Goal: Task Accomplishment & Management: Manage account settings

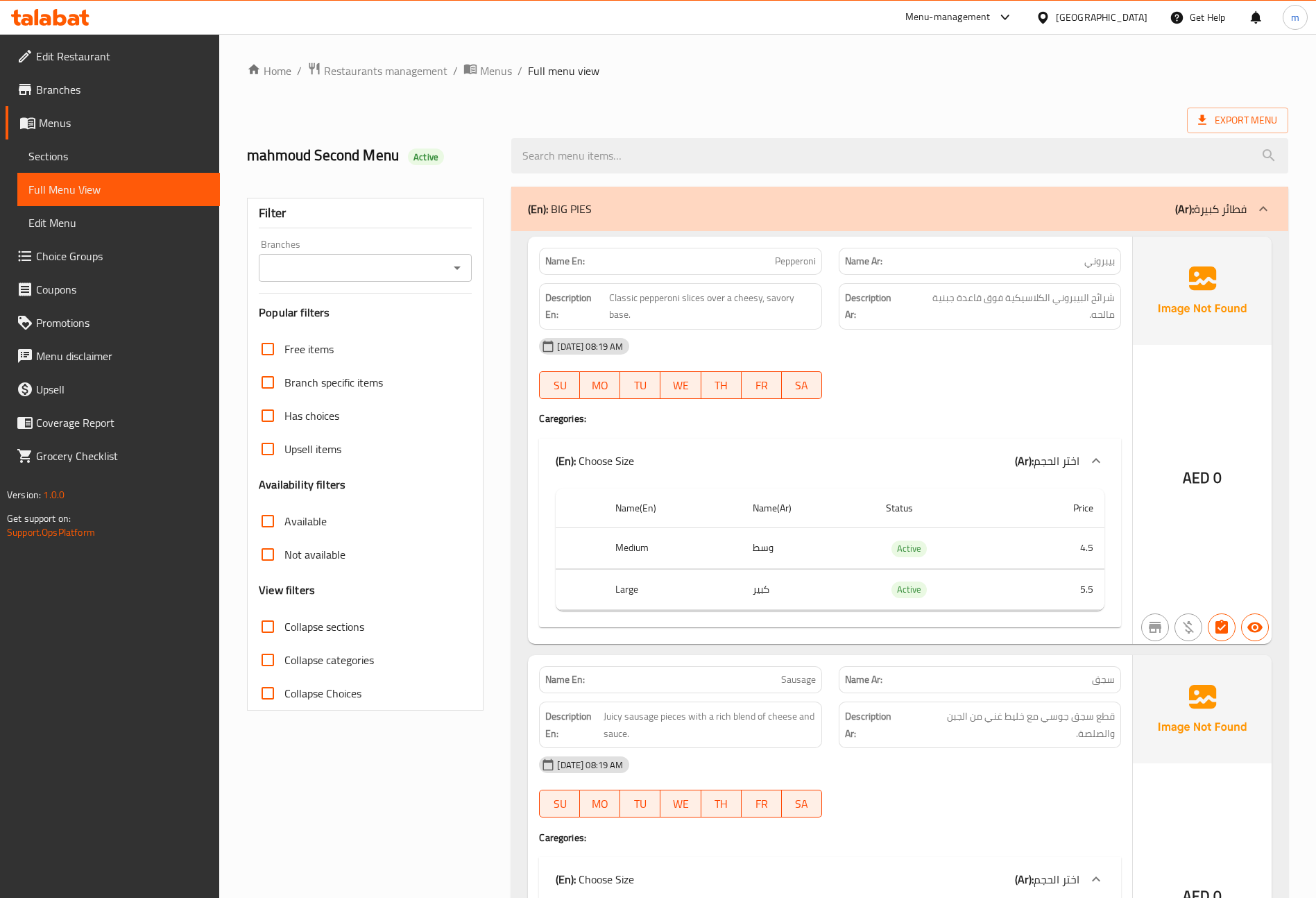
scroll to position [4781, 0]
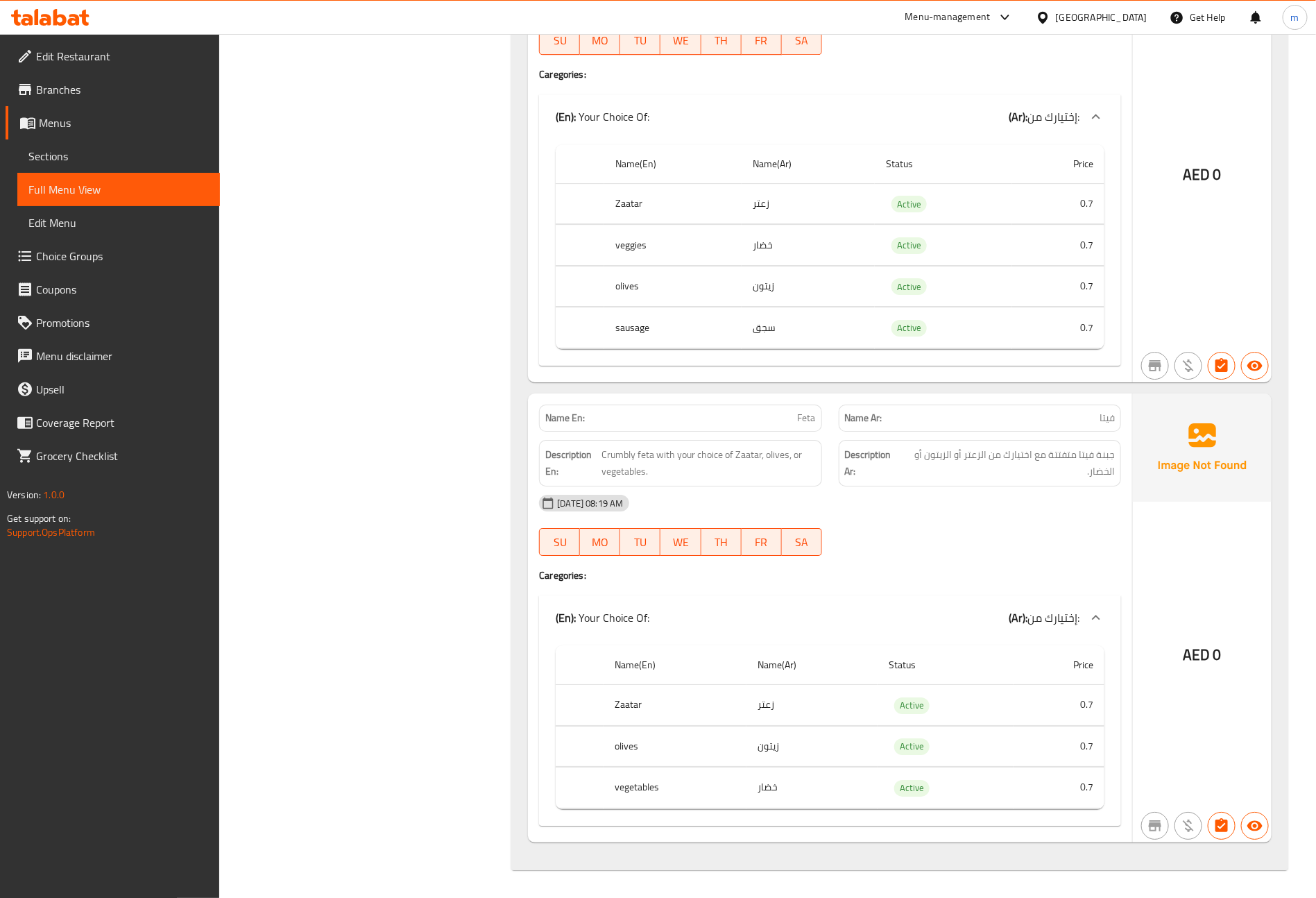
click at [100, 121] on span "Menus" at bounding box center [124, 122] width 170 height 16
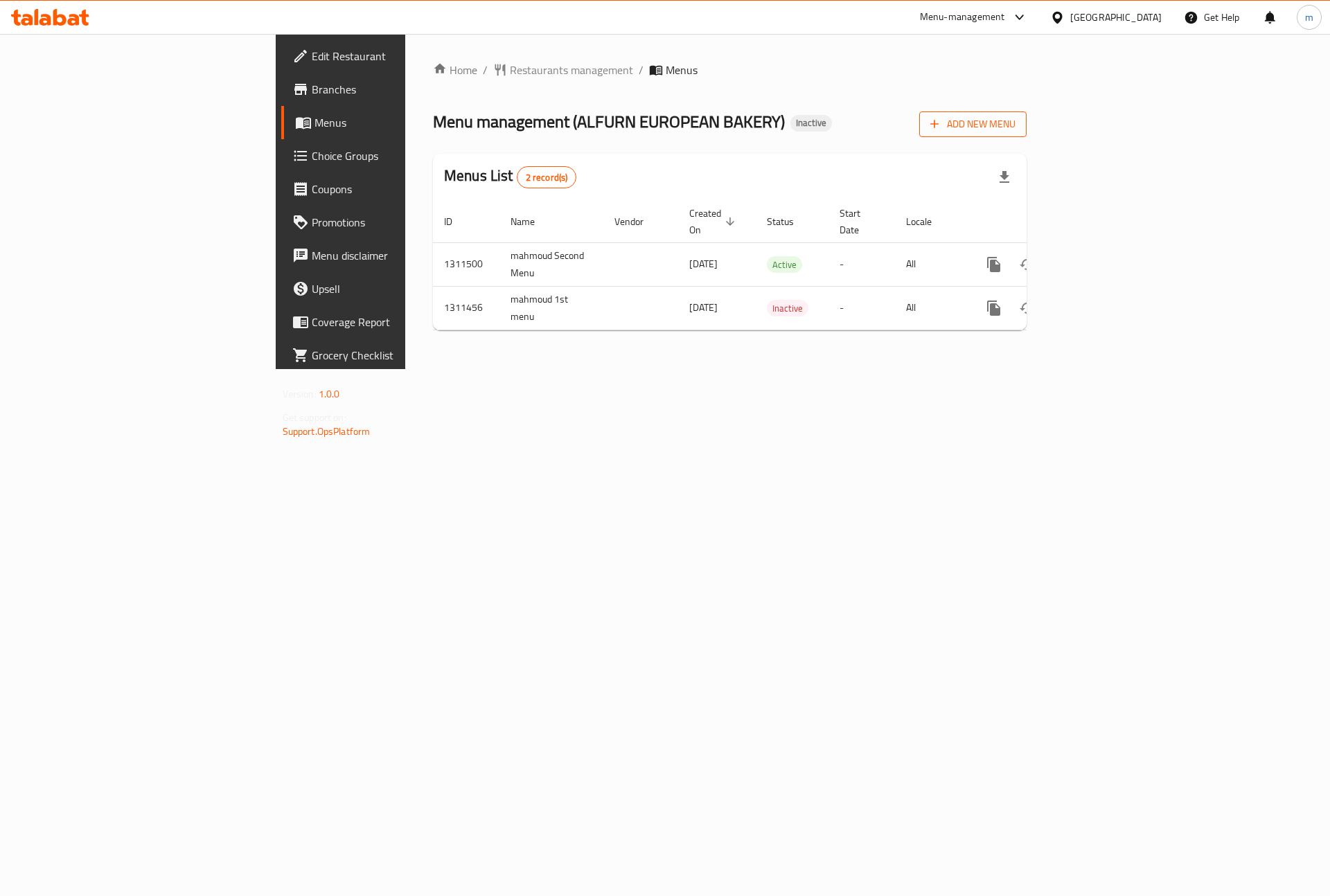
click at [1015, 131] on span "Add New Menu" at bounding box center [972, 124] width 85 height 17
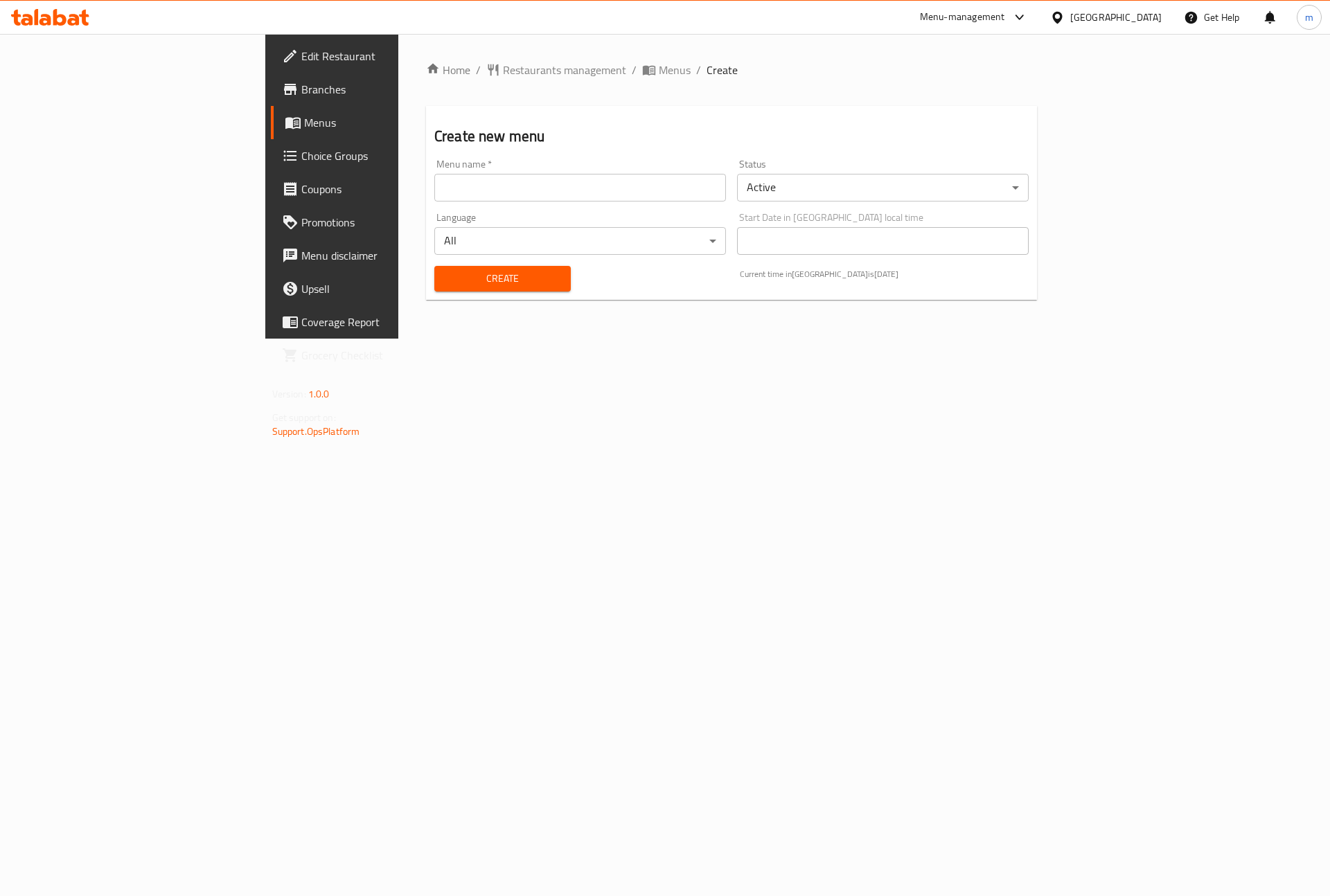
click at [476, 174] on input "text" at bounding box center [580, 187] width 291 height 27
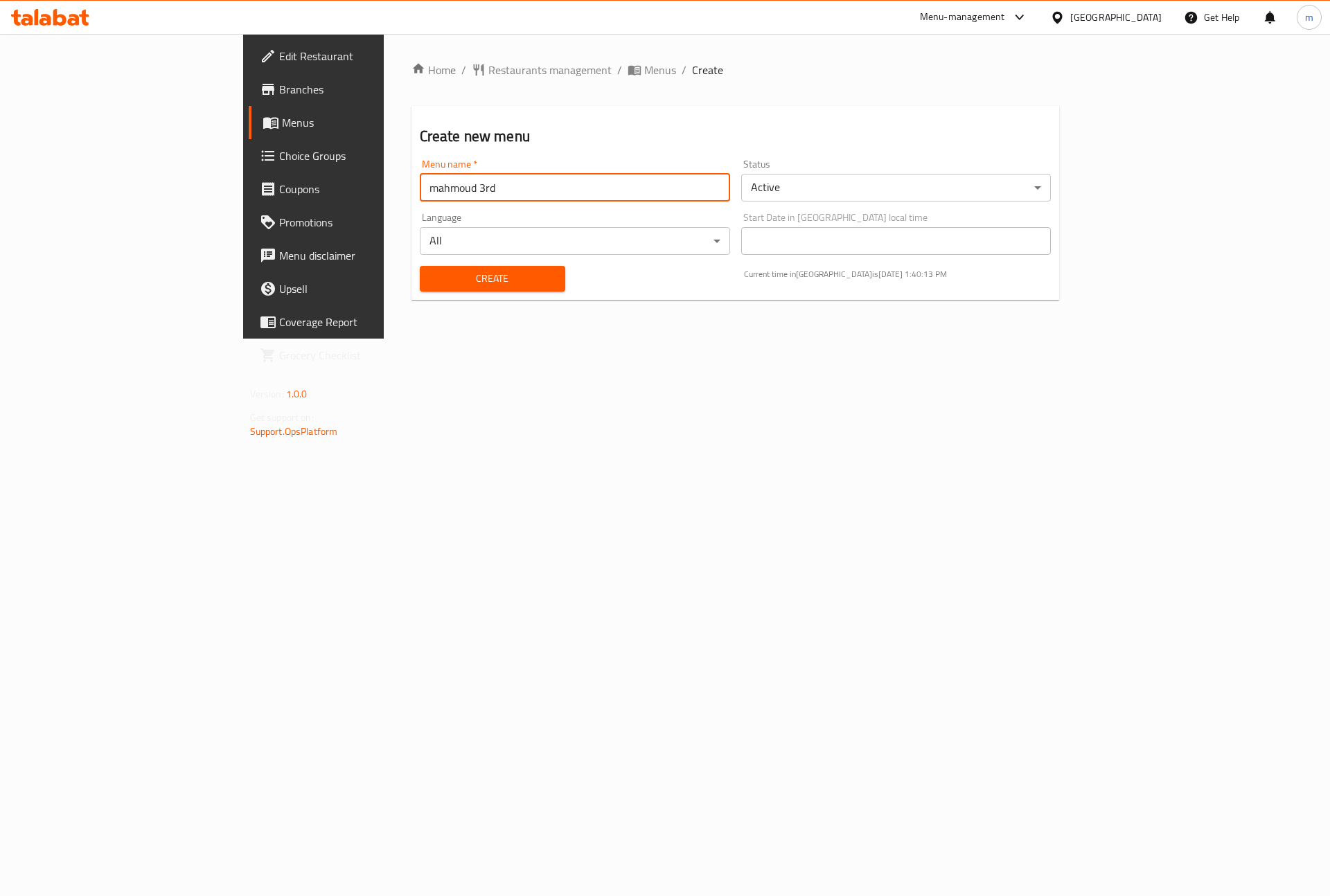
type input "mahmoud 3rd"
click at [431, 285] on span "Create" at bounding box center [492, 279] width 123 height 17
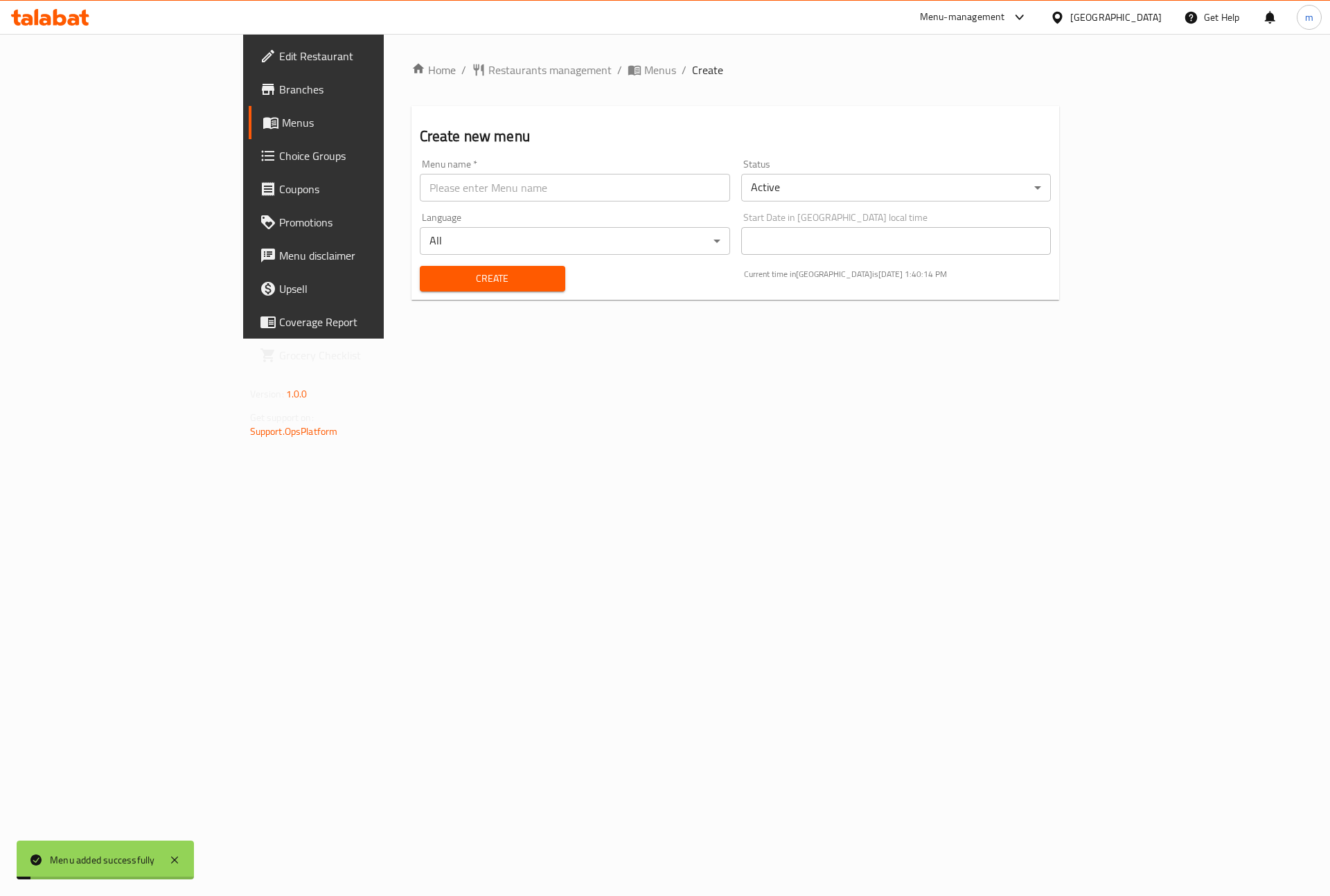
click at [282, 129] on span "Menus" at bounding box center [368, 122] width 173 height 16
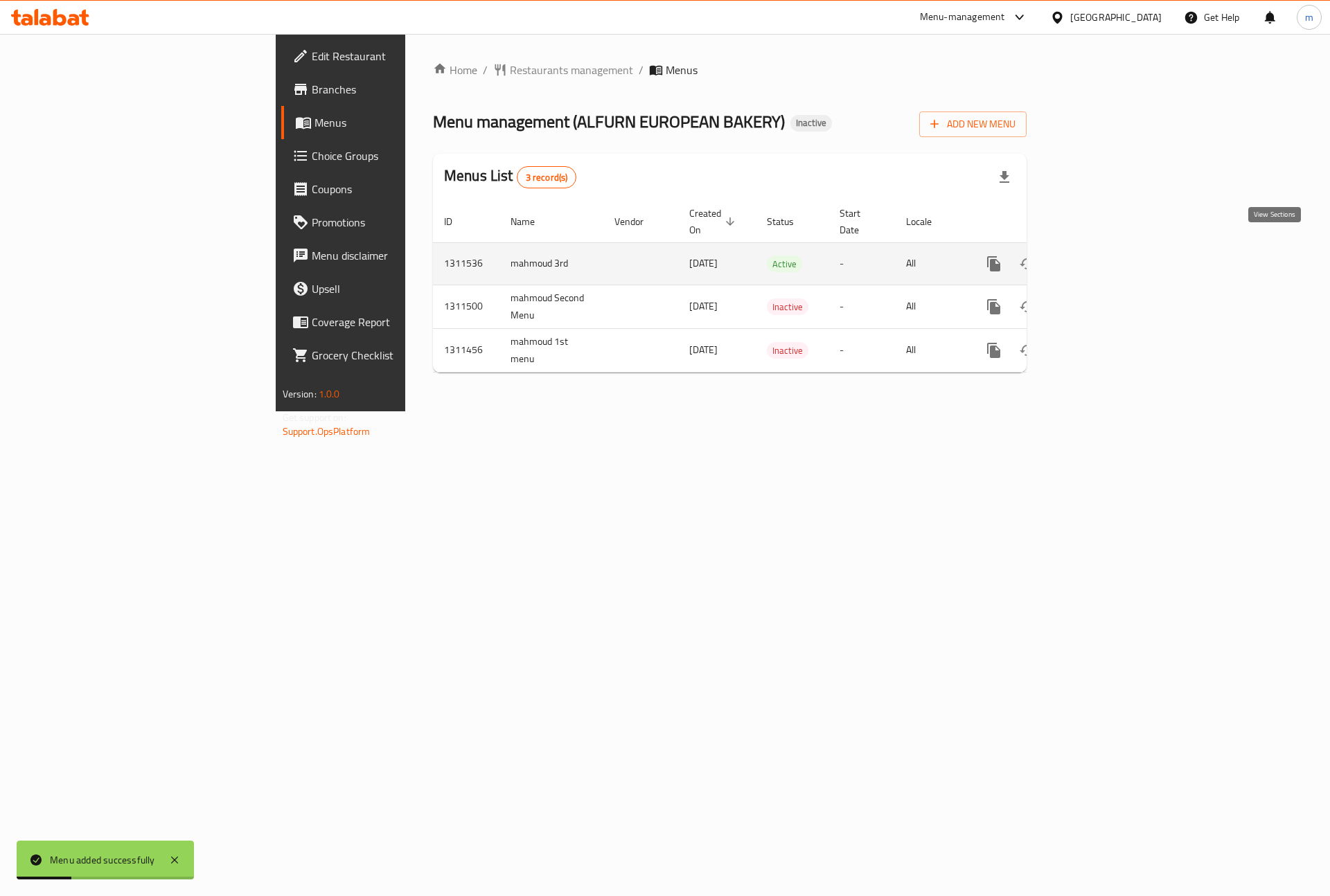
click at [1102, 255] on icon "enhanced table" at bounding box center [1093, 263] width 16 height 16
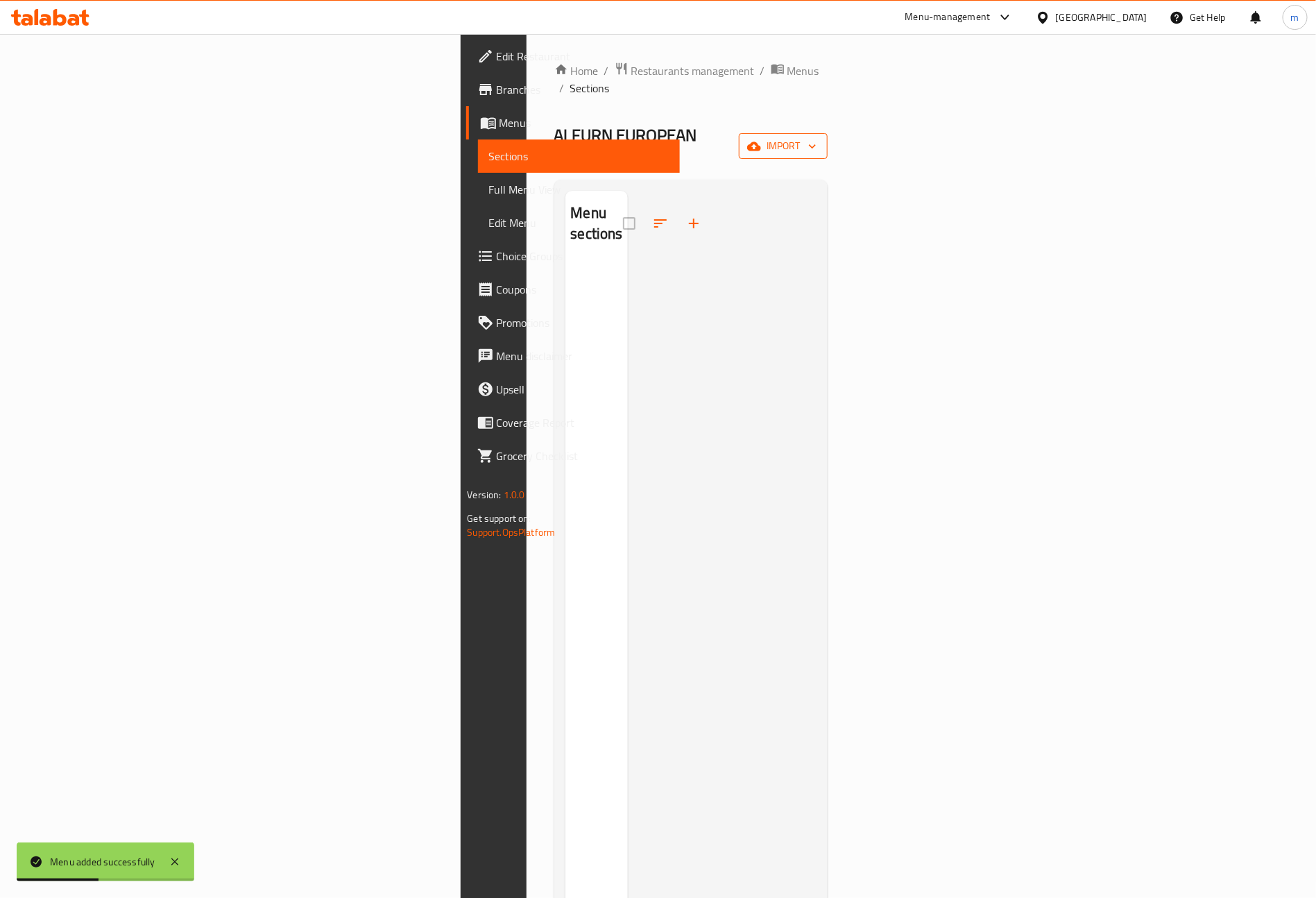
click at [817, 137] on span "import" at bounding box center [783, 146] width 67 height 17
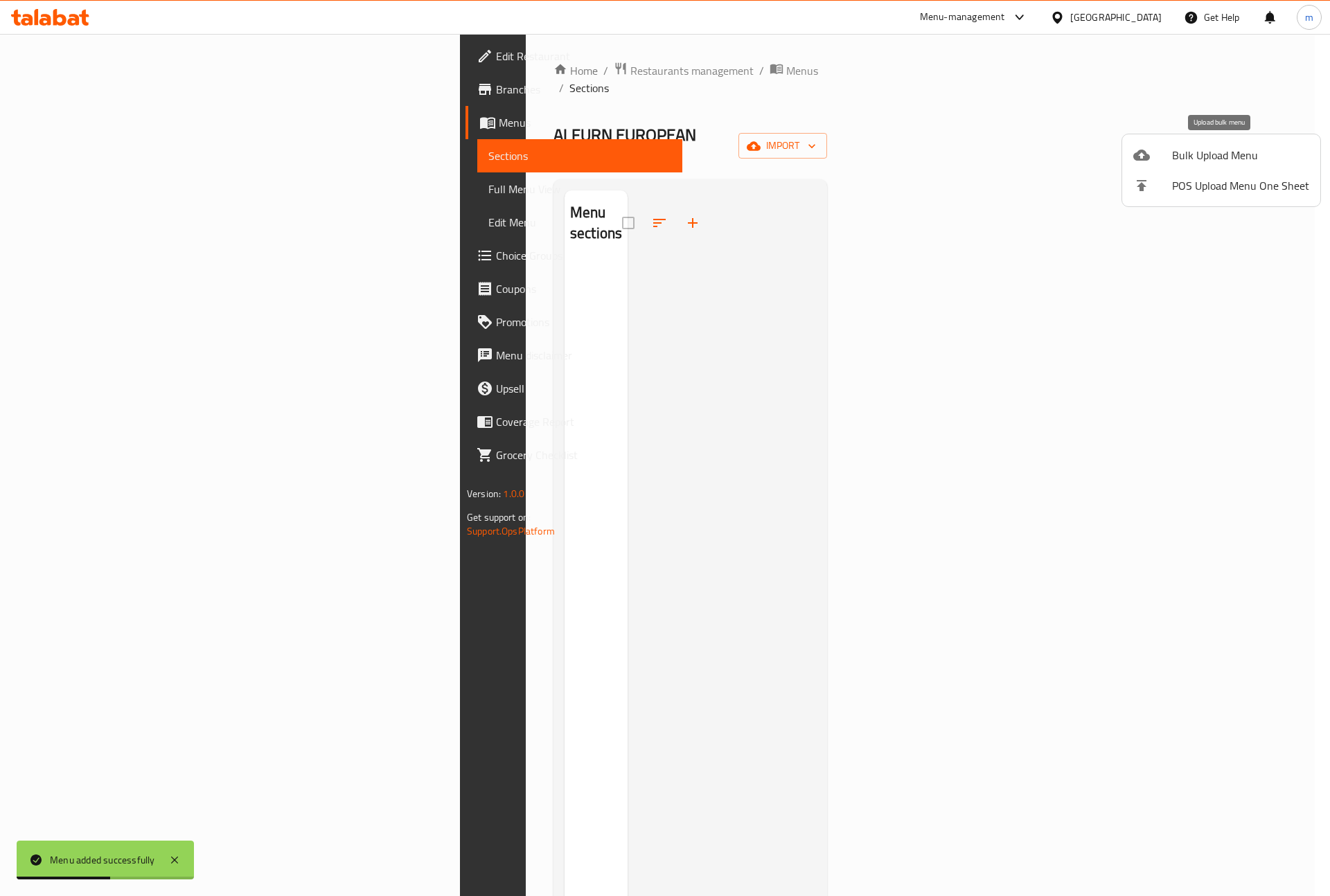
click at [1164, 152] on div at bounding box center [1153, 155] width 39 height 16
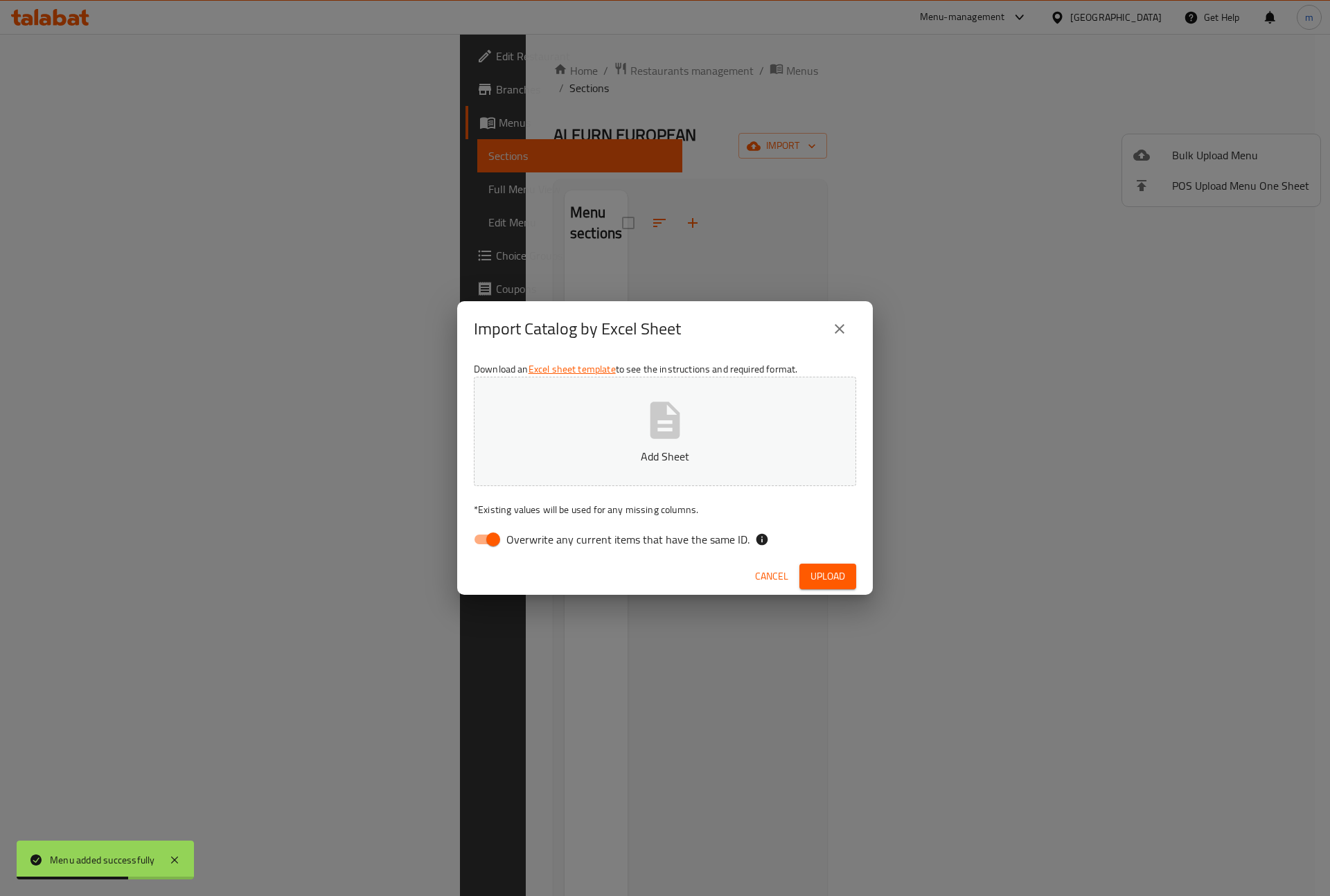
click at [483, 527] on input "Overwrite any current items that have the same ID." at bounding box center [493, 540] width 79 height 27
checkbox input "false"
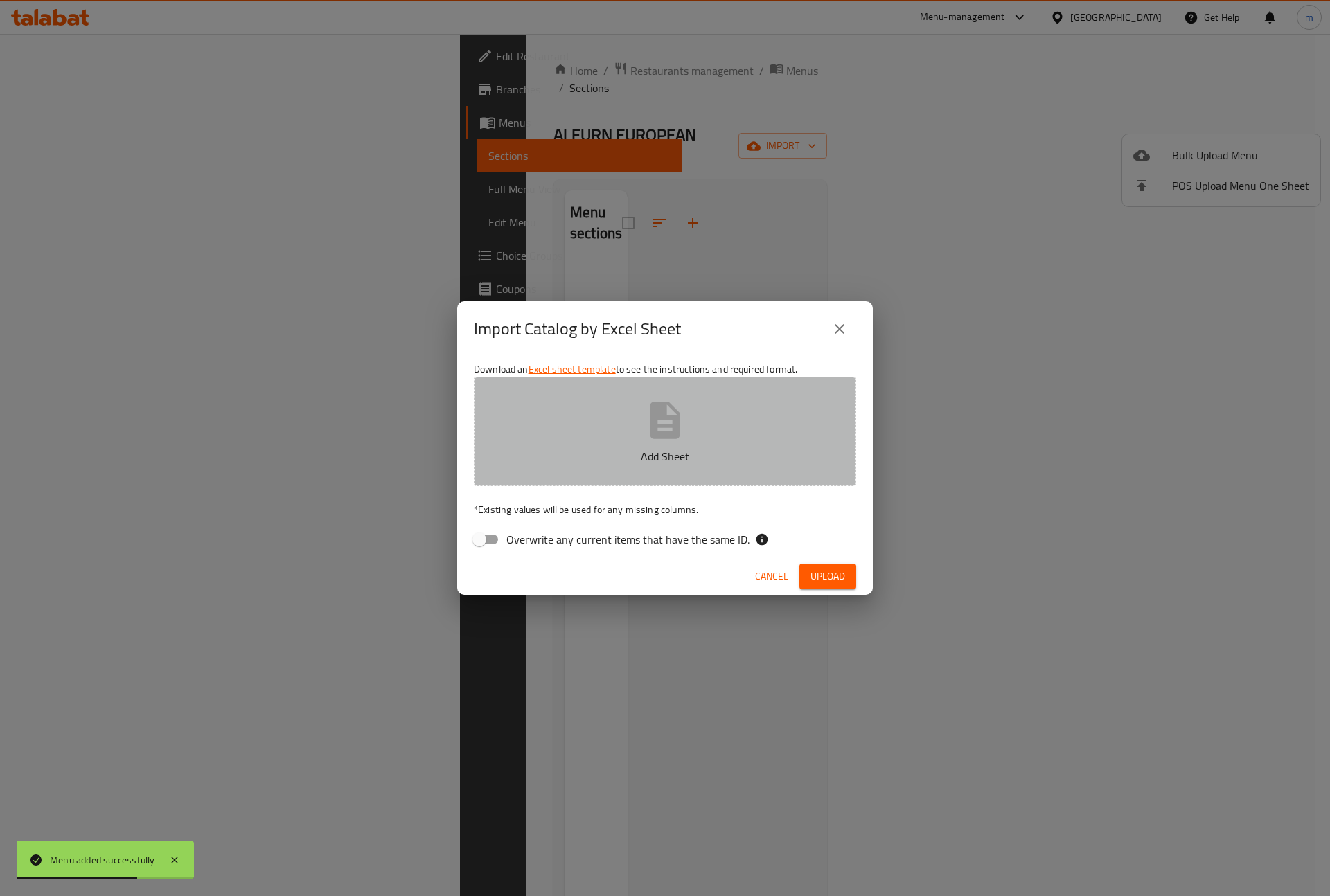
click at [590, 466] on button "Add Sheet" at bounding box center [664, 431] width 382 height 109
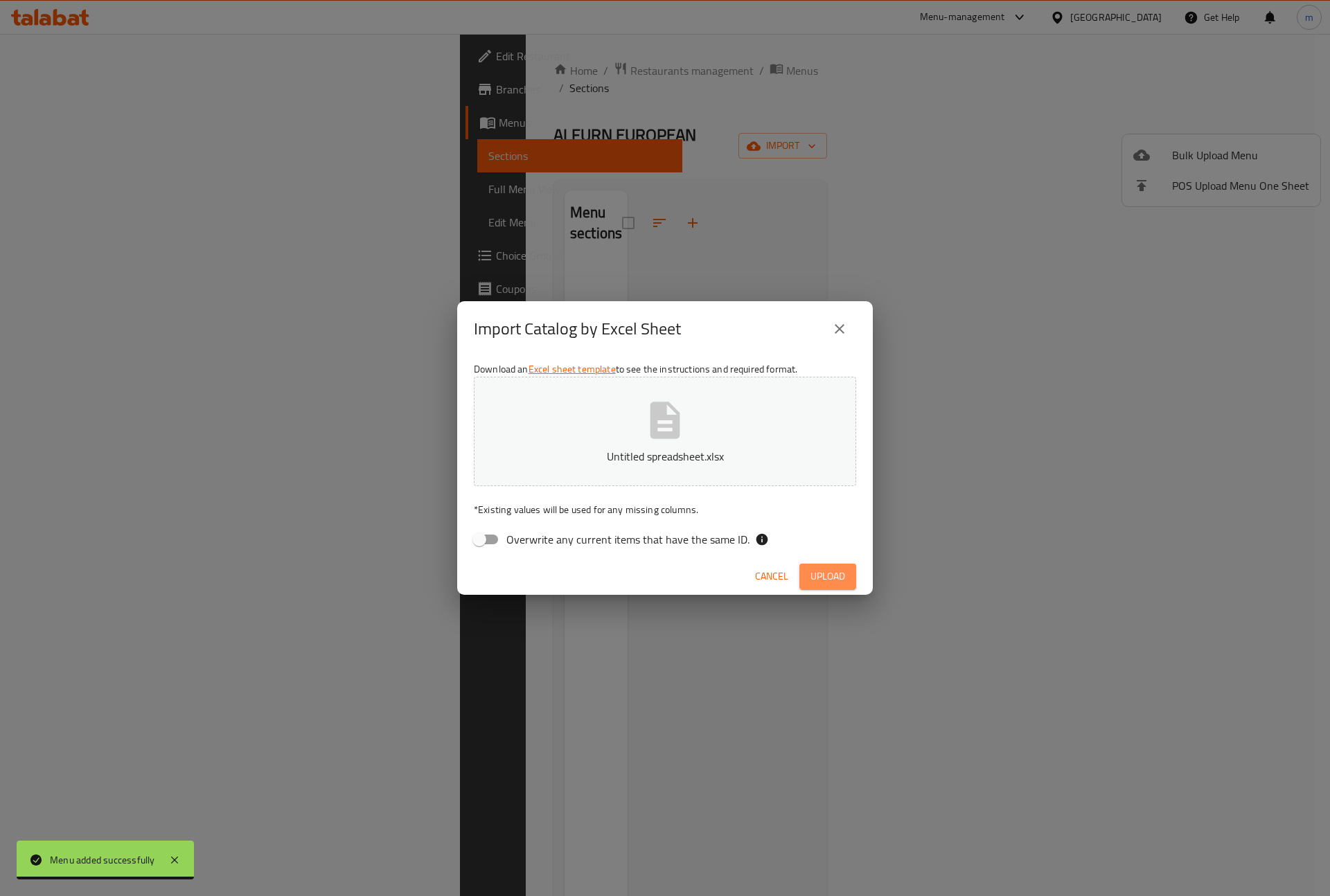
click at [810, 568] on span "Upload" at bounding box center [828, 577] width 34 height 17
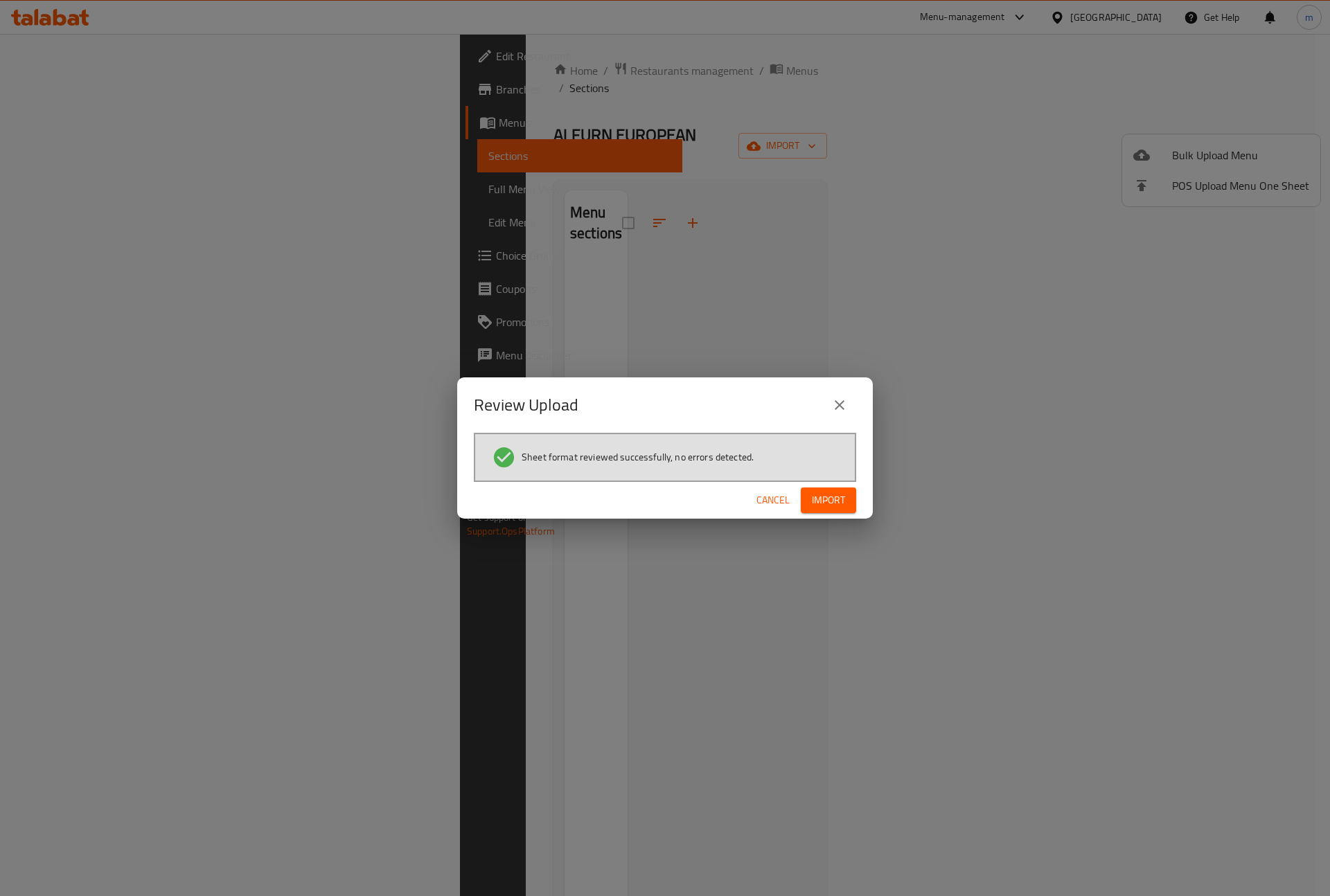
click at [825, 498] on span "Import" at bounding box center [828, 500] width 34 height 17
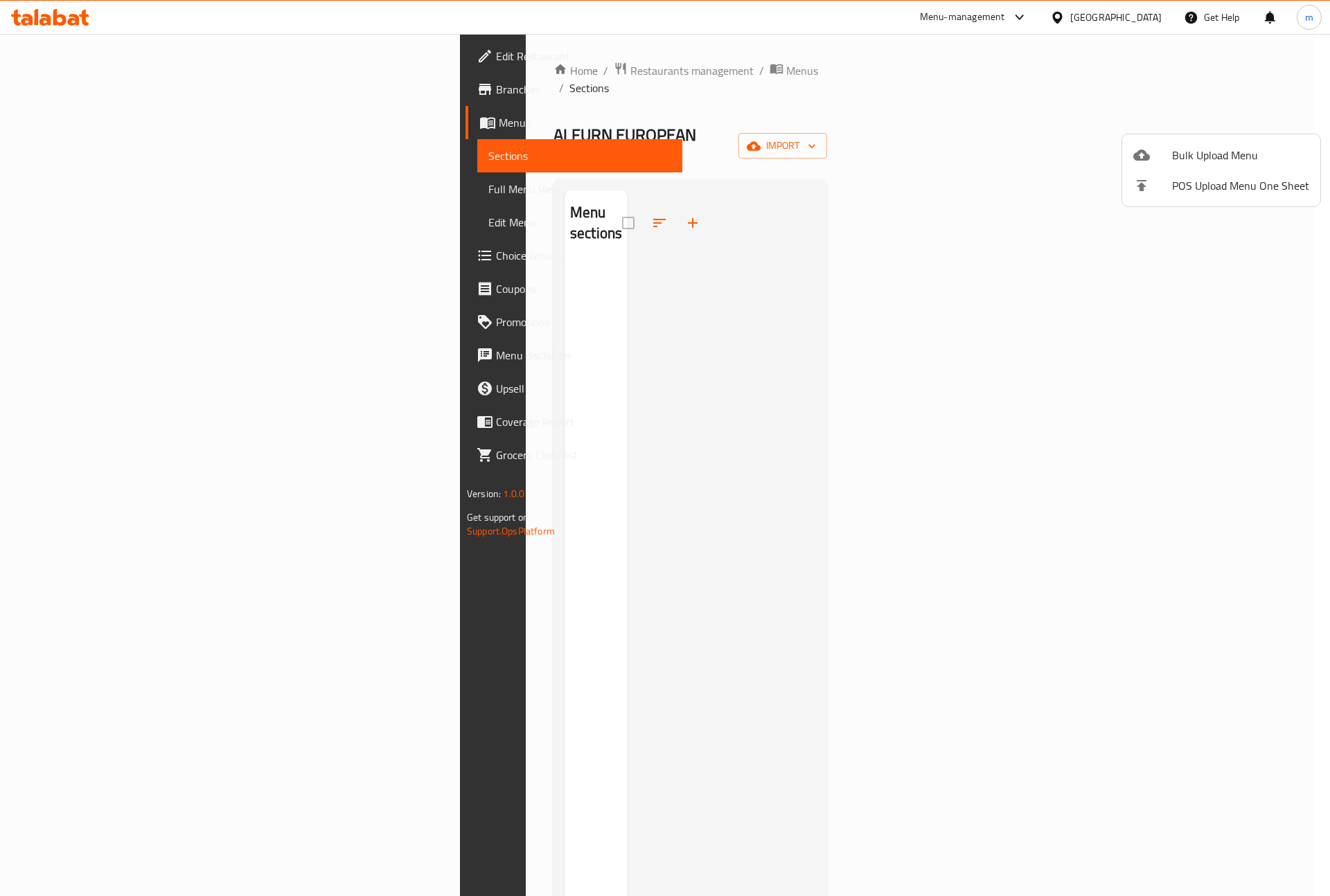
click at [831, 98] on div at bounding box center [665, 448] width 1330 height 896
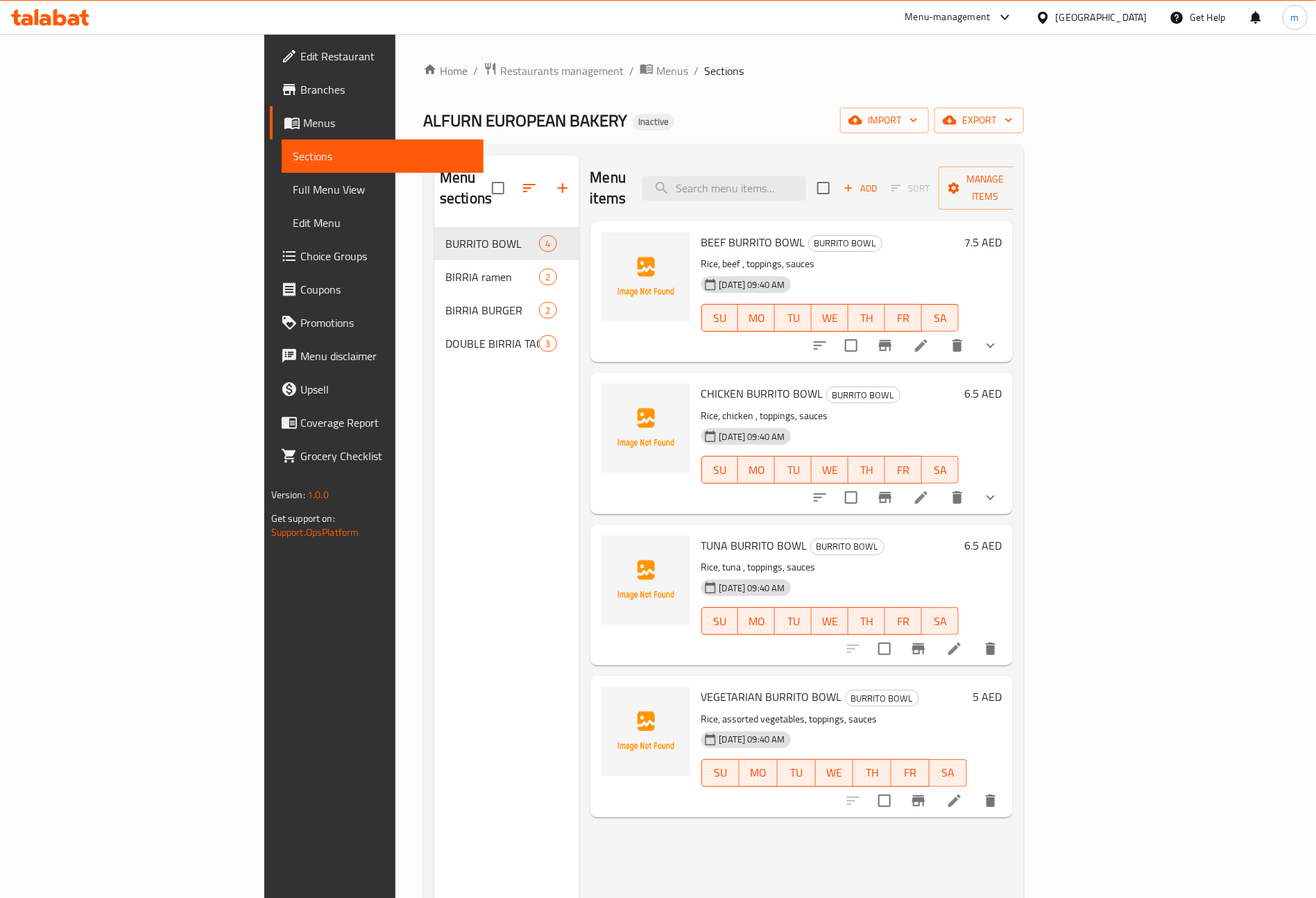
click at [293, 187] on span "Full Menu View" at bounding box center [383, 189] width 180 height 16
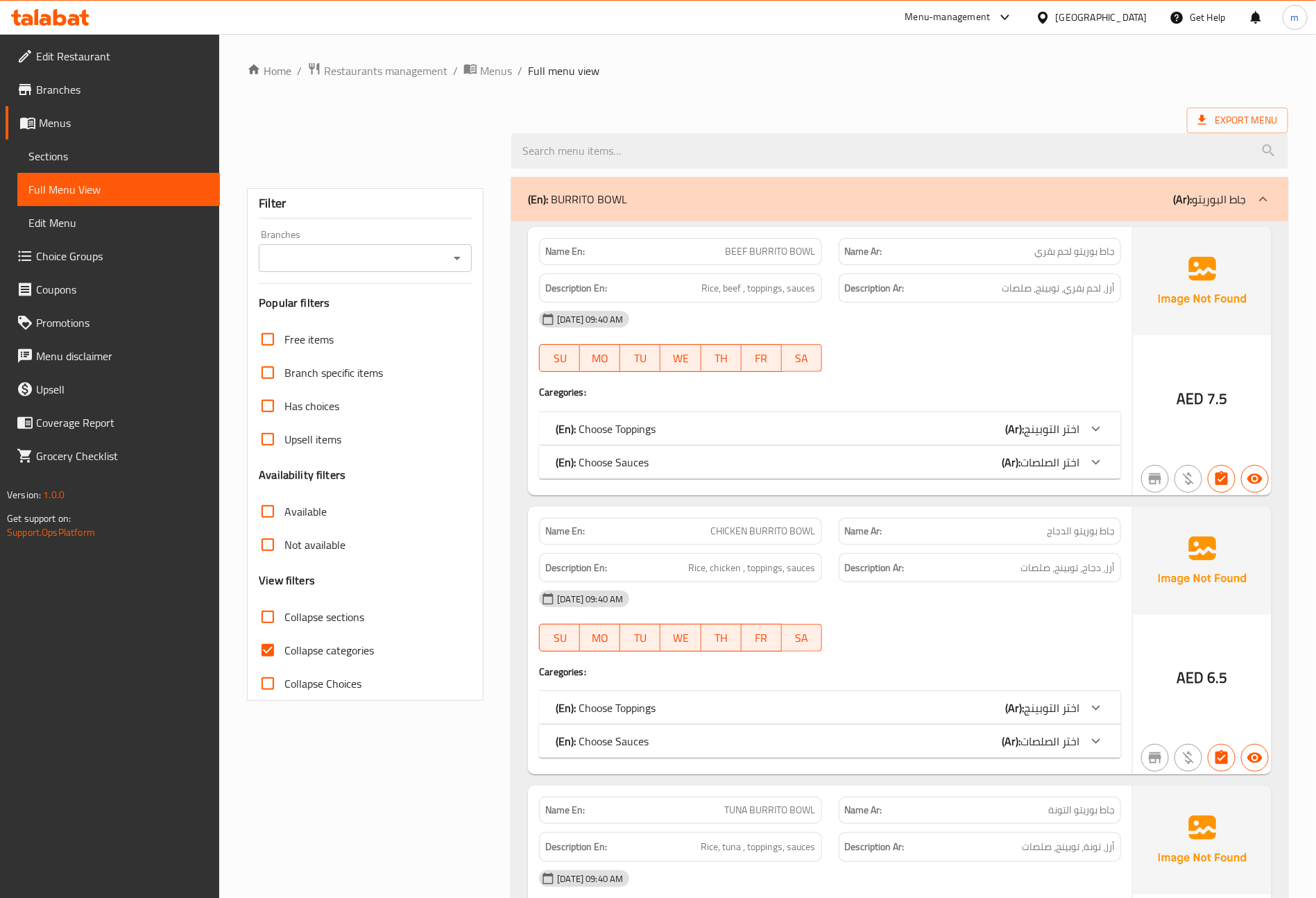
click at [265, 662] on input "Collapse categories" at bounding box center [268, 650] width 34 height 34
checkbox input "false"
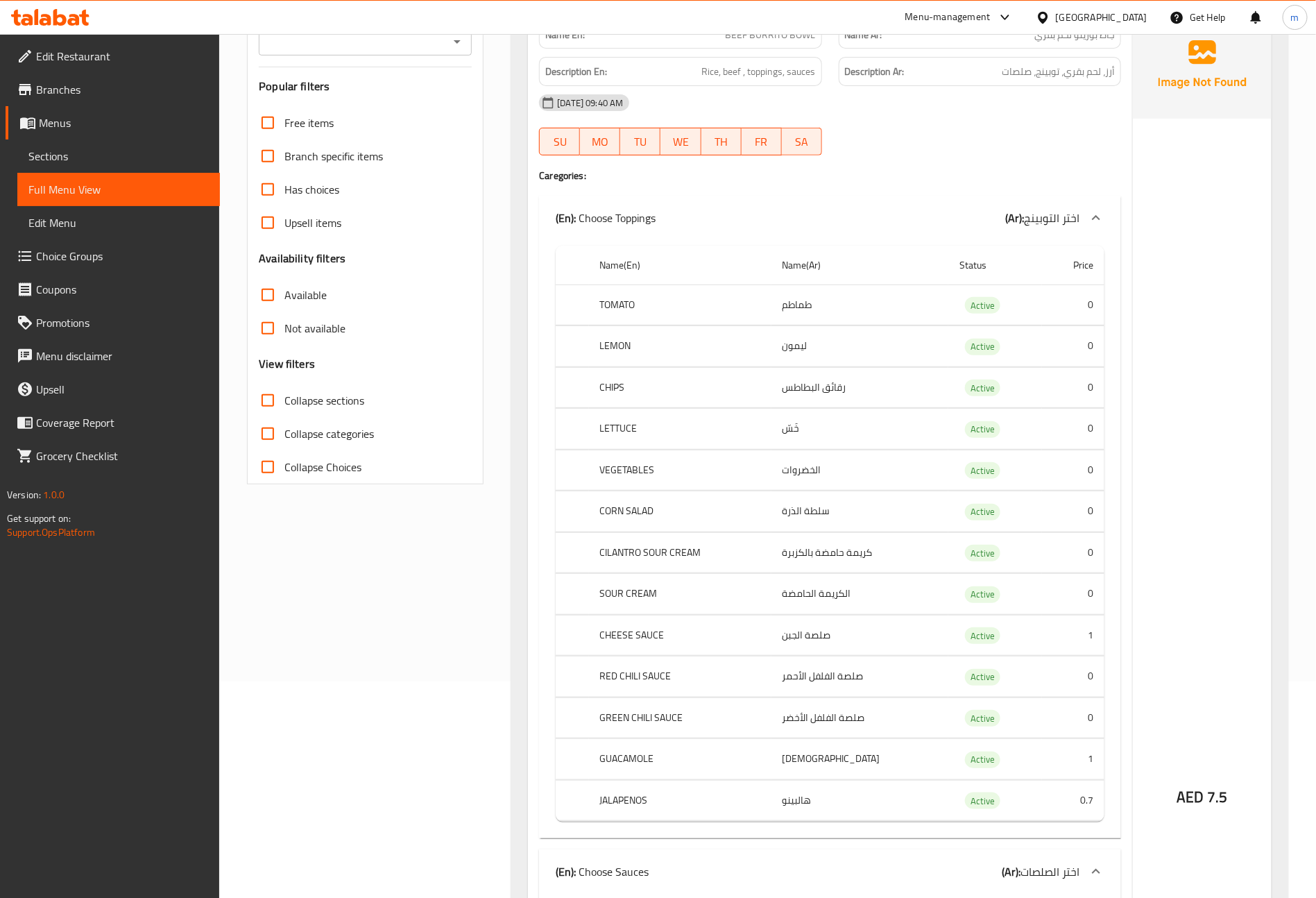
scroll to position [208, 0]
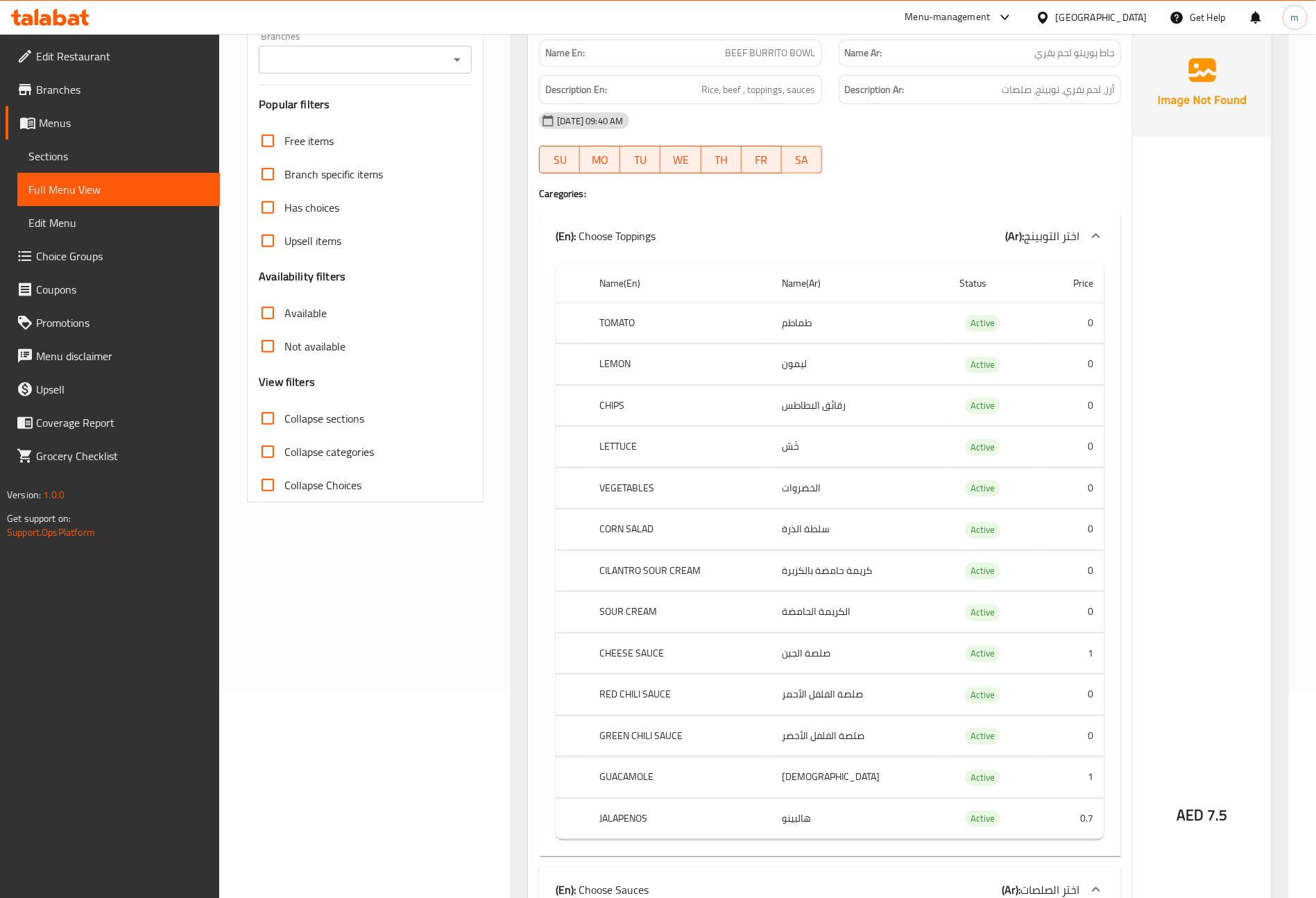
click at [942, 326] on td "طماطم" at bounding box center [860, 323] width 178 height 41
click at [877, 362] on td "ليمون" at bounding box center [860, 365] width 178 height 41
click at [839, 409] on td "رقائق البطاطس" at bounding box center [860, 406] width 178 height 41
click at [806, 452] on td "خَسّ" at bounding box center [860, 447] width 178 height 41
click at [797, 493] on td "الخضروات" at bounding box center [860, 488] width 178 height 41
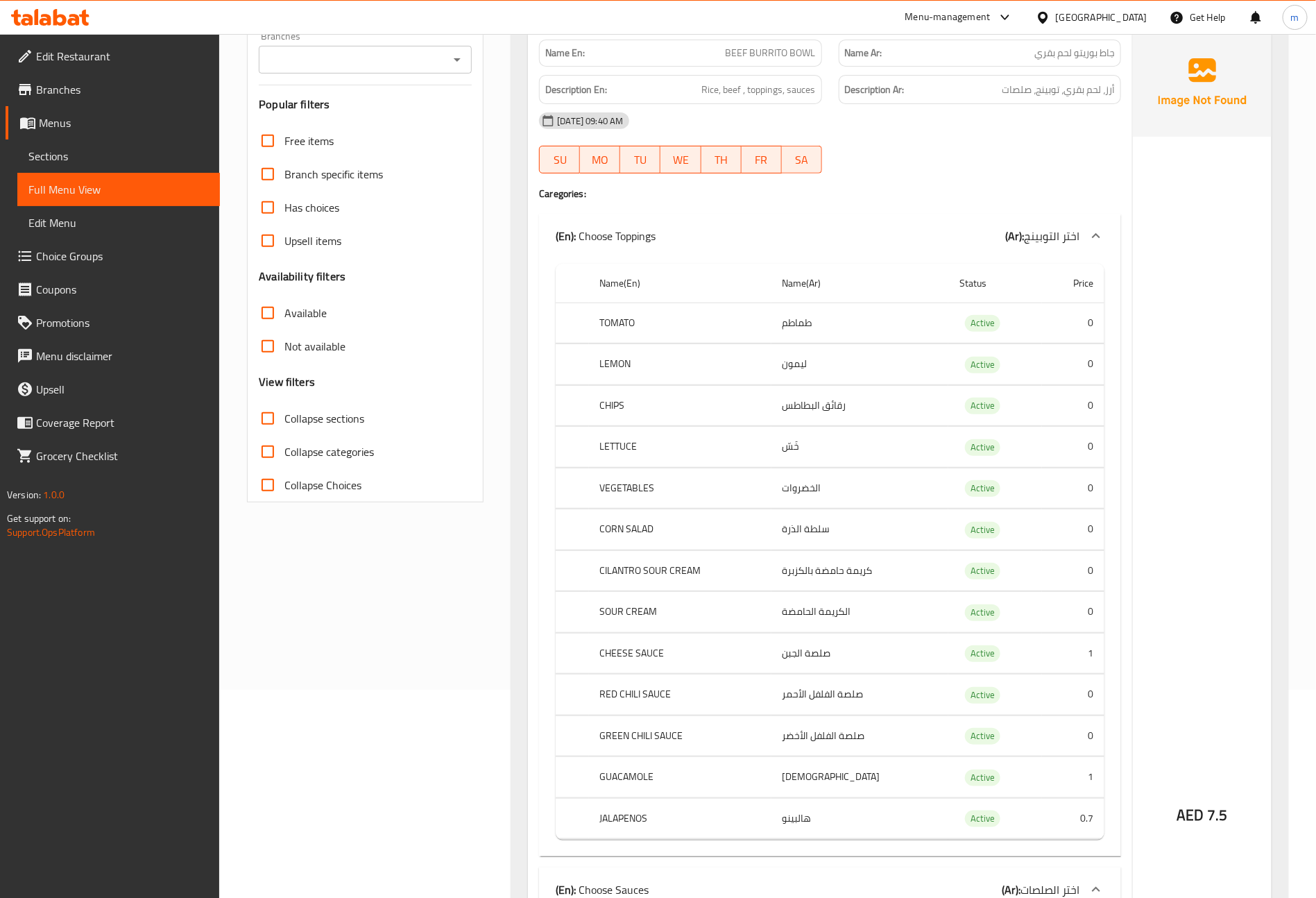
click at [806, 535] on td "سلطة الذرة" at bounding box center [860, 530] width 178 height 41
click at [806, 582] on td "كريمة حامضة بالكزبرة" at bounding box center [860, 571] width 178 height 41
click at [794, 613] on td "الكريمة الحامضة" at bounding box center [860, 612] width 178 height 41
click at [799, 658] on td "صلصة الجبن" at bounding box center [860, 653] width 178 height 41
click at [802, 689] on td "صلصة الفلفل الأحمر" at bounding box center [860, 694] width 178 height 41
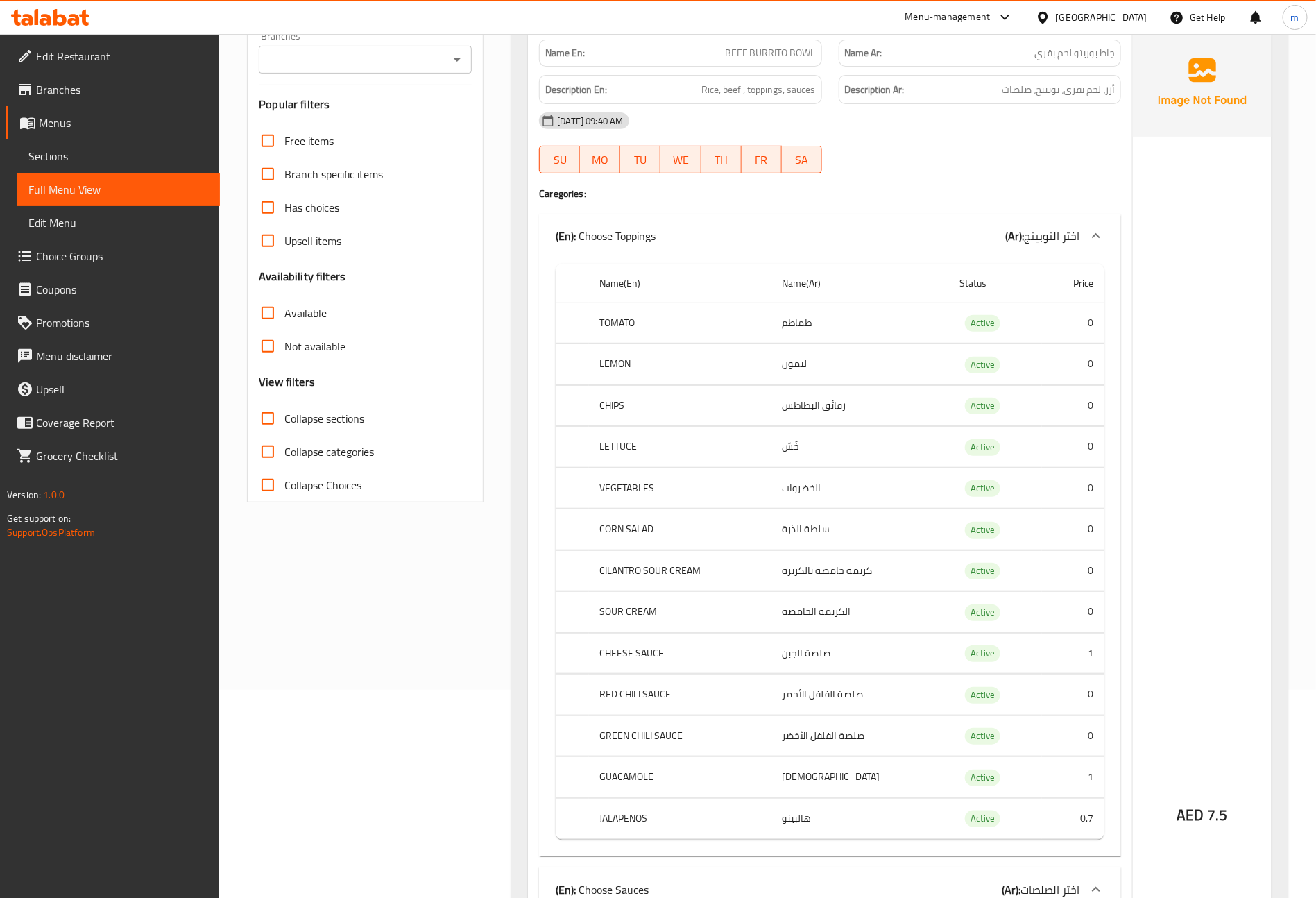
click at [809, 729] on td "صلصة الفلفل الأخضر" at bounding box center [860, 736] width 178 height 41
click at [809, 781] on td "جواكامولي" at bounding box center [860, 777] width 178 height 41
click at [810, 822] on td "هالبينو" at bounding box center [860, 818] width 178 height 41
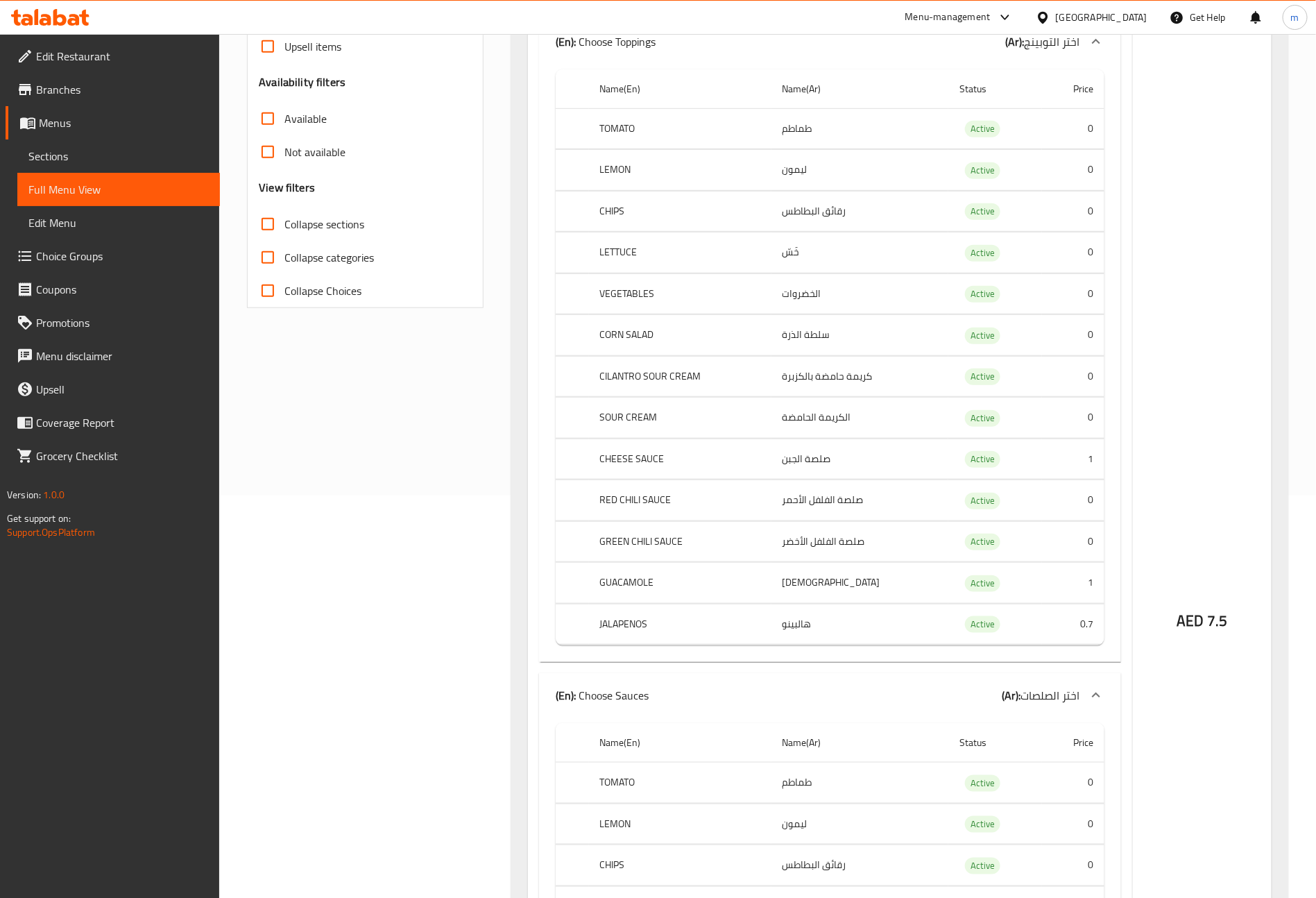
scroll to position [0, 0]
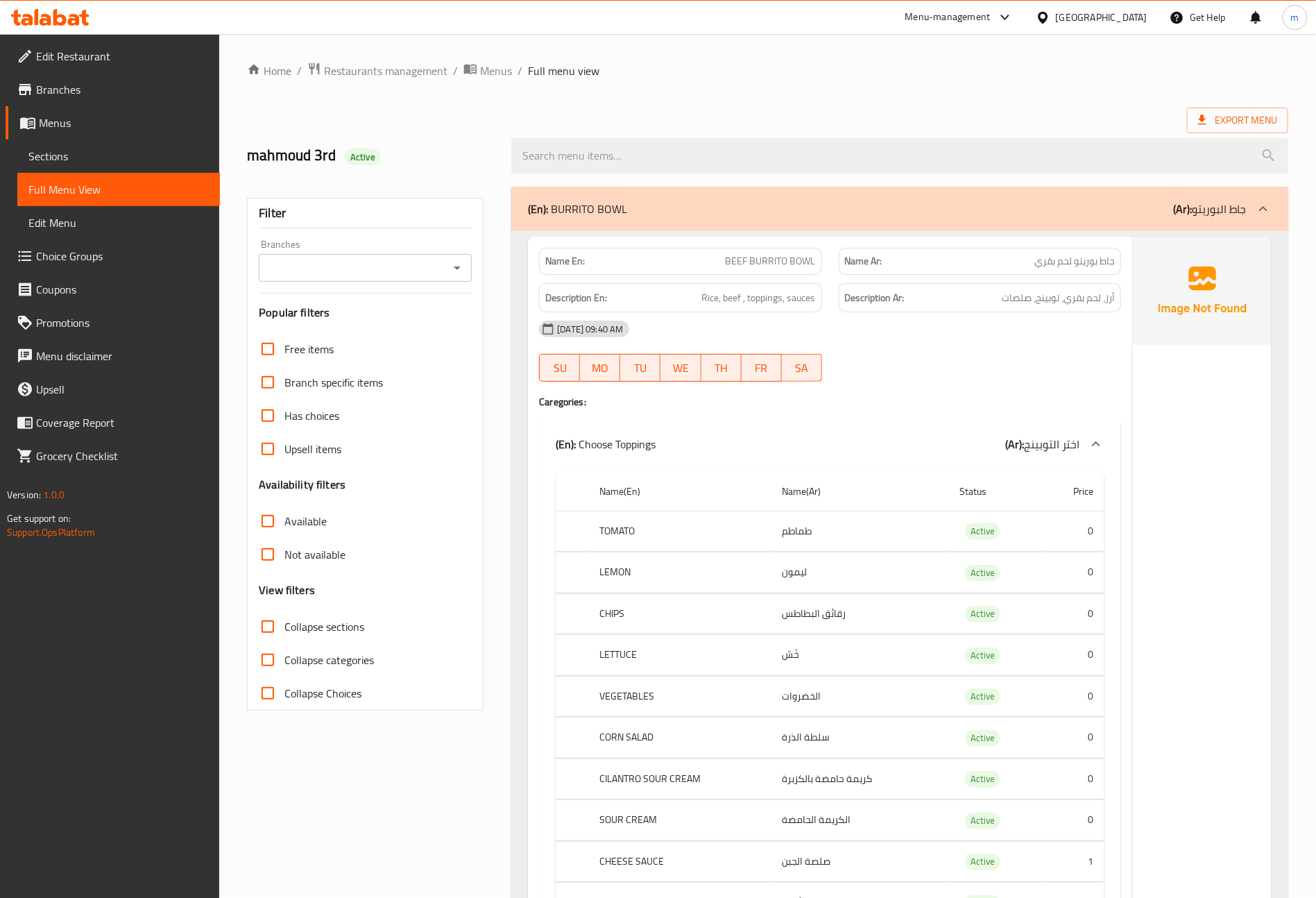
click at [841, 285] on div "Description Ar: أرز، لحم بقري، توبينج، صلصات" at bounding box center [979, 298] width 283 height 30
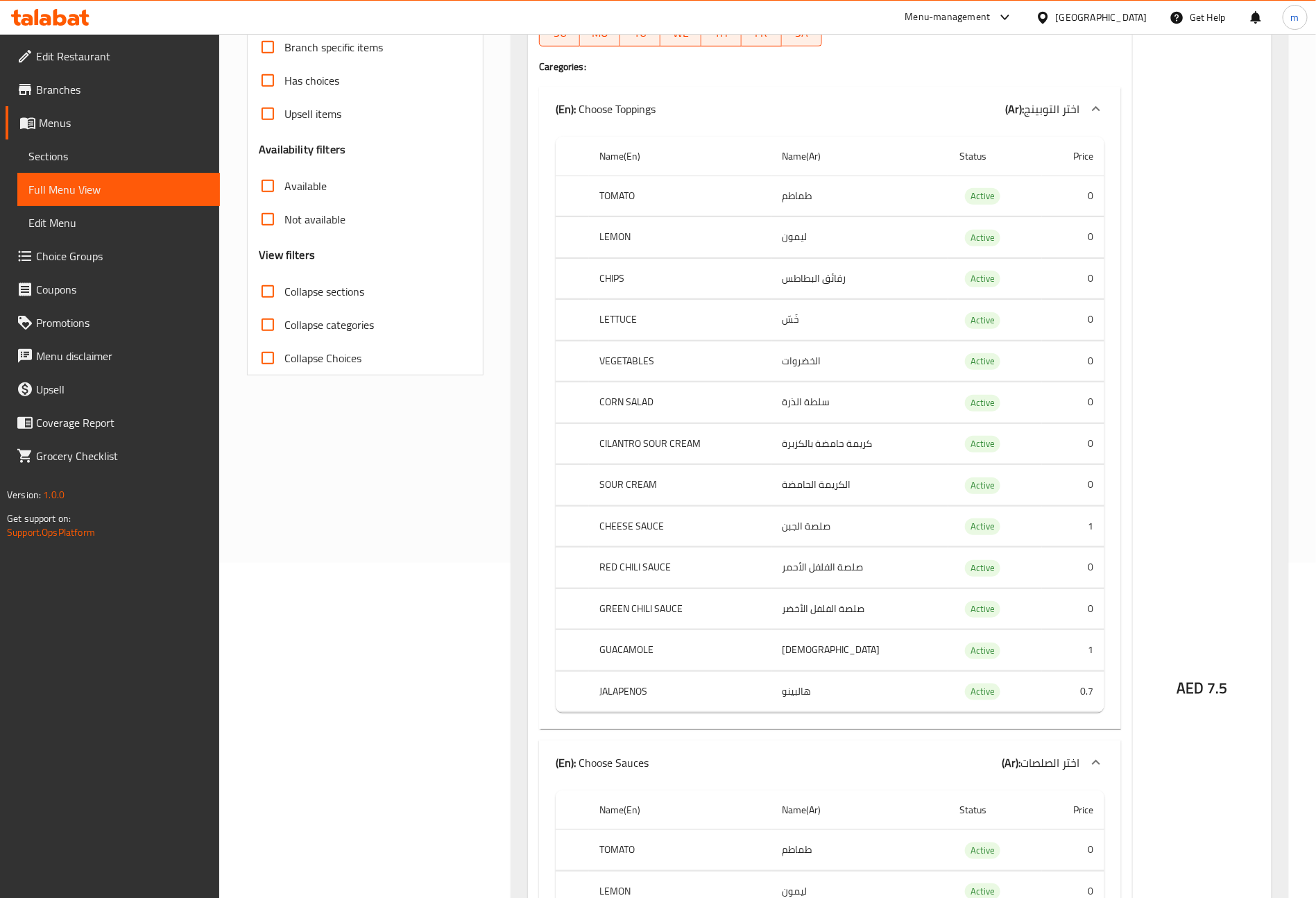
scroll to position [208, 0]
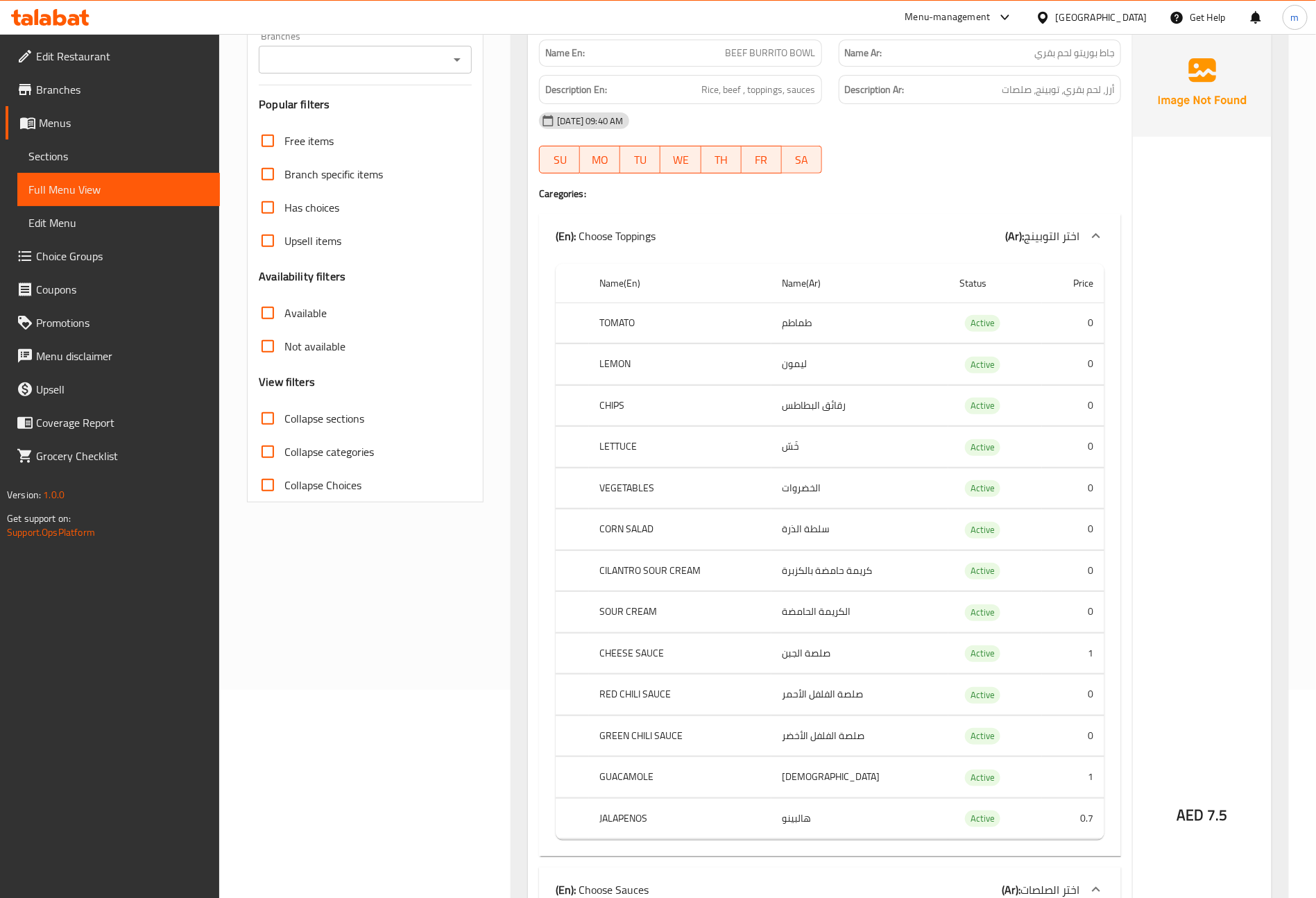
click at [1095, 229] on icon at bounding box center [1096, 236] width 16 height 16
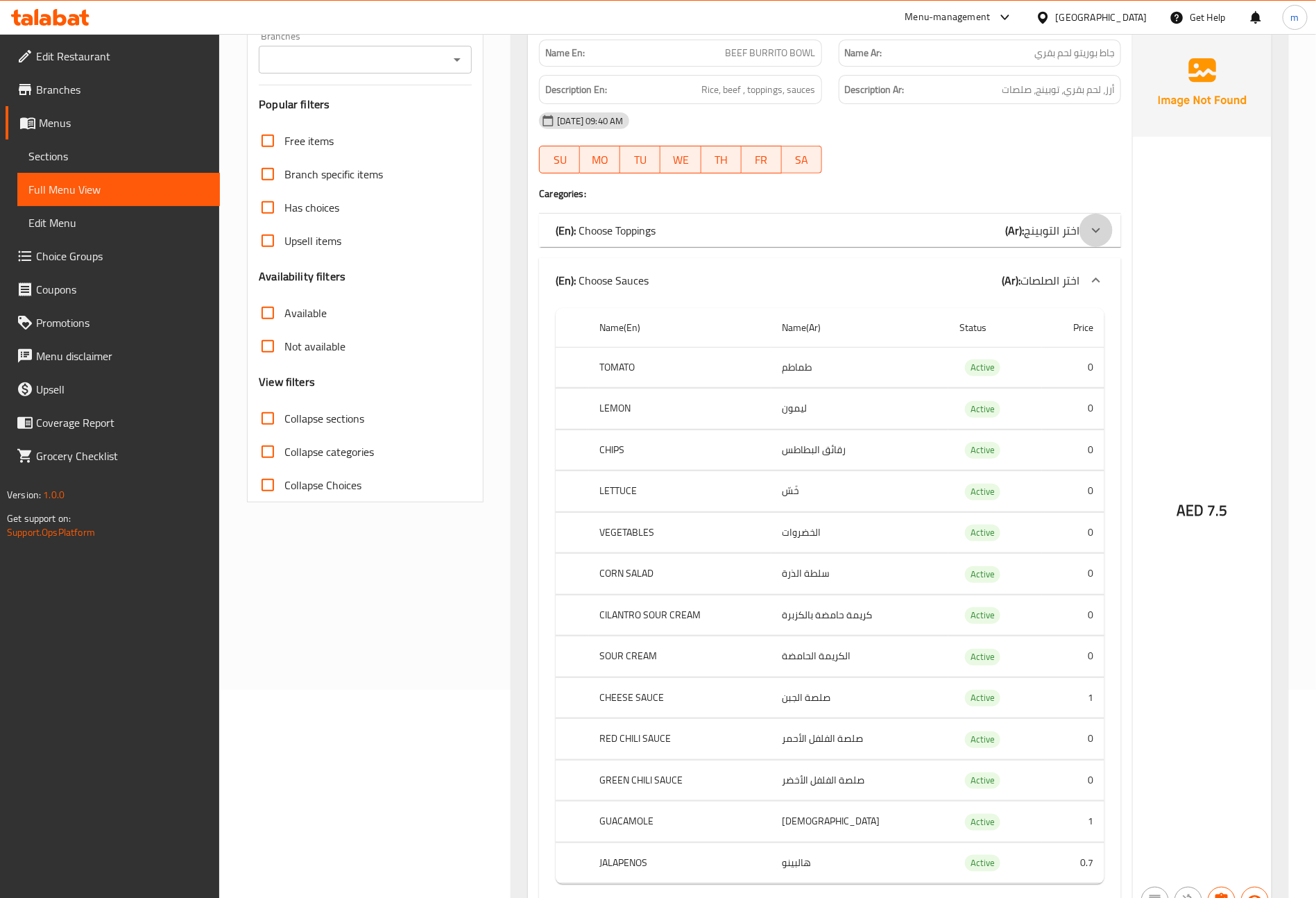
click at [1095, 229] on icon at bounding box center [1096, 230] width 16 height 16
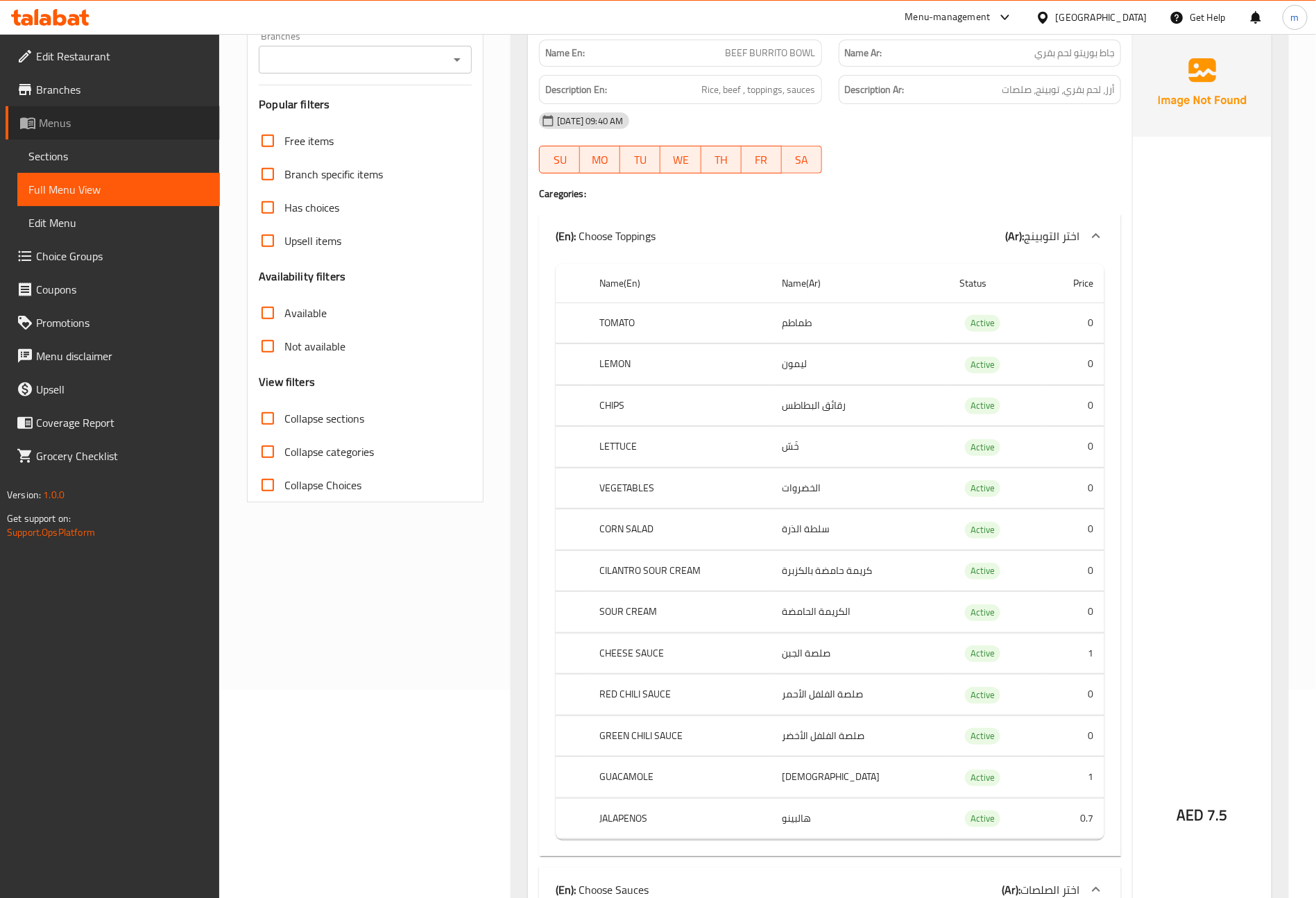
click at [64, 125] on span "Menus" at bounding box center [124, 122] width 170 height 16
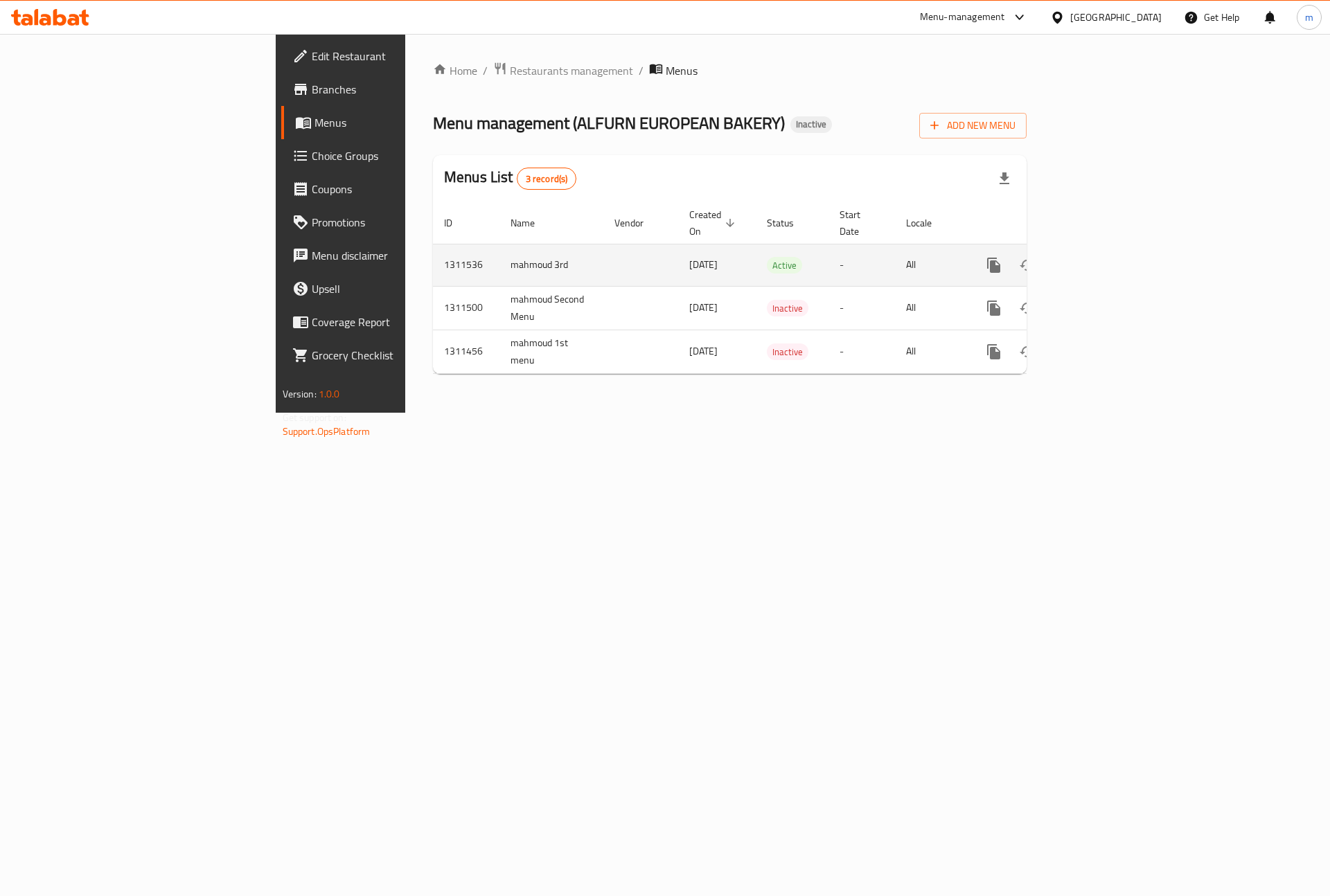
click at [499, 250] on td "mahmoud 3rd" at bounding box center [551, 265] width 104 height 42
copy td "mahmoud 3rd"
click at [1069, 257] on icon "enhanced table" at bounding box center [1060, 265] width 16 height 16
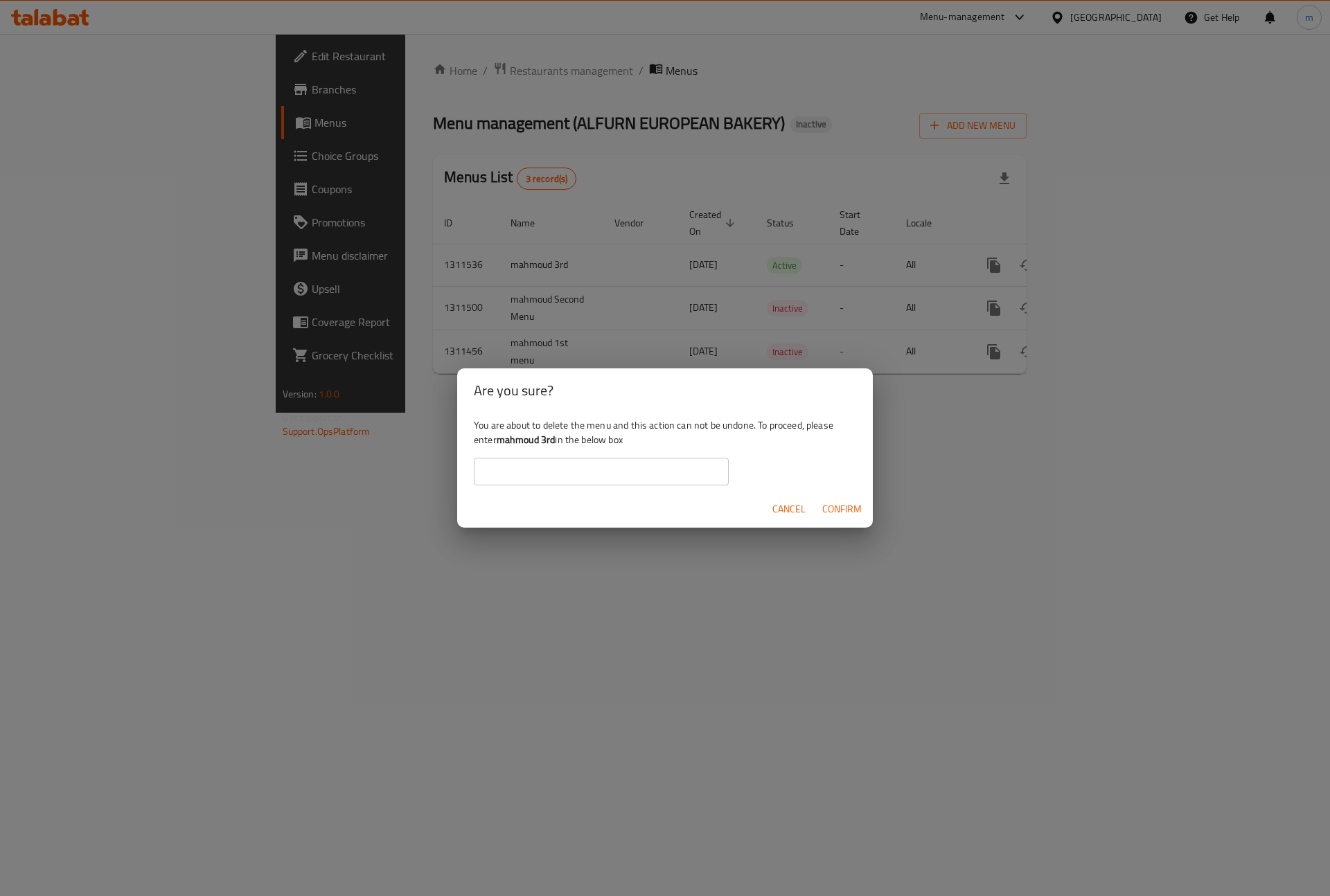
click at [595, 464] on input "text" at bounding box center [601, 471] width 255 height 27
click at [831, 505] on span "Confirm" at bounding box center [842, 509] width 40 height 17
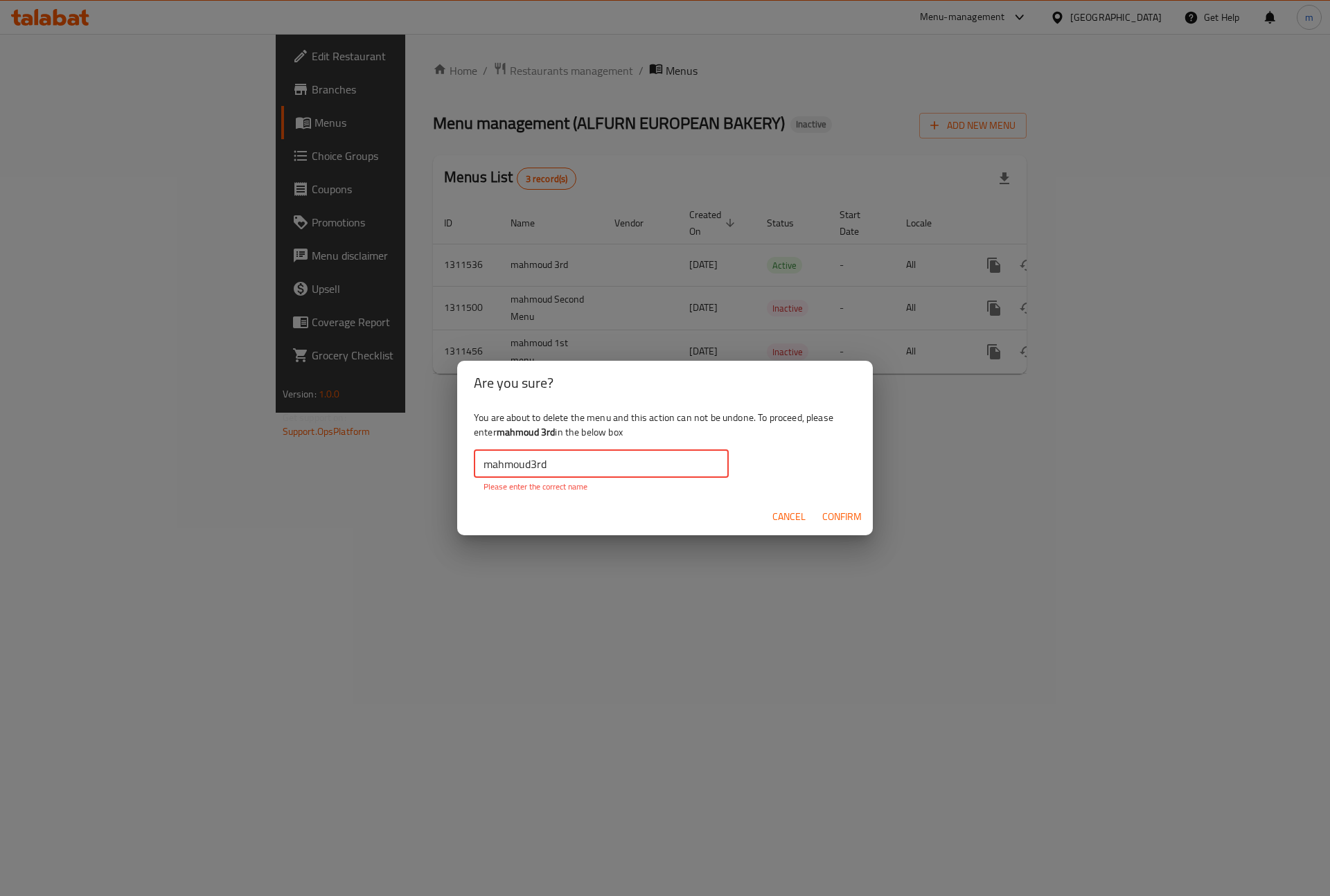
click at [532, 466] on input "mahmoud3rd" at bounding box center [601, 463] width 255 height 27
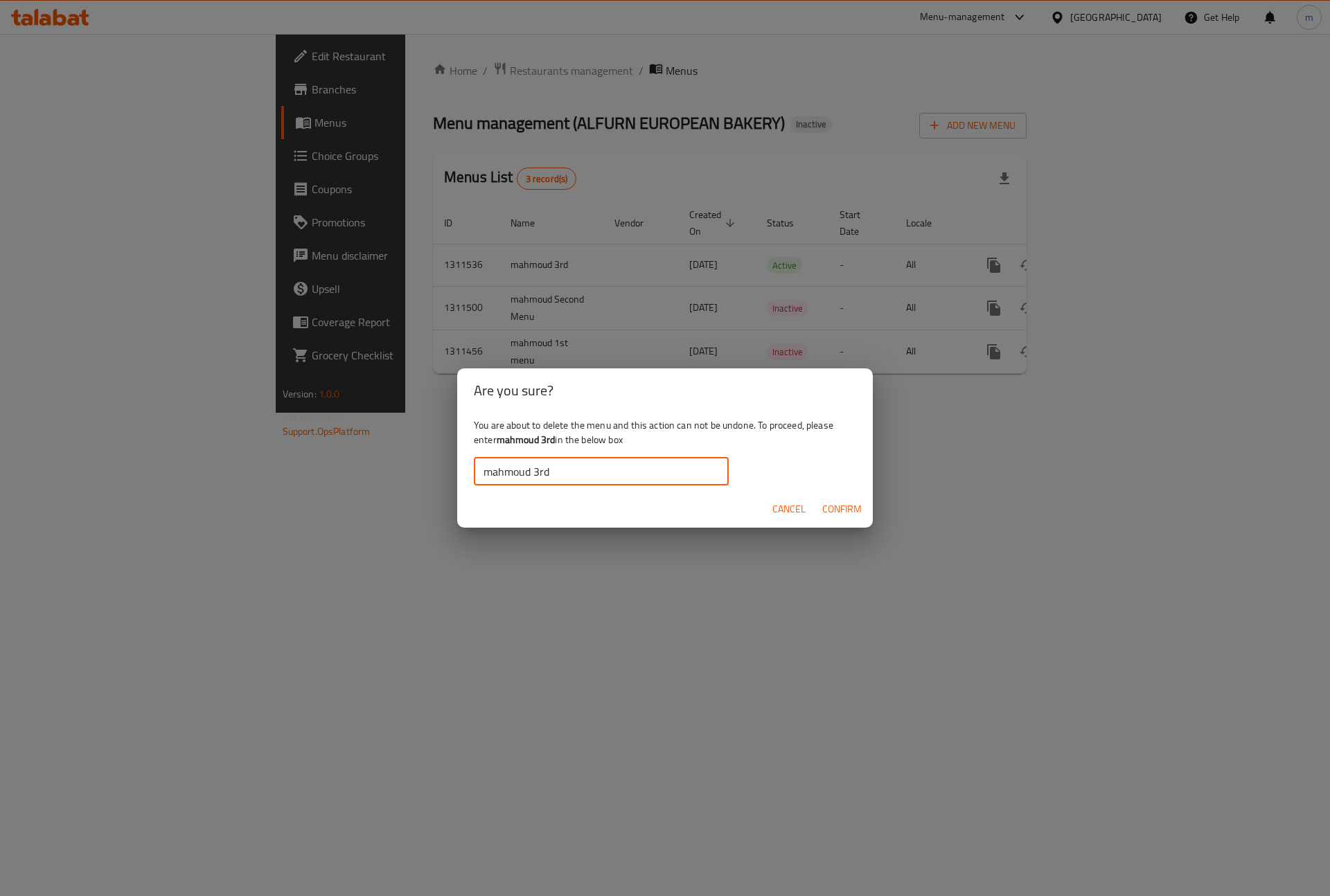
type input "mahmoud 3rd"
click at [831, 509] on span "Confirm" at bounding box center [842, 509] width 40 height 17
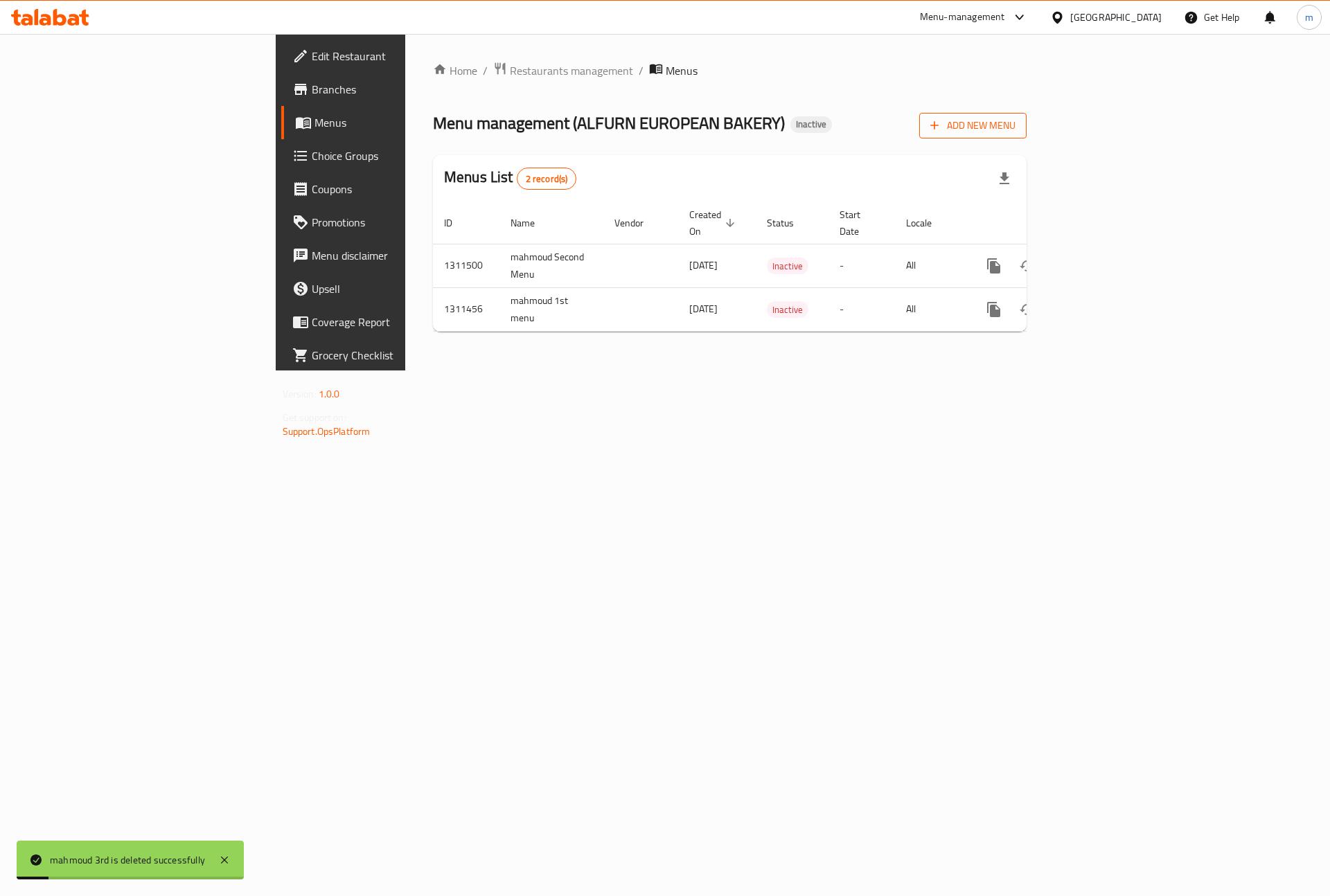
click at [1015, 133] on span "Add New Menu" at bounding box center [972, 126] width 85 height 17
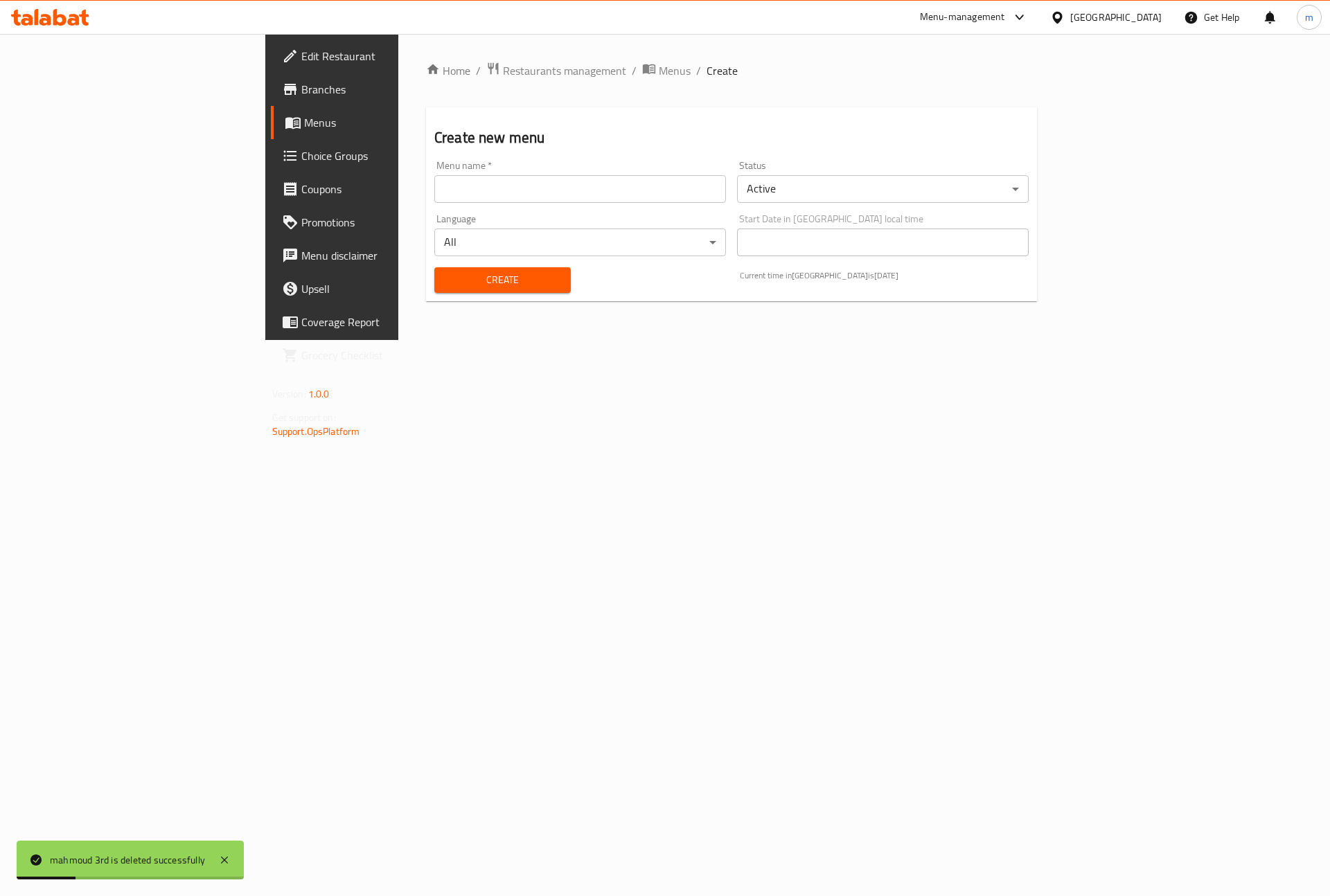
click at [434, 191] on input "text" at bounding box center [580, 188] width 291 height 27
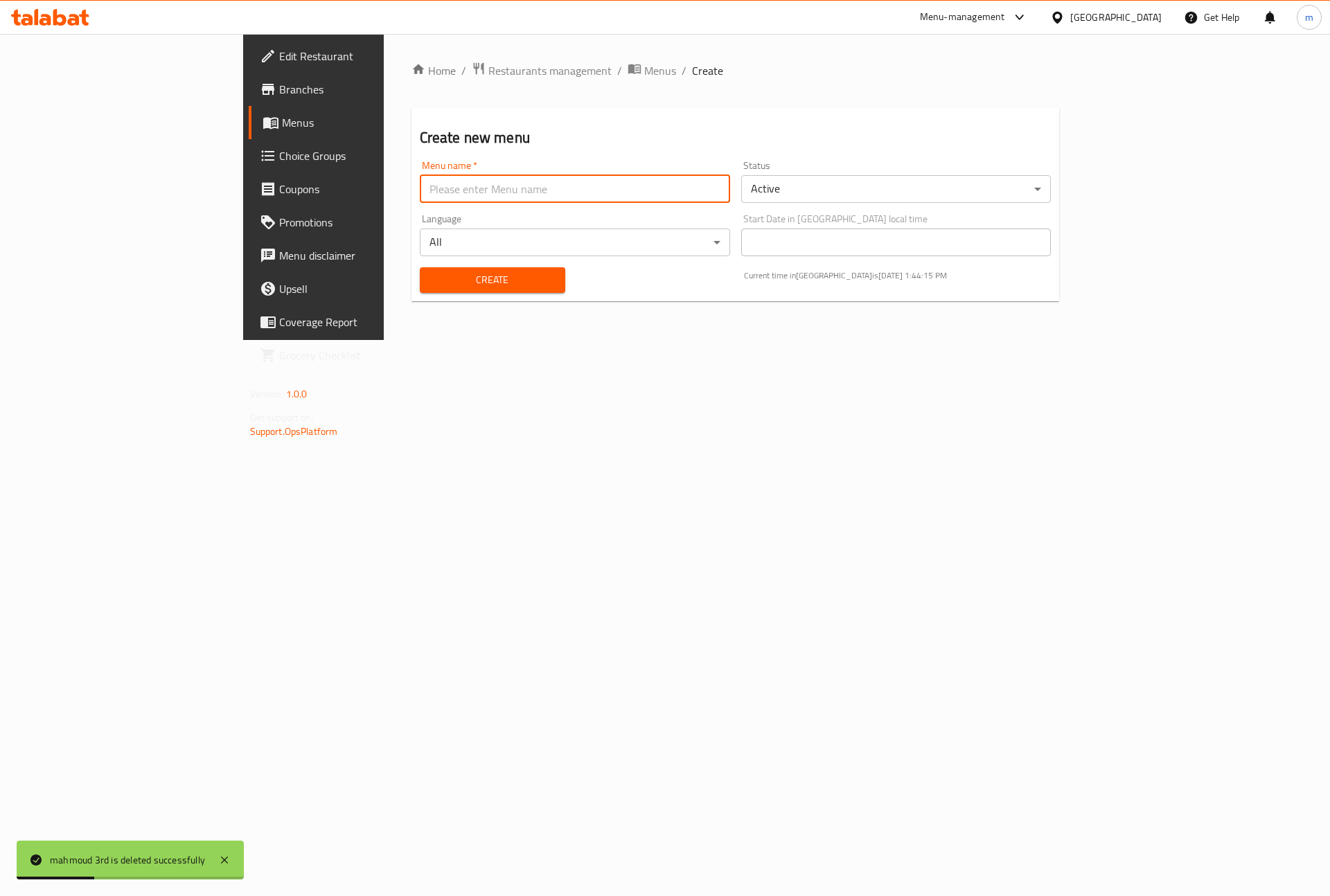
paste input "mahmoud 3rd"
type input "mahmoud 3rd"
click at [431, 271] on span "Create" at bounding box center [492, 280] width 123 height 17
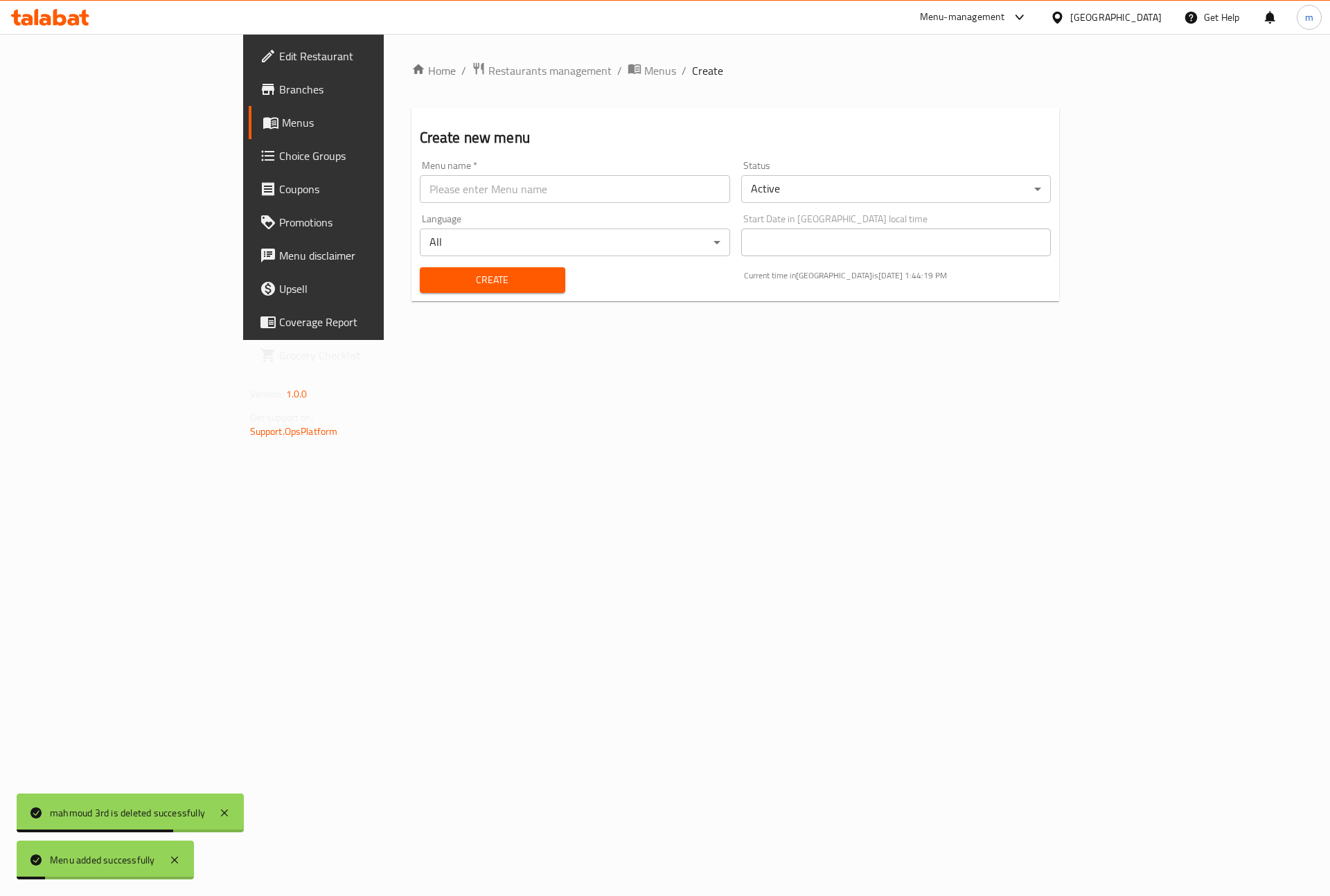
click at [282, 119] on span "Menus" at bounding box center [368, 122] width 173 height 16
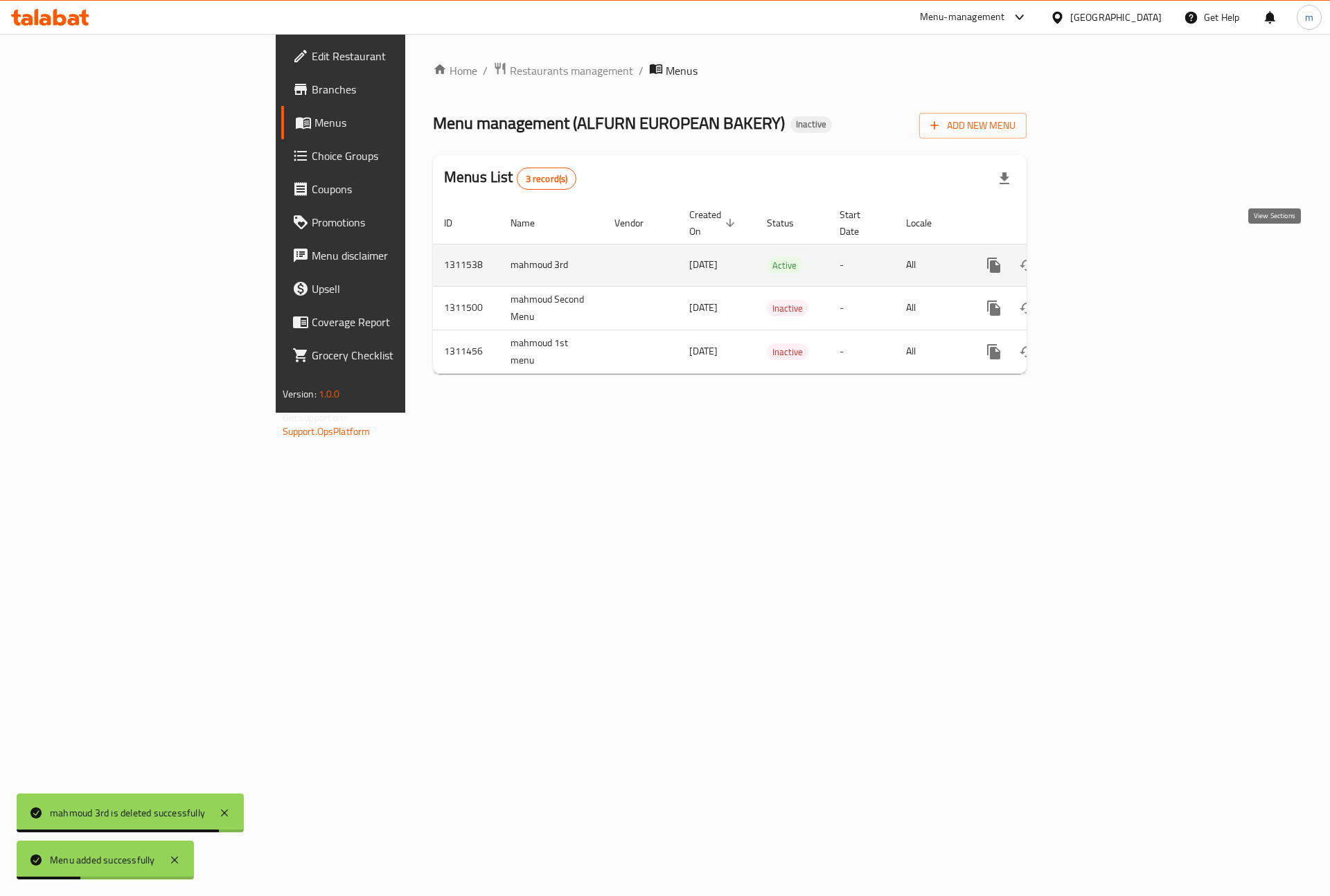
click at [1110, 253] on link "enhanced table" at bounding box center [1093, 265] width 34 height 34
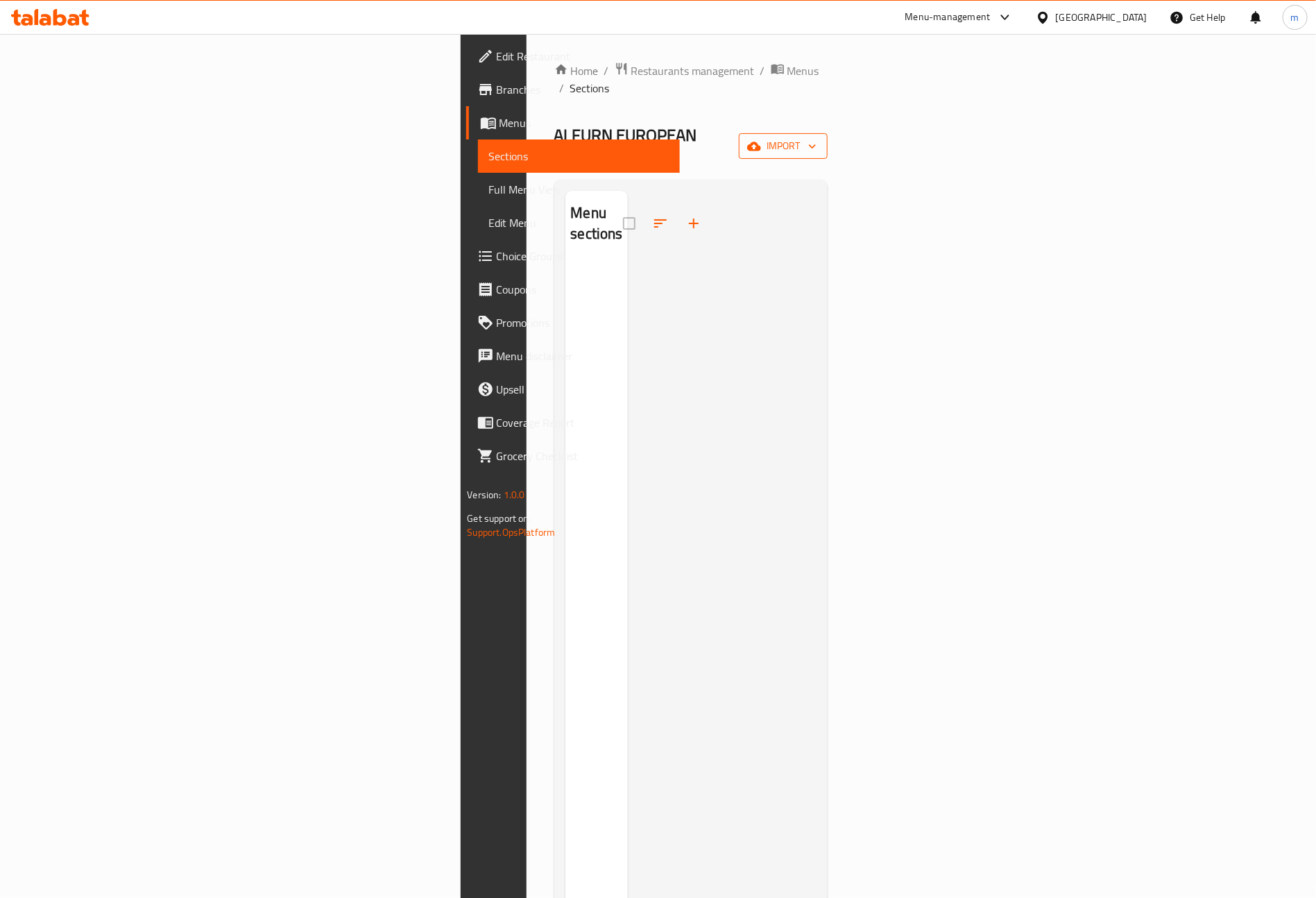
click at [817, 137] on span "import" at bounding box center [783, 146] width 67 height 17
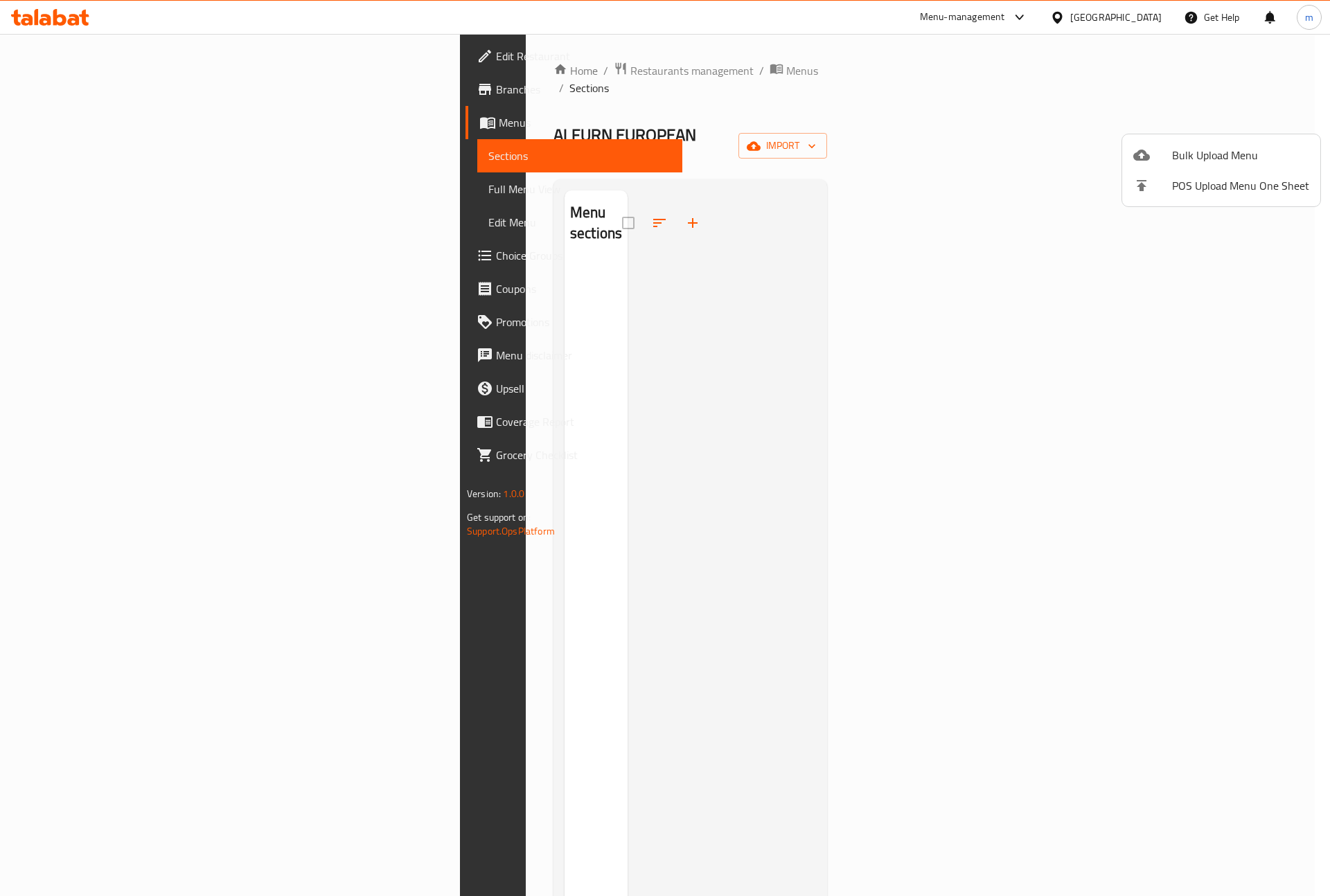
click at [1167, 158] on div at bounding box center [1153, 155] width 39 height 16
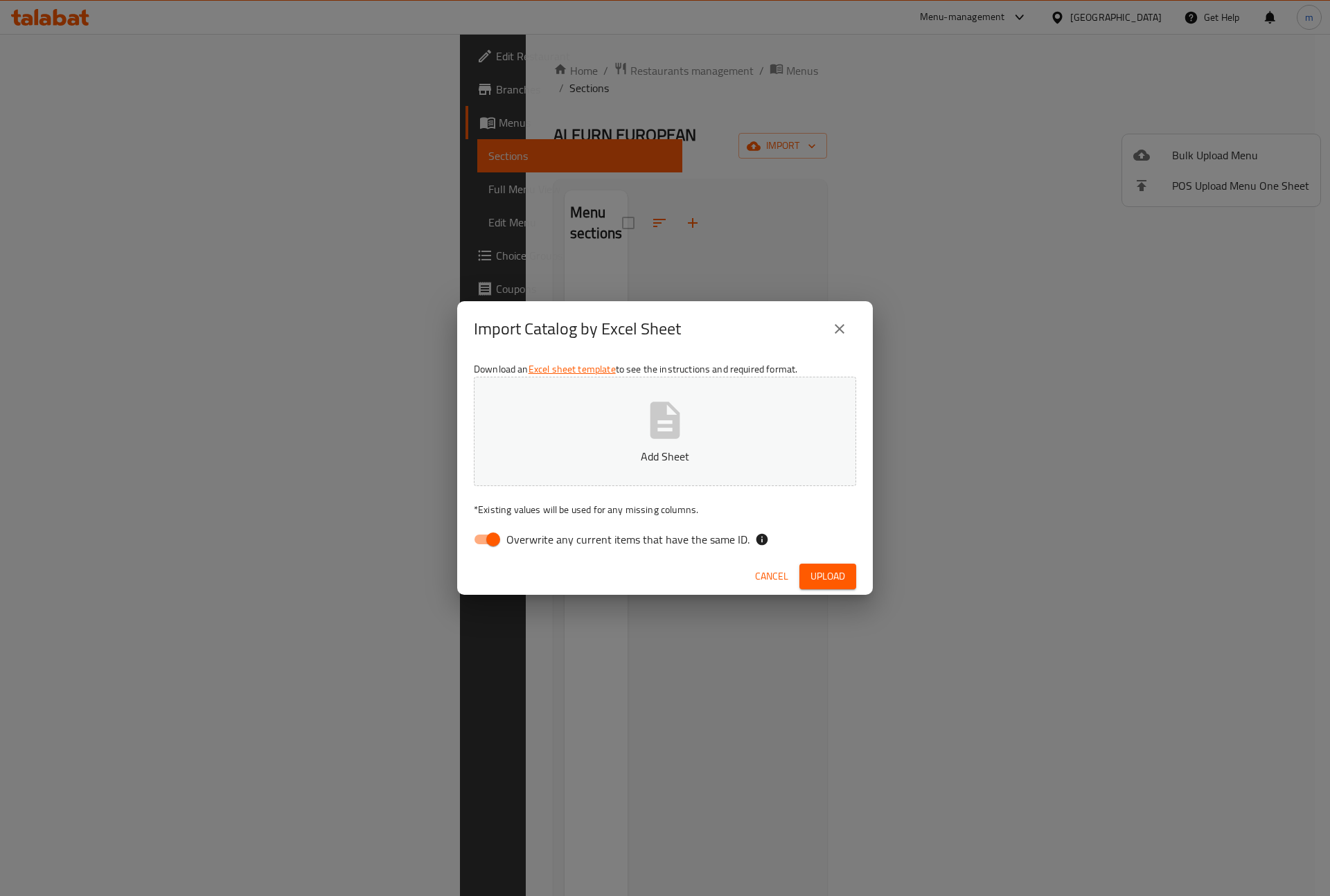
click at [493, 542] on input "Overwrite any current items that have the same ID." at bounding box center [493, 540] width 79 height 27
checkbox input "false"
click at [625, 362] on div "Download an Excel sheet template to see the instructions and required format. A…" at bounding box center [665, 456] width 416 height 201
click at [602, 430] on button "Add Sheet" at bounding box center [664, 431] width 382 height 109
click at [825, 573] on span "Upload" at bounding box center [828, 577] width 34 height 17
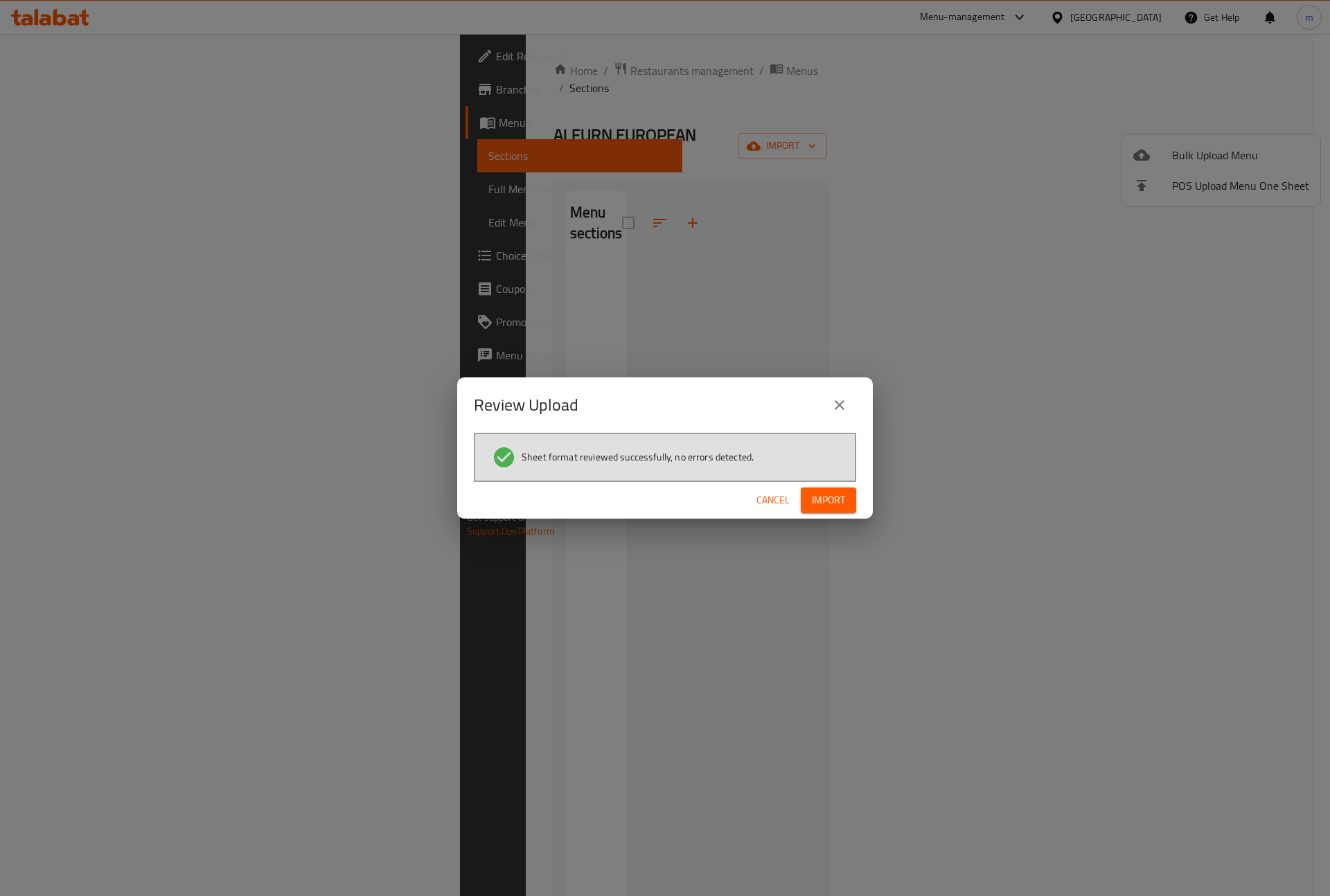
click at [840, 499] on span "Import" at bounding box center [828, 500] width 34 height 17
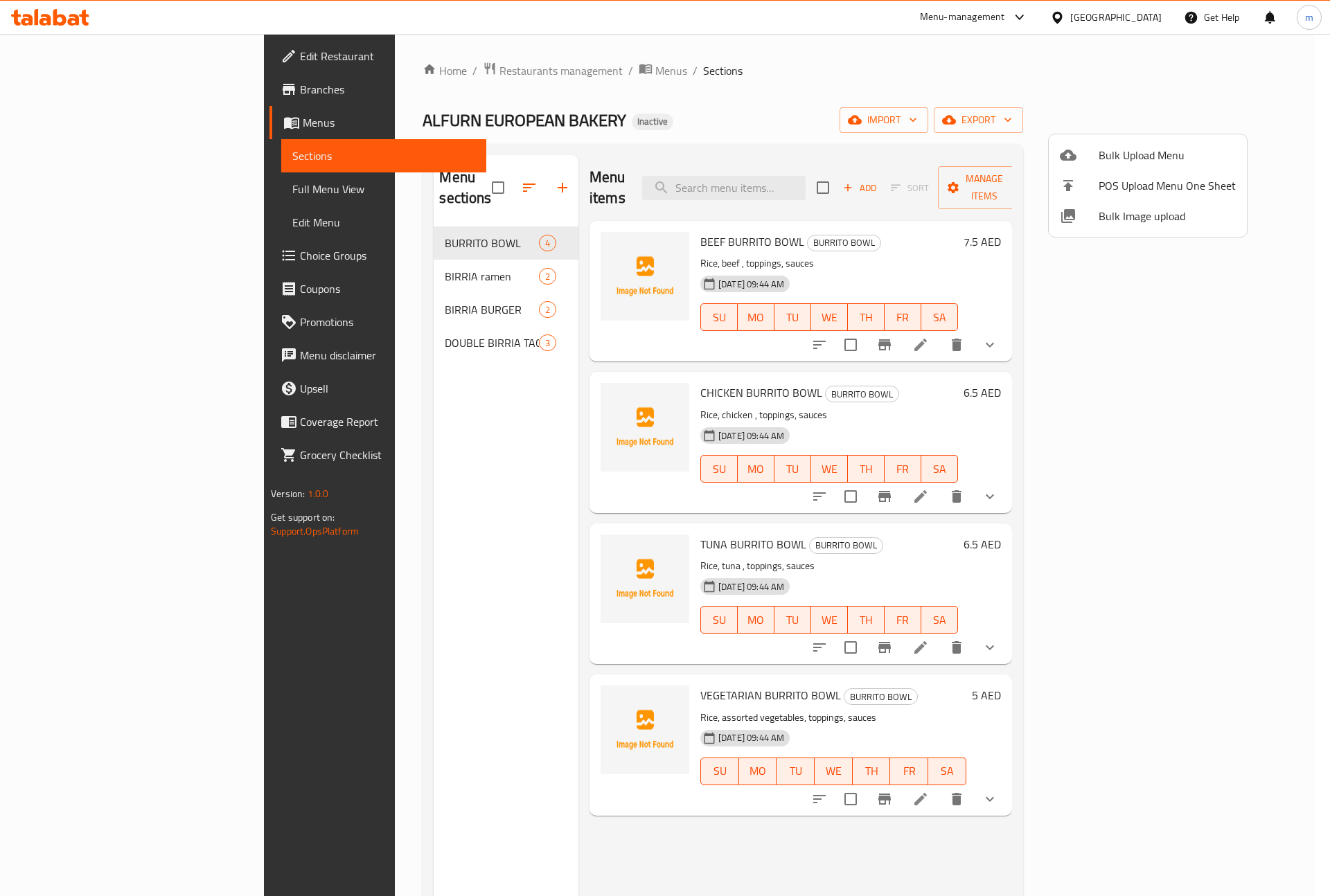
click at [123, 185] on div at bounding box center [665, 448] width 1330 height 896
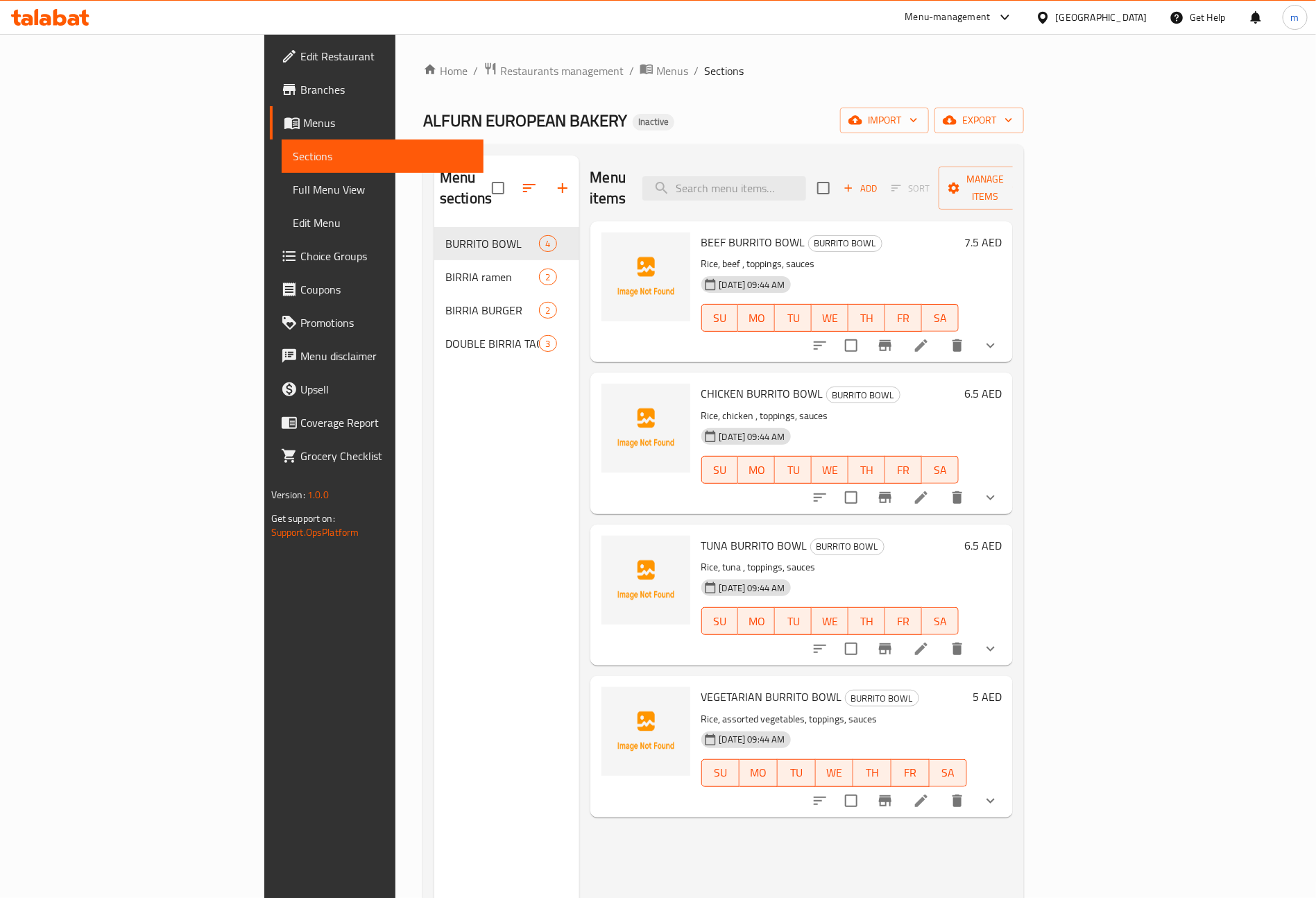
click at [293, 189] on span "Full Menu View" at bounding box center [383, 189] width 180 height 16
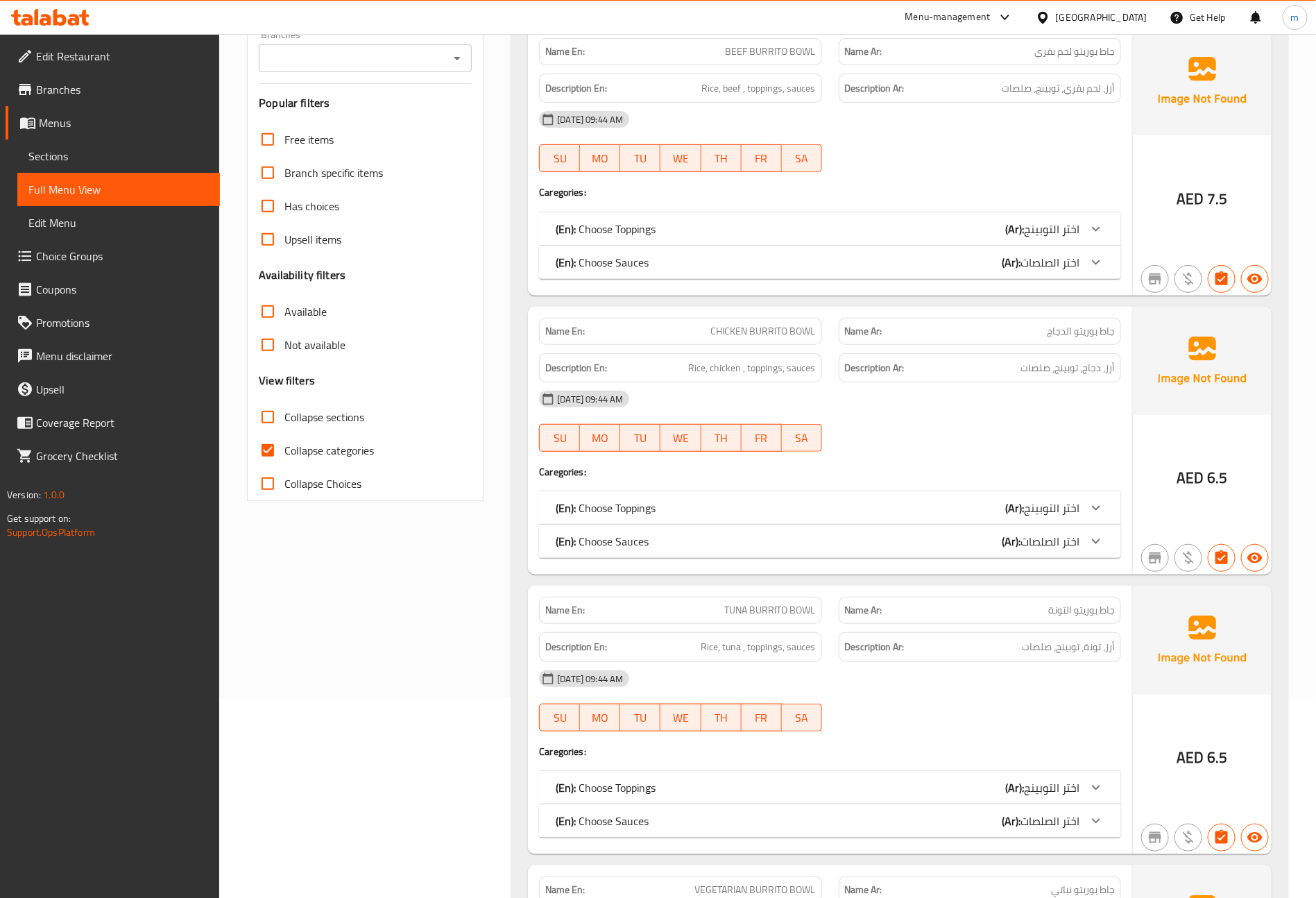
scroll to position [208, 0]
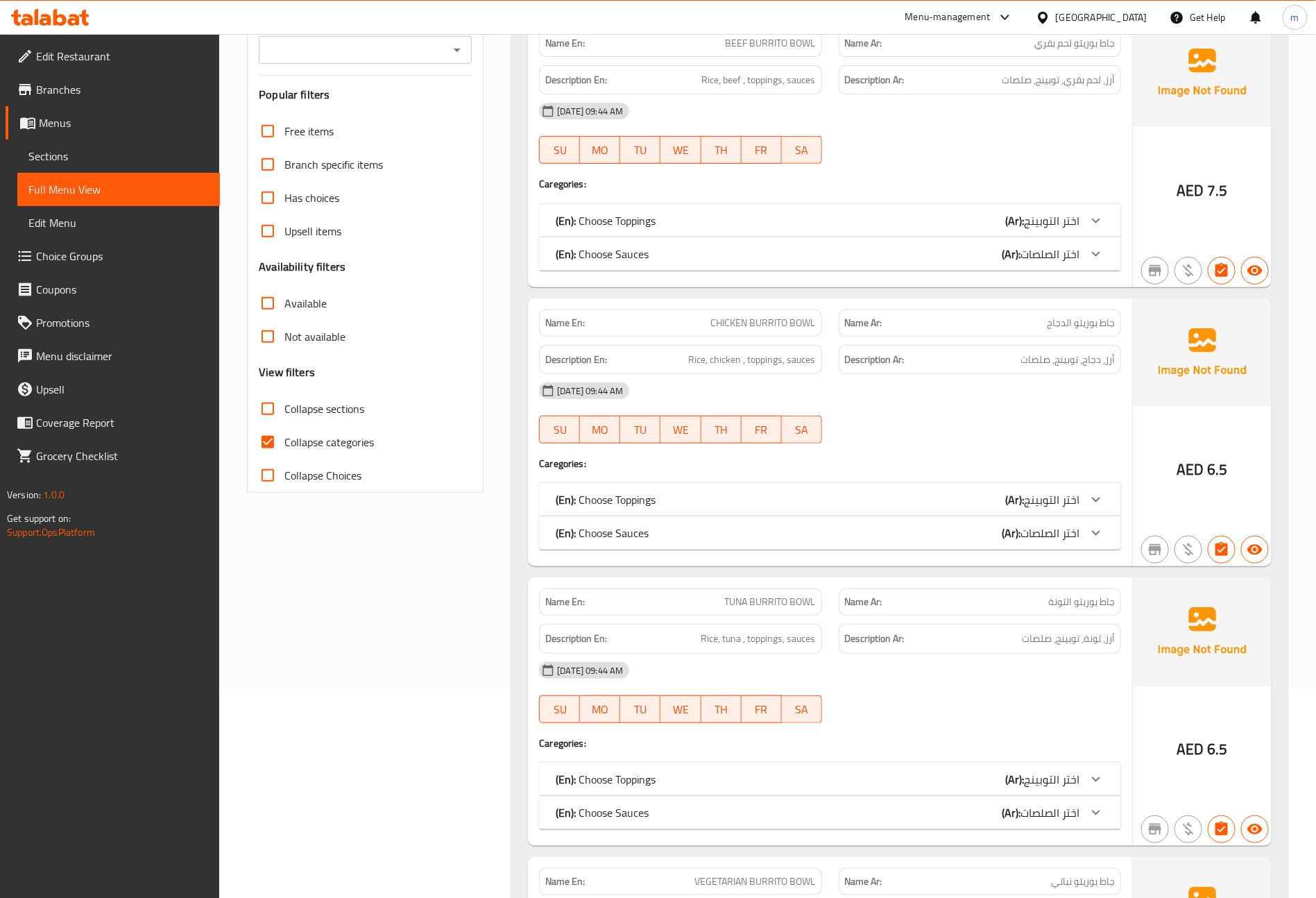
click at [1043, 228] on span "اختر التوبينج" at bounding box center [1051, 221] width 56 height 21
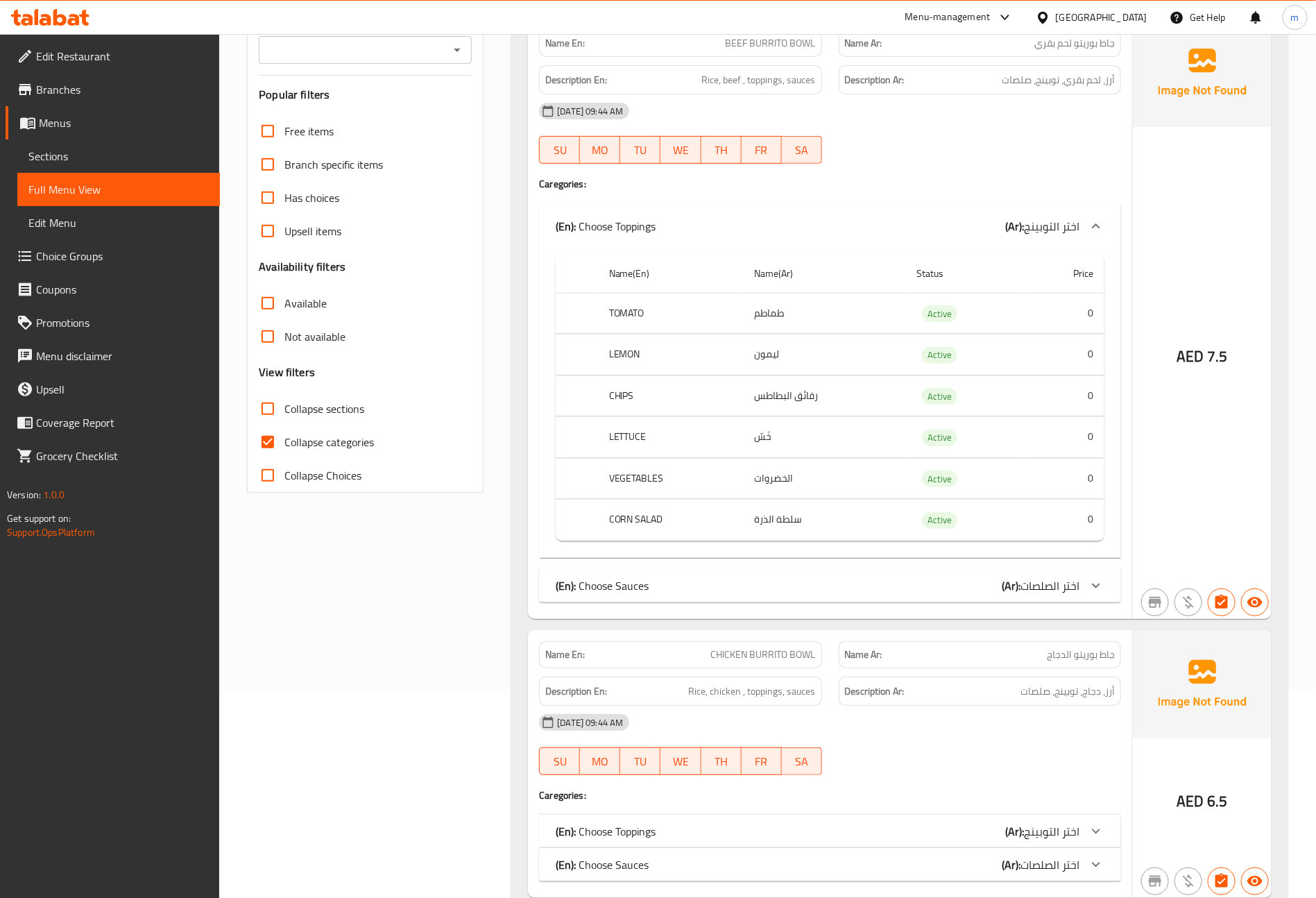
click at [1073, 218] on span "اختر التوبينج" at bounding box center [1051, 226] width 56 height 21
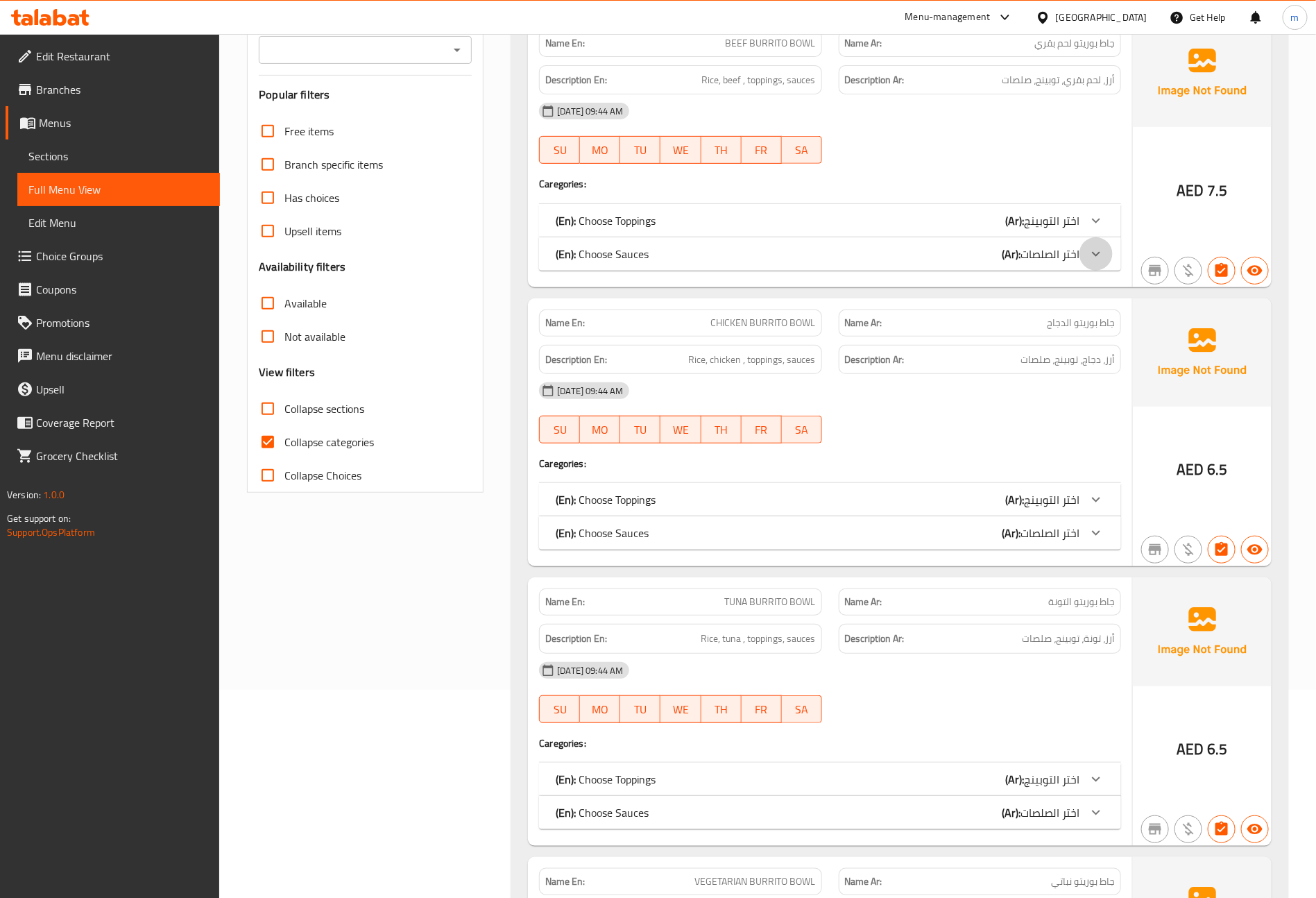
click at [1091, 254] on icon at bounding box center [1096, 254] width 16 height 16
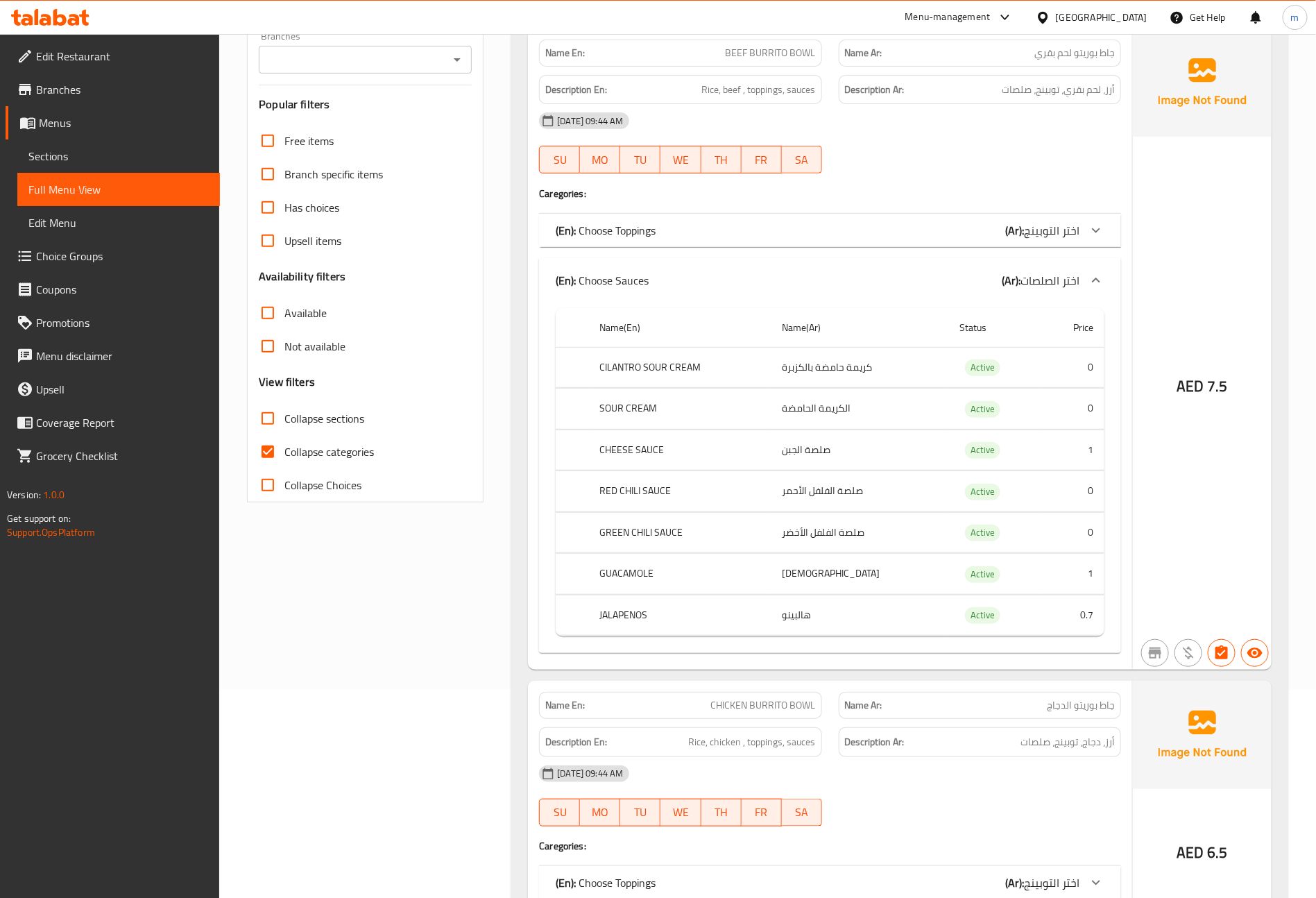
click at [1095, 277] on icon at bounding box center [1096, 279] width 16 height 16
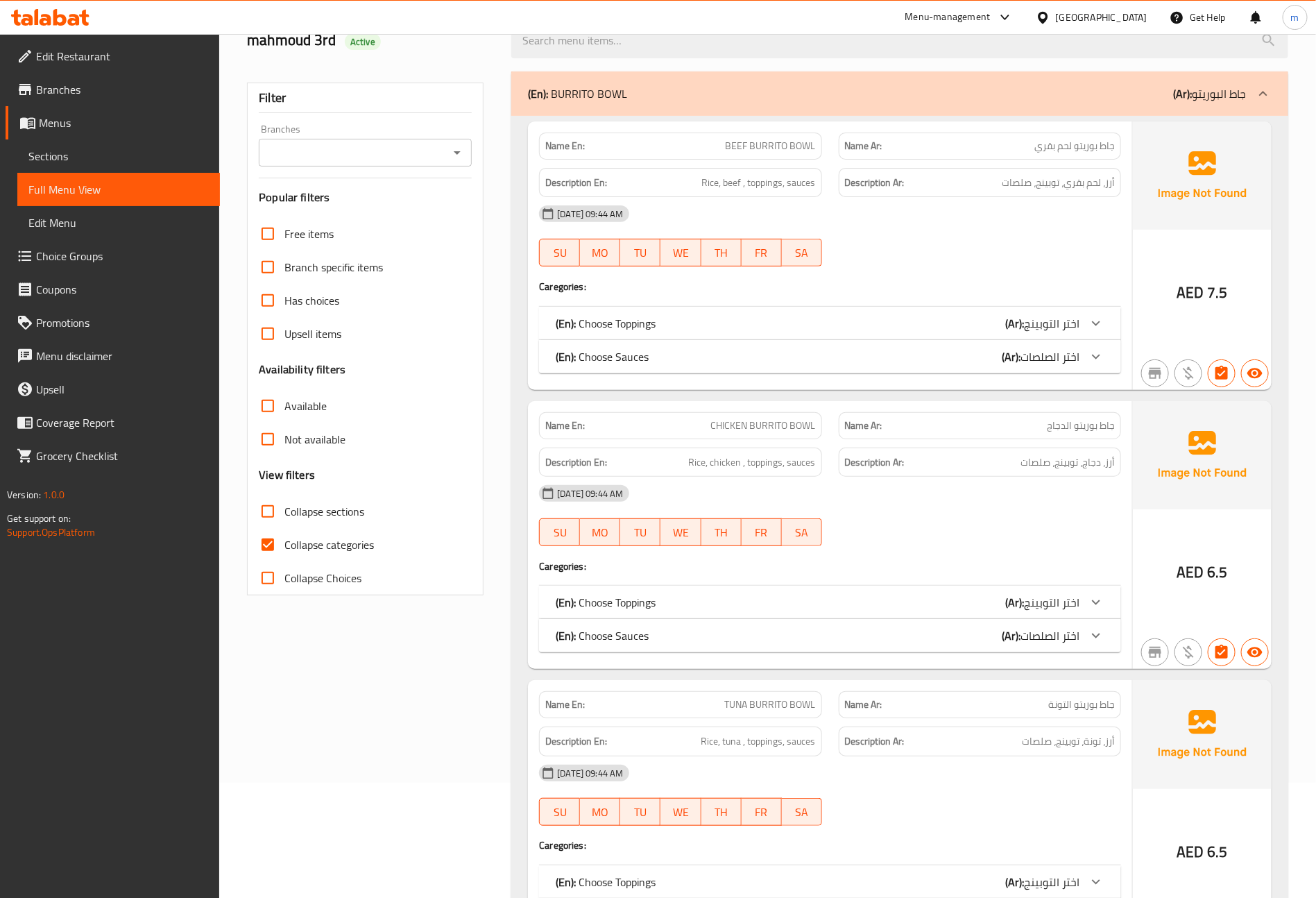
scroll to position [104, 0]
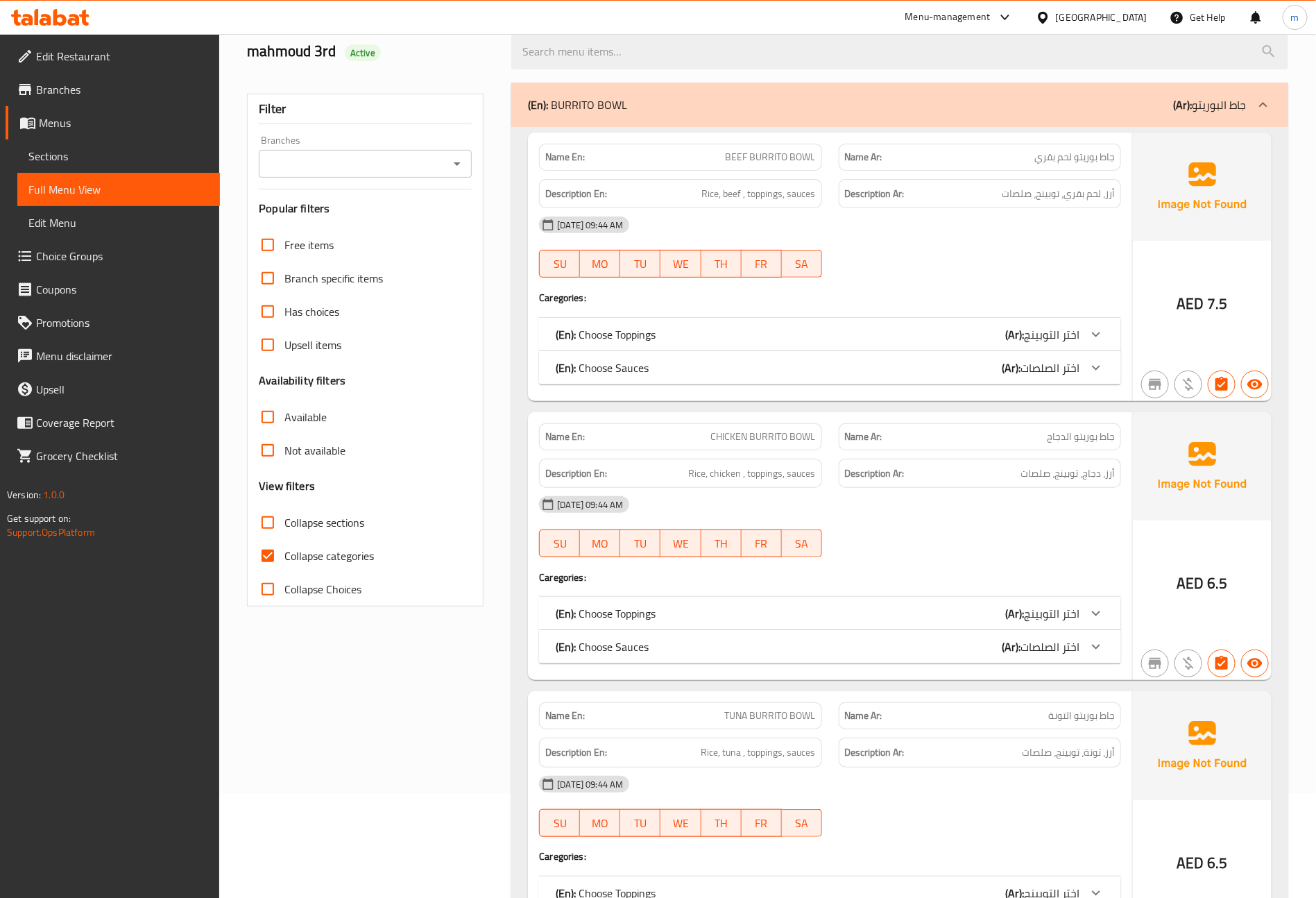
click at [273, 550] on input "Collapse categories" at bounding box center [268, 556] width 34 height 34
checkbox input "false"
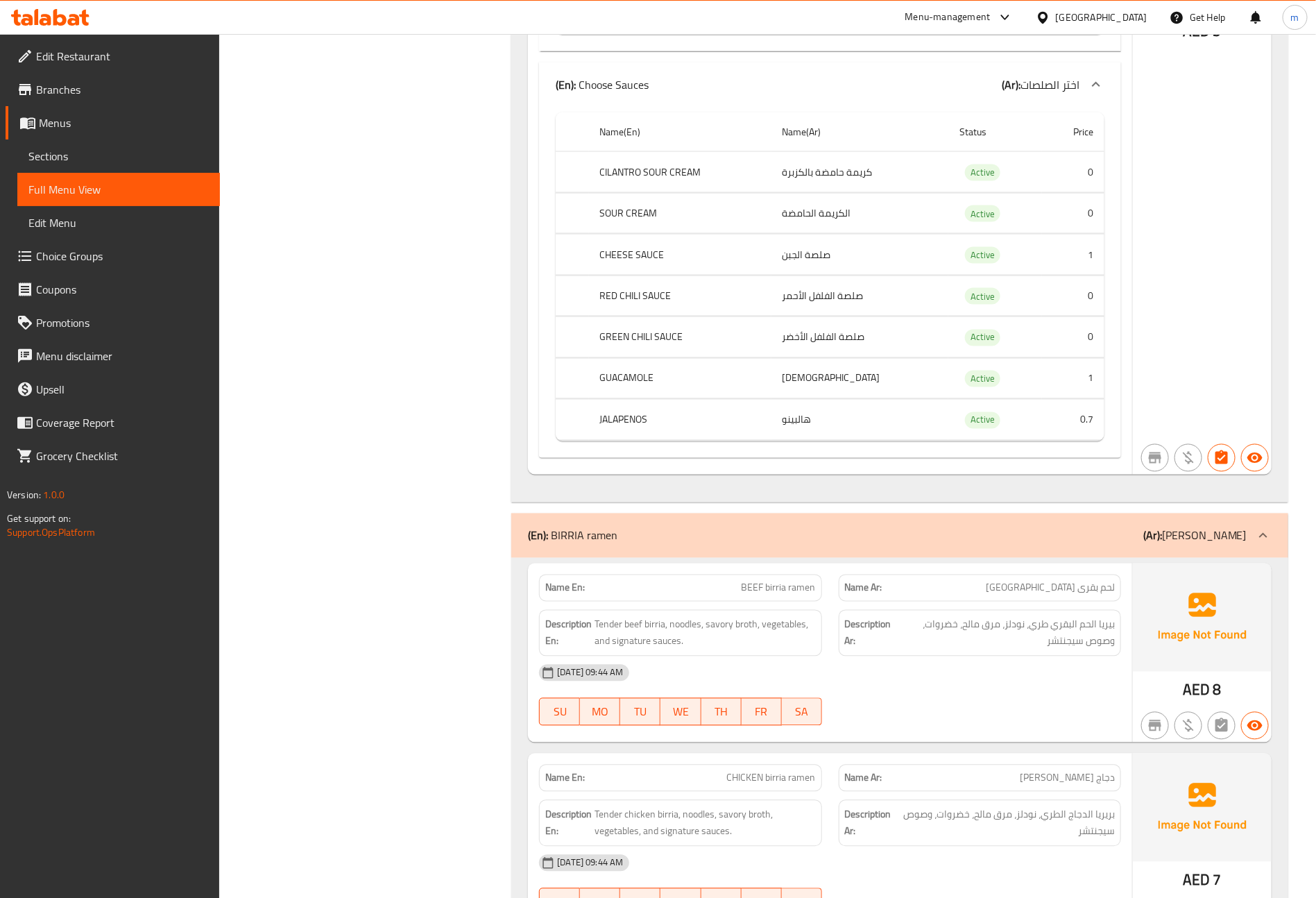
scroll to position [4059, 0]
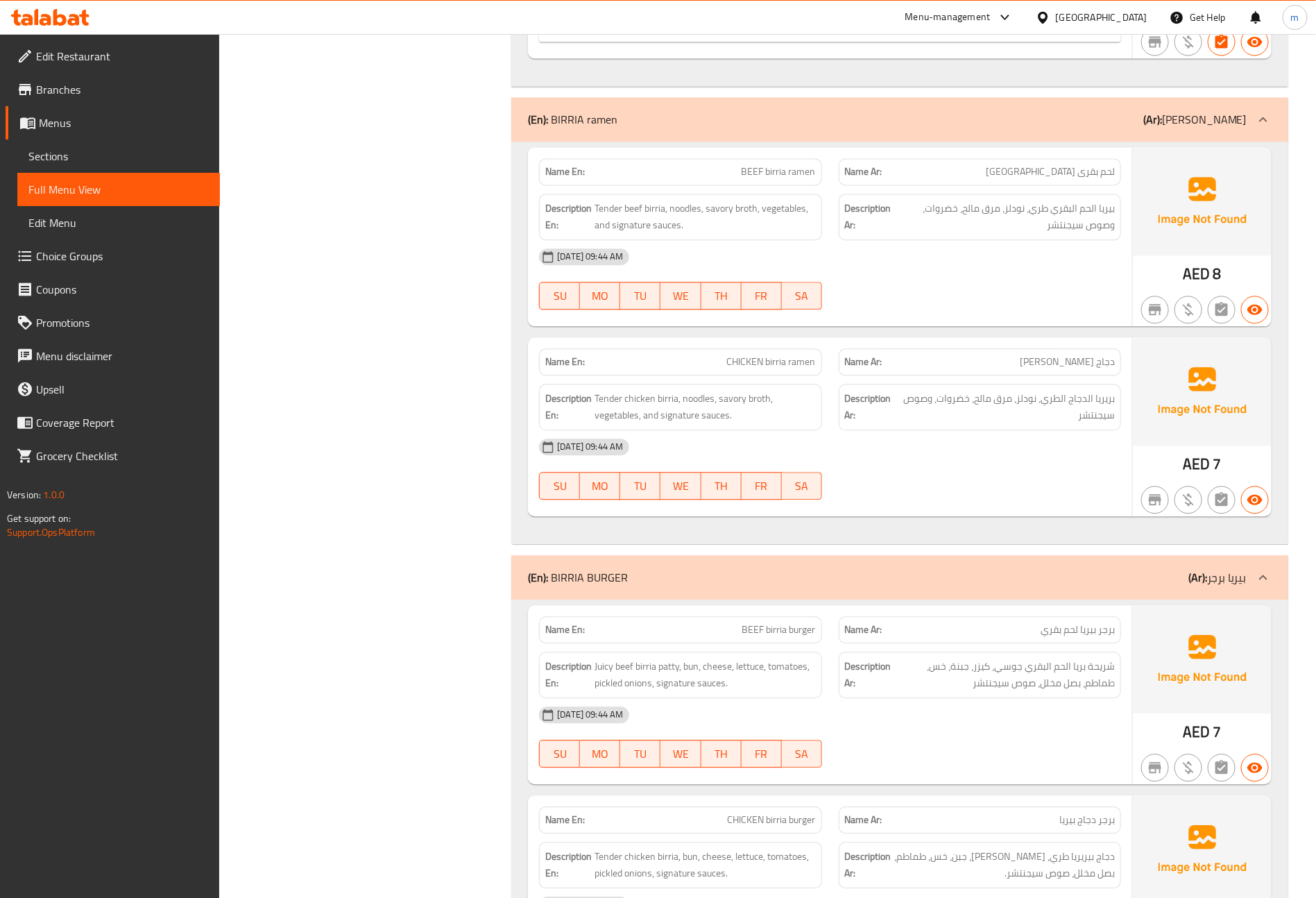
click at [989, 273] on div "14-09-2025 09:44 AM" at bounding box center [830, 257] width 599 height 34
click at [990, 411] on div "Description Ar: بريريا الدجاج الطري، نودلز، مرق مالح، خضروات، وصوص سيجنتشر" at bounding box center [979, 406] width 283 height 46
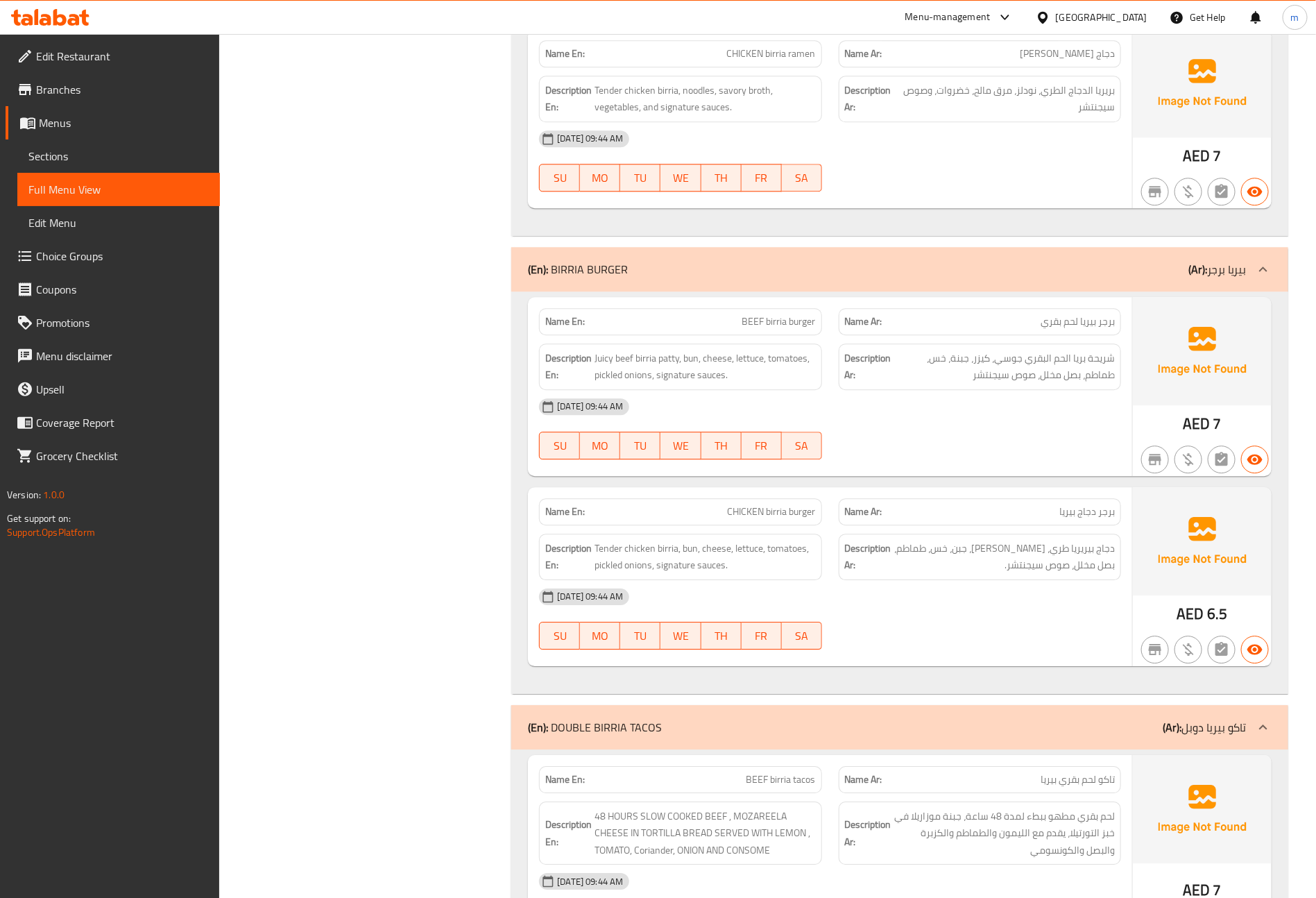
scroll to position [4475, 0]
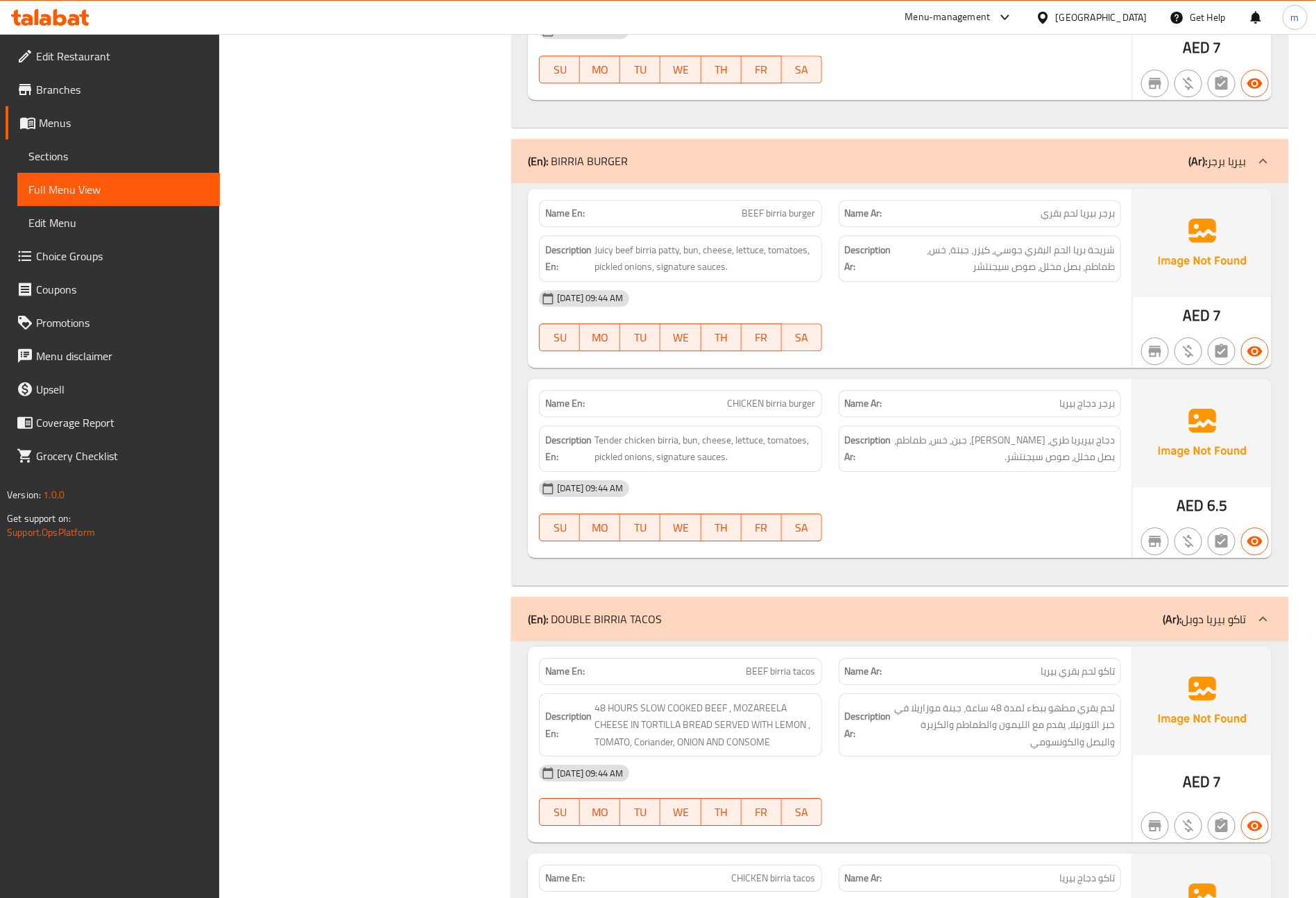
click at [999, 315] on div "14-09-2025 09:44 AM" at bounding box center [830, 298] width 599 height 34
click at [983, 452] on div "Description Ar: دجاج بيريريا طري، كيزر، جبن، خس، طماطم، بصل مخلل، صوص سيجنتشر." at bounding box center [980, 449] width 299 height 63
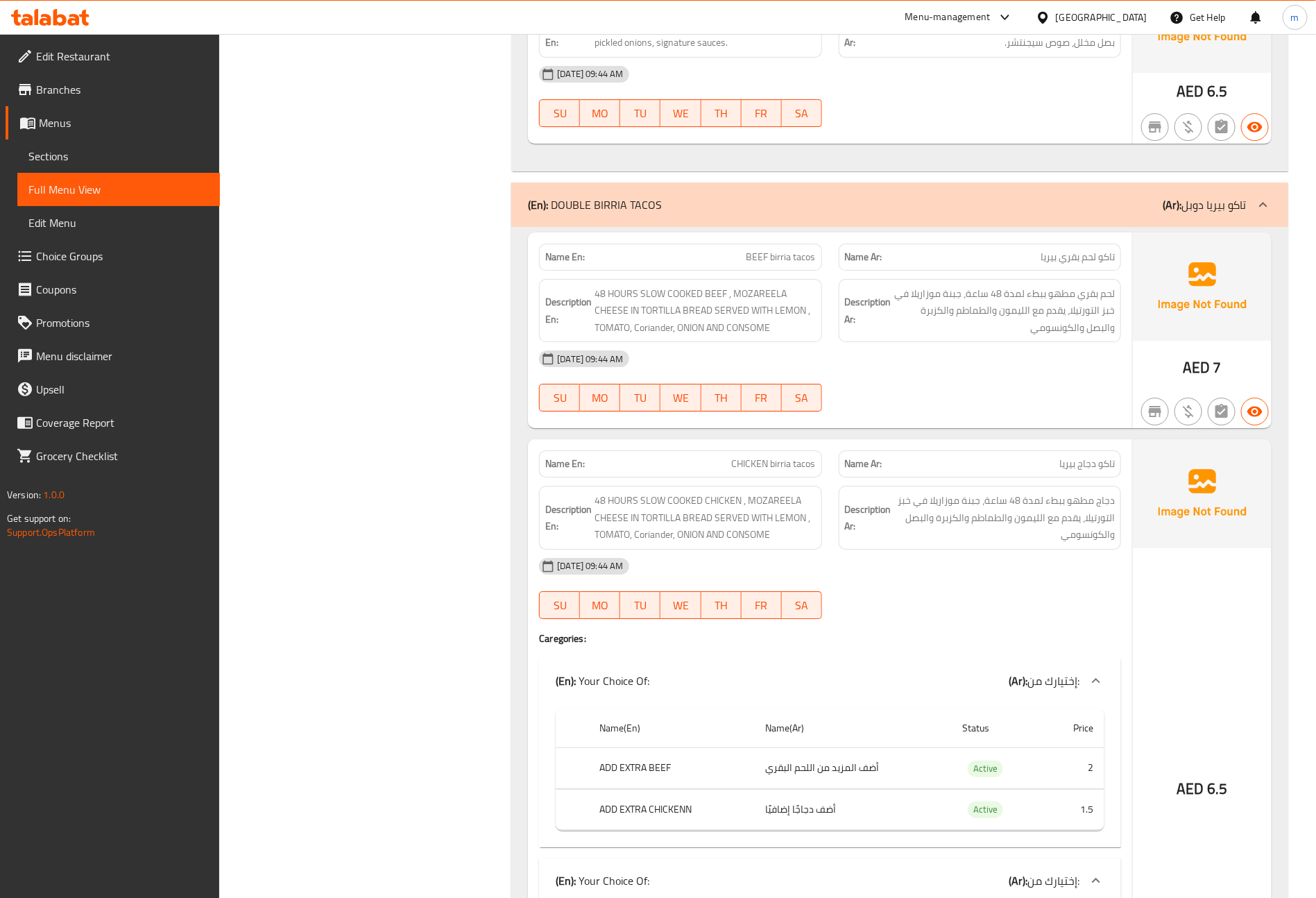
scroll to position [4892, 0]
click at [967, 373] on div "14-09-2025 09:44 AM" at bounding box center [830, 356] width 599 height 34
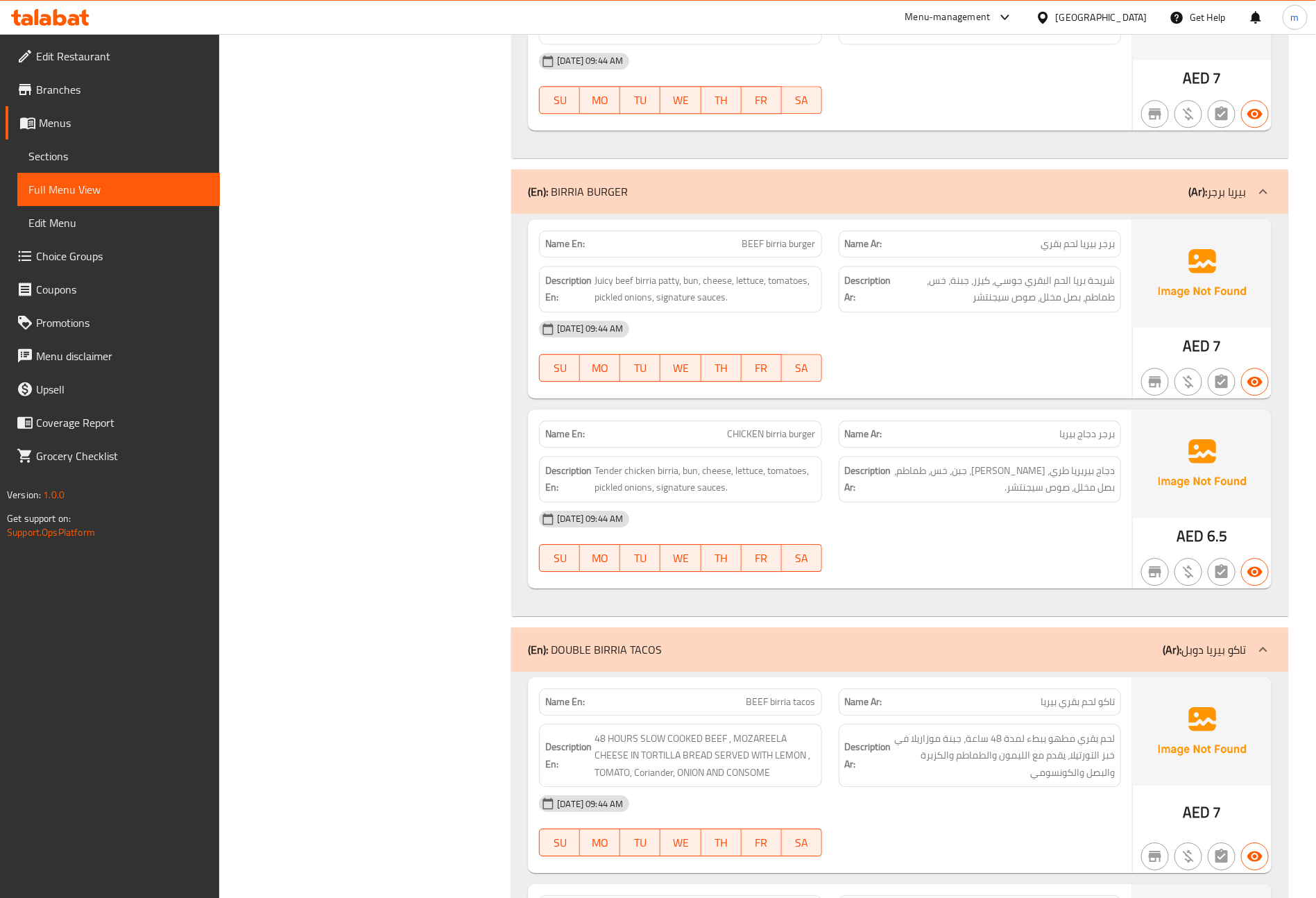
scroll to position [4475, 0]
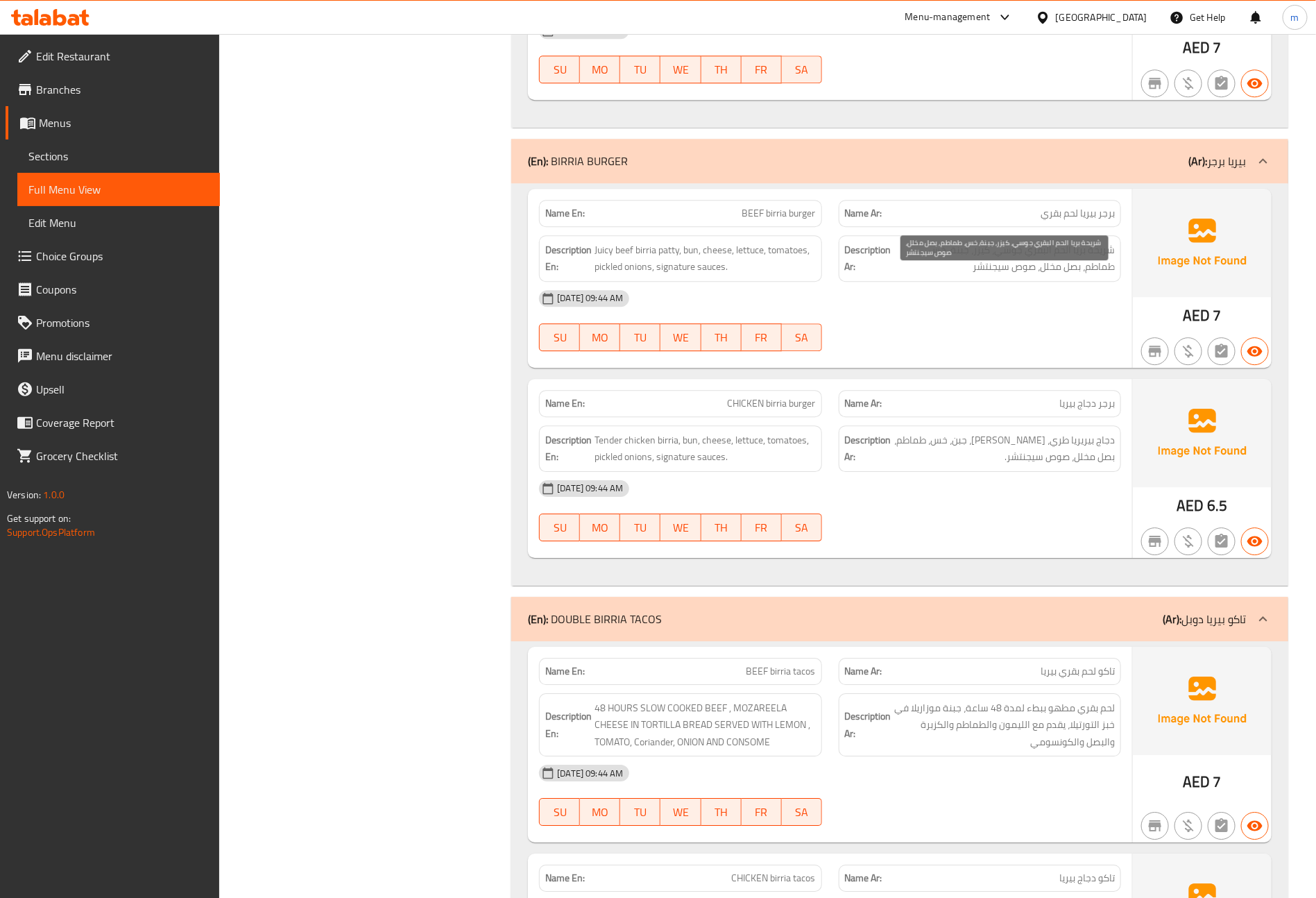
click at [962, 276] on span "شريحة بريا الحم البقري جوسي، كيزر، جبنة، خس، طماطم، بصل مخلل، صوص سيجنتشر" at bounding box center [1004, 258] width 221 height 34
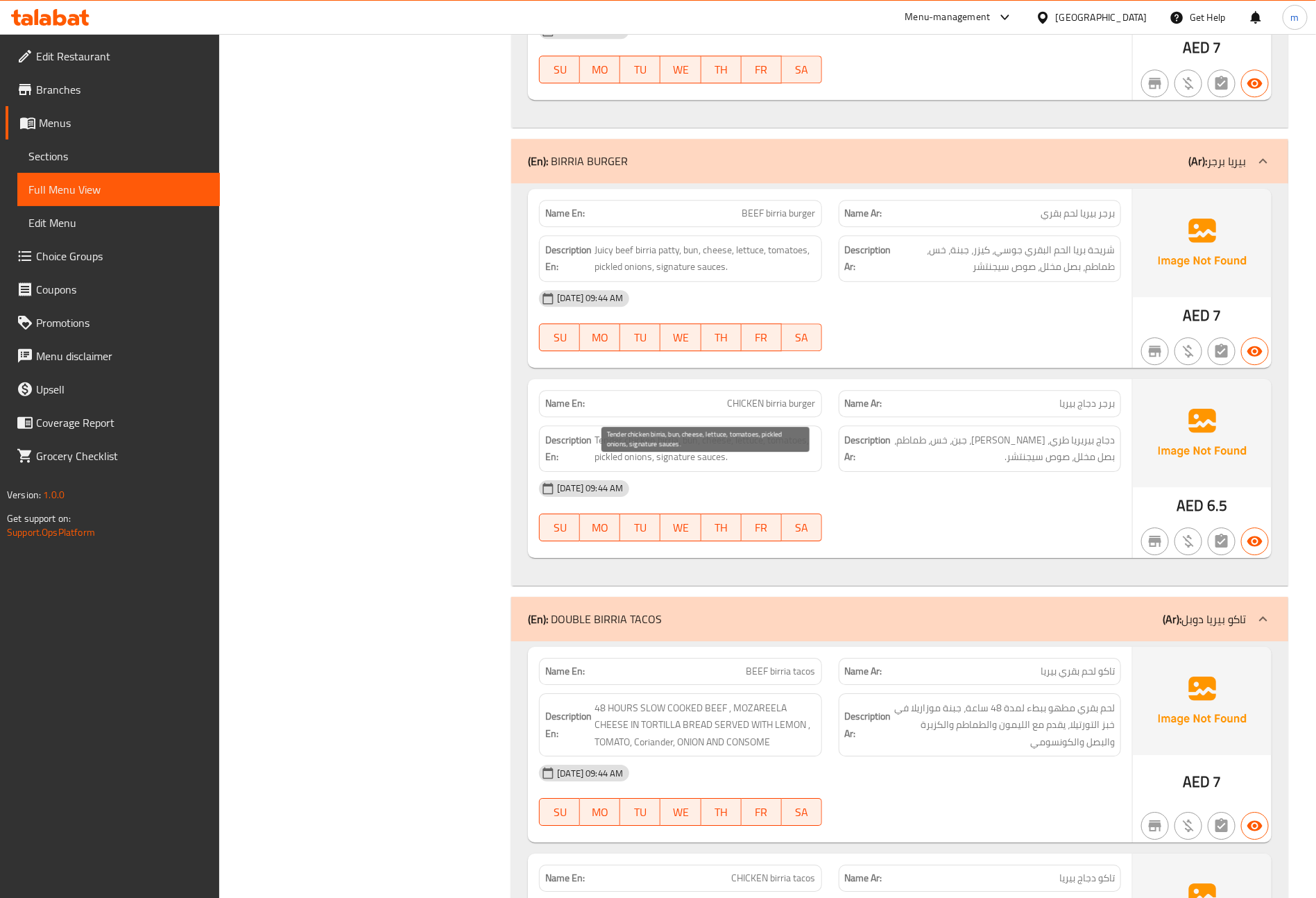
click at [814, 466] on span "Tender chicken birria, bun, cheese, lettuce, tomatoes, pickled onions, signatur…" at bounding box center [705, 448] width 221 height 34
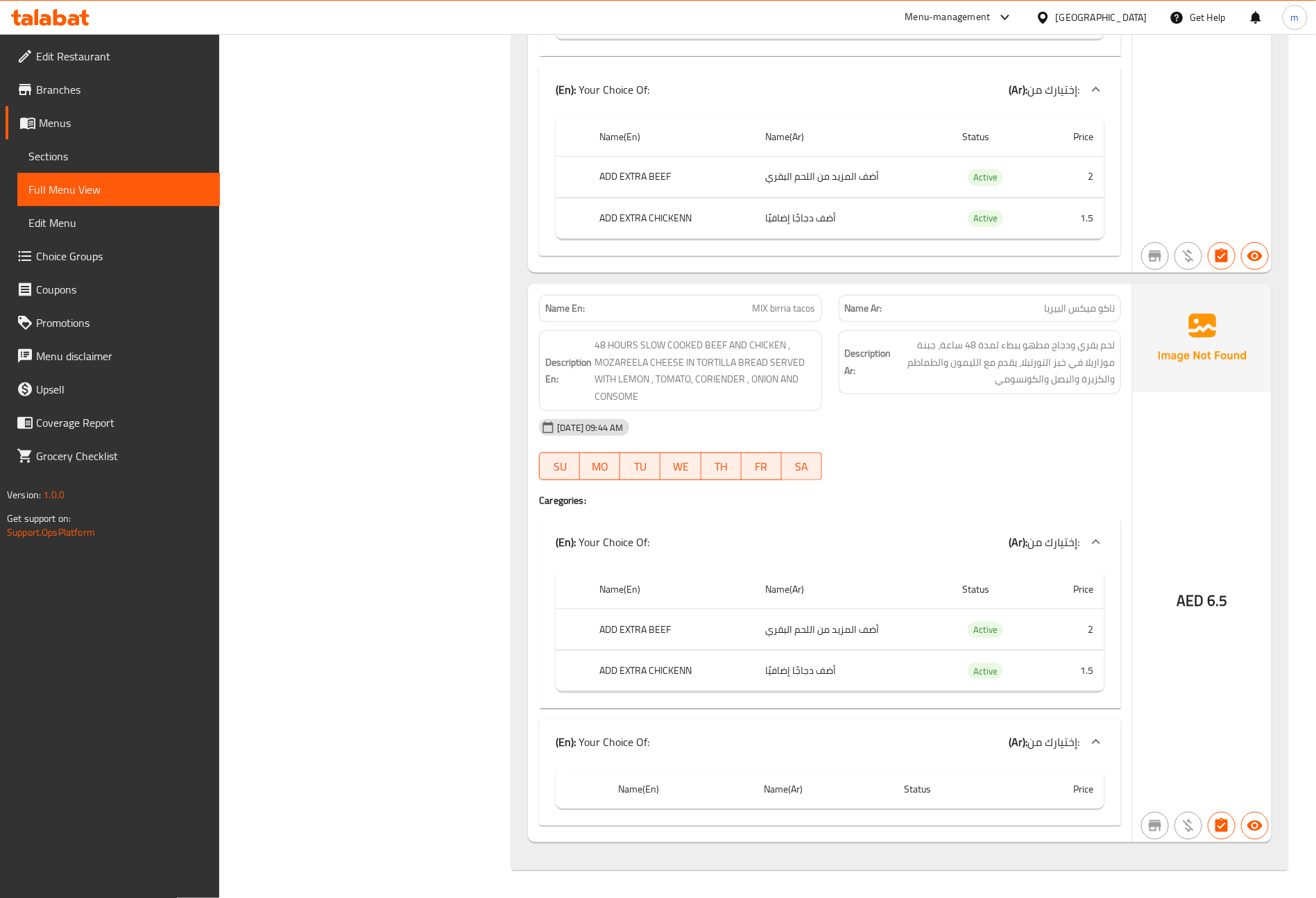
scroll to position [5718, 0]
click at [1087, 741] on div at bounding box center [1096, 741] width 34 height 34
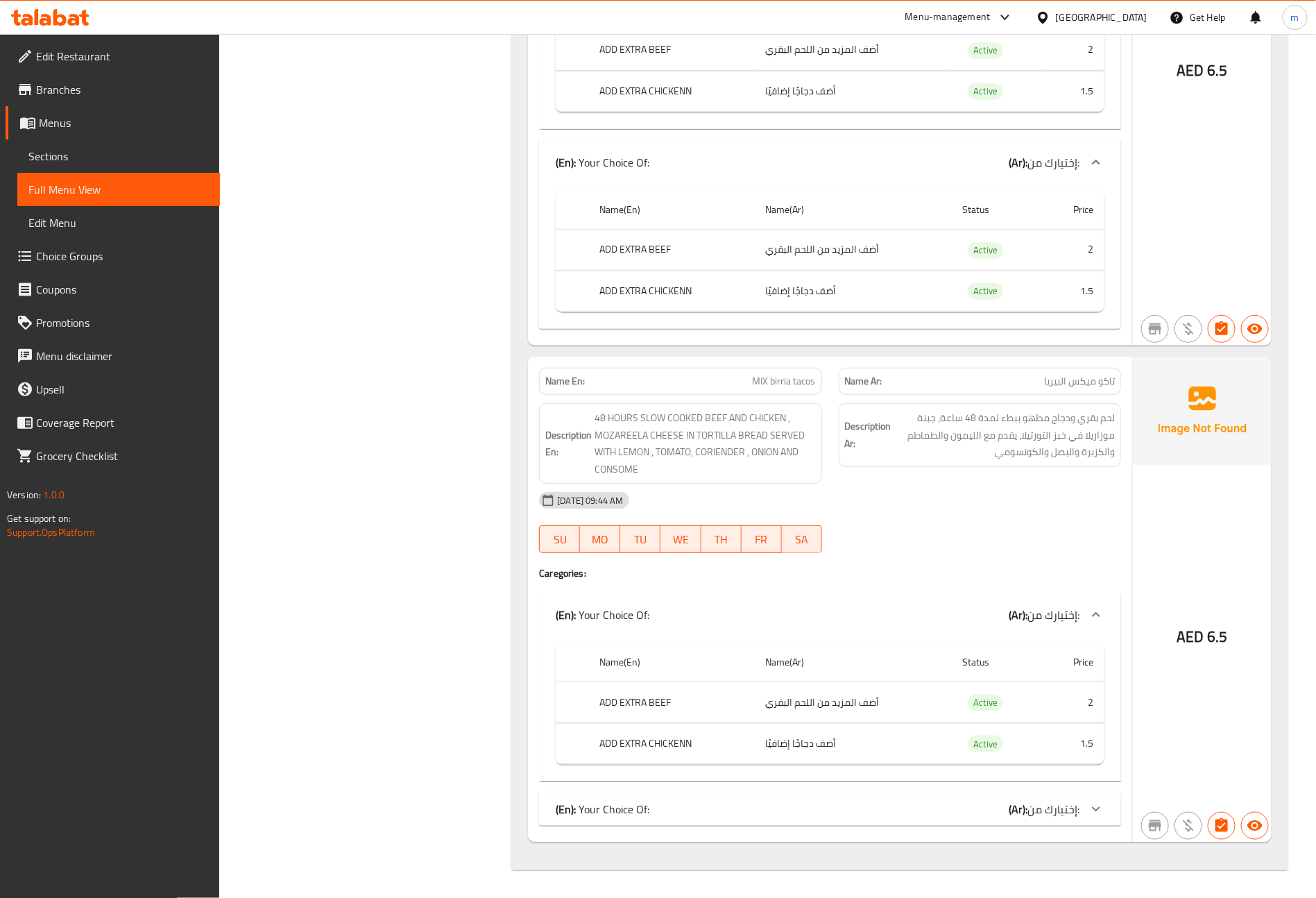
scroll to position [5644, 0]
click at [1085, 802] on div at bounding box center [1096, 809] width 34 height 34
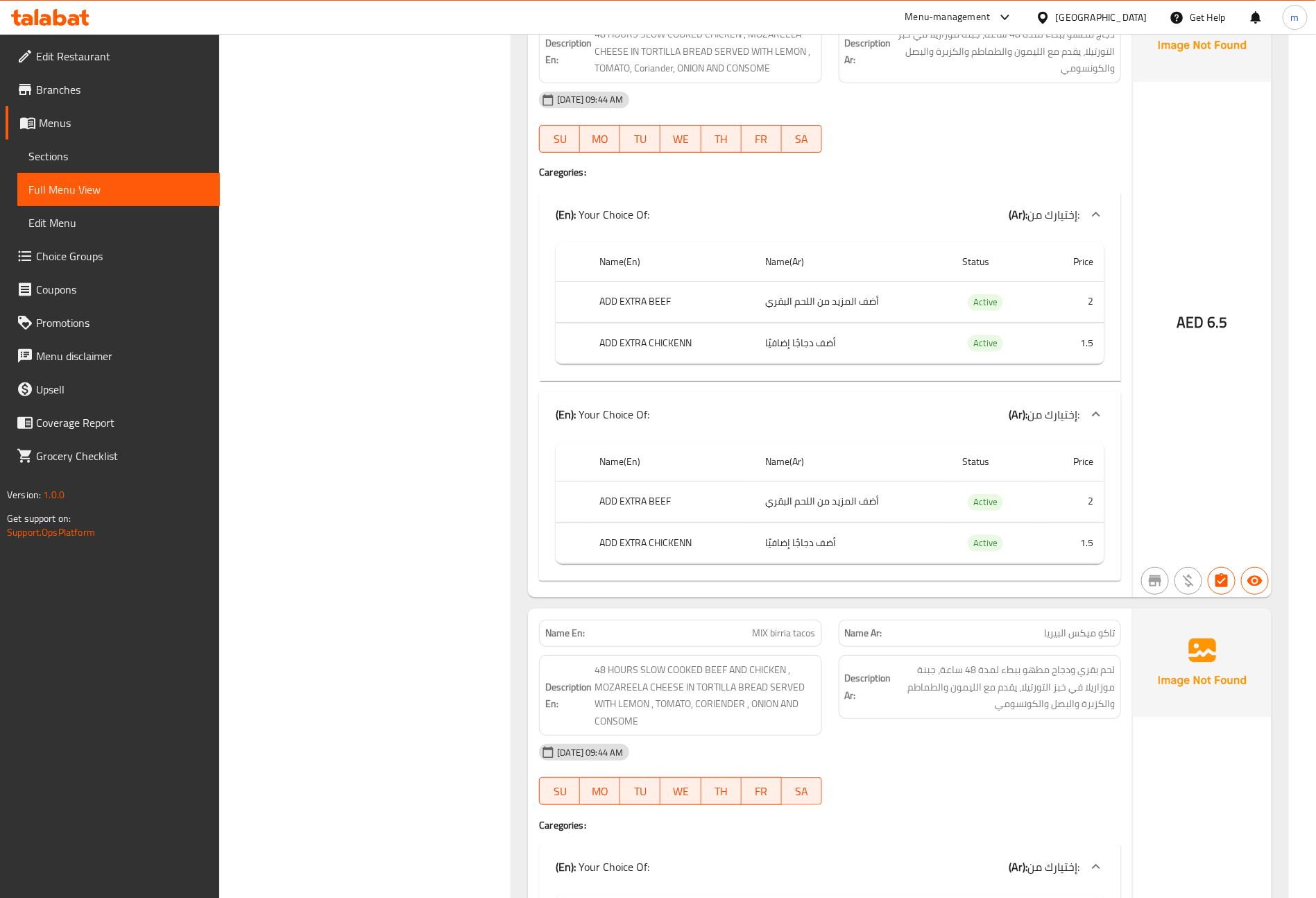
scroll to position [5406, 0]
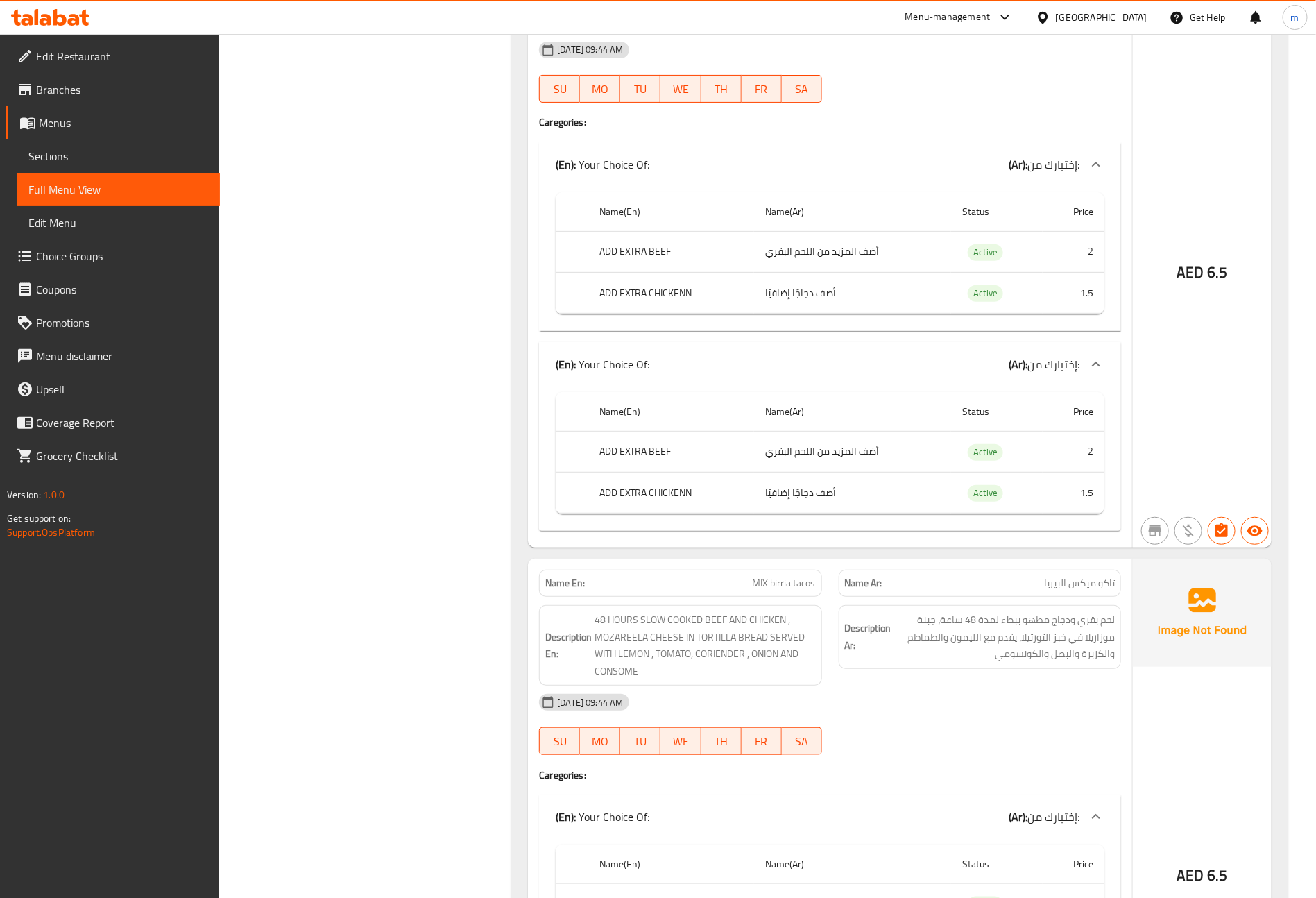
click at [84, 132] on link "Menus" at bounding box center [113, 123] width 215 height 34
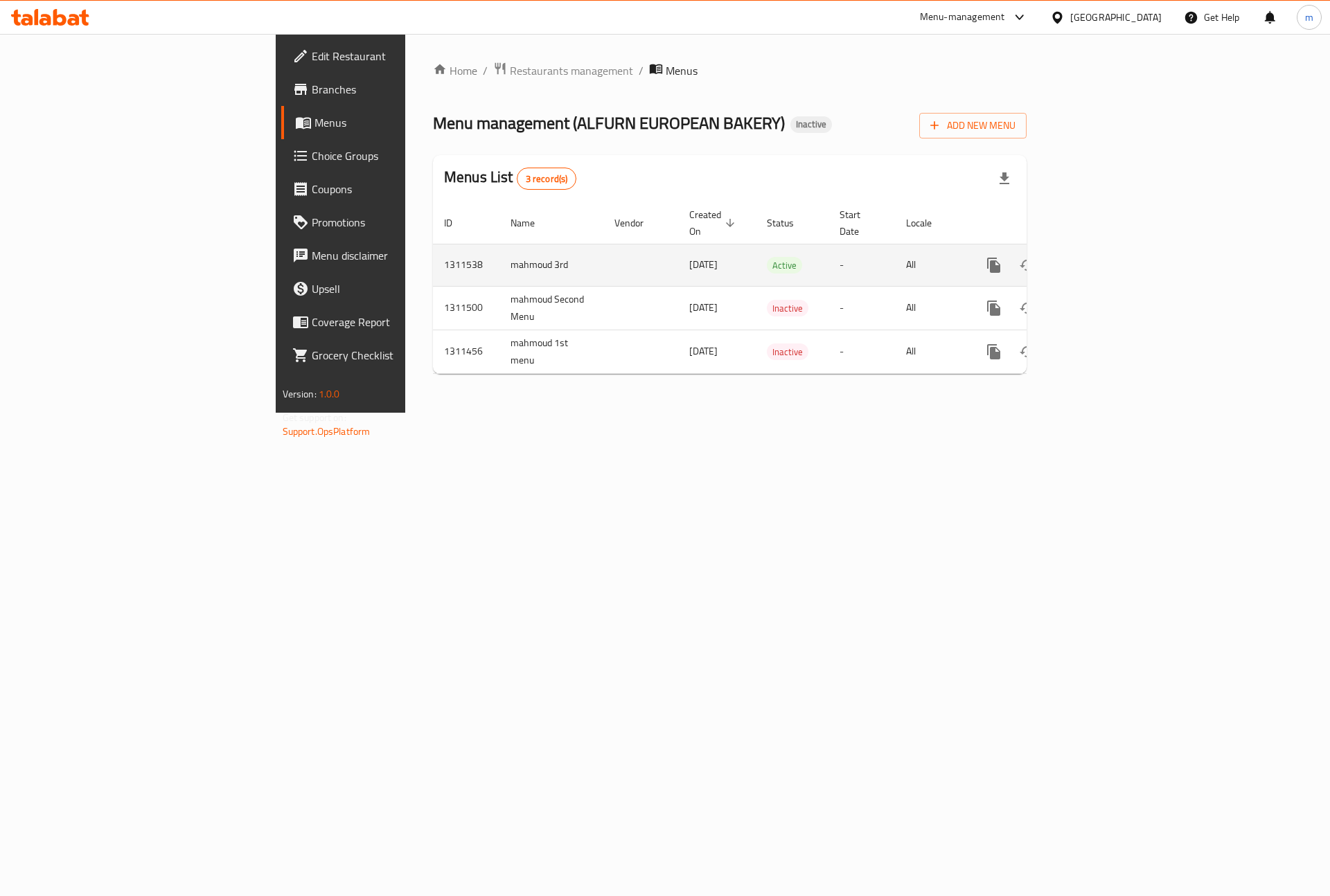
click at [499, 250] on td "mahmoud 3rd" at bounding box center [551, 265] width 104 height 42
click at [499, 252] on td "mahmoud 3rd" at bounding box center [551, 265] width 104 height 42
copy td "mahmoud 3rd"
click at [1065, 259] on icon "enhanced table" at bounding box center [1060, 265] width 9 height 12
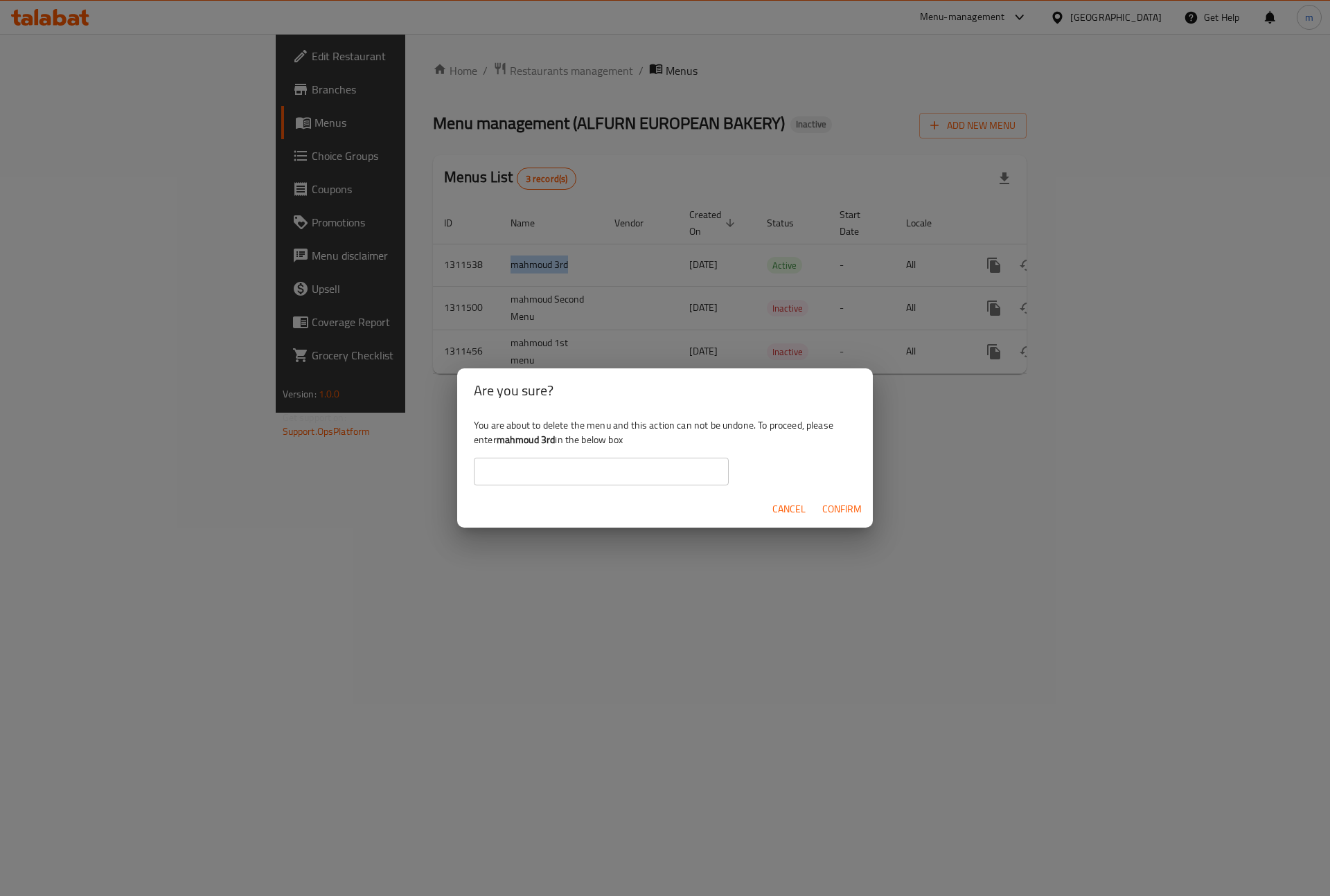
click at [649, 482] on input "text" at bounding box center [601, 471] width 255 height 27
paste input "mahmoud 3rd"
type input "mahmoud 3rd"
click at [842, 508] on span "Confirm" at bounding box center [842, 509] width 40 height 17
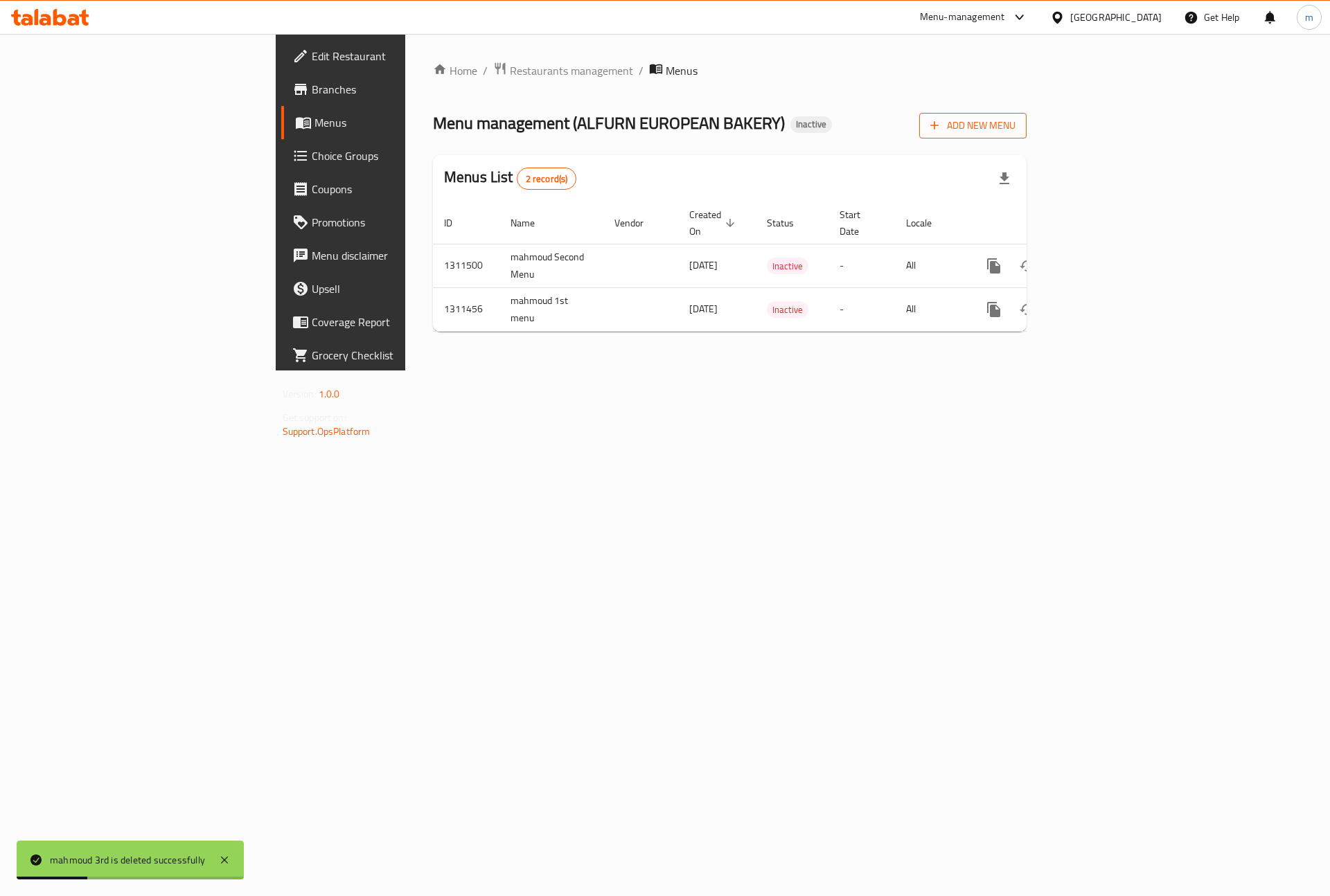
click at [1015, 131] on span "Add New Menu" at bounding box center [972, 126] width 85 height 17
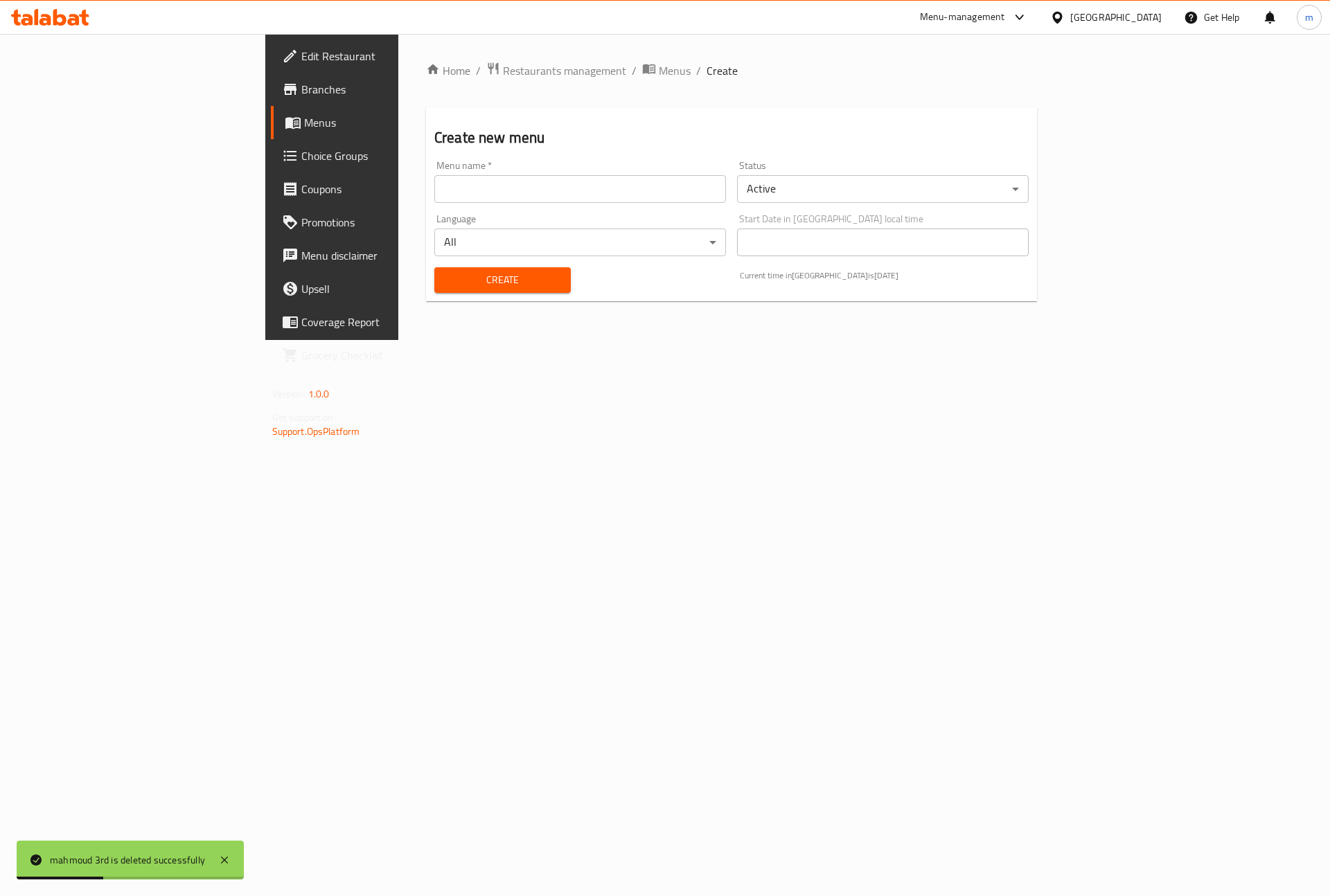
click at [490, 173] on div "Menu name   * Menu name *" at bounding box center [580, 182] width 291 height 42
click at [484, 181] on input "text" at bounding box center [580, 188] width 291 height 27
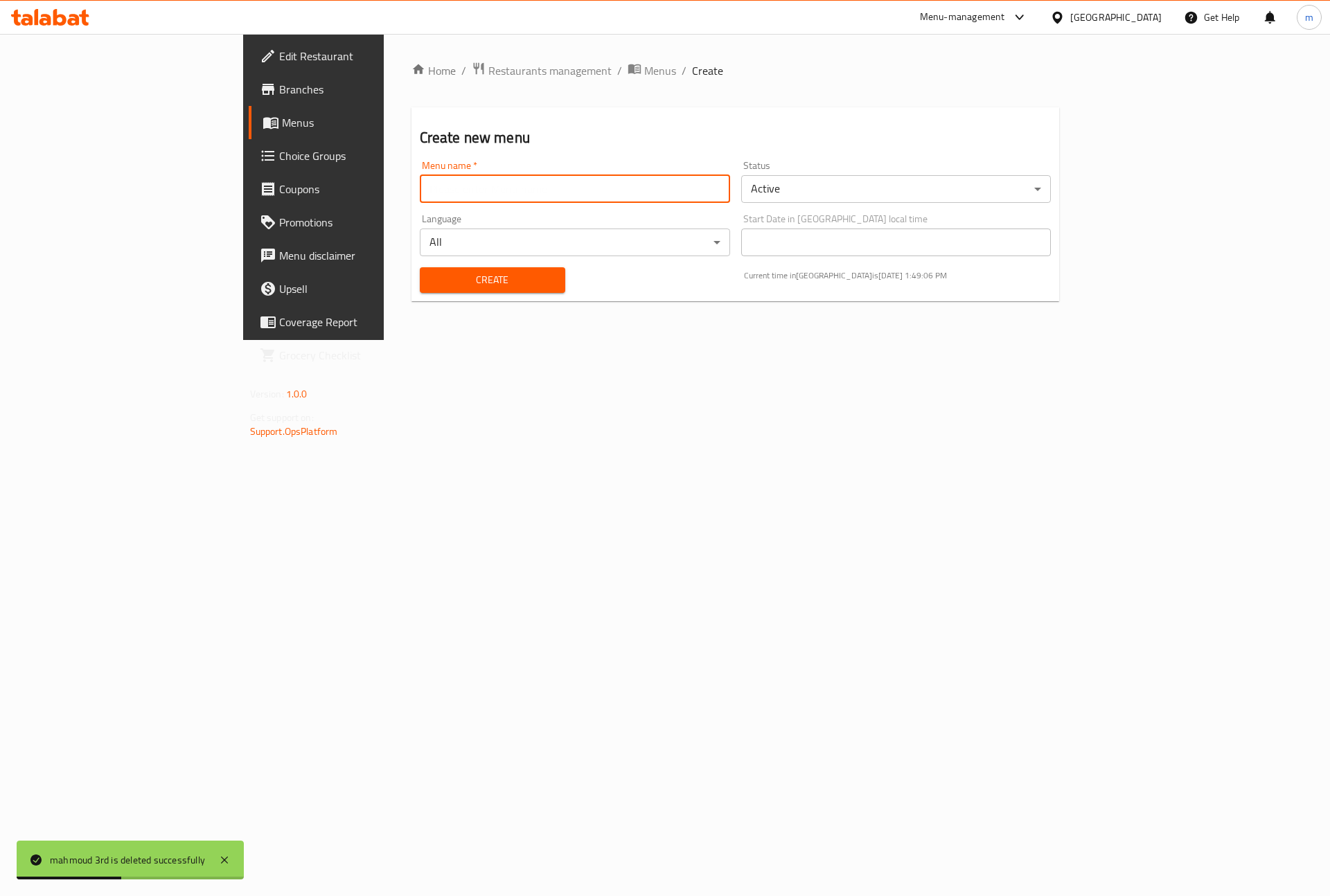
paste input "mahmoud 3rd"
type input "mahmoud 3rd"
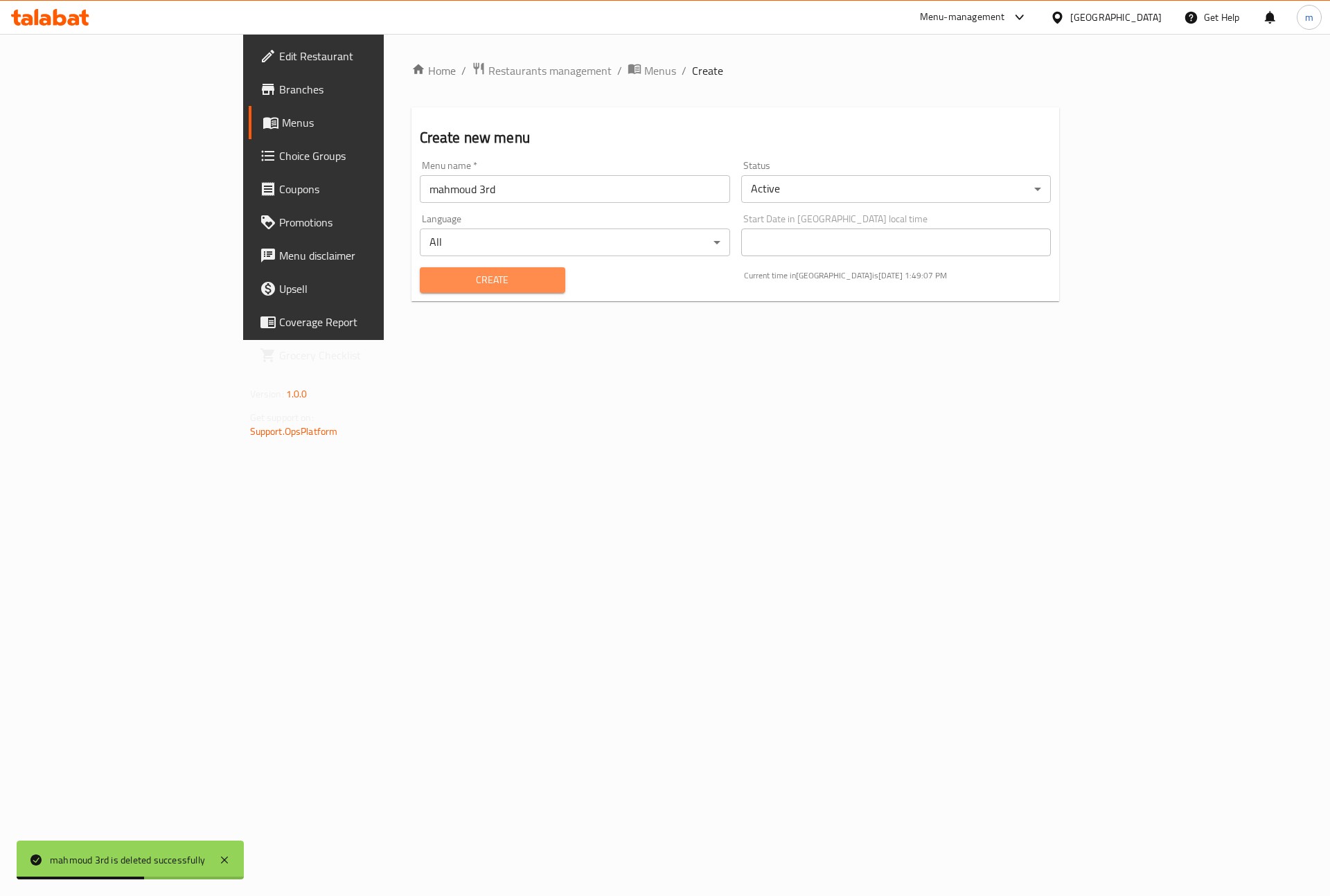
click at [431, 284] on span "Create" at bounding box center [492, 280] width 123 height 17
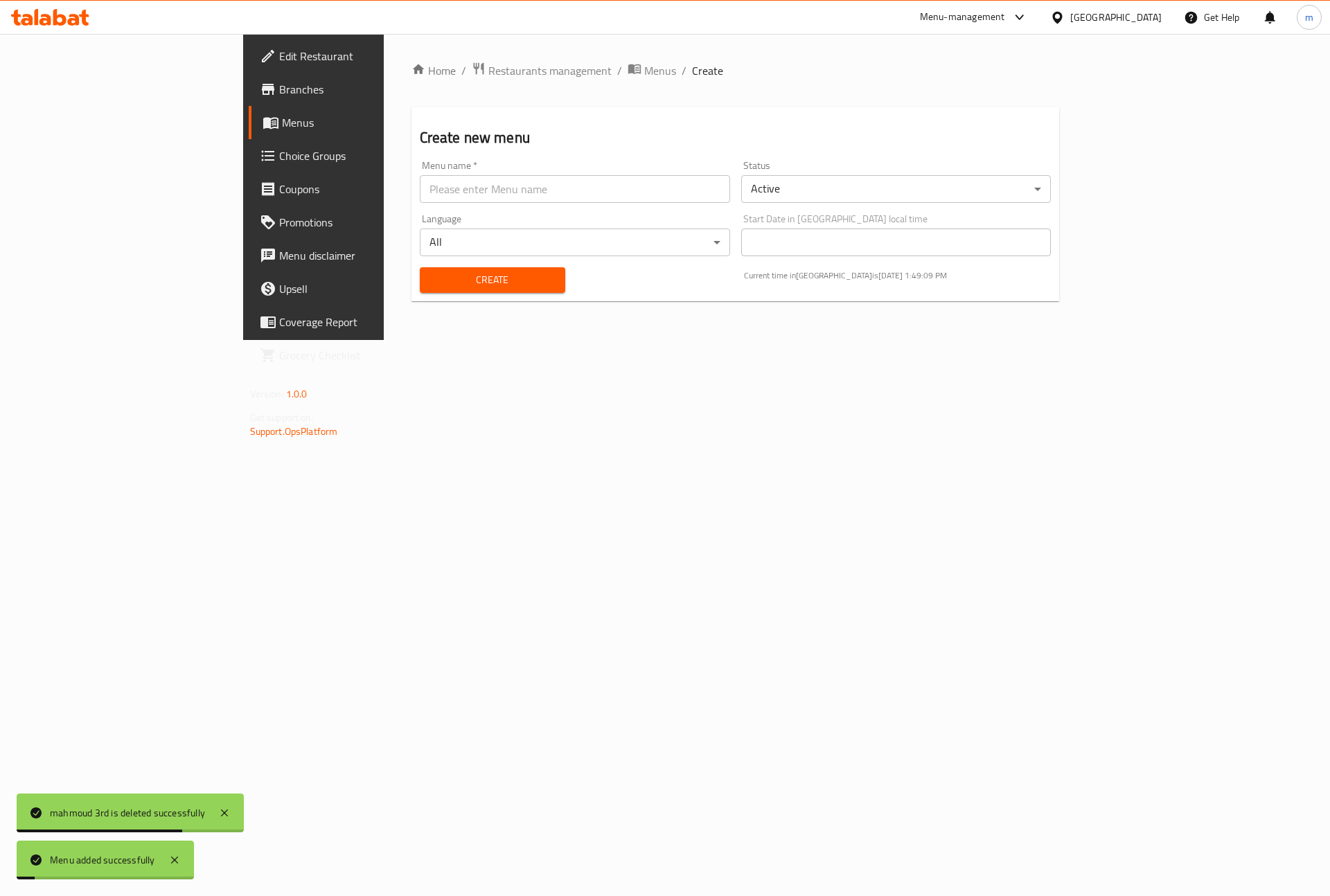
click at [282, 127] on span "Menus" at bounding box center [368, 122] width 173 height 16
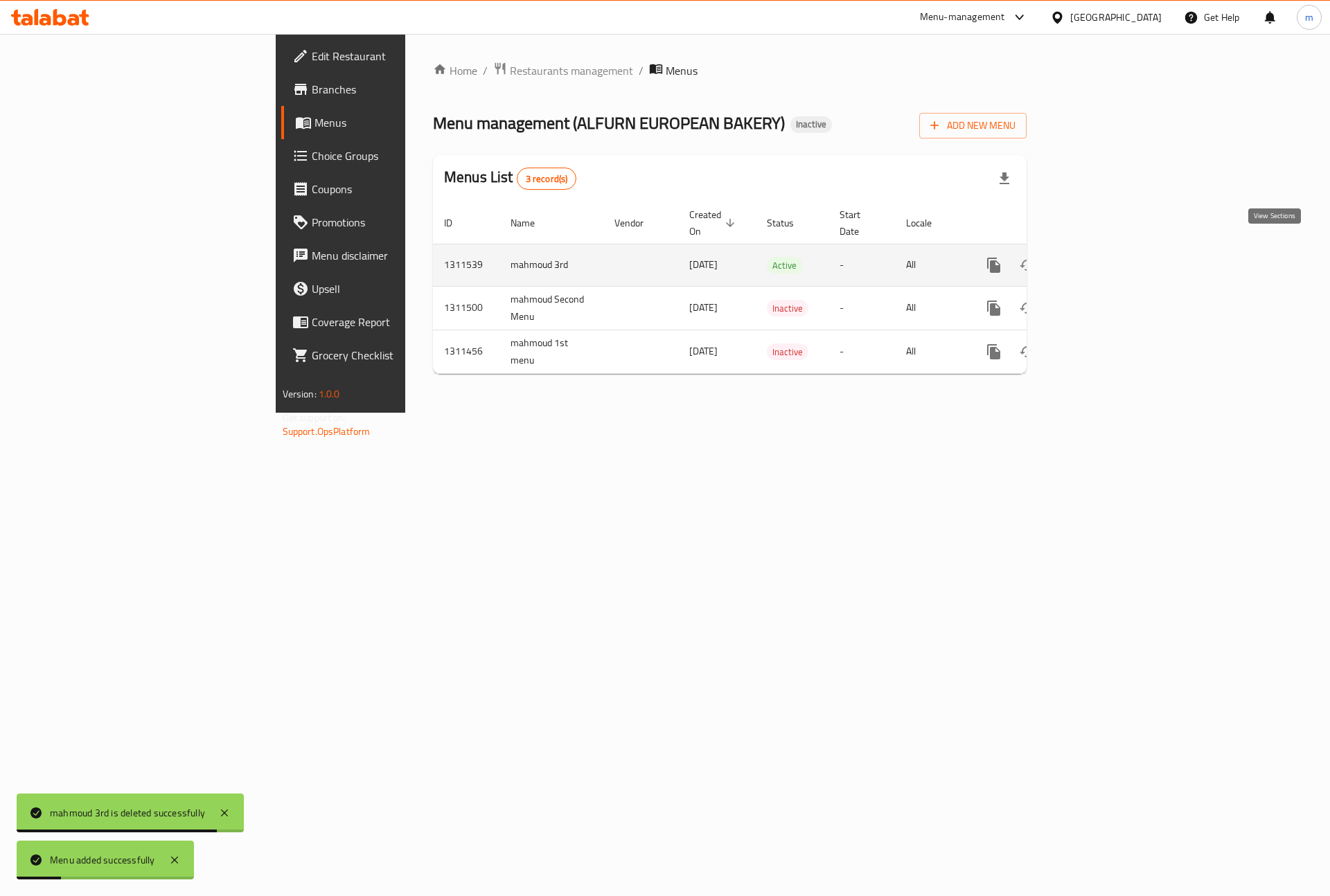
click at [1102, 257] on icon "enhanced table" at bounding box center [1093, 265] width 16 height 16
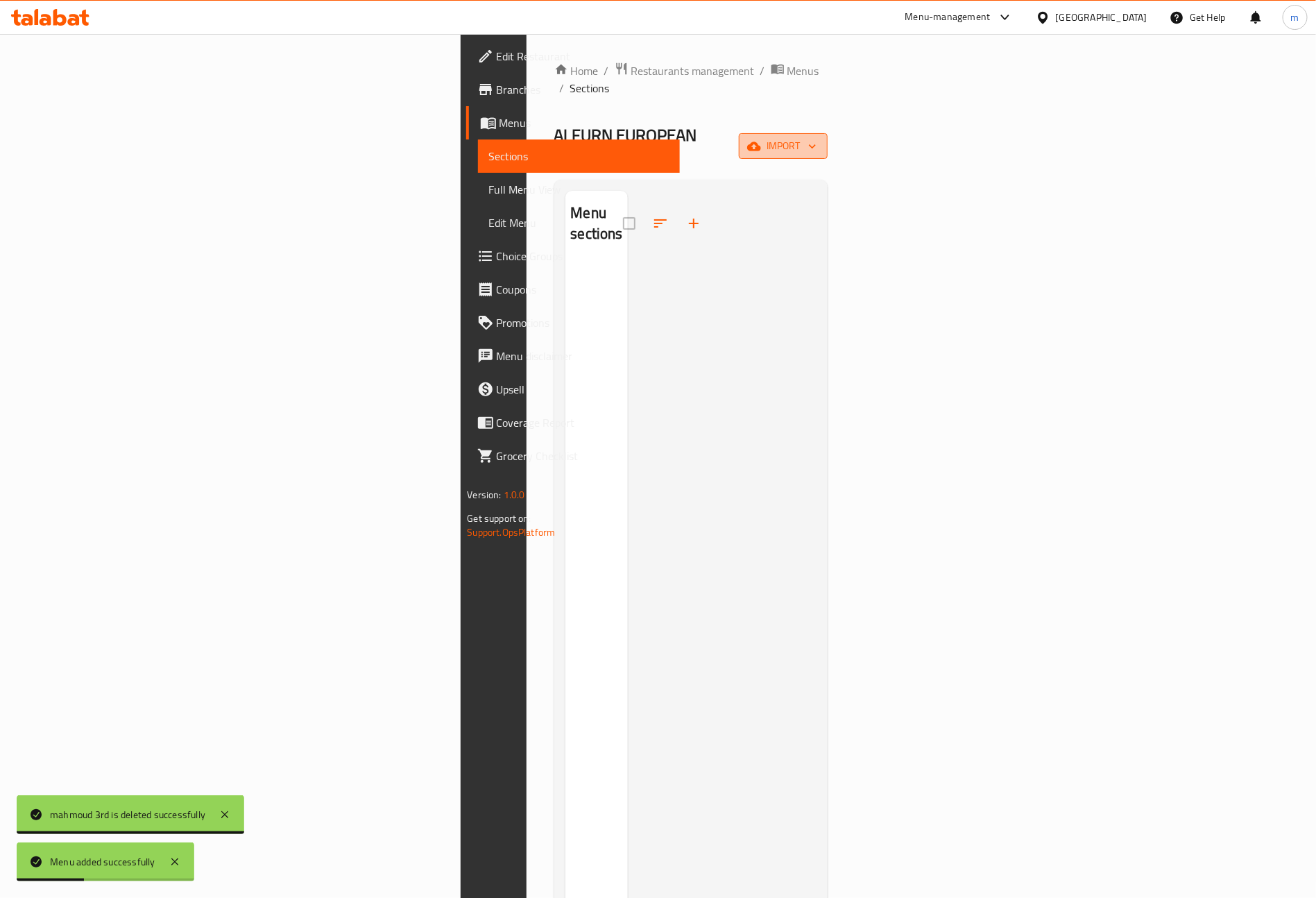
click at [817, 137] on span "import" at bounding box center [783, 146] width 67 height 17
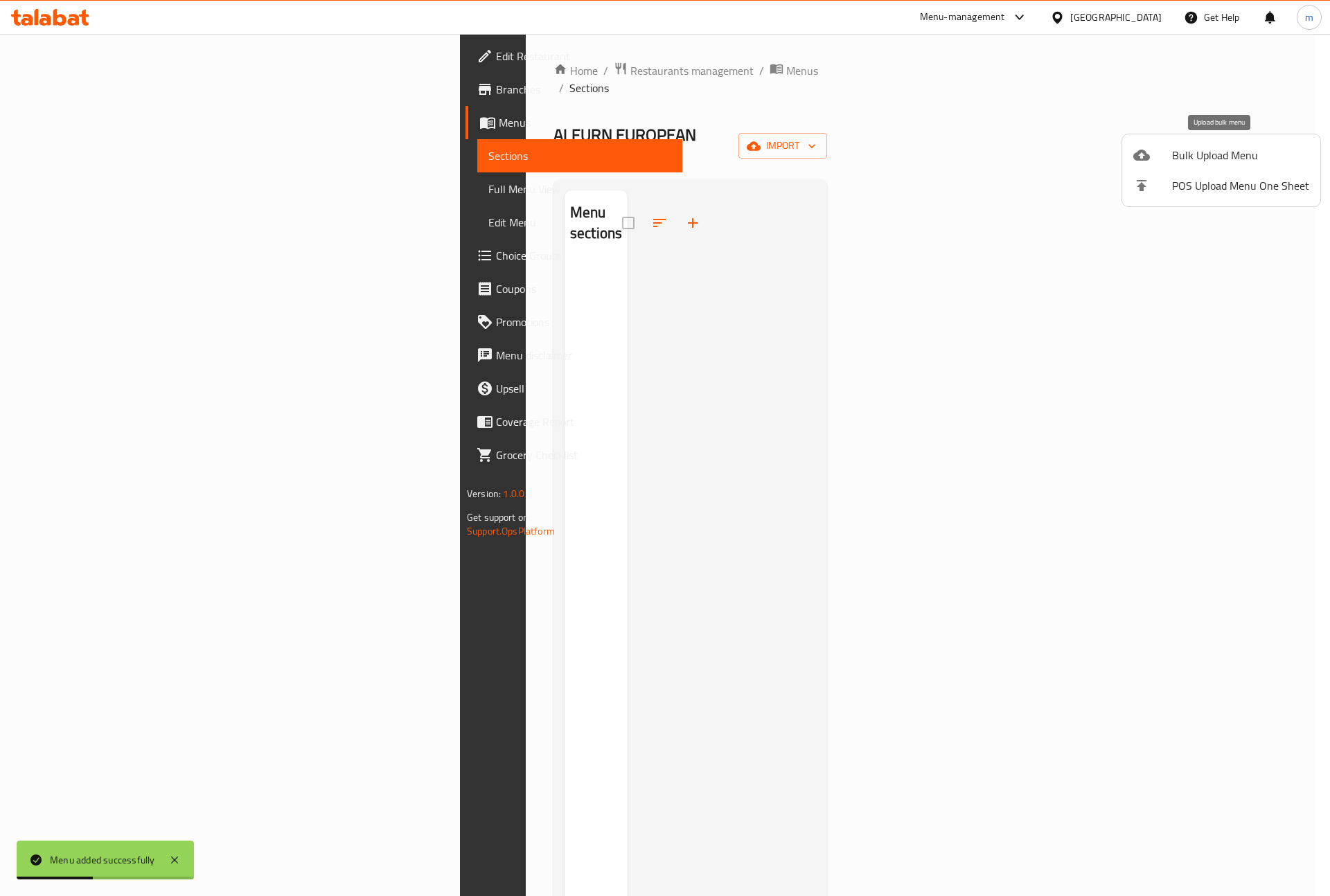
click at [1149, 155] on icon at bounding box center [1141, 155] width 16 height 16
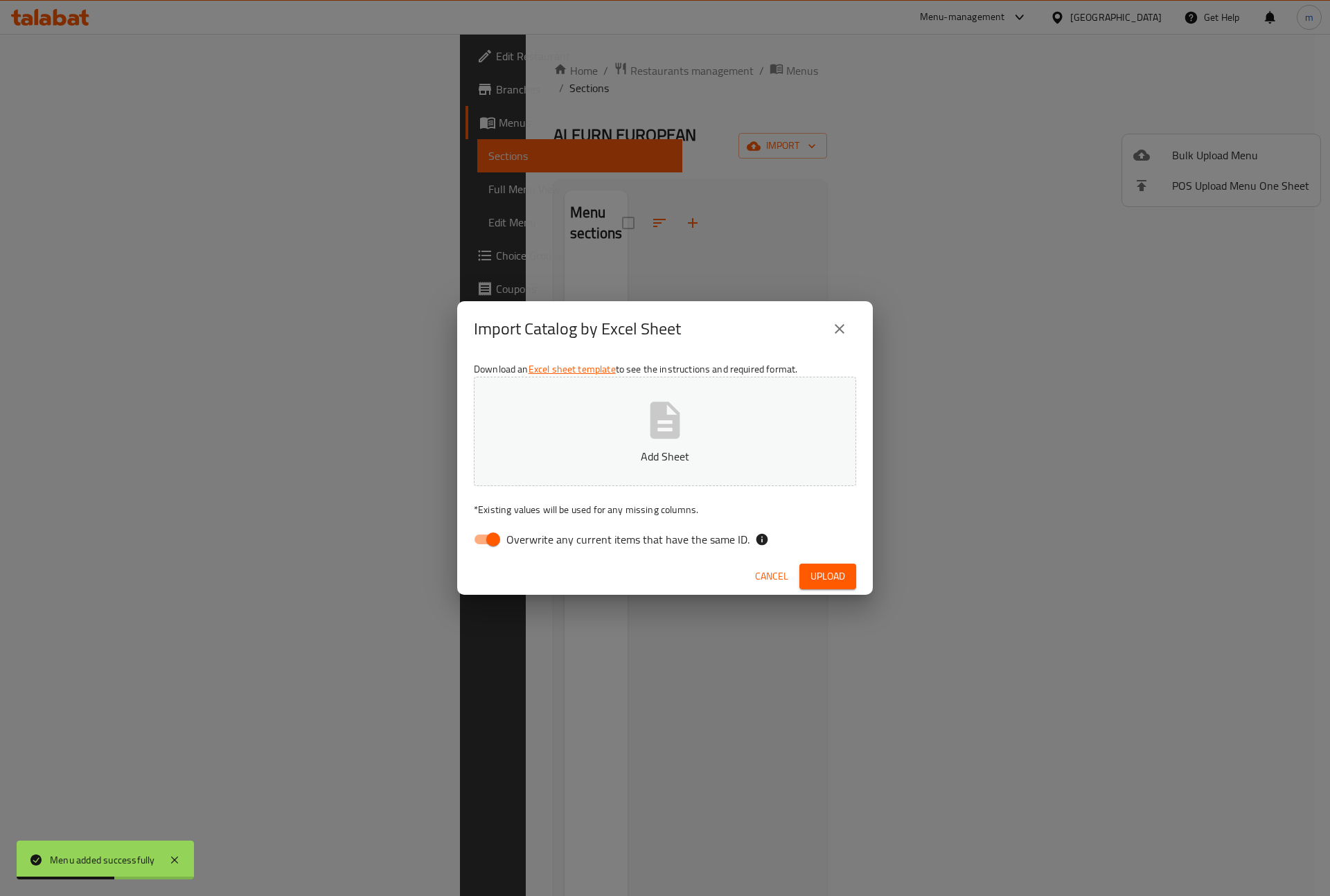
click at [484, 539] on input "Overwrite any current items that have the same ID." at bounding box center [493, 540] width 79 height 27
checkbox input "false"
click at [606, 430] on button "Add Sheet" at bounding box center [664, 431] width 382 height 109
click at [821, 568] on span "Upload" at bounding box center [828, 577] width 34 height 17
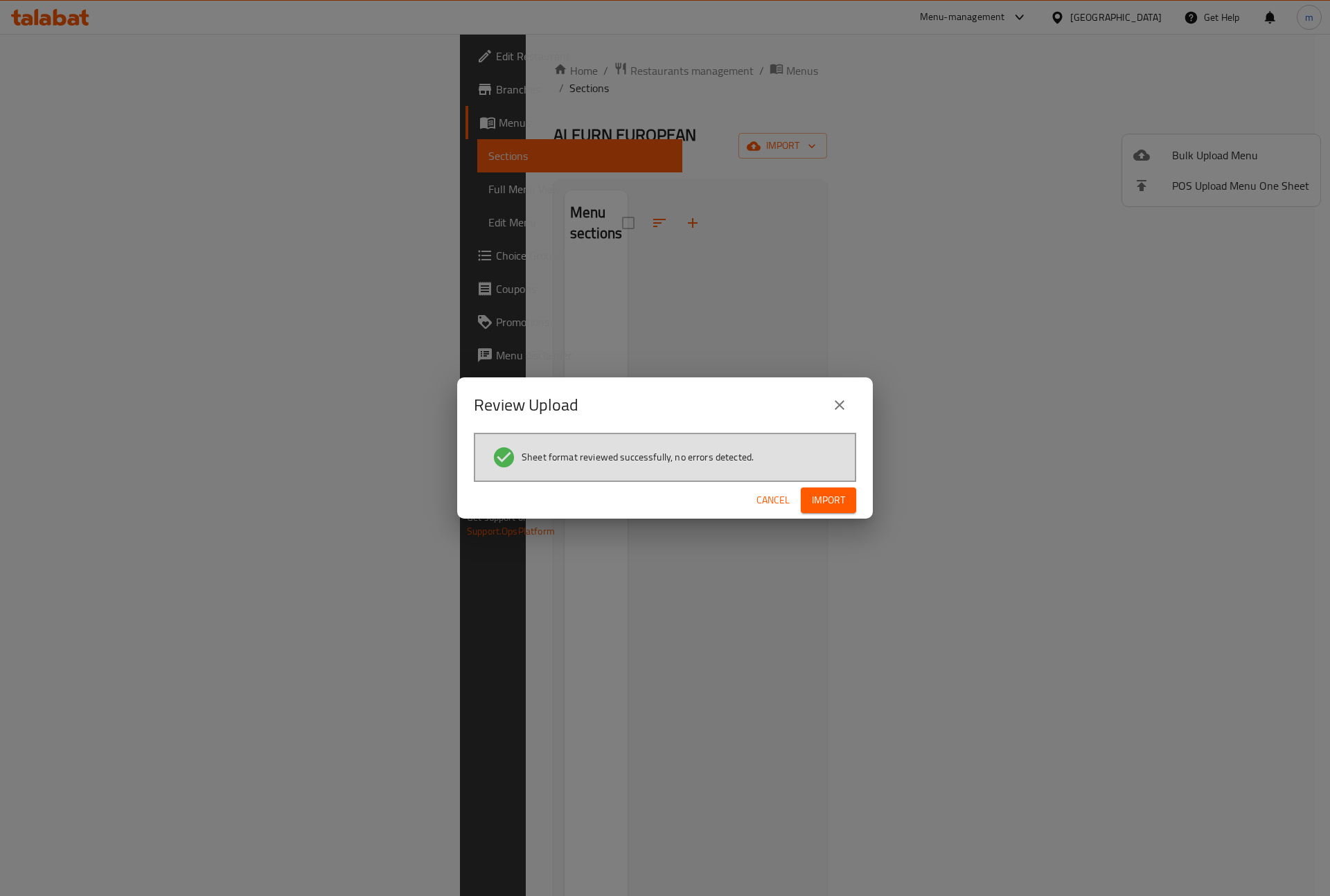
click at [836, 509] on button "Import" at bounding box center [828, 500] width 55 height 26
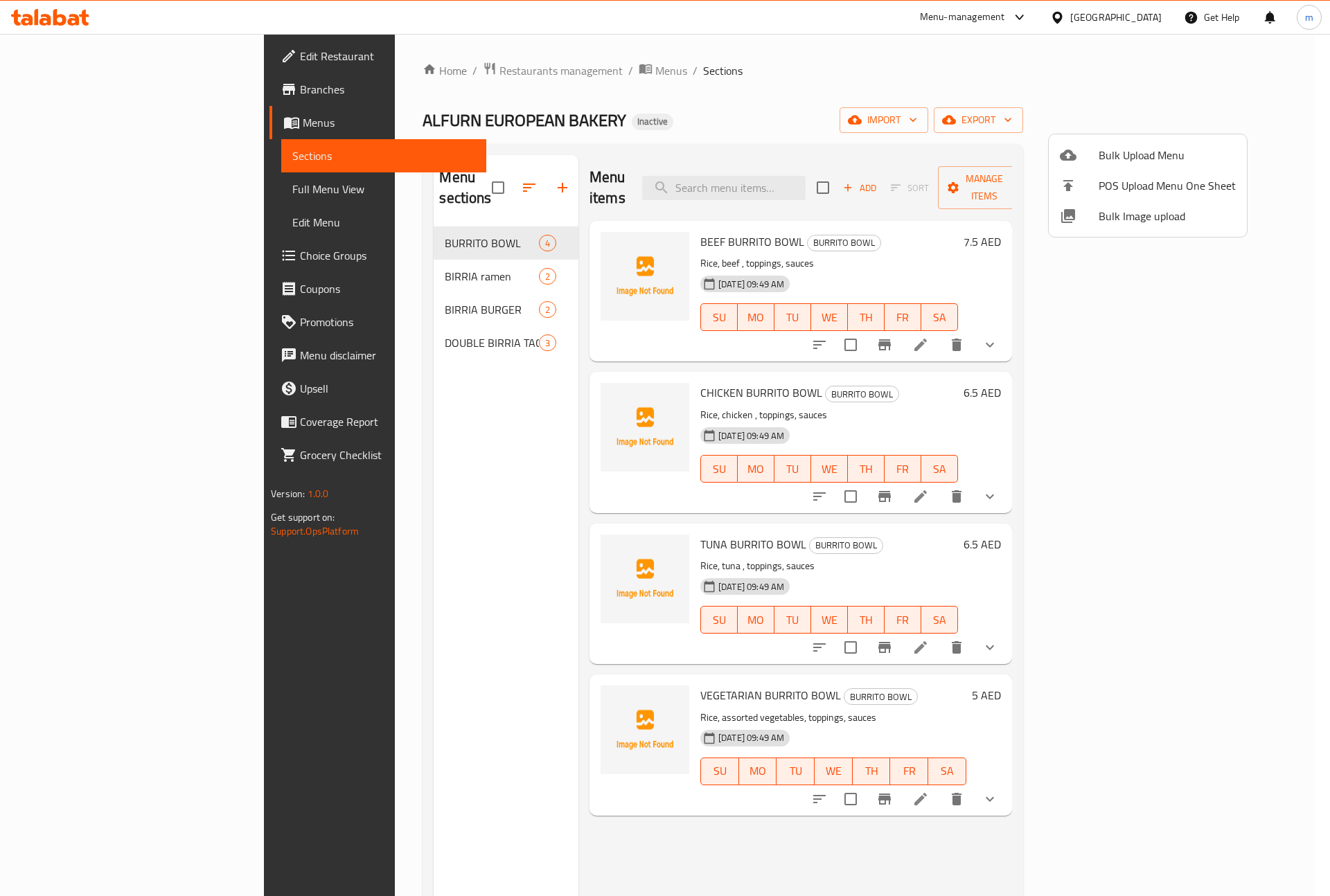
click at [115, 191] on div at bounding box center [665, 448] width 1330 height 896
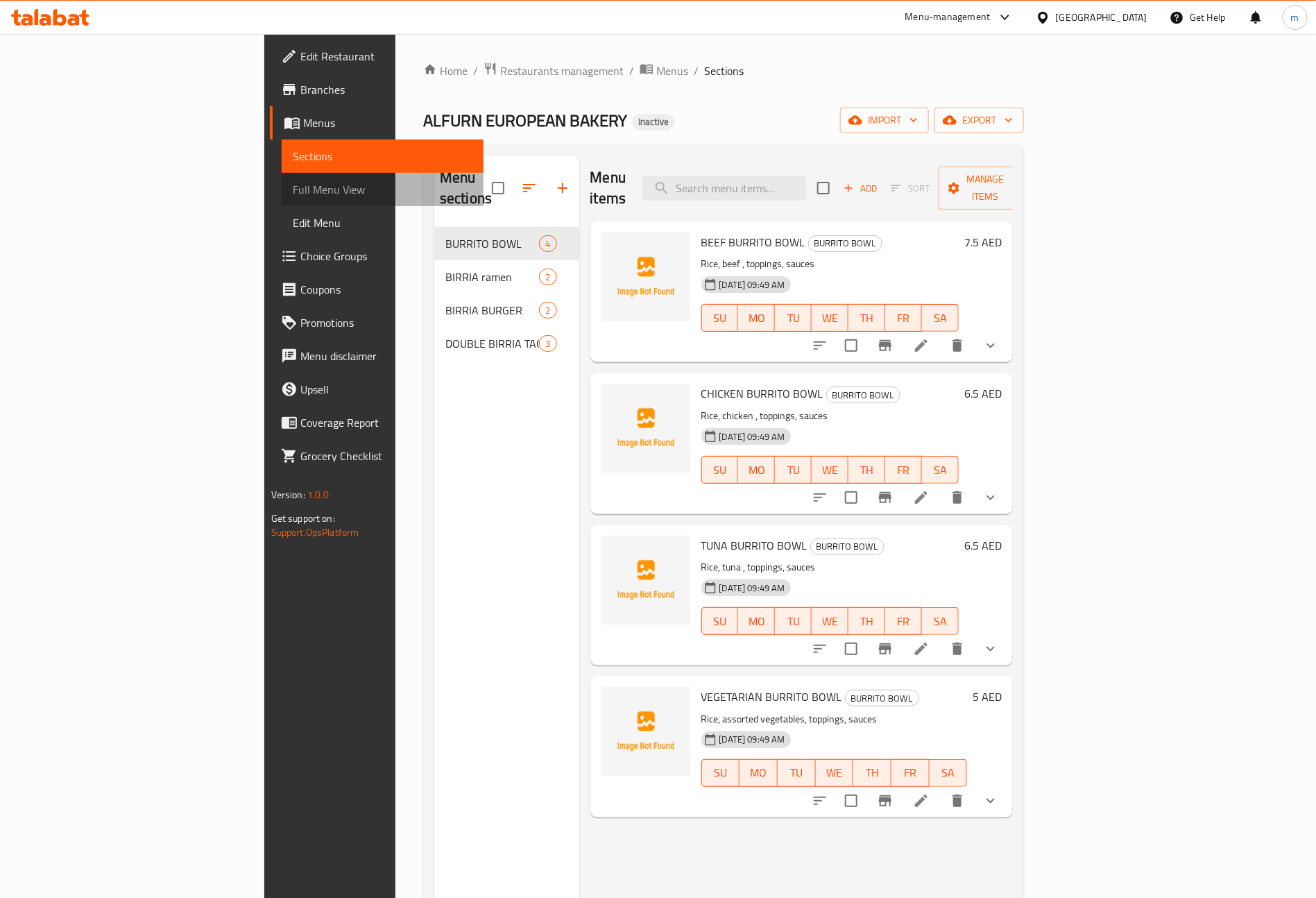
click at [293, 193] on span "Full Menu View" at bounding box center [383, 189] width 180 height 16
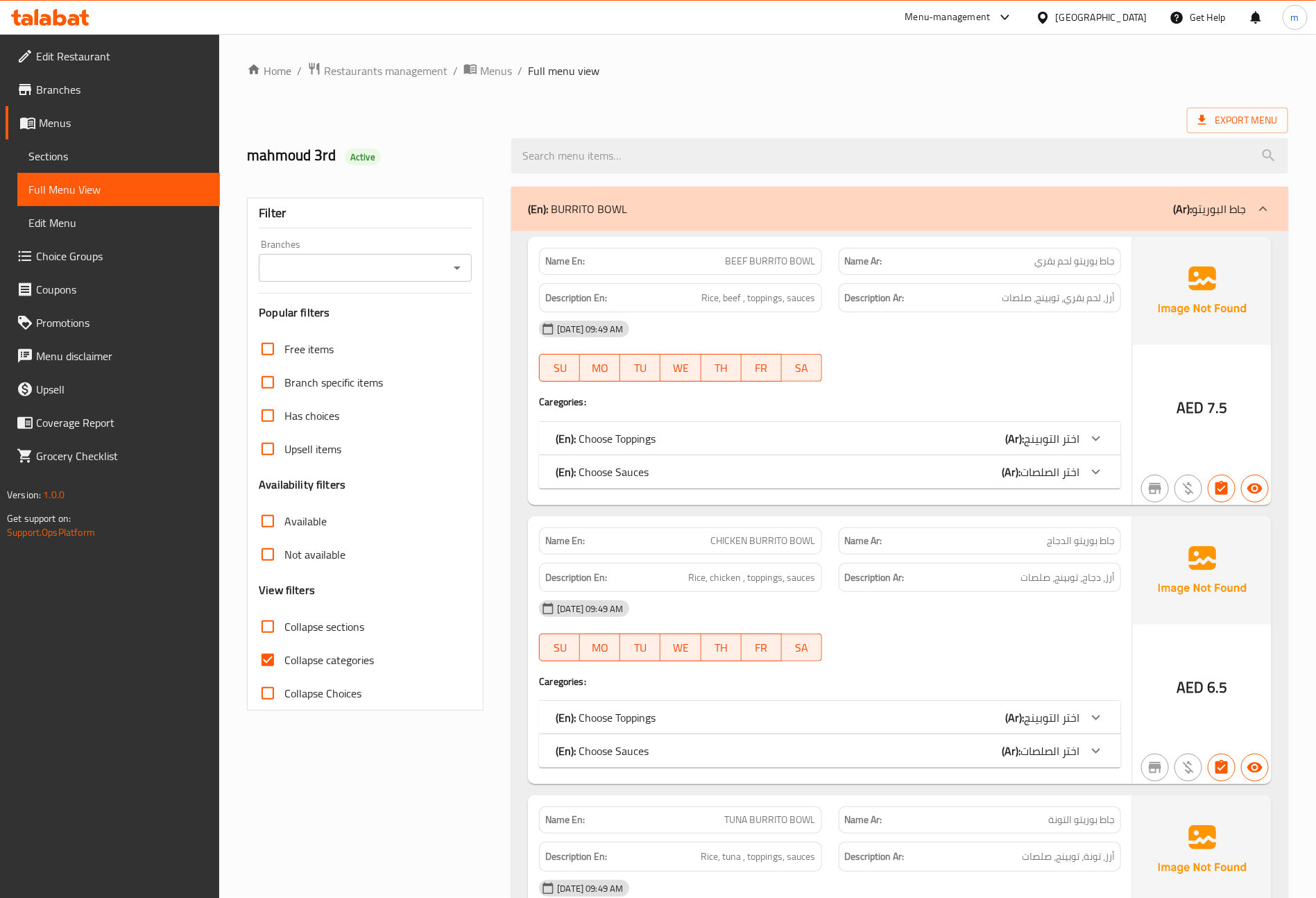
click at [266, 667] on input "Collapse categories" at bounding box center [268, 660] width 34 height 34
checkbox input "false"
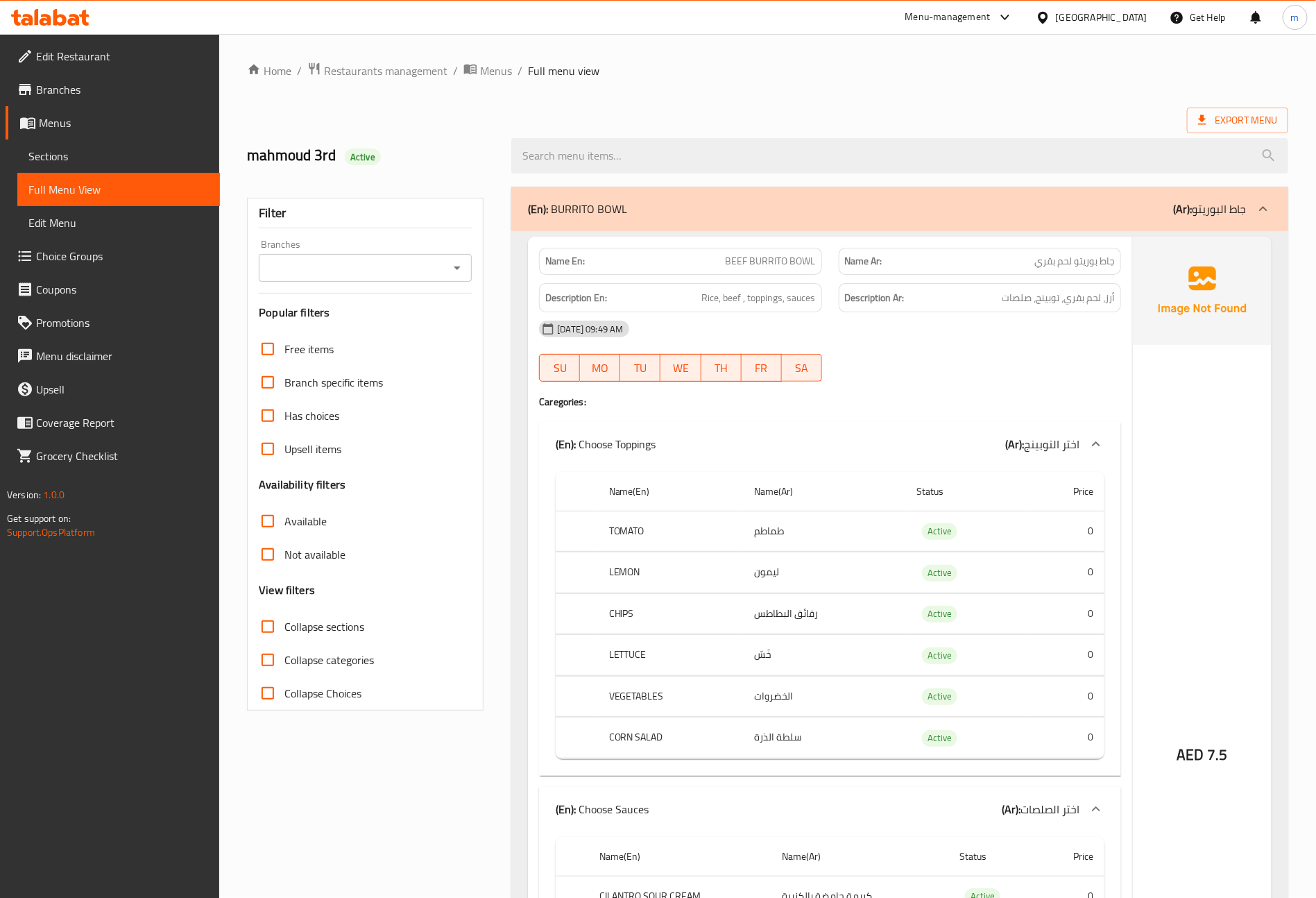
click at [824, 535] on td "طماطم" at bounding box center [824, 531] width 162 height 41
click at [795, 571] on td "ليمون" at bounding box center [824, 572] width 162 height 41
click at [795, 616] on td "رقائق البطاطس" at bounding box center [824, 614] width 162 height 41
click at [731, 660] on th "LETTUCE" at bounding box center [670, 655] width 145 height 41
click at [753, 704] on td "الخضروات" at bounding box center [824, 696] width 162 height 41
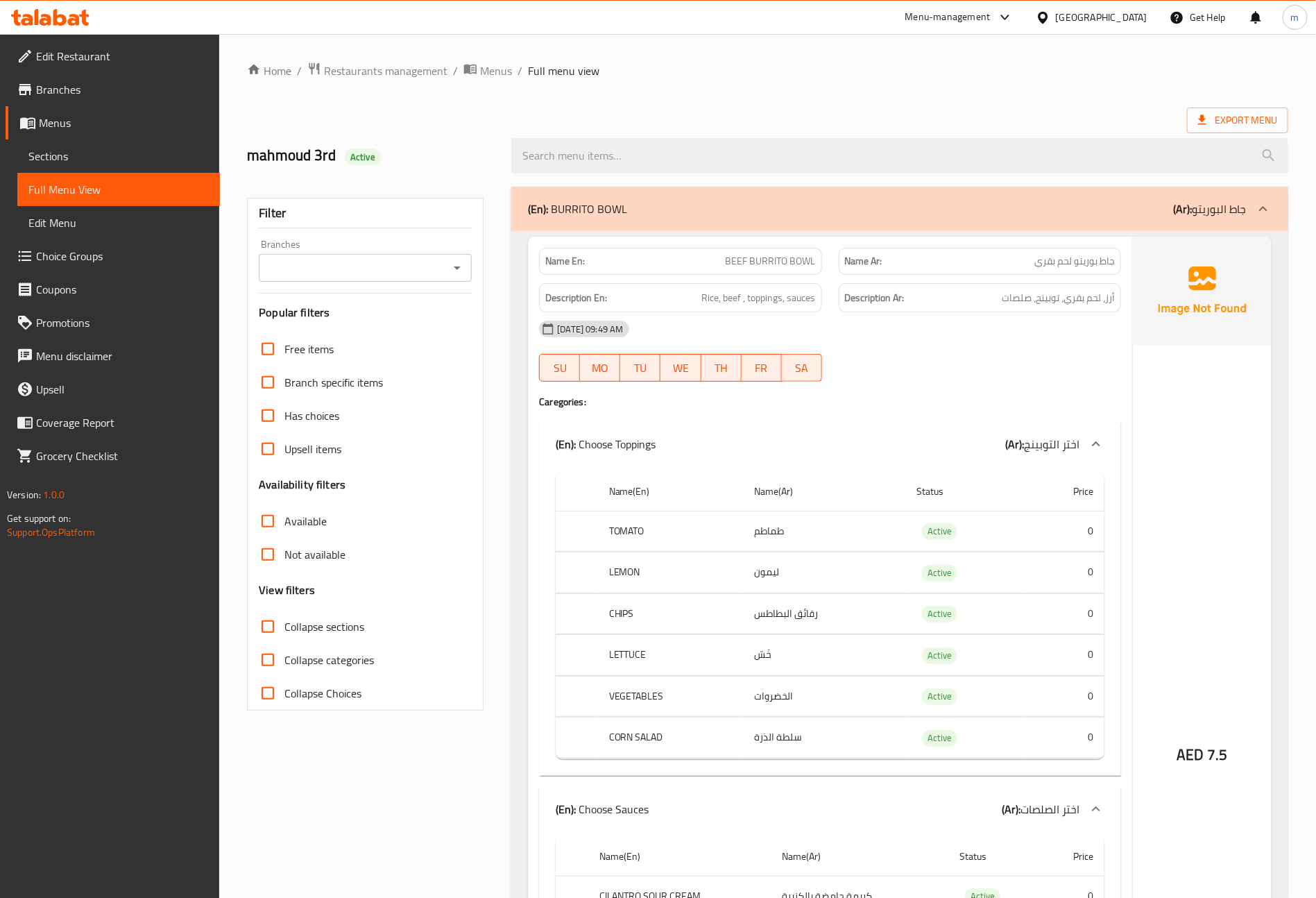
click at [727, 752] on th "CORN SALAD" at bounding box center [670, 738] width 145 height 41
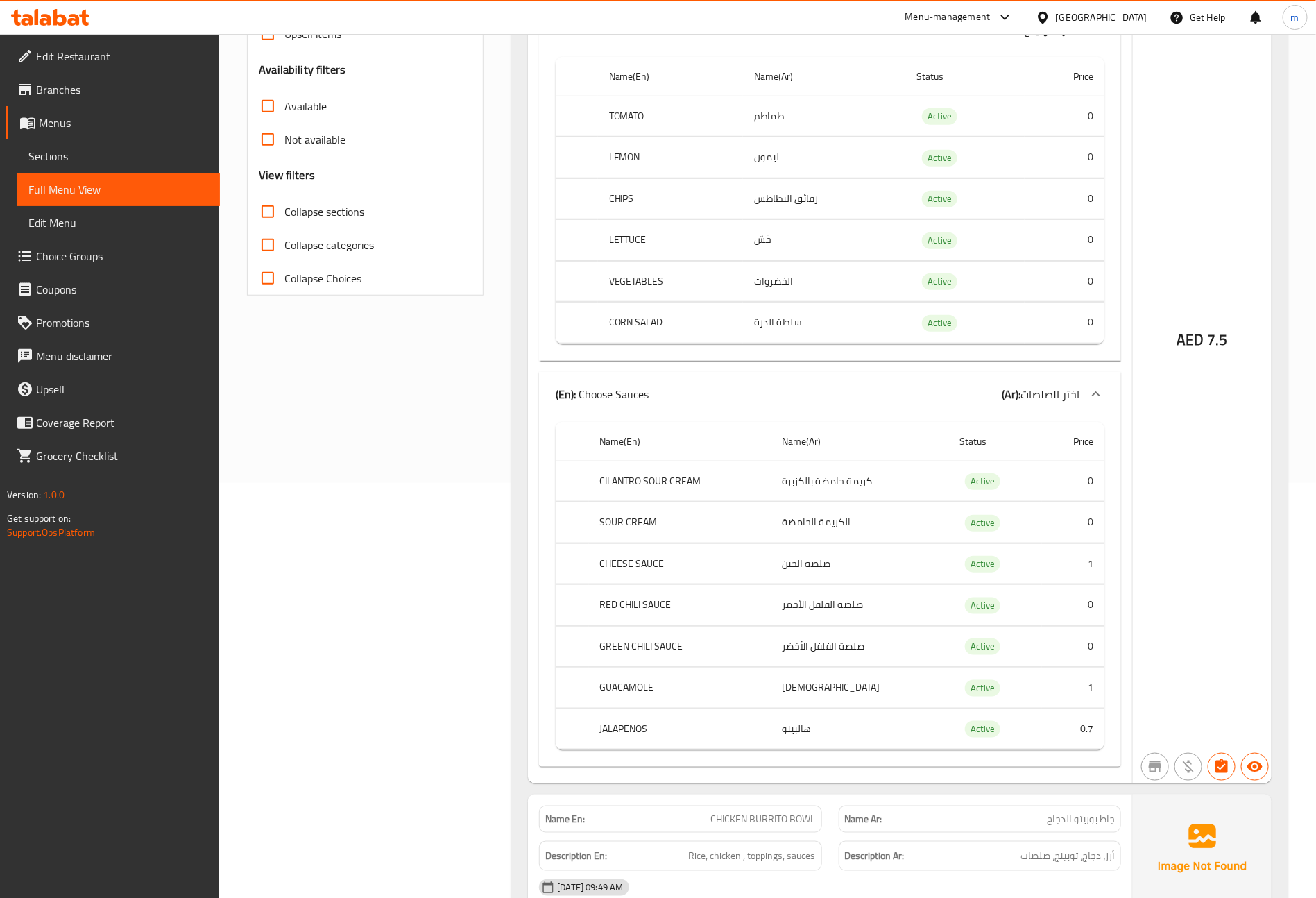
scroll to position [417, 0]
click at [794, 485] on td "كريمة حامضة بالكزبرة" at bounding box center [860, 480] width 178 height 41
click at [790, 488] on td "كريمة حامضة بالكزبرة" at bounding box center [860, 480] width 178 height 41
click at [772, 537] on th "SOUR CREAM" at bounding box center [680, 521] width 182 height 41
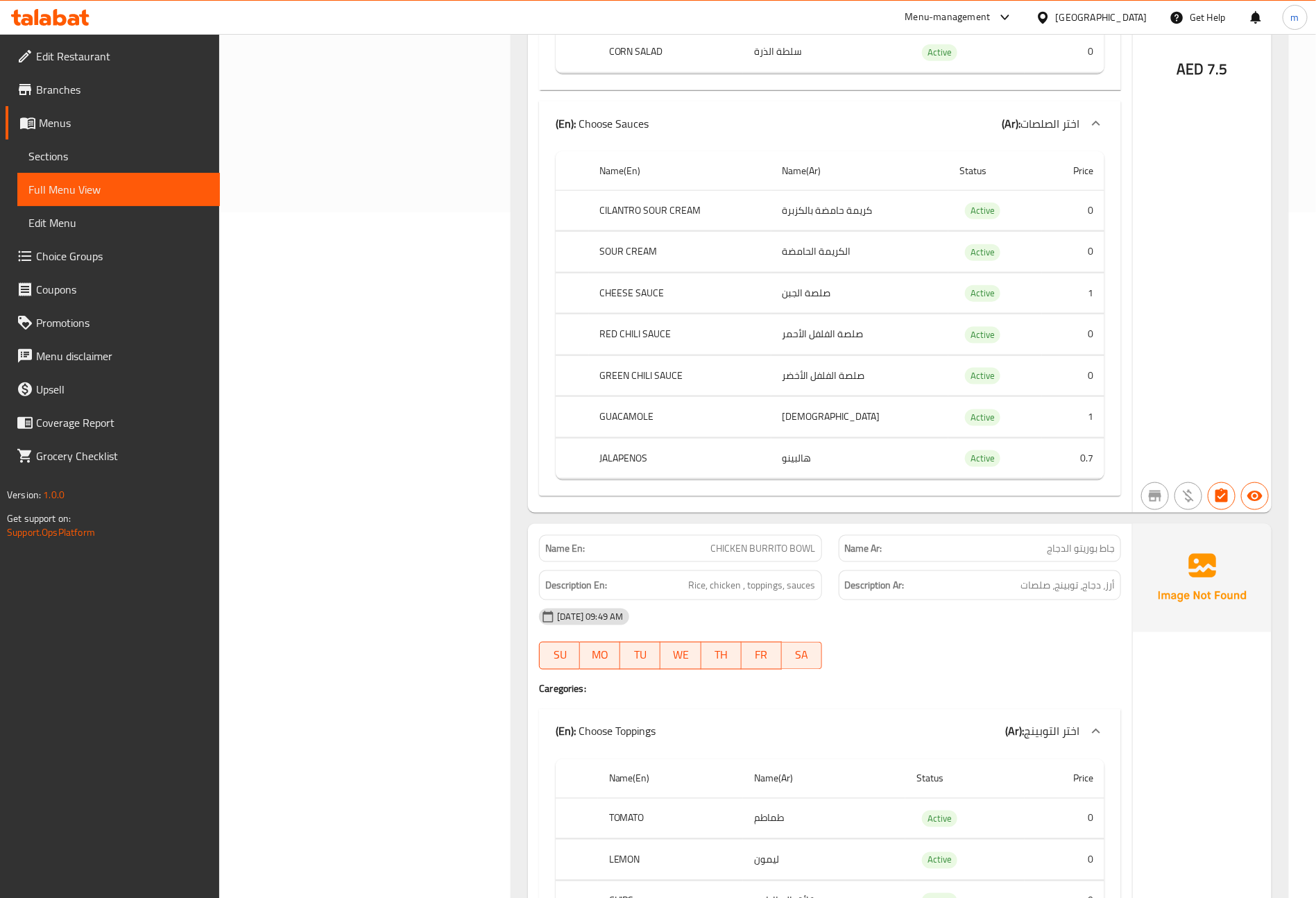
scroll to position [729, 0]
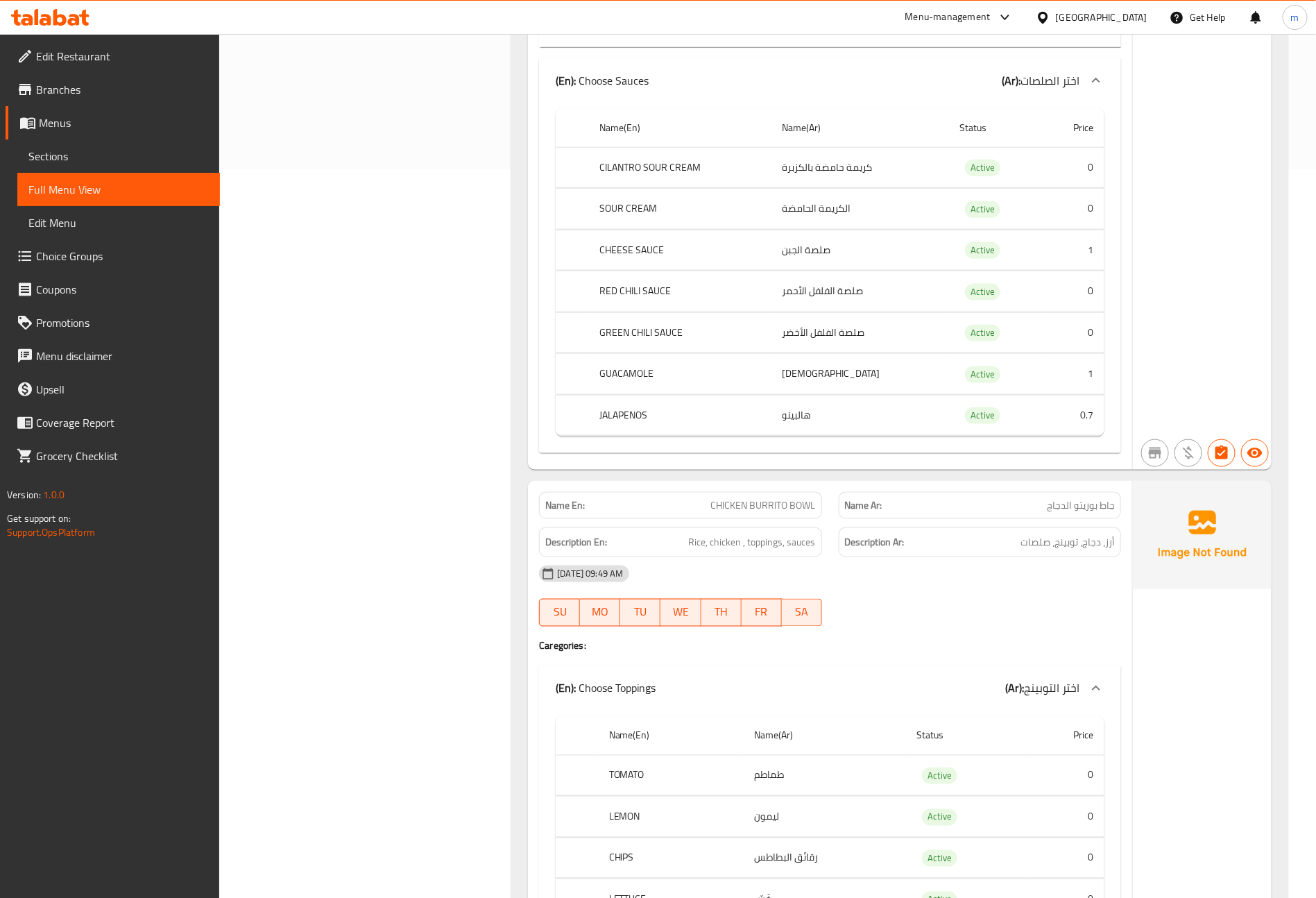
click at [796, 260] on td "صلصة الجبن" at bounding box center [860, 250] width 178 height 41
click at [793, 296] on td "صلصة الفلفل الأحمر" at bounding box center [860, 292] width 178 height 41
click at [772, 344] on th "GREEN CHILI SAUCE" at bounding box center [680, 333] width 182 height 41
click at [790, 375] on td "جواكامولي" at bounding box center [860, 374] width 178 height 41
click at [796, 417] on td "هالبينو" at bounding box center [860, 415] width 178 height 41
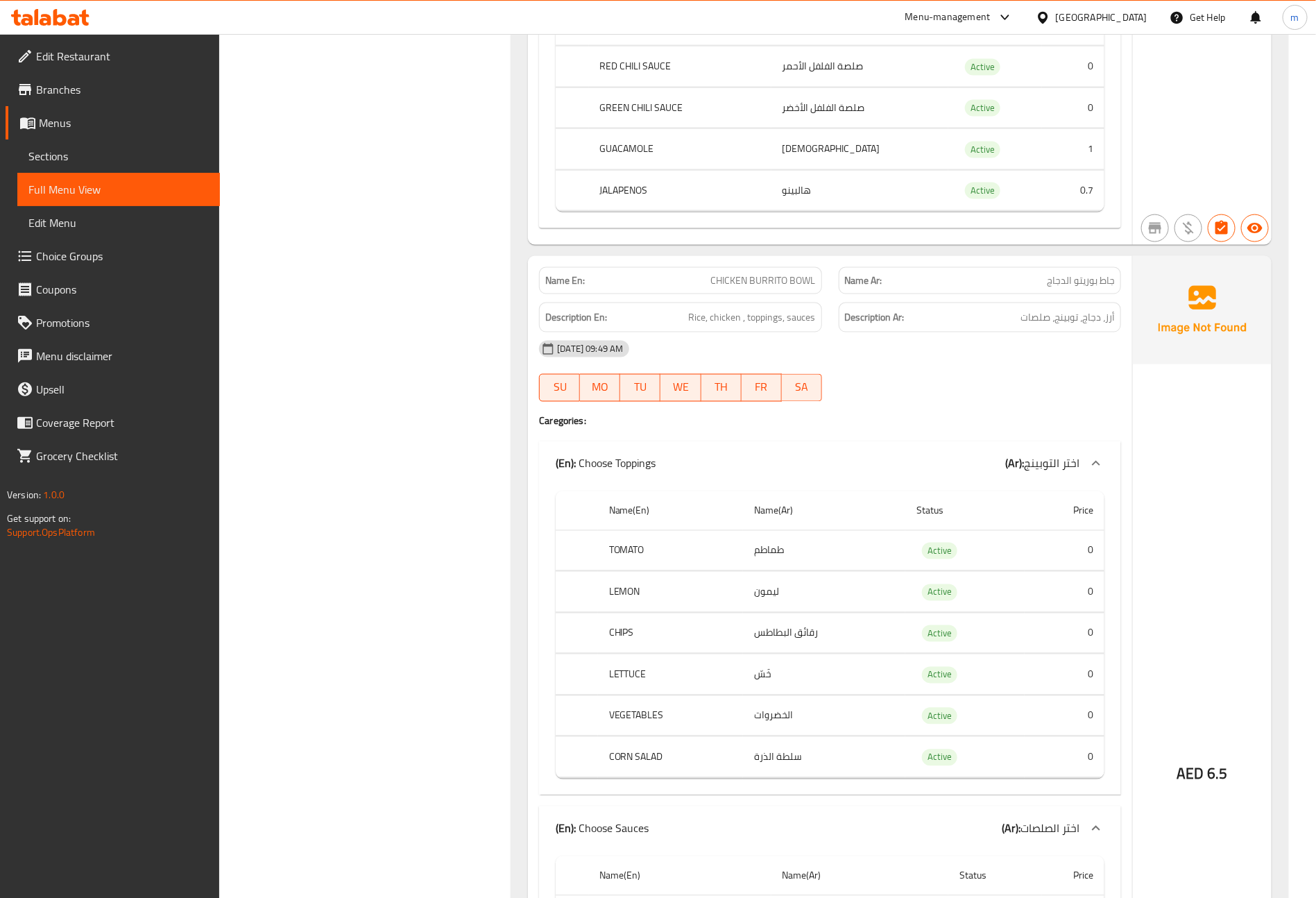
scroll to position [1040, 0]
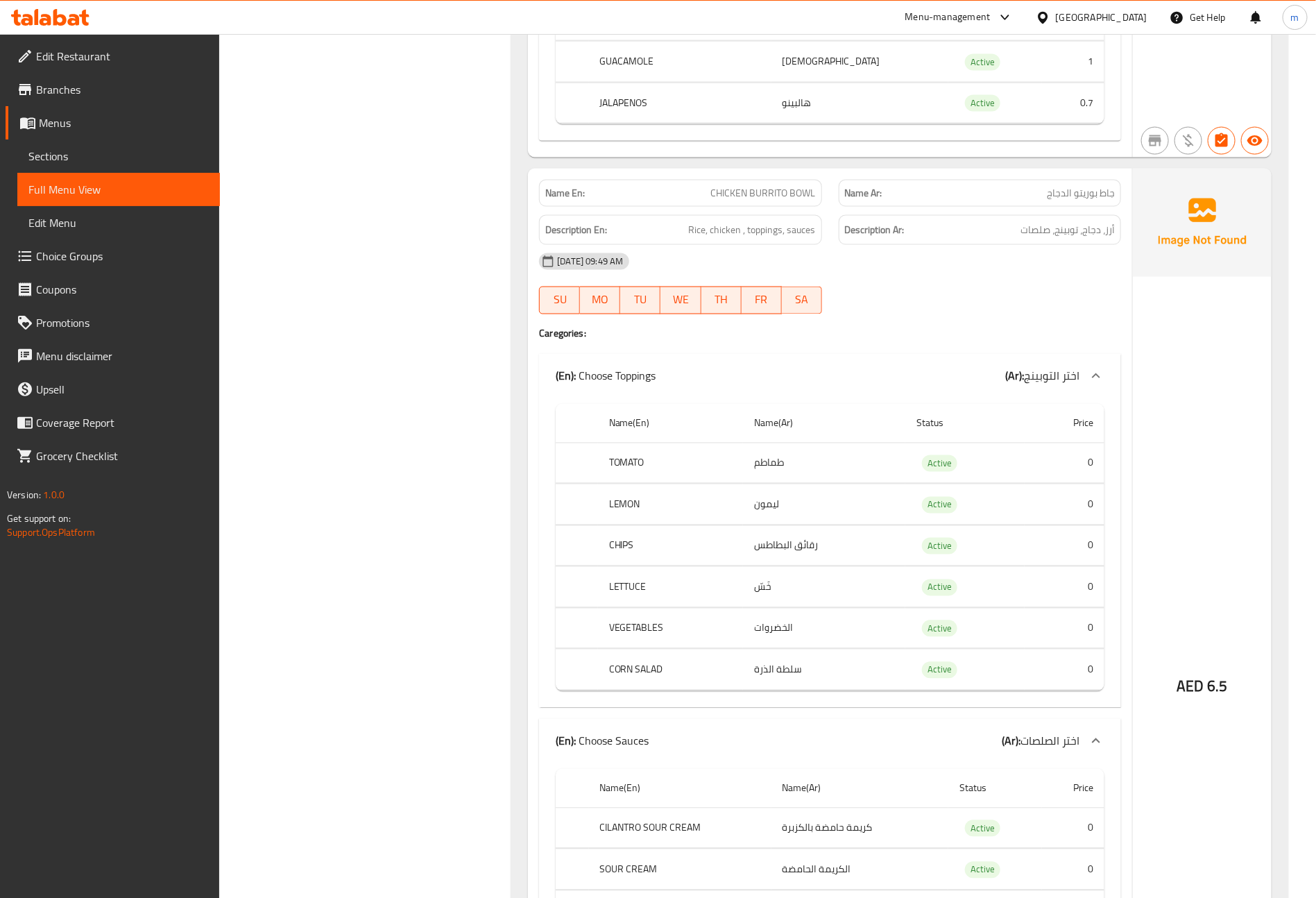
click at [921, 465] on td "Active" at bounding box center [965, 463] width 119 height 41
click at [887, 496] on td "ليمون" at bounding box center [824, 505] width 162 height 41
click at [881, 550] on td "رقائق البطاطس" at bounding box center [824, 546] width 162 height 41
click at [882, 601] on td "خَسّ" at bounding box center [824, 587] width 162 height 41
click at [885, 637] on td "الخضروات" at bounding box center [824, 628] width 162 height 41
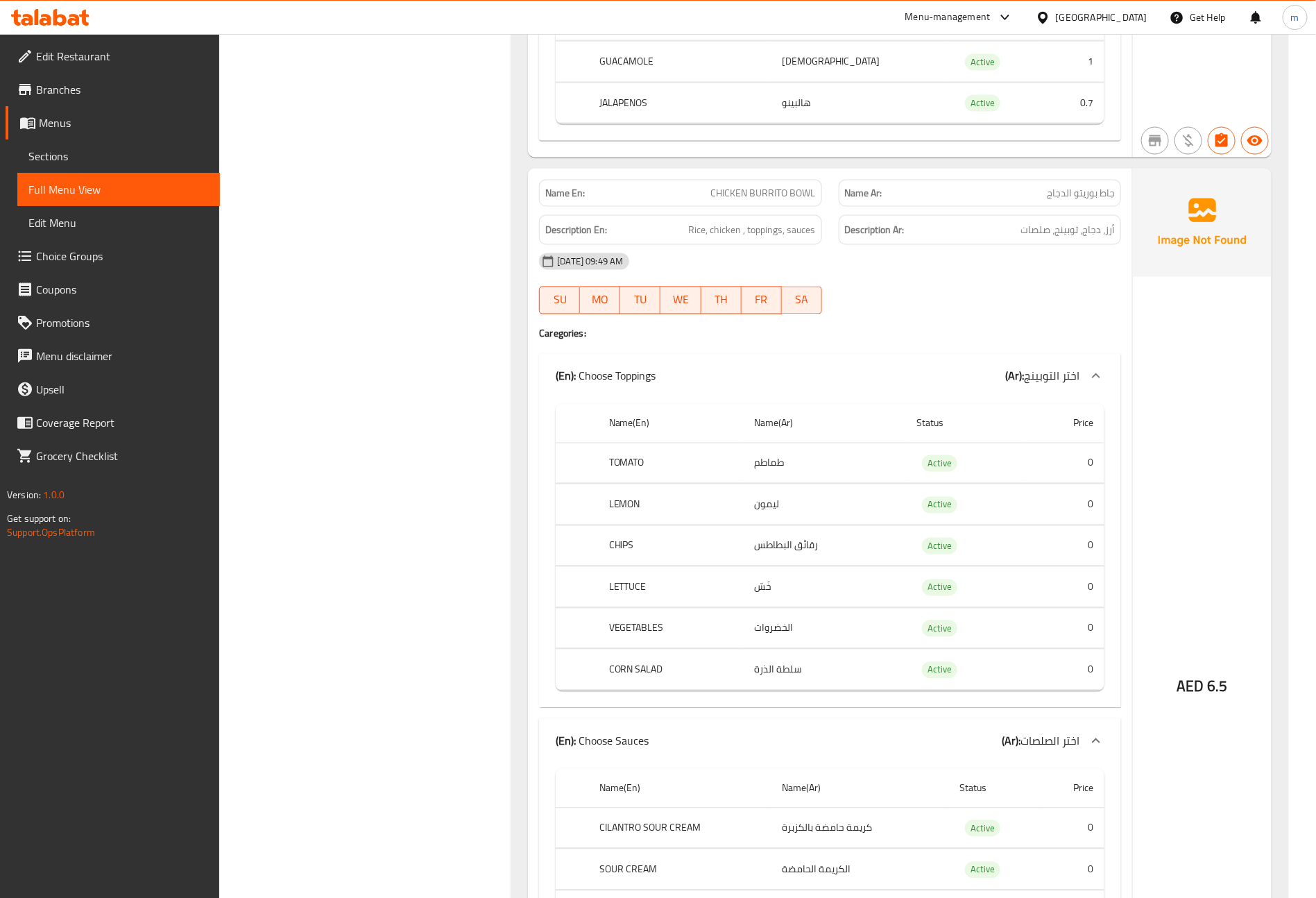
click at [885, 676] on td "سلطة الذرة" at bounding box center [824, 670] width 162 height 41
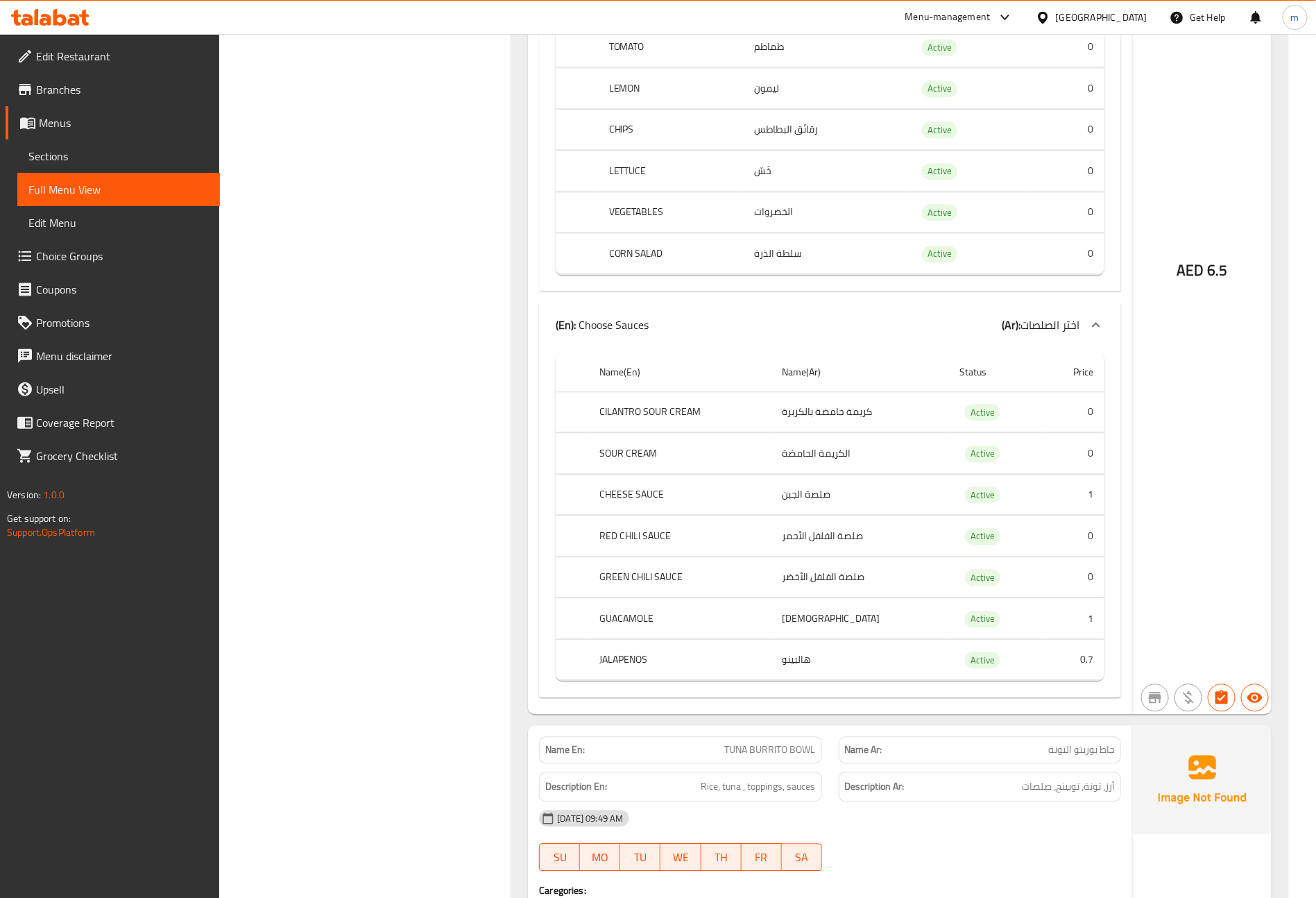
click at [879, 423] on td "كريمة حامضة بالكزبرة" at bounding box center [860, 412] width 178 height 41
click at [867, 463] on td "الكريمة الحامضة" at bounding box center [860, 453] width 178 height 41
click at [849, 515] on td "صلصة الجبن" at bounding box center [860, 494] width 178 height 41
click at [844, 552] on td "صلصة الفلفل الأحمر" at bounding box center [860, 536] width 178 height 41
click at [839, 589] on td "صلصة الفلفل الأخضر" at bounding box center [860, 577] width 178 height 41
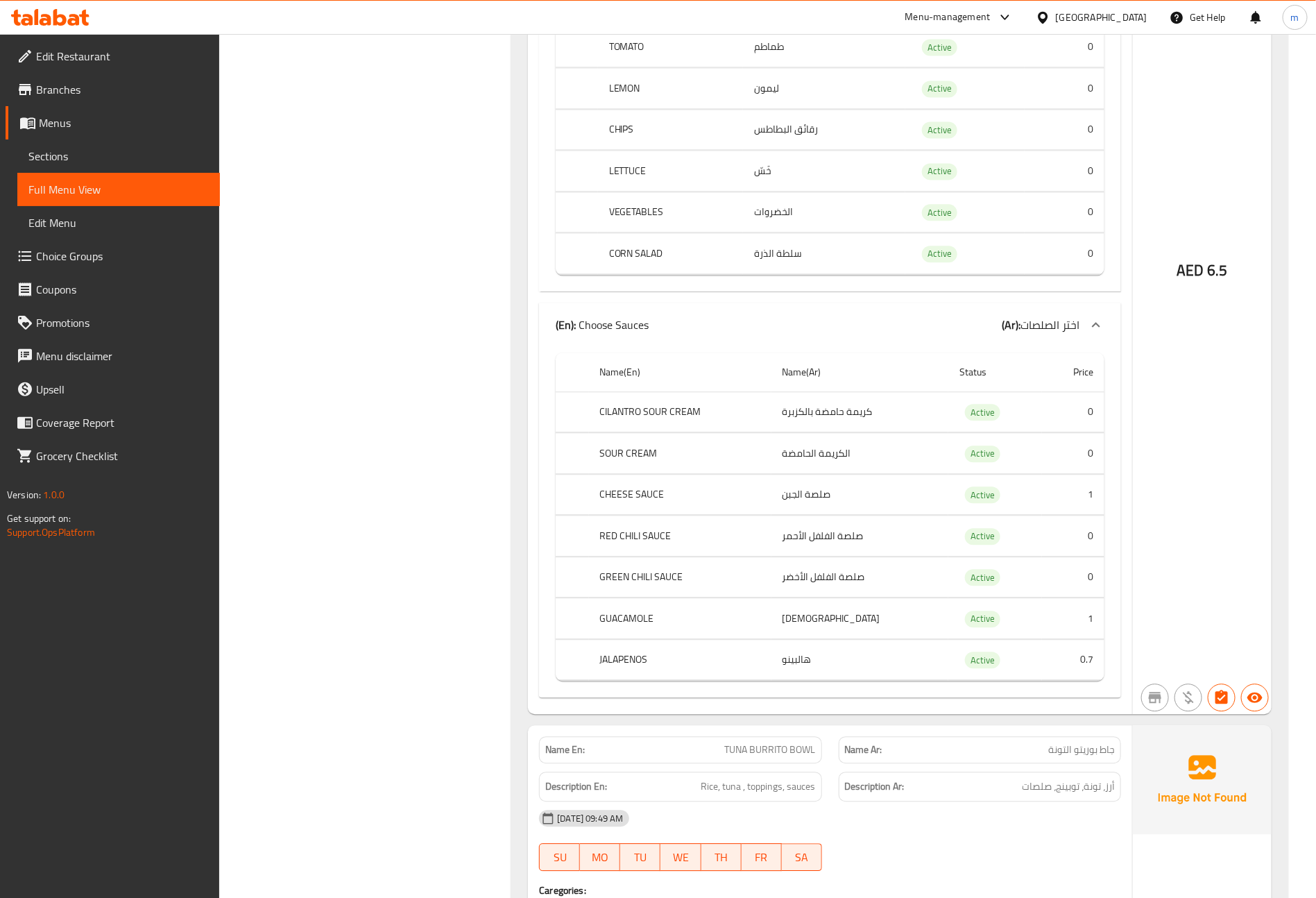
click at [827, 629] on td "جواكامولي" at bounding box center [860, 619] width 178 height 41
click at [822, 668] on td "هالبينو" at bounding box center [860, 659] width 178 height 41
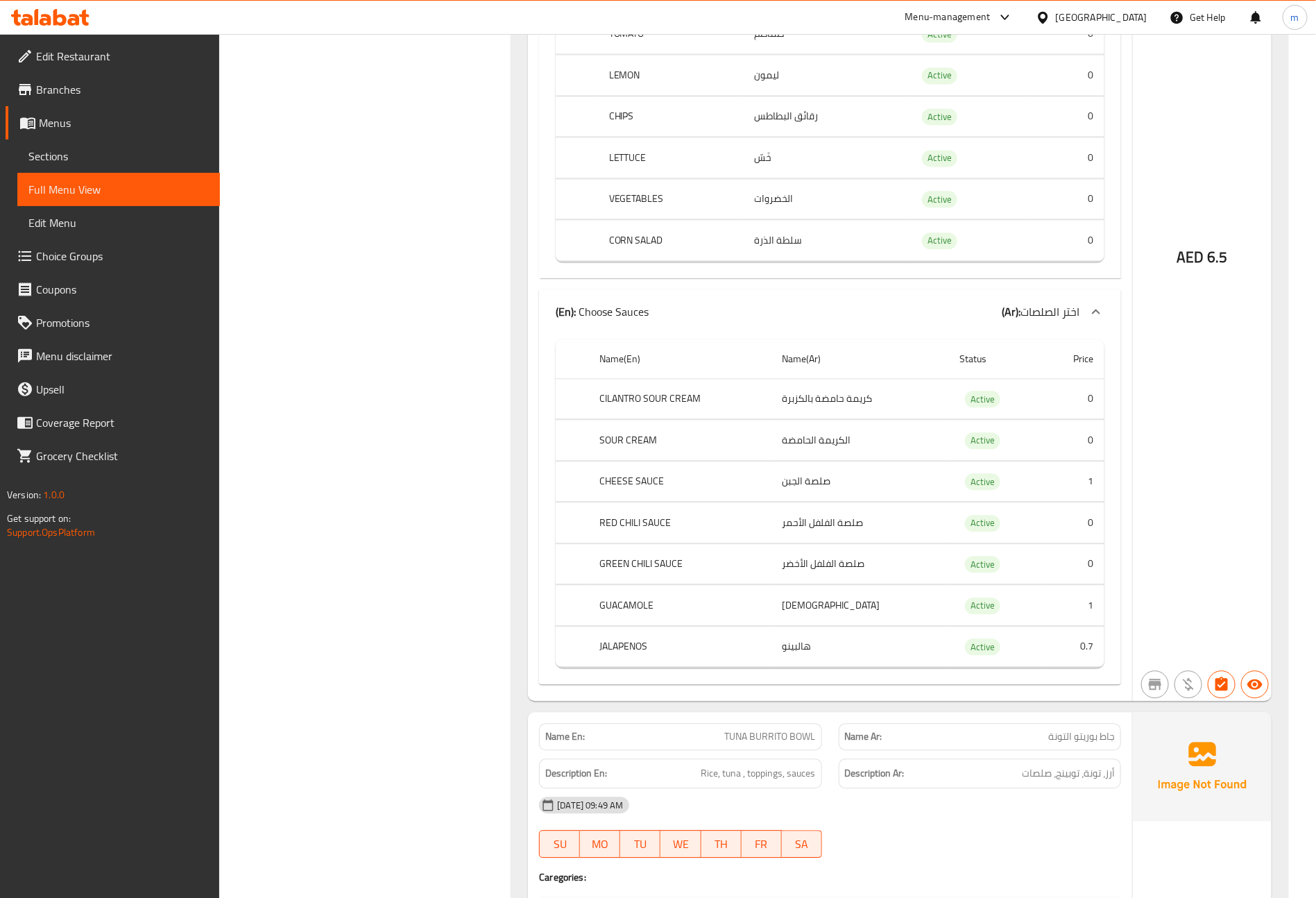
scroll to position [1978, 0]
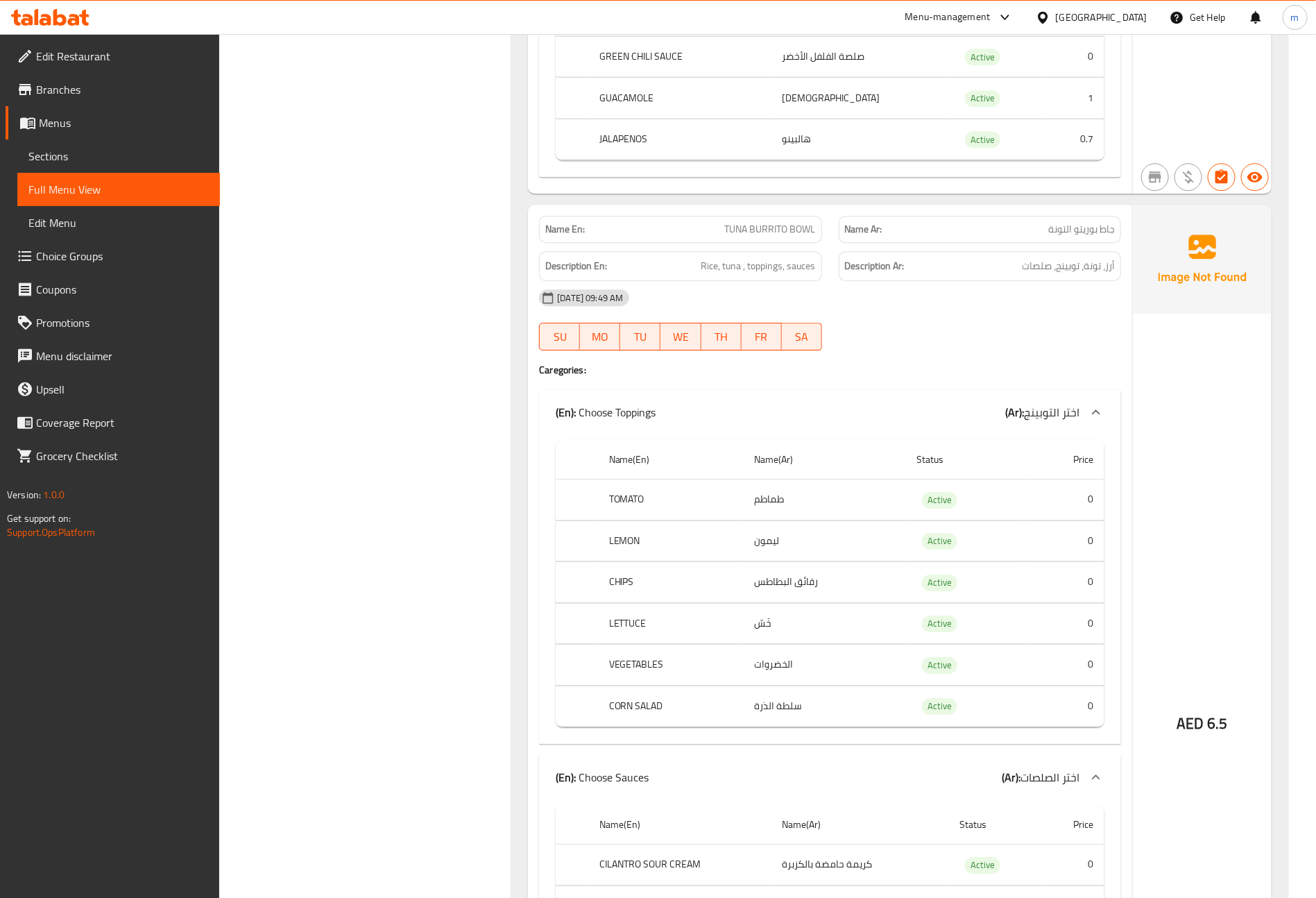
click at [831, 519] on td "طماطم" at bounding box center [824, 499] width 162 height 41
click at [831, 561] on td "ليمون" at bounding box center [824, 541] width 162 height 41
click at [827, 595] on td "رقائق البطاطس" at bounding box center [824, 582] width 162 height 41
drag, startPoint x: 817, startPoint y: 629, endPoint x: 818, endPoint y: 655, distance: 26.0
click at [817, 629] on td "خَسّ" at bounding box center [824, 623] width 162 height 41
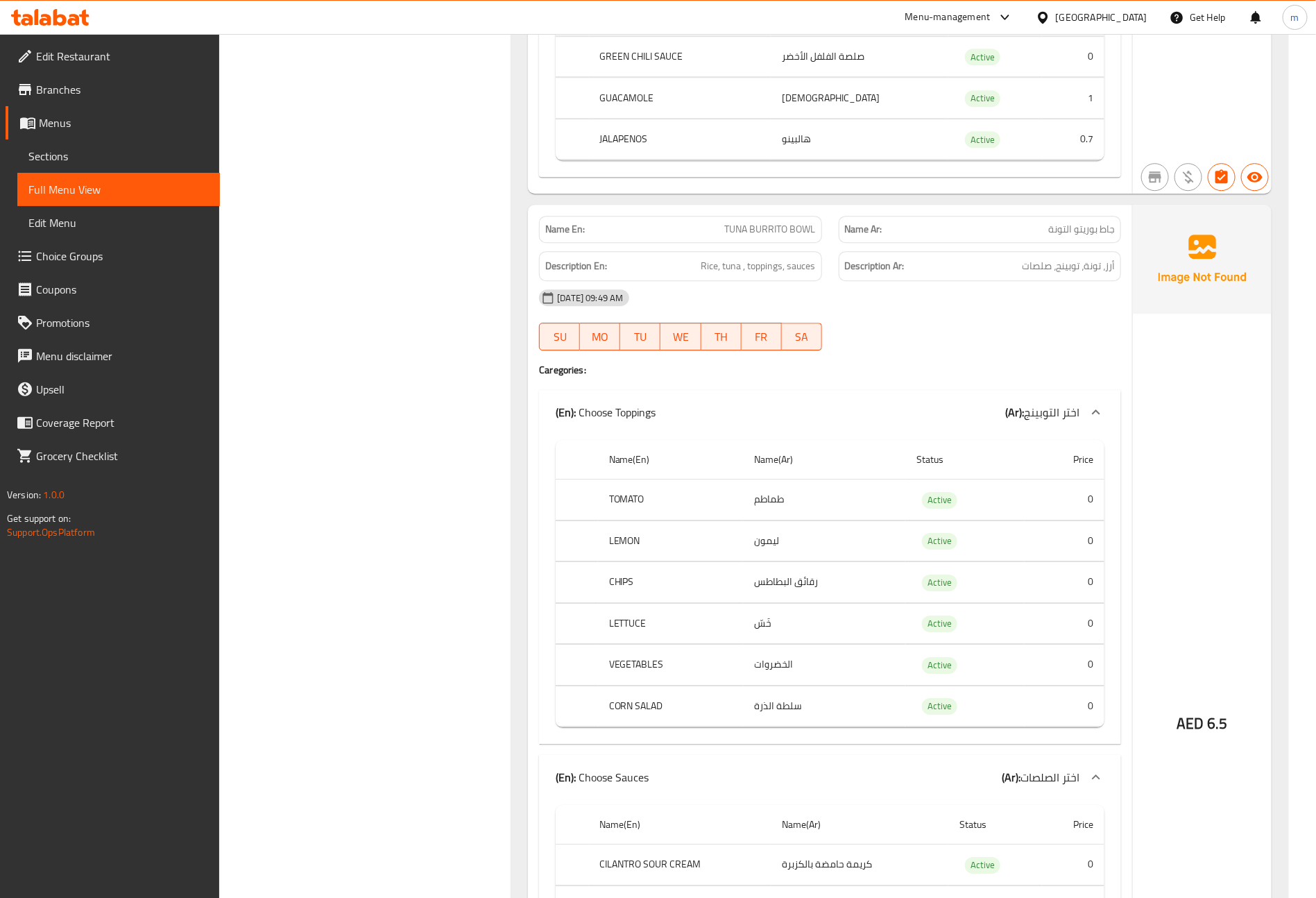
click at [819, 667] on td "الخضروات" at bounding box center [824, 665] width 162 height 41
click at [824, 719] on td "سلطة الذرة" at bounding box center [824, 706] width 162 height 41
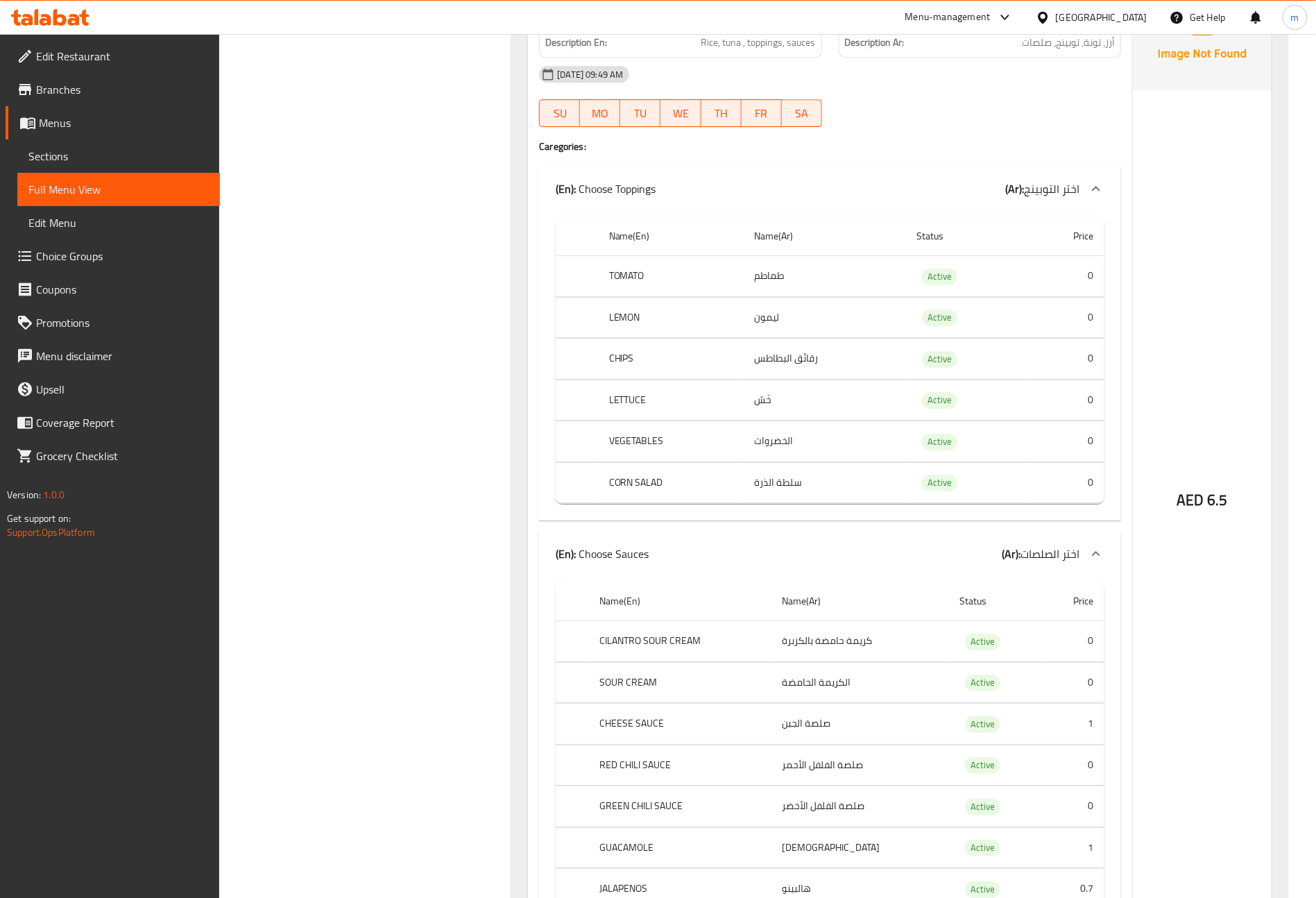
scroll to position [2394, 0]
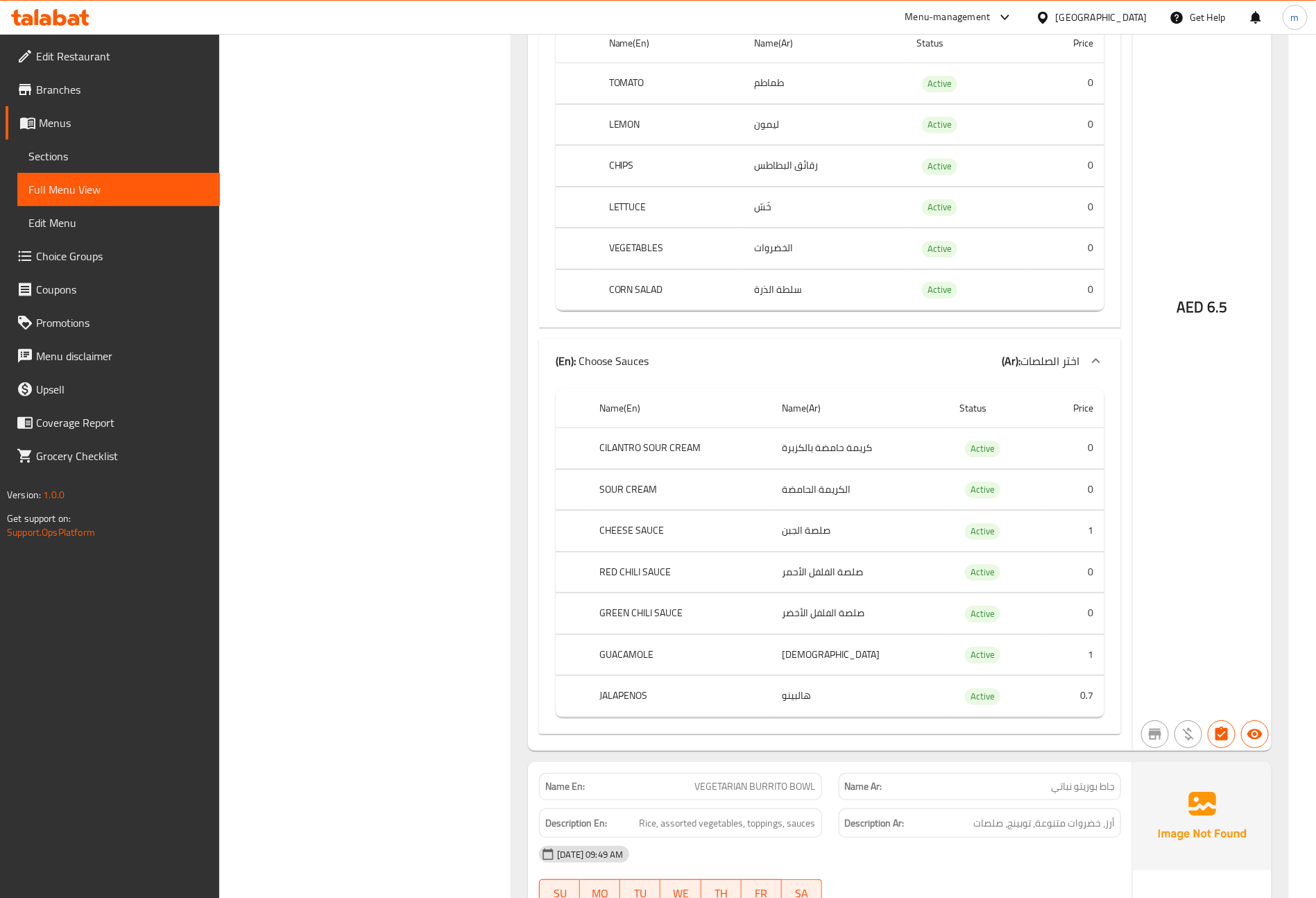
click at [833, 465] on td "كريمة حامضة بالكزبرة" at bounding box center [860, 449] width 178 height 41
click at [827, 502] on td "الكريمة الحامضة" at bounding box center [860, 489] width 178 height 41
click at [824, 552] on td "صلصة الجبن" at bounding box center [860, 531] width 178 height 41
click at [828, 593] on td "صلصة الفلفل الأحمر" at bounding box center [860, 572] width 178 height 41
click at [838, 623] on td "صلصة الفلفل الأخضر" at bounding box center [860, 614] width 178 height 41
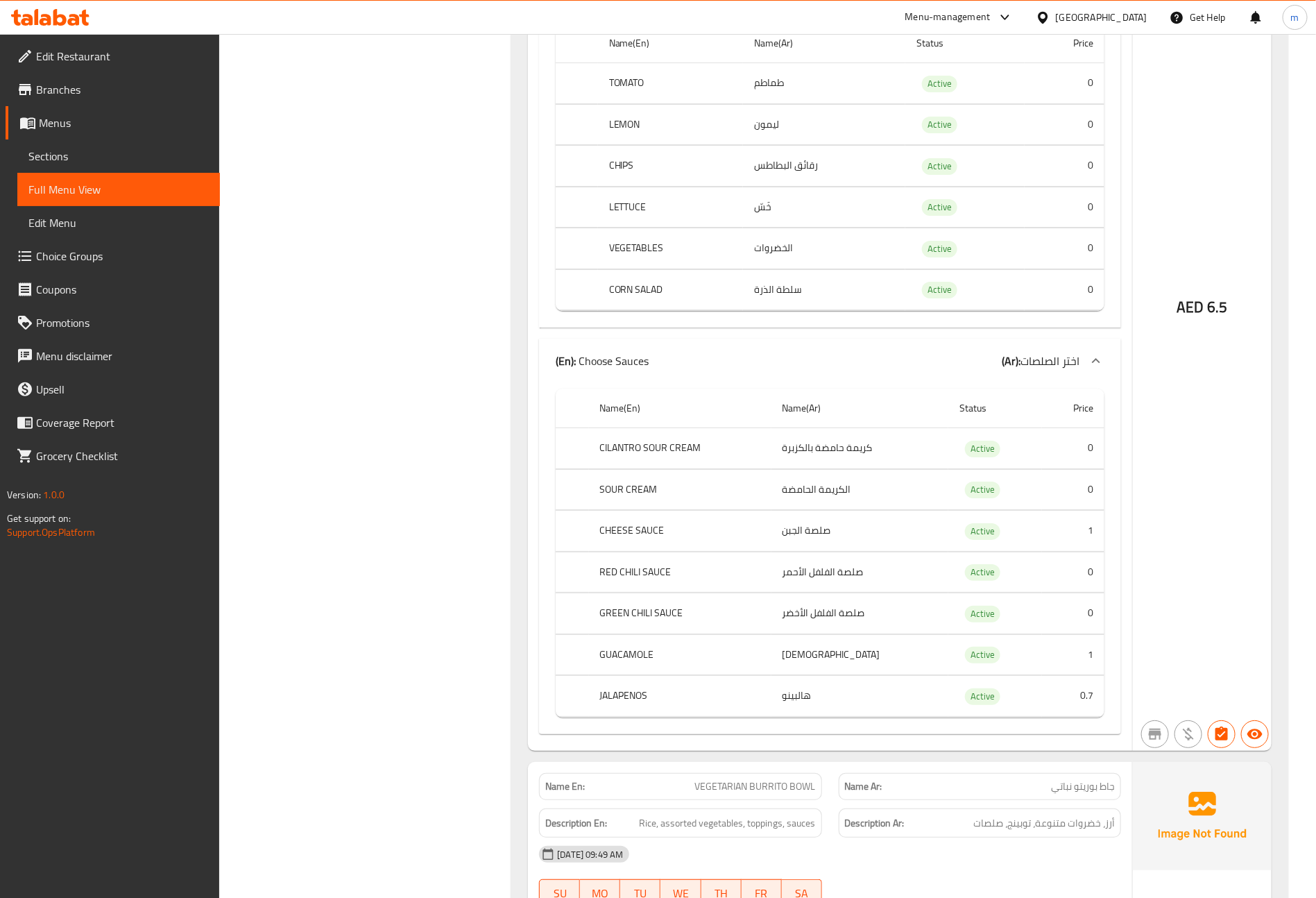
click at [838, 662] on td "جواكامولي" at bounding box center [860, 655] width 178 height 41
click at [841, 710] on td "هالبينو" at bounding box center [860, 696] width 178 height 41
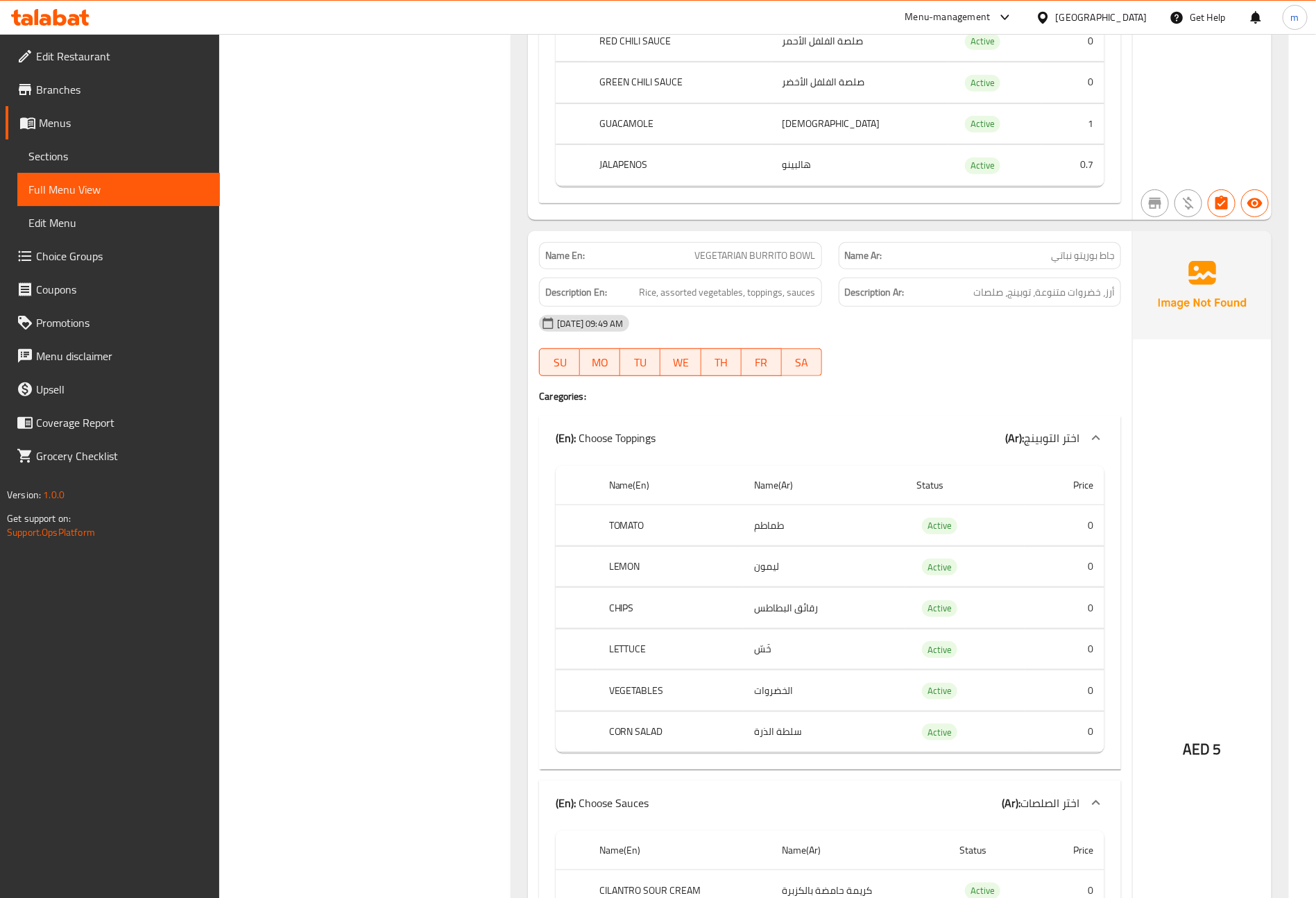
scroll to position [3018, 0]
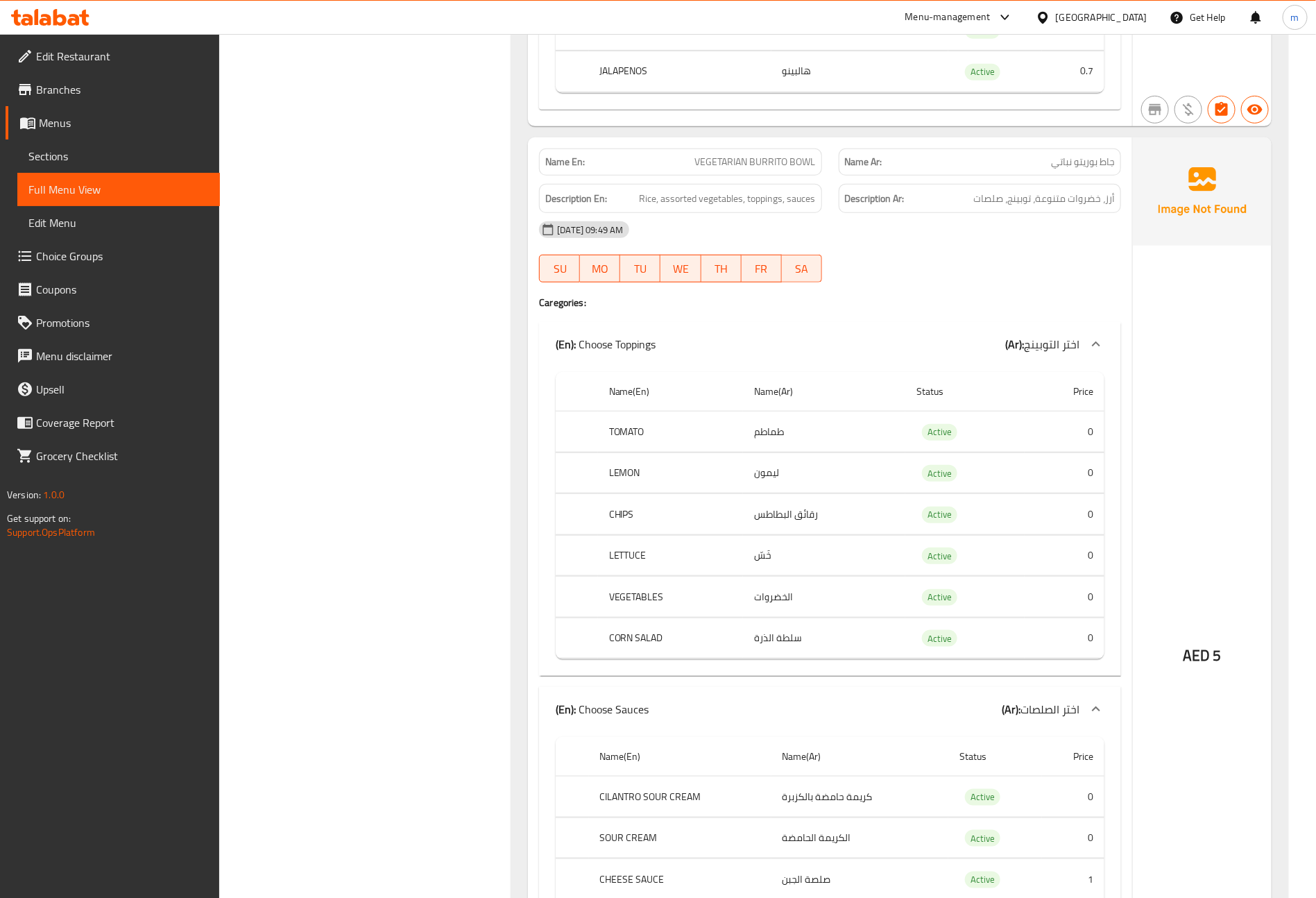
click at [879, 445] on td "طماطم" at bounding box center [824, 432] width 162 height 41
click at [866, 493] on td "ليمون" at bounding box center [824, 473] width 162 height 41
click at [860, 534] on td "رقائق البطاطس" at bounding box center [824, 514] width 162 height 41
click at [852, 575] on td "خَسّ" at bounding box center [824, 555] width 162 height 41
click at [852, 606] on td "الخضروات" at bounding box center [824, 597] width 162 height 41
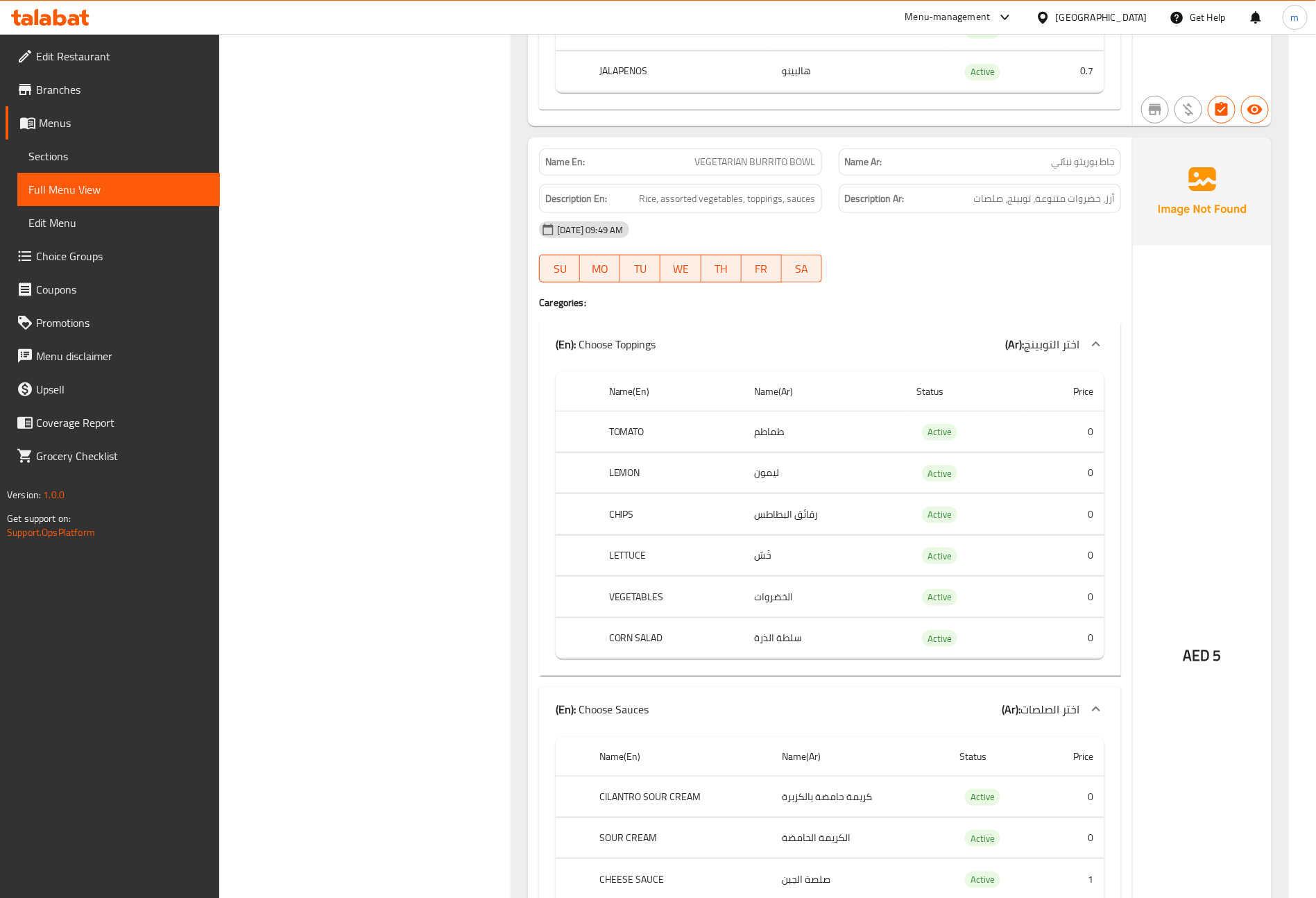
click at [852, 641] on td "سلطة الذرة" at bounding box center [824, 638] width 162 height 41
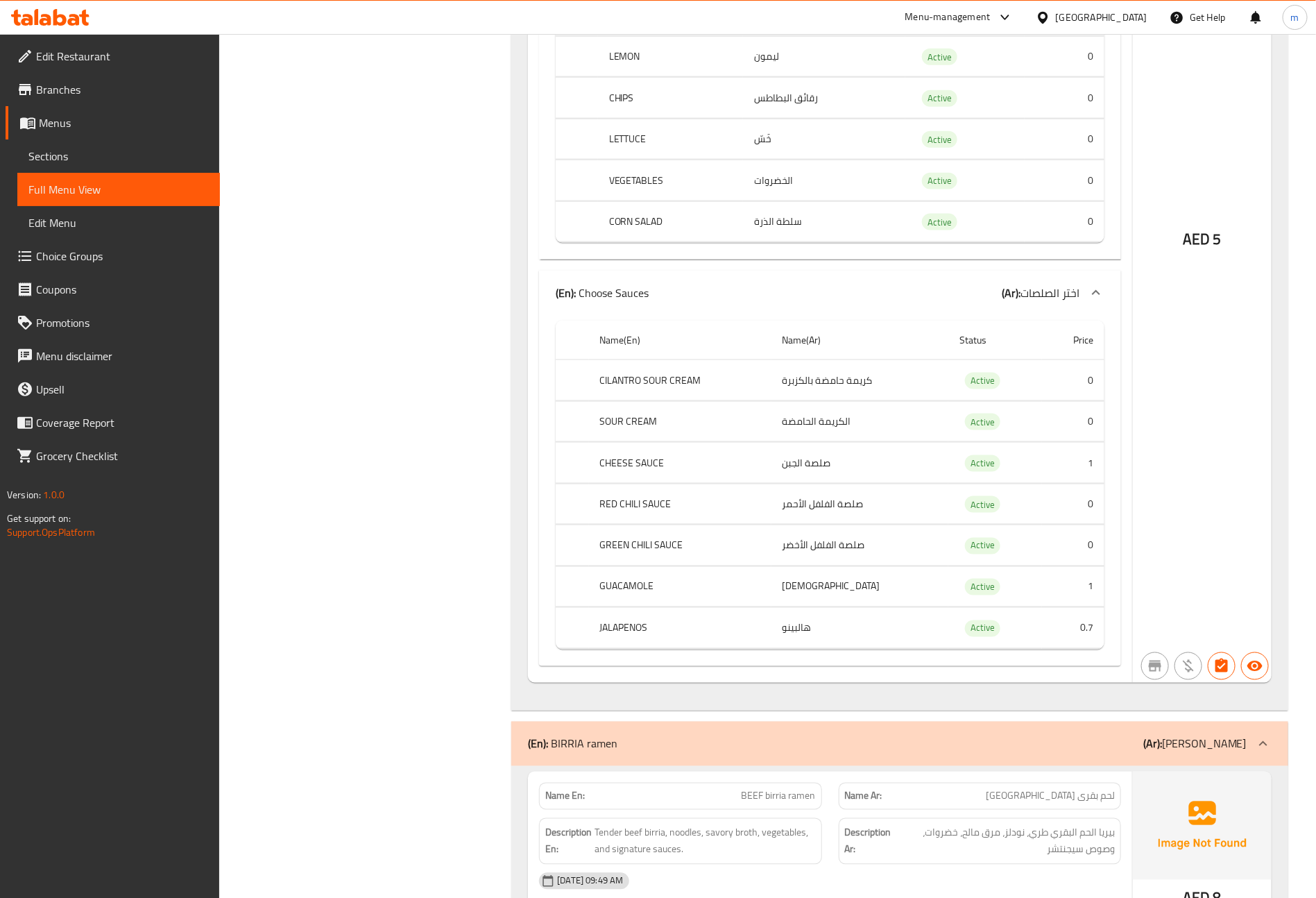
click at [881, 399] on td "كريمة حامضة بالكزبرة" at bounding box center [860, 380] width 178 height 41
click at [864, 442] on td "الكريمة الحامضة" at bounding box center [860, 421] width 178 height 41
click at [854, 484] on td "صلصة الجبن" at bounding box center [860, 463] width 178 height 41
click at [852, 525] on td "صلصة الفلفل الأحمر" at bounding box center [860, 504] width 178 height 41
click at [852, 560] on td "صلصة الفلفل الأخضر" at bounding box center [860, 546] width 178 height 41
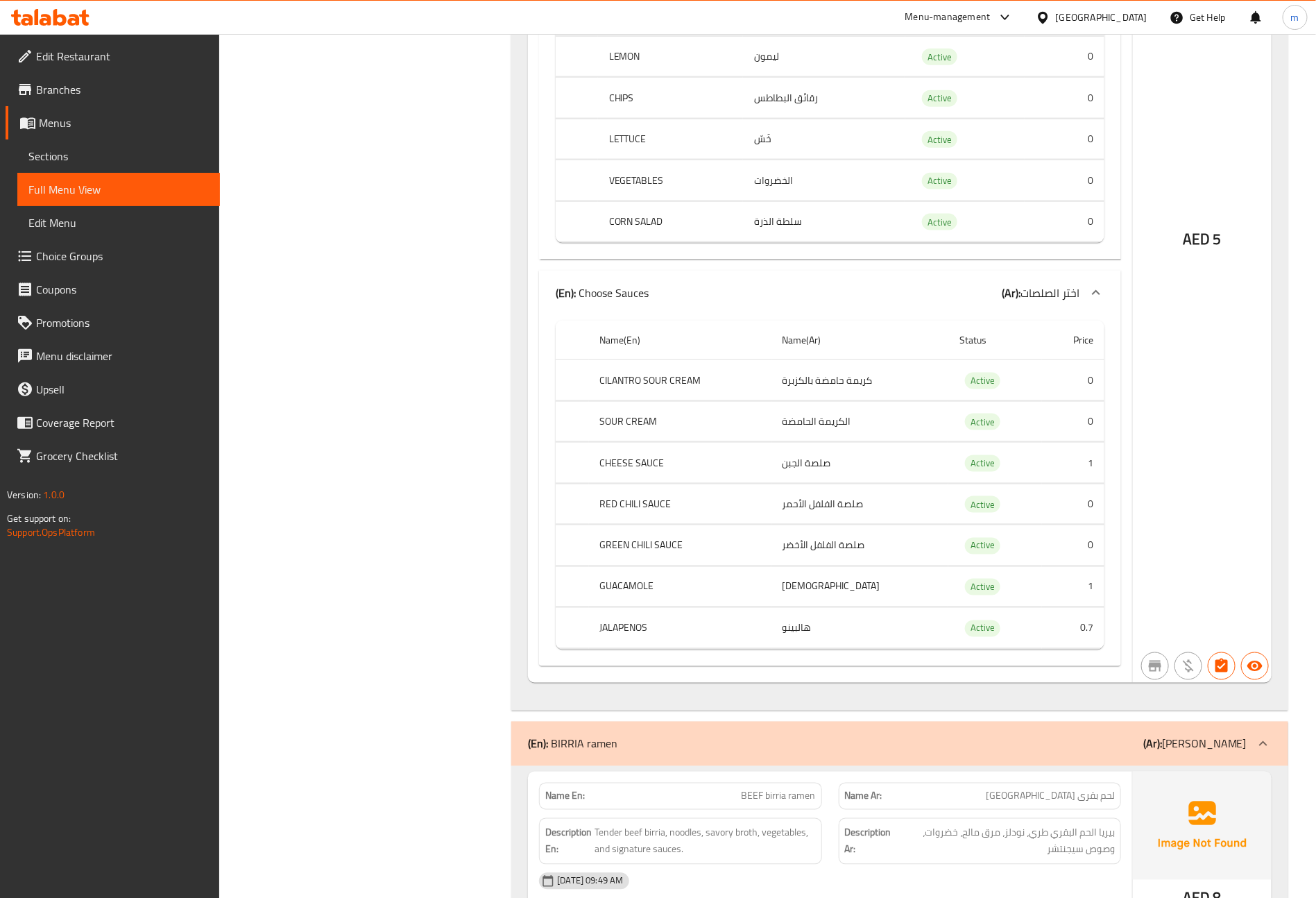
click at [850, 607] on td "جواكامولي" at bounding box center [860, 586] width 178 height 41
click at [844, 642] on td "هالبينو" at bounding box center [860, 628] width 178 height 41
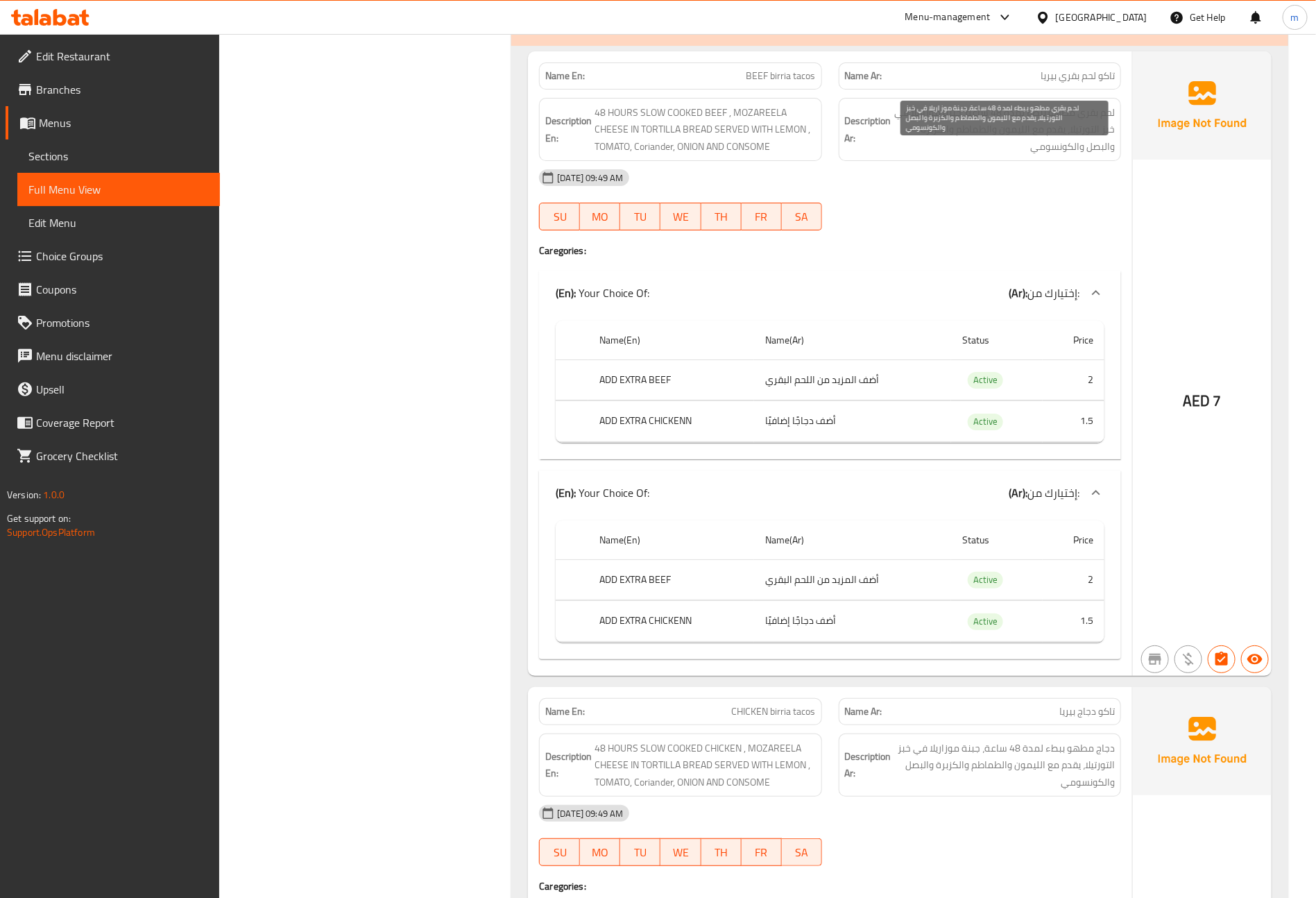
scroll to position [5100, 0]
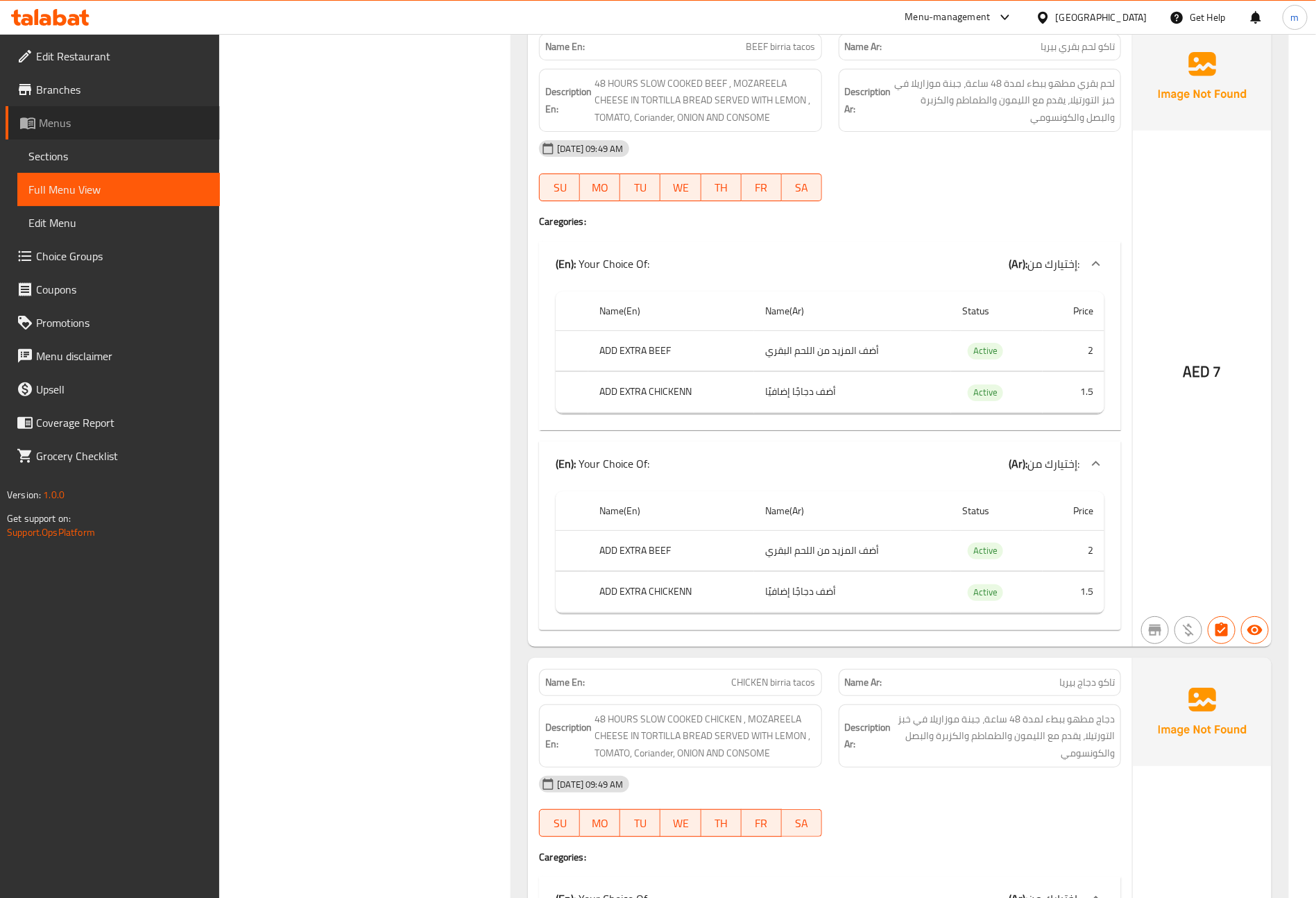
click at [92, 117] on span "Menus" at bounding box center [124, 122] width 170 height 16
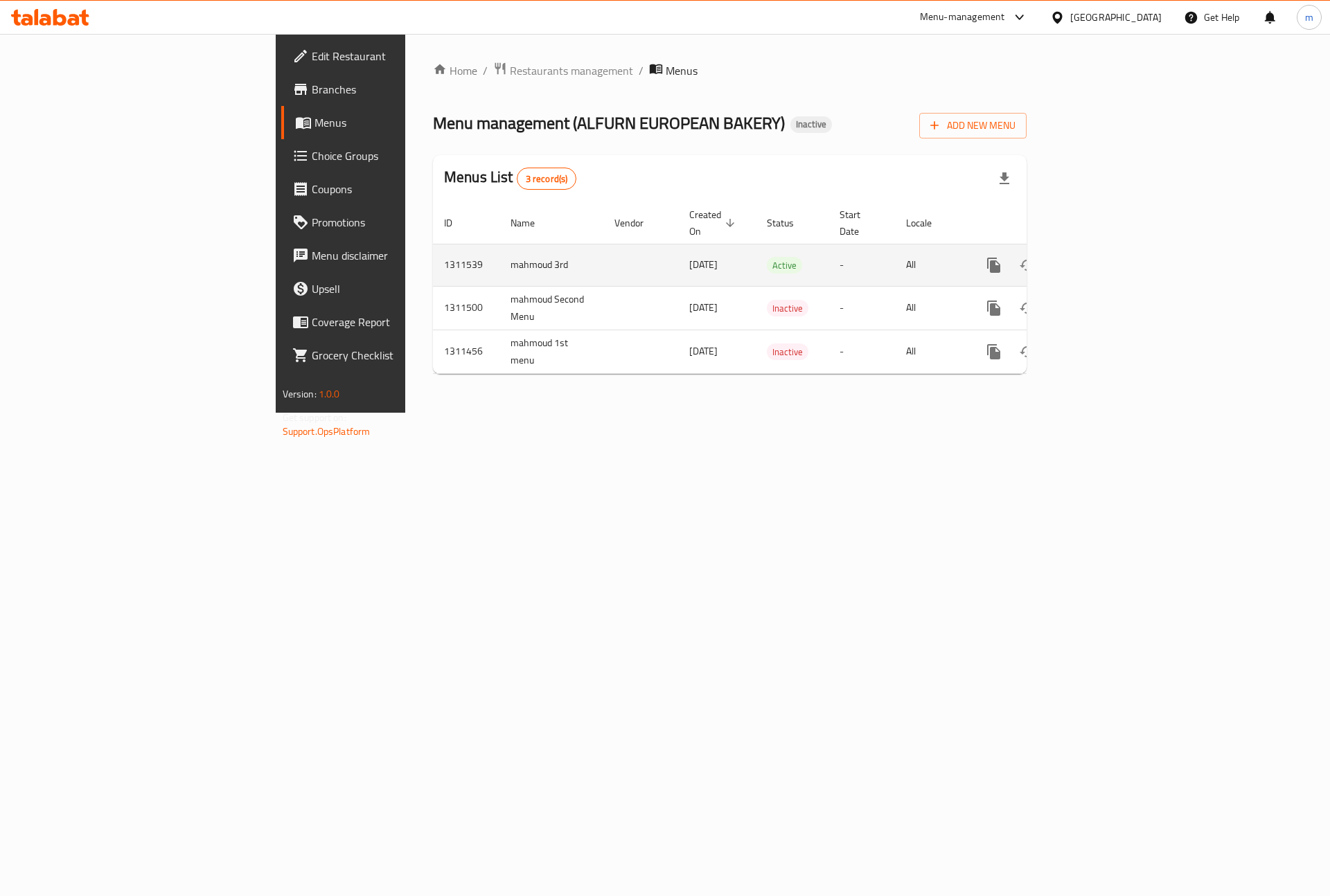
click at [499, 249] on td "mahmoud 3rd" at bounding box center [551, 265] width 104 height 42
copy td "mahmoud 3rd"
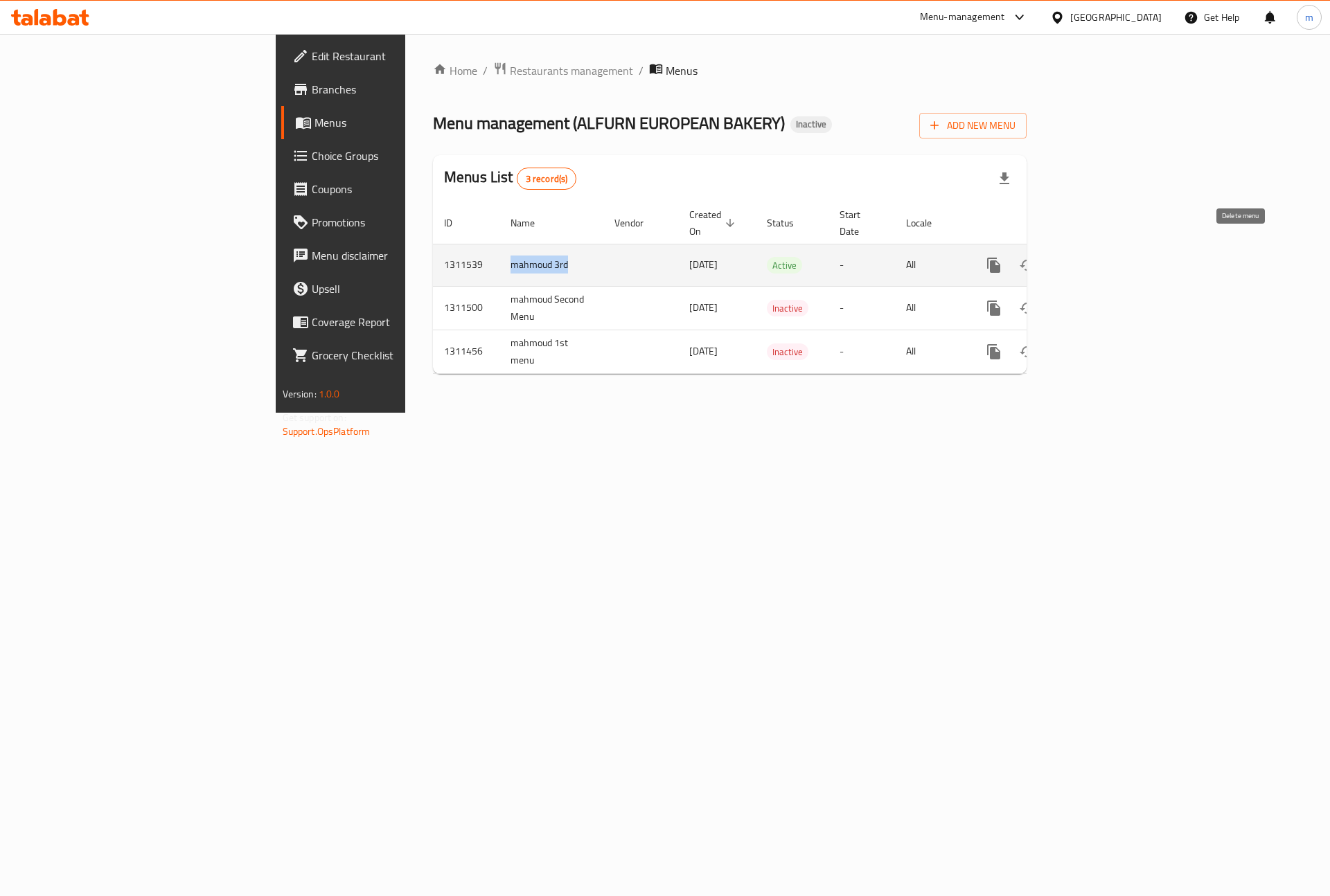
click at [1069, 257] on icon "enhanced table" at bounding box center [1060, 265] width 16 height 16
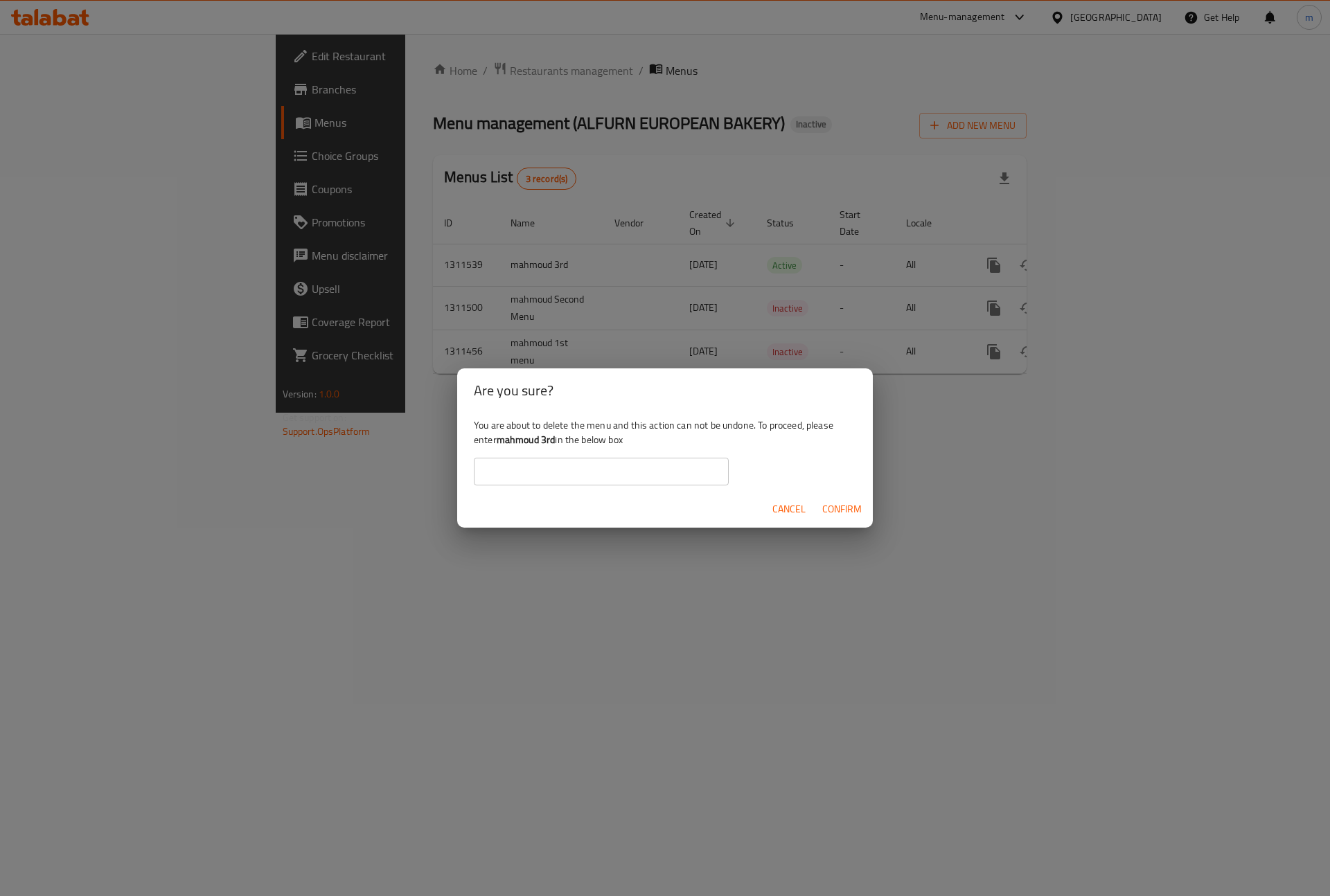
click at [549, 486] on div "You are about to delete the menu and this action can not be undone. To proceed,…" at bounding box center [665, 451] width 416 height 77
click at [552, 478] on input "text" at bounding box center [601, 471] width 255 height 27
paste input "mahmoud 3rd"
type input "mahmoud 3rd"
click at [850, 507] on span "Confirm" at bounding box center [842, 509] width 40 height 17
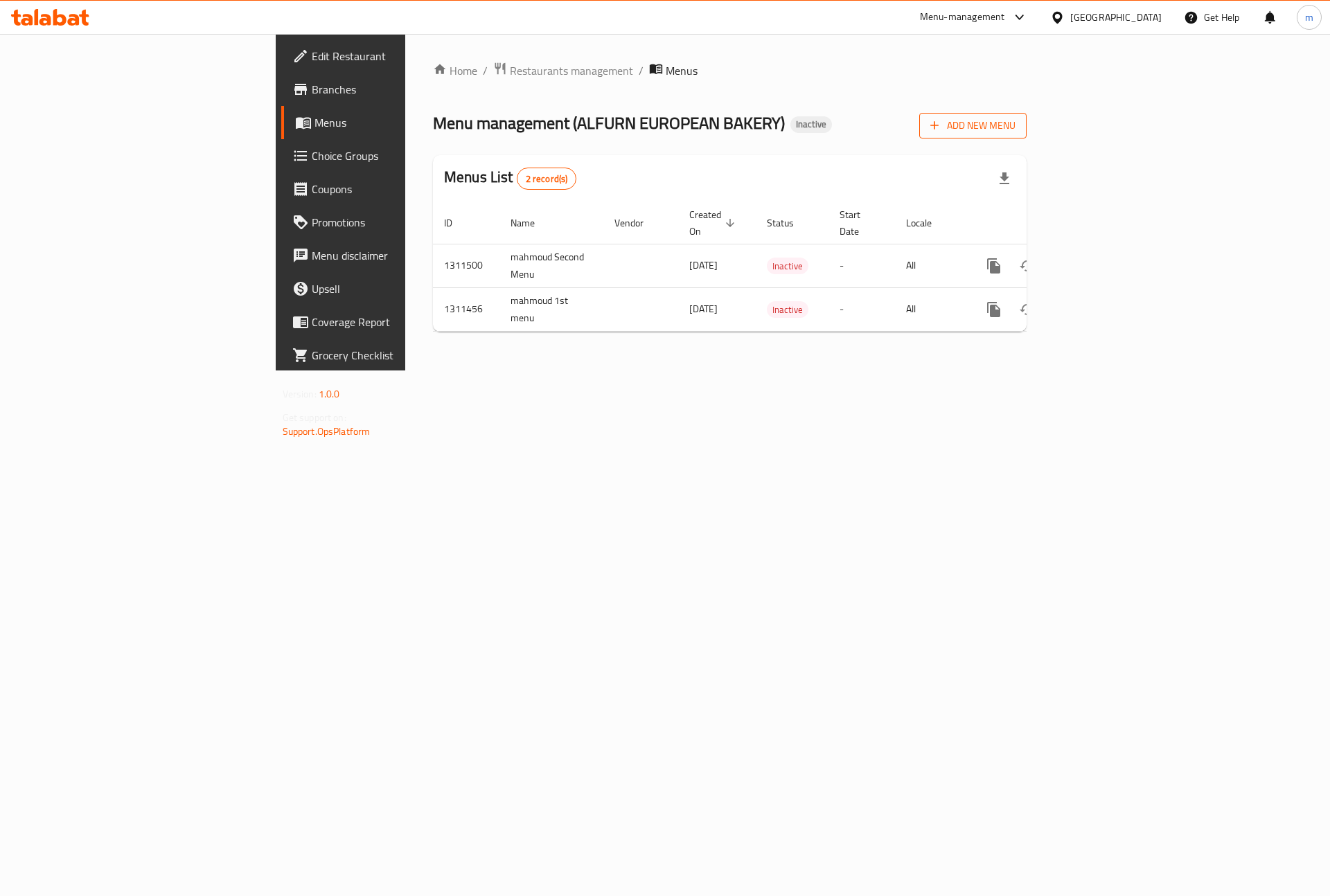
click at [1015, 133] on span "Add New Menu" at bounding box center [972, 126] width 85 height 17
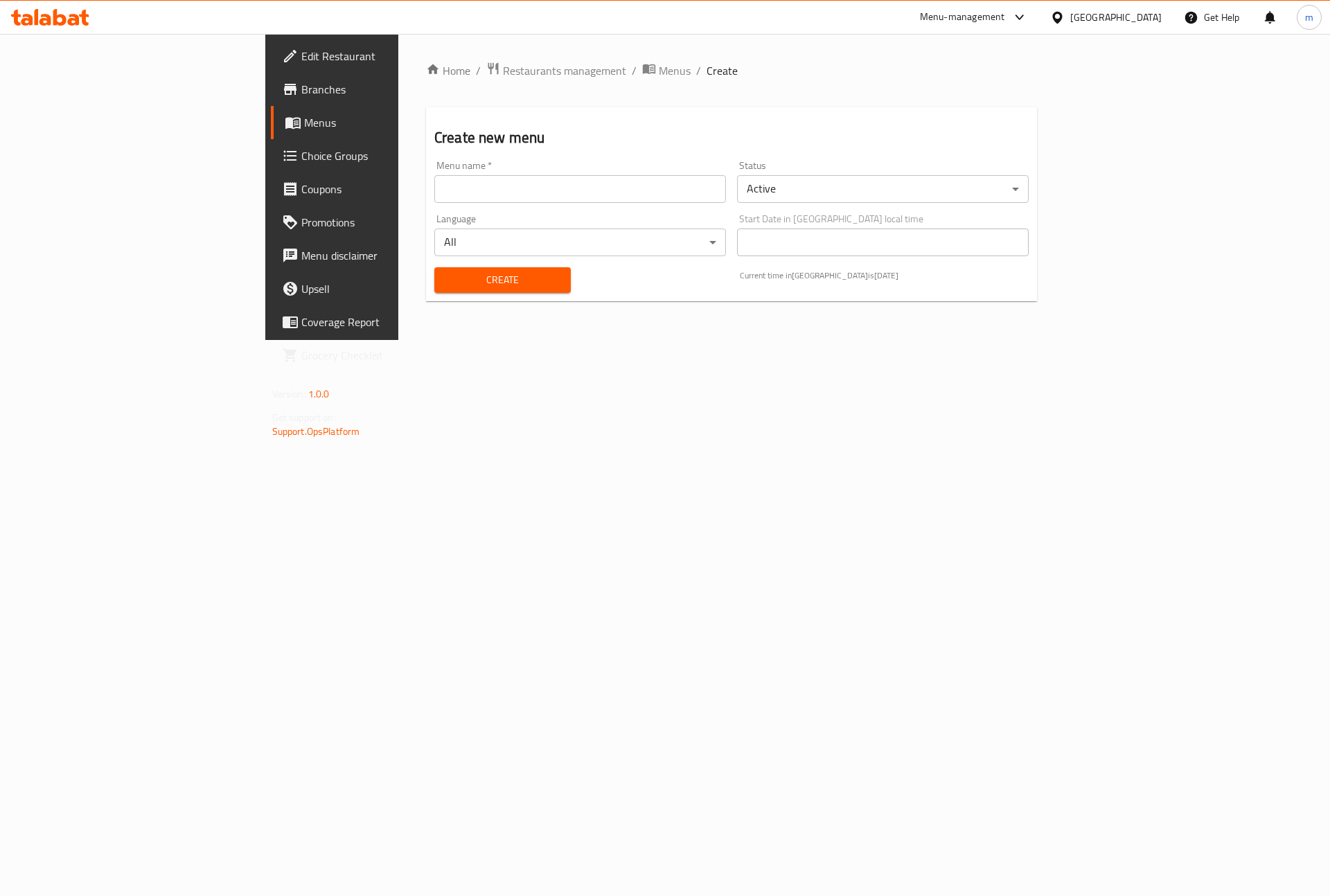
click at [660, 200] on input "text" at bounding box center [580, 188] width 291 height 27
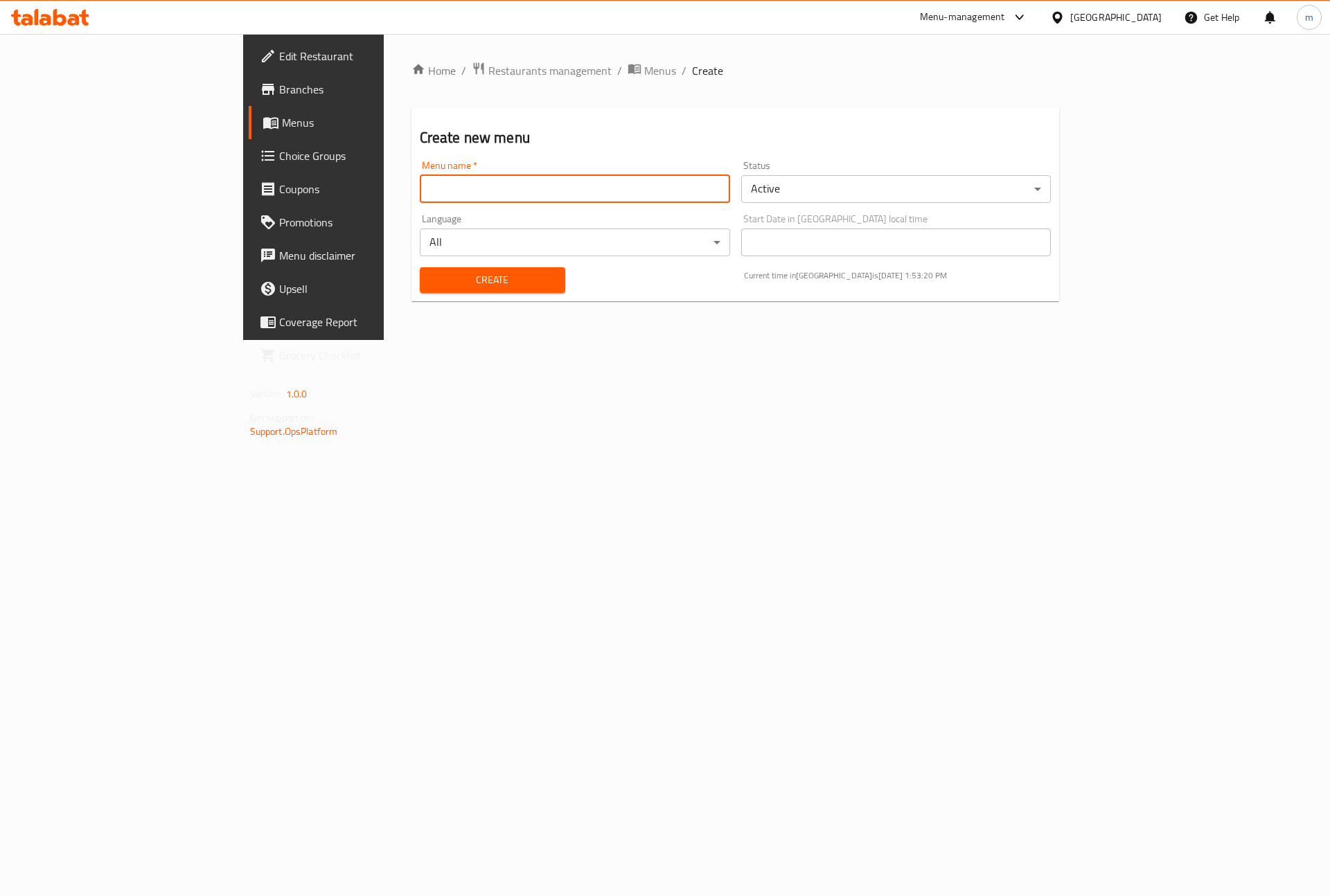
paste input "mahmoud 3rd"
type input "mahmoud 3rd"
click at [431, 277] on span "Create" at bounding box center [492, 280] width 123 height 17
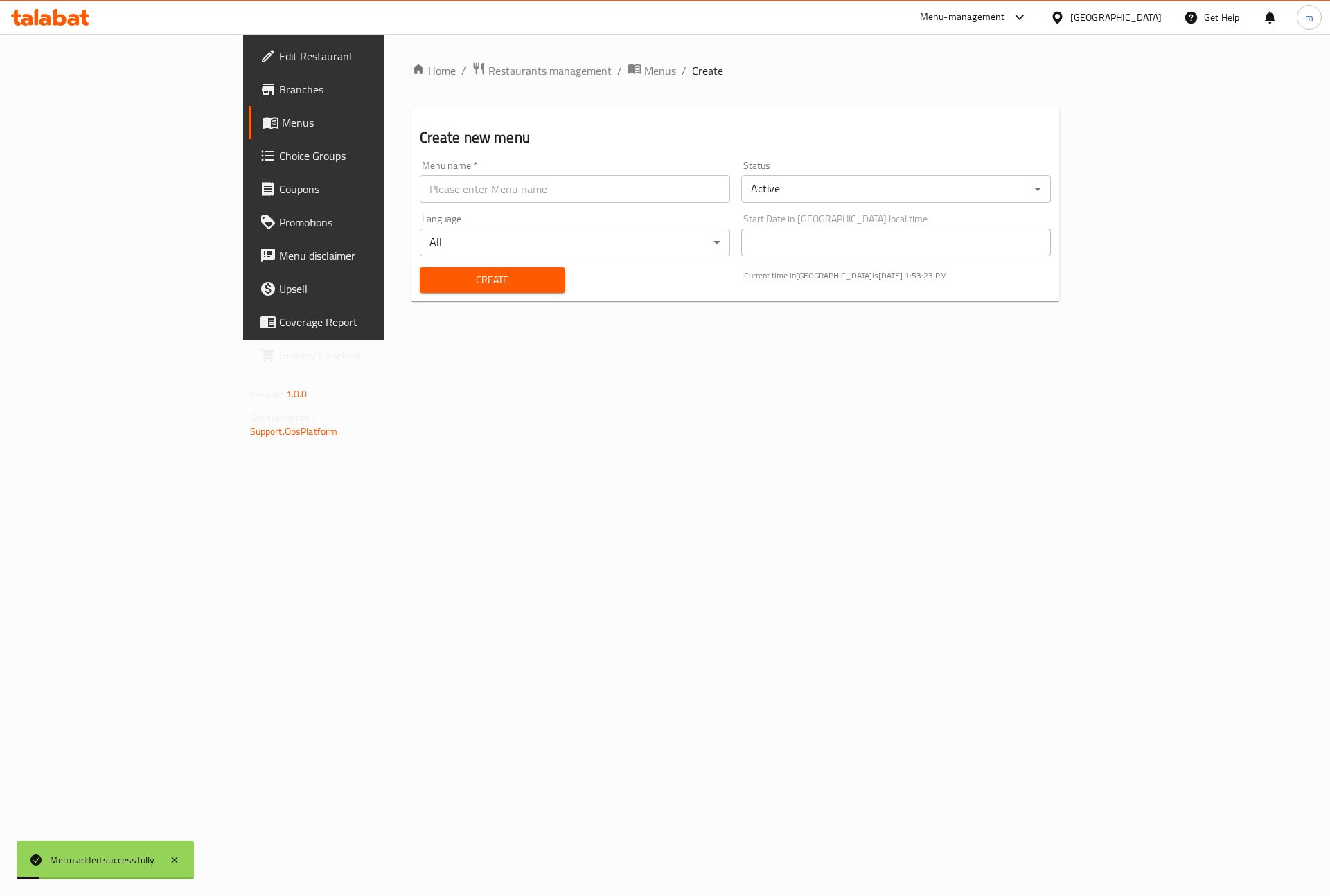
click at [282, 125] on span "Menus" at bounding box center [368, 122] width 173 height 16
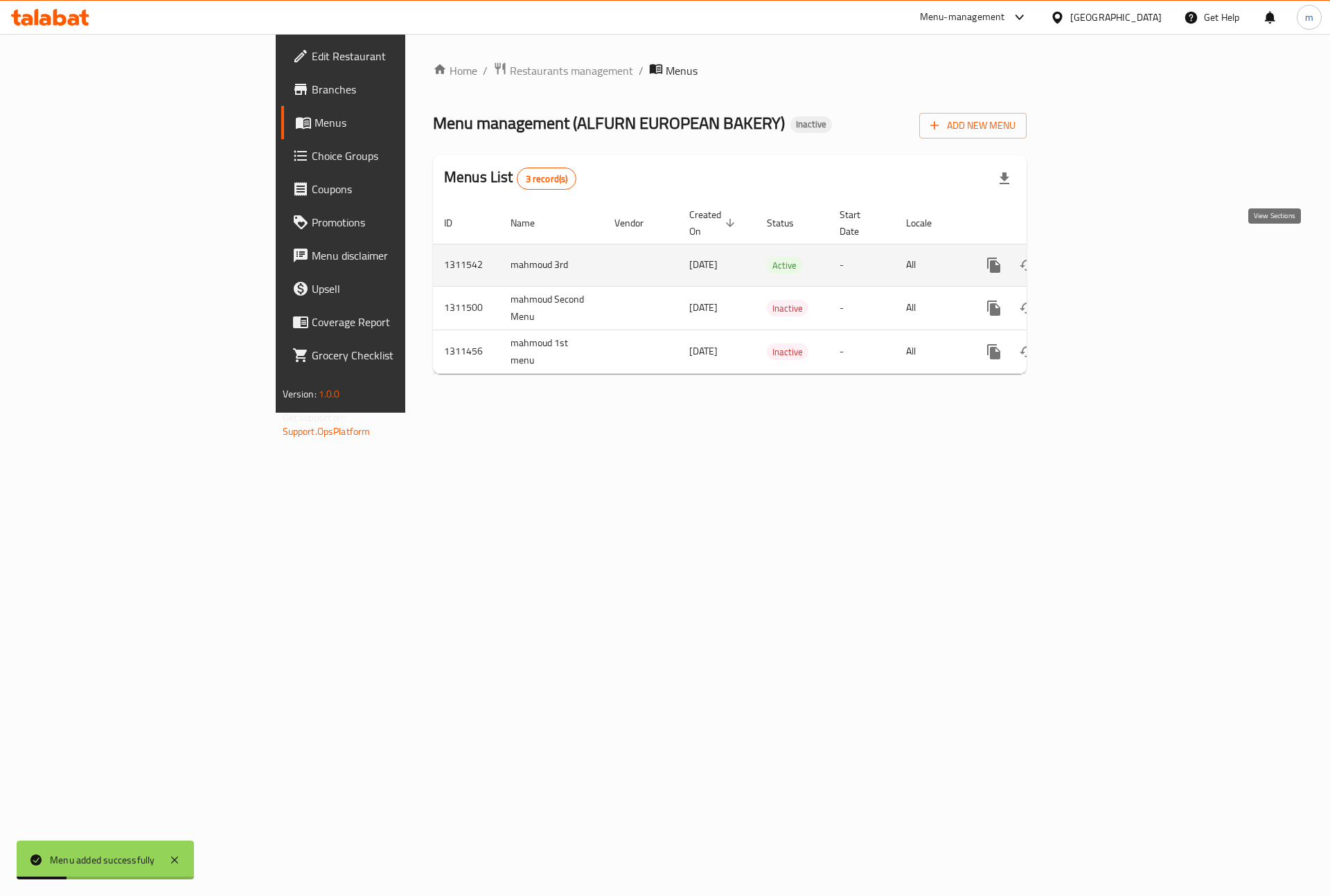
click at [1102, 257] on icon "enhanced table" at bounding box center [1093, 265] width 16 height 16
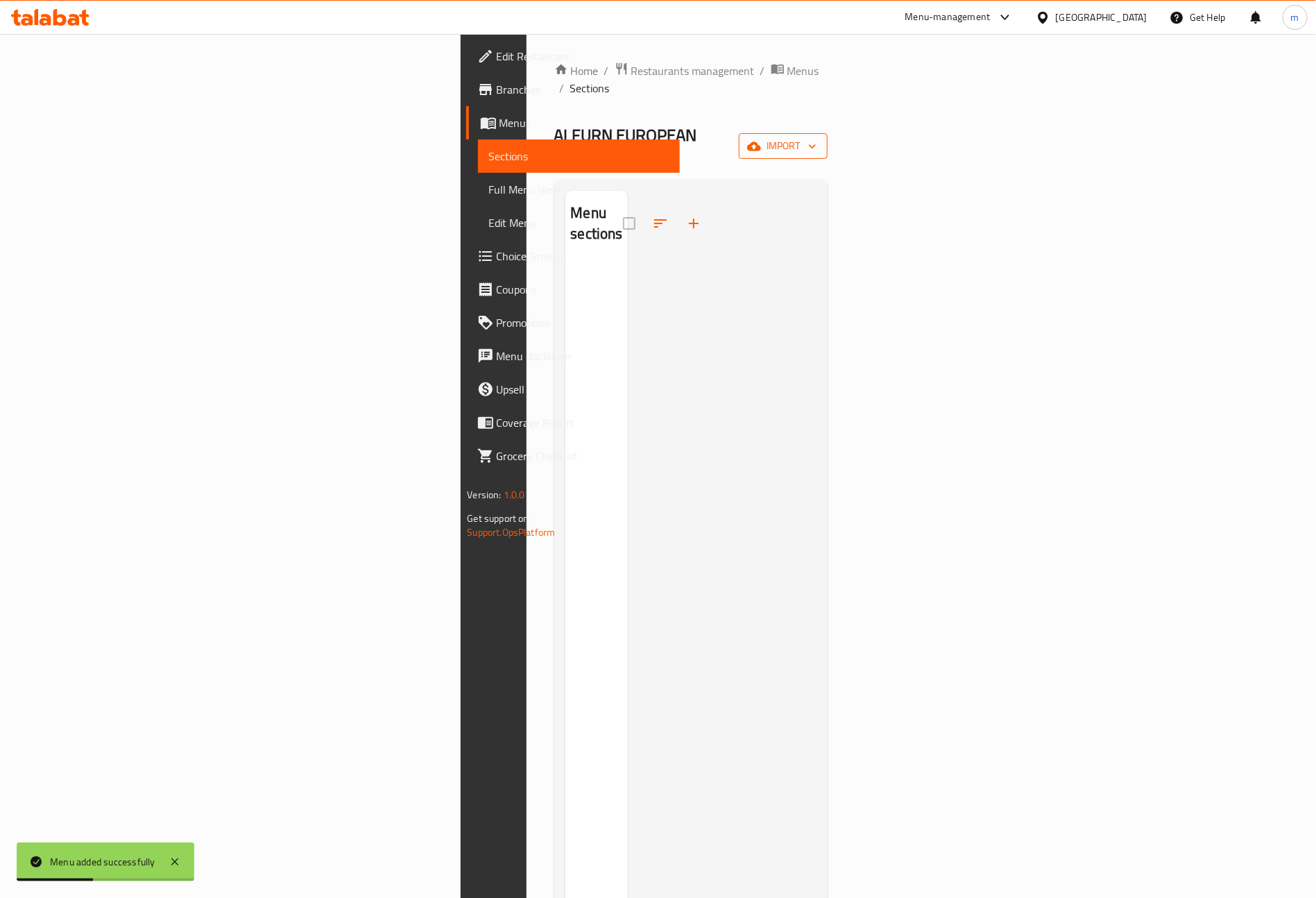
click at [817, 137] on span "import" at bounding box center [783, 146] width 67 height 17
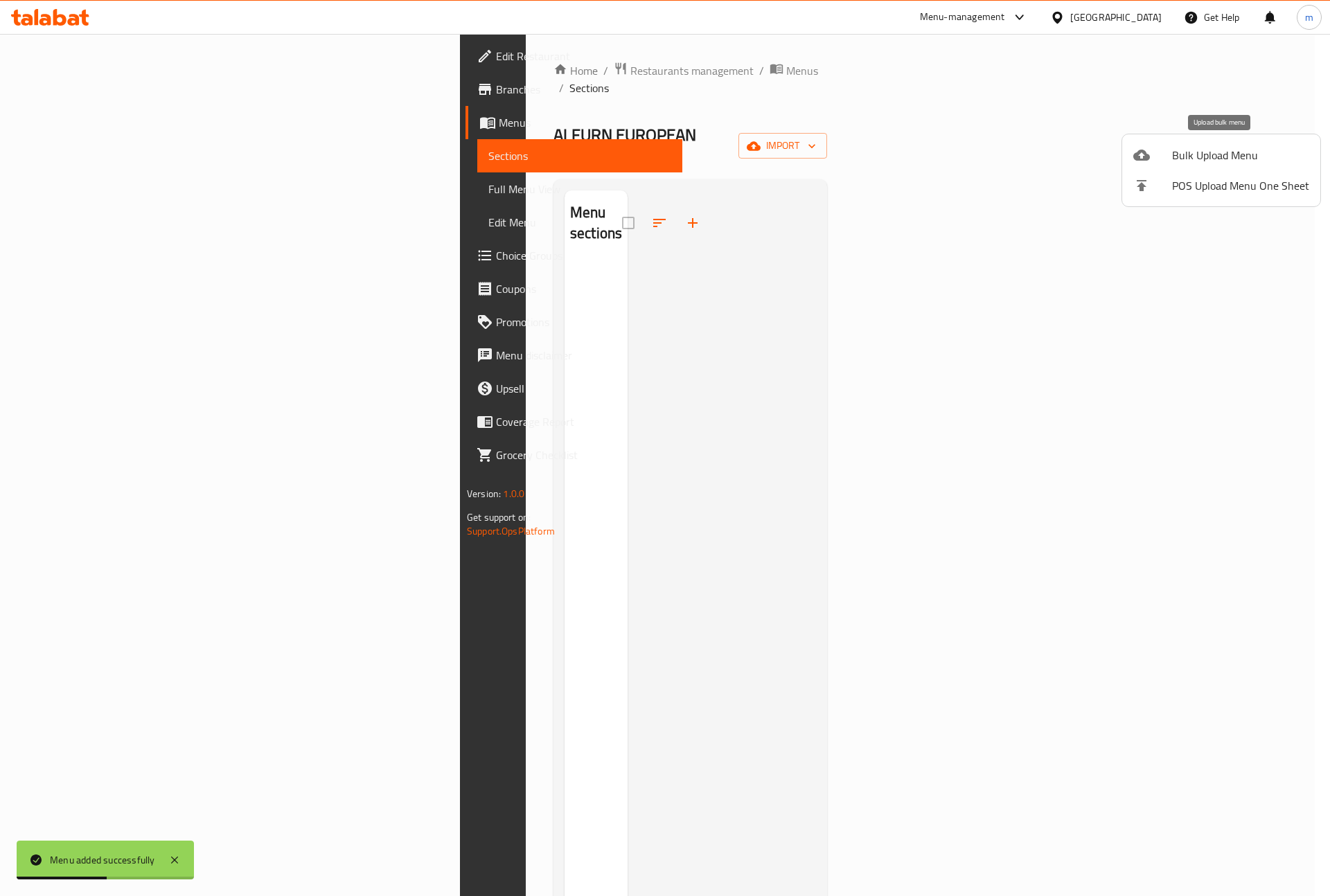
click at [1157, 166] on li "Bulk Upload Menu" at bounding box center [1221, 155] width 198 height 30
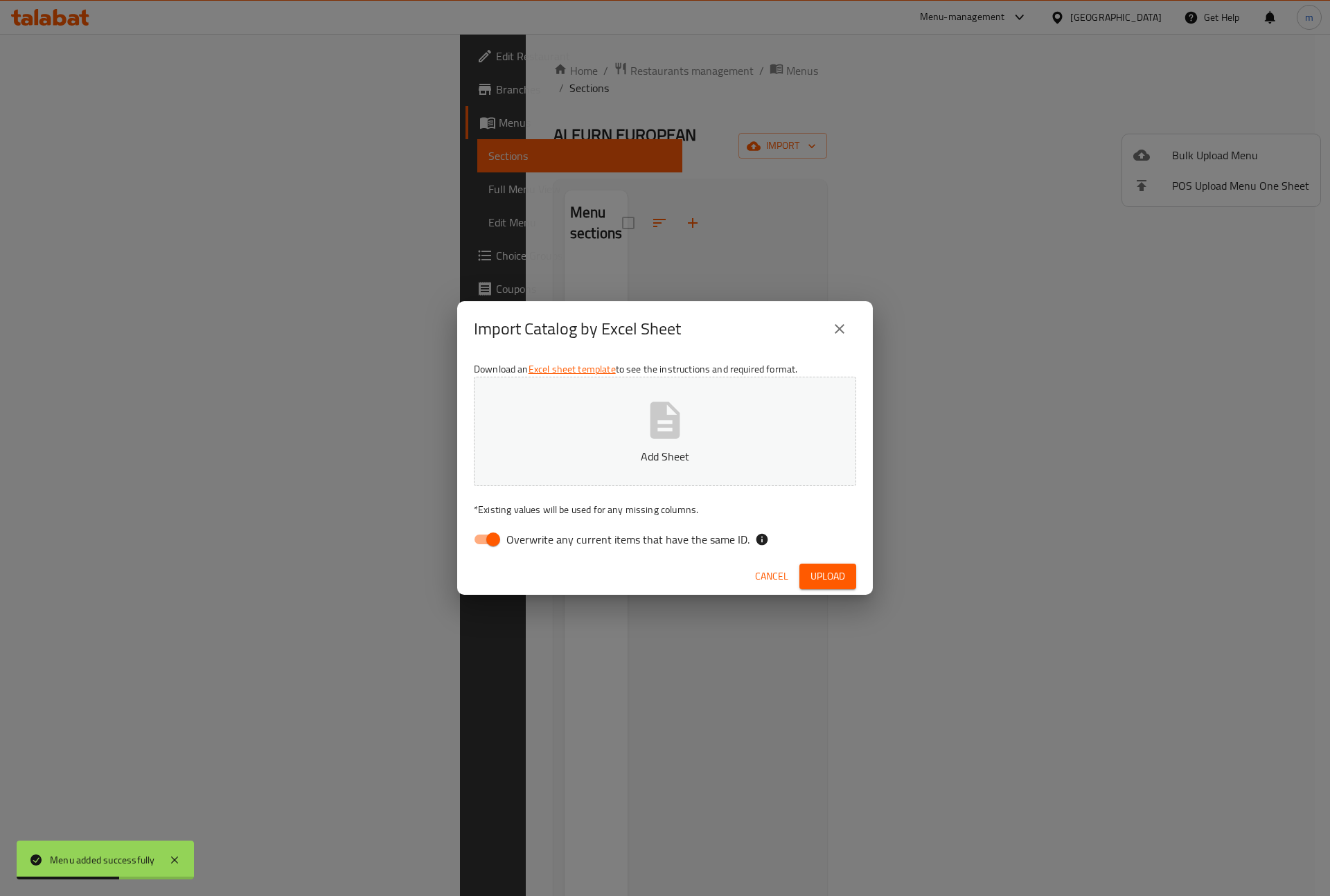
click at [642, 458] on p "Add Sheet" at bounding box center [665, 455] width 339 height 16
click at [486, 540] on input "Overwrite any current items that have the same ID." at bounding box center [493, 540] width 79 height 27
checkbox input "false"
click at [833, 569] on span "Upload" at bounding box center [828, 577] width 34 height 17
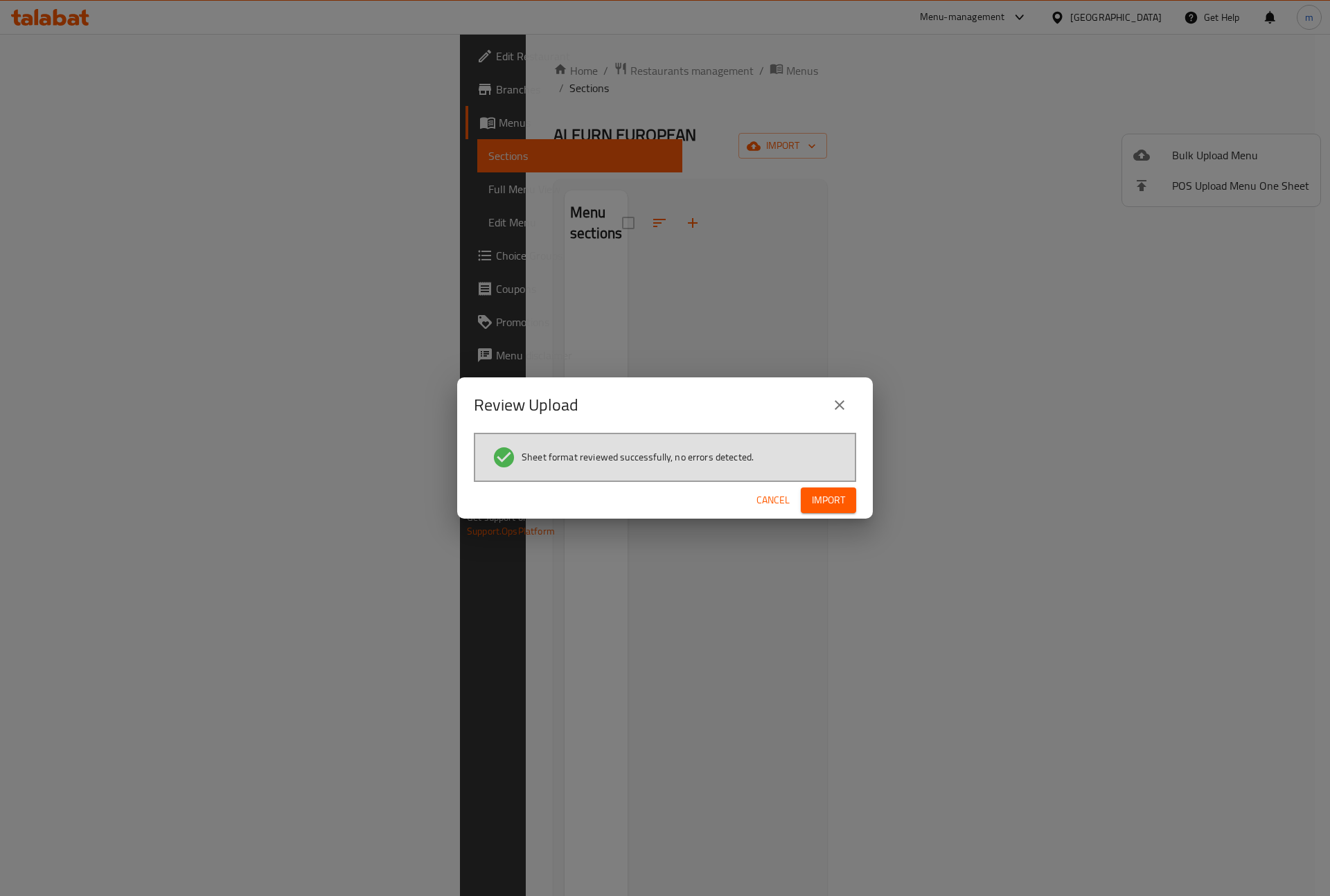
click at [808, 496] on button "Import" at bounding box center [828, 500] width 55 height 26
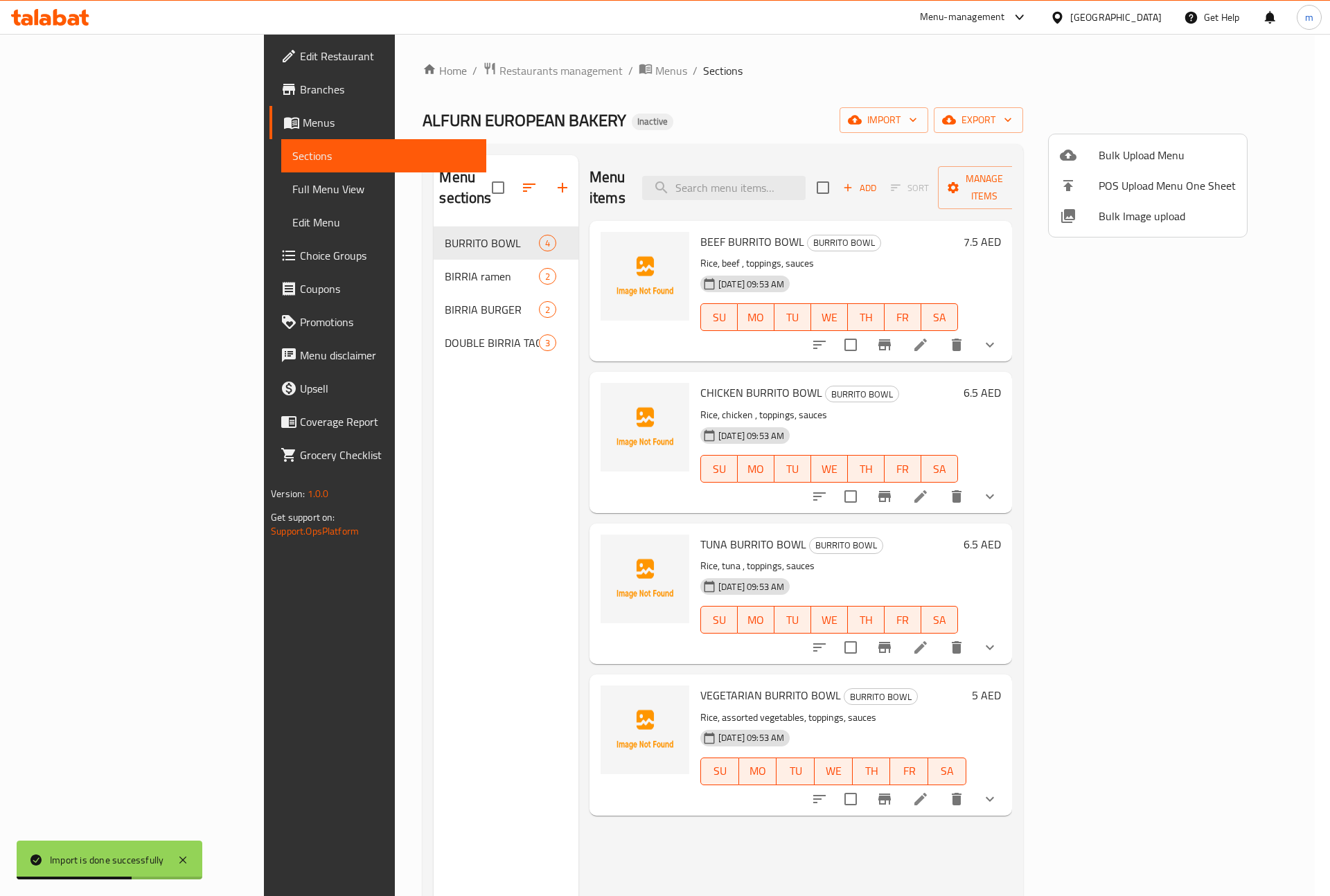
click at [77, 187] on div at bounding box center [665, 448] width 1330 height 896
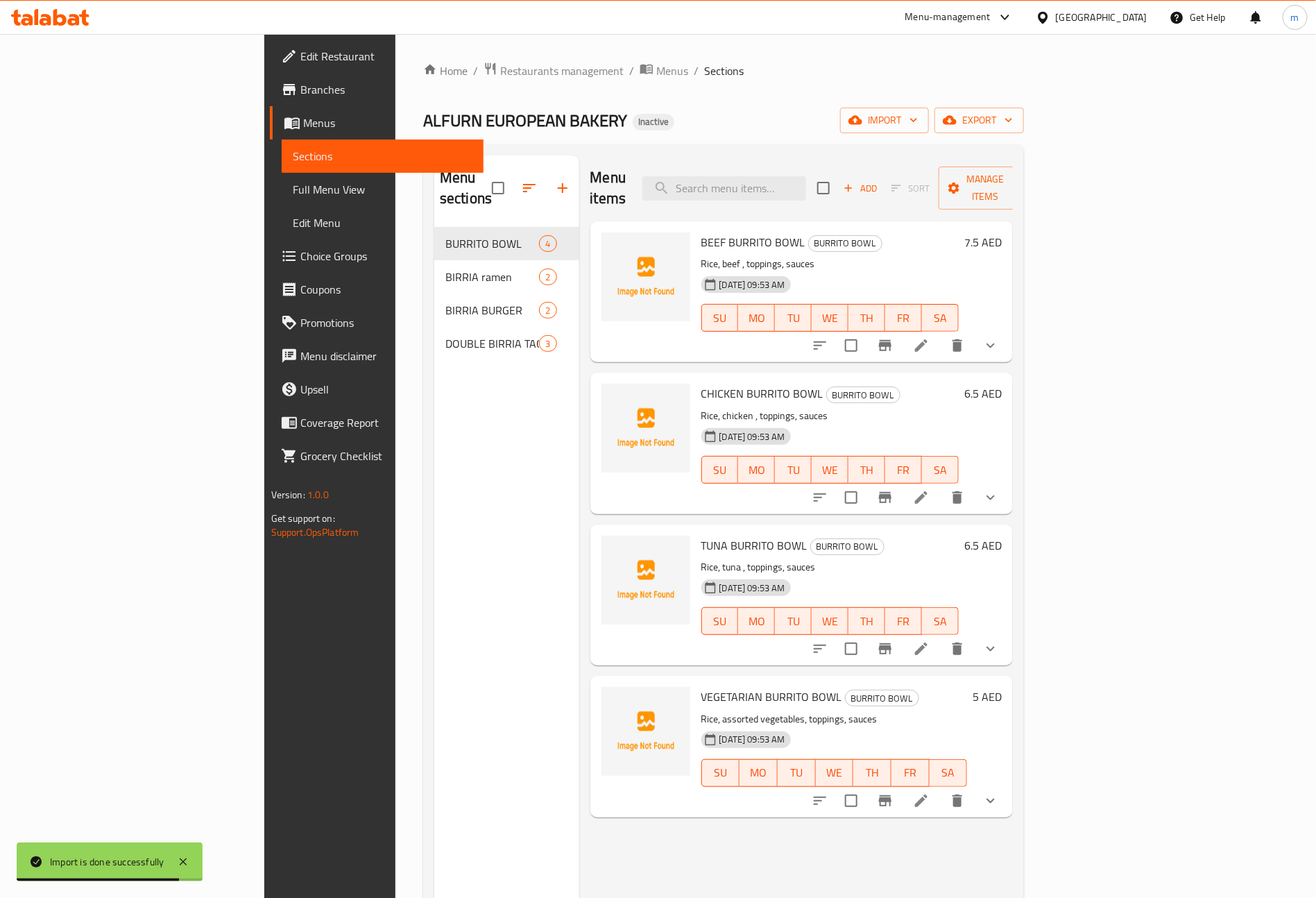
click at [293, 187] on span "Full Menu View" at bounding box center [383, 189] width 180 height 16
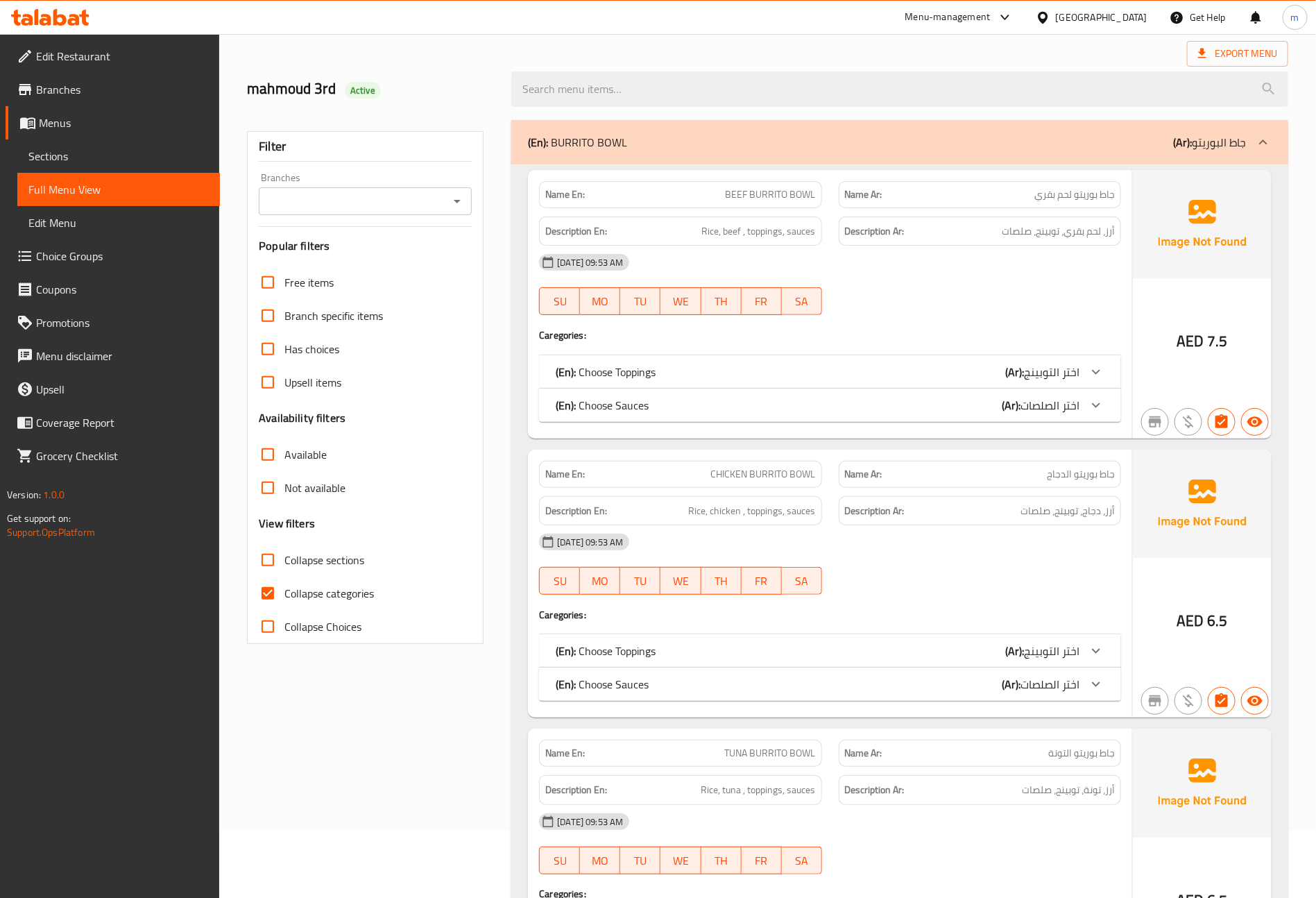
scroll to position [104, 0]
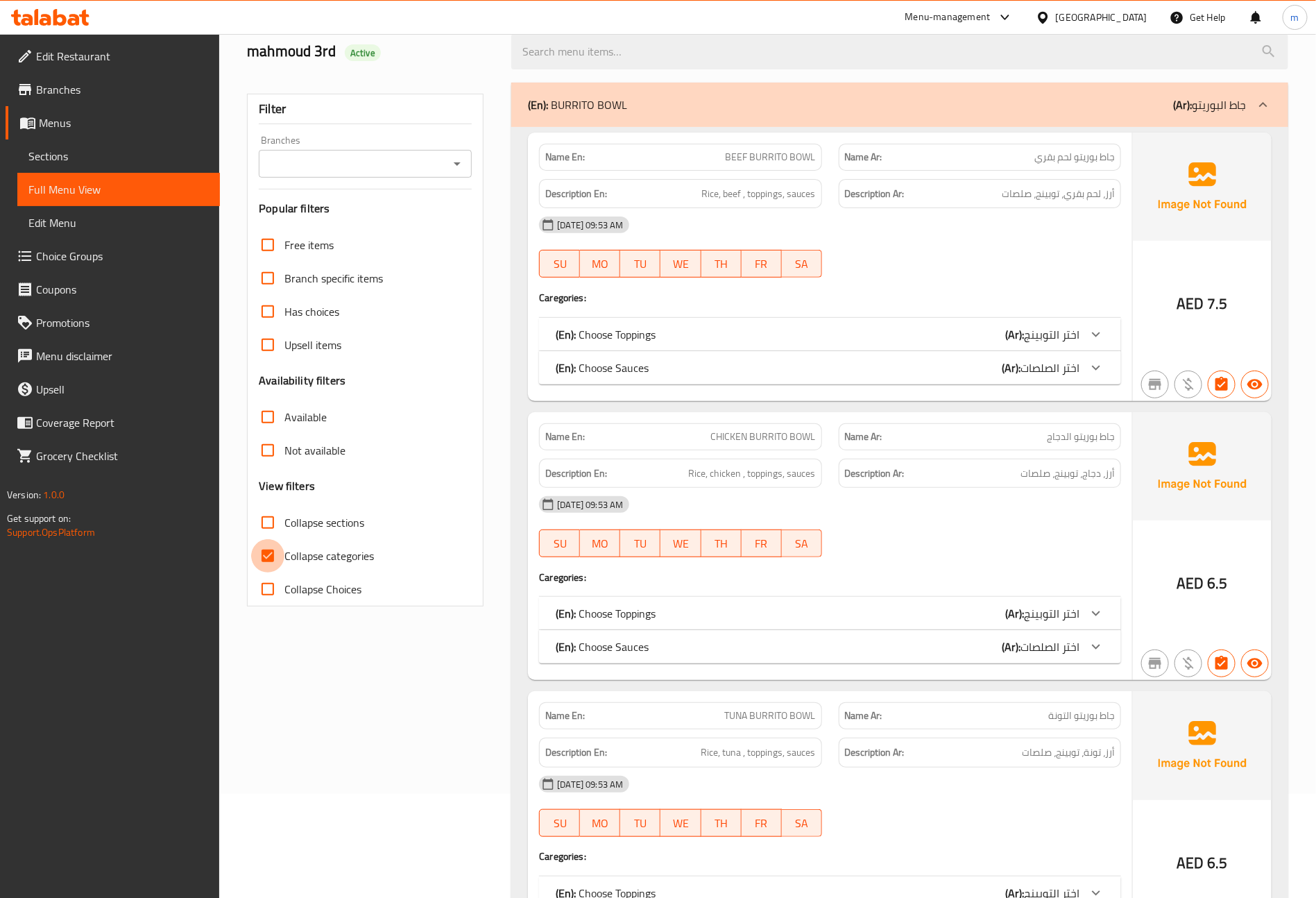
click at [272, 552] on input "Collapse categories" at bounding box center [268, 556] width 34 height 34
checkbox input "false"
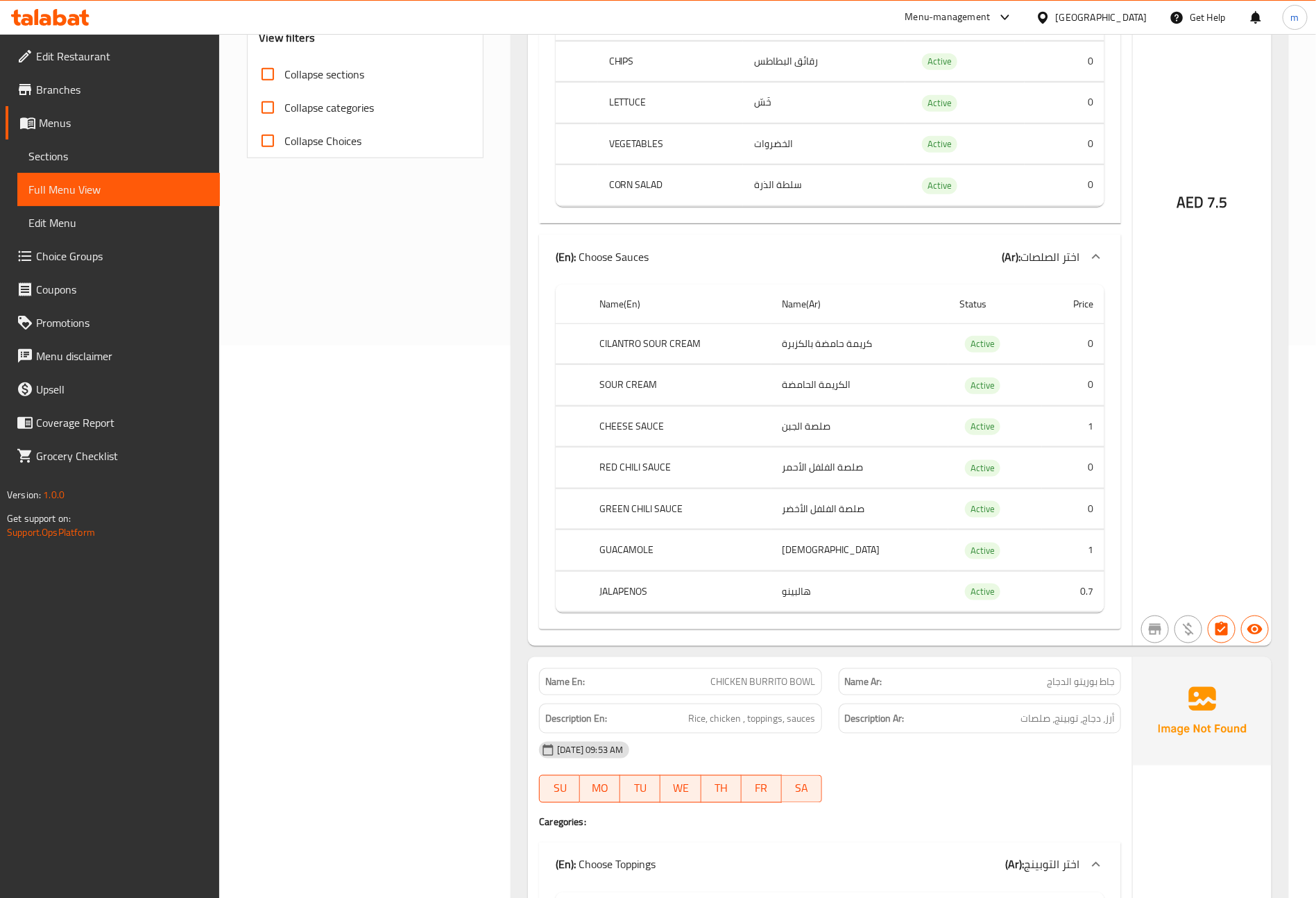
scroll to position [0, 0]
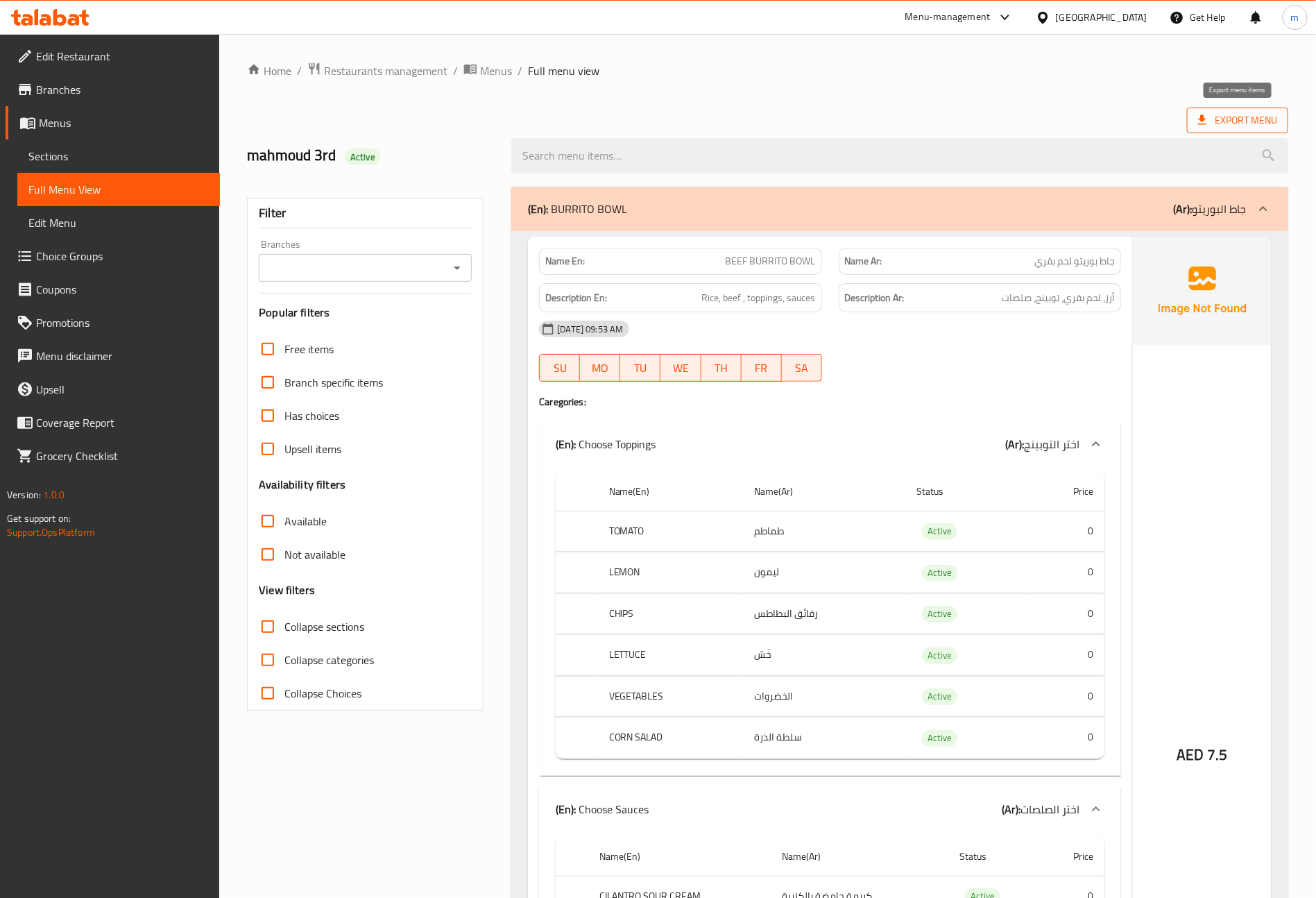
click at [1264, 124] on span "Export Menu" at bounding box center [1238, 121] width 79 height 17
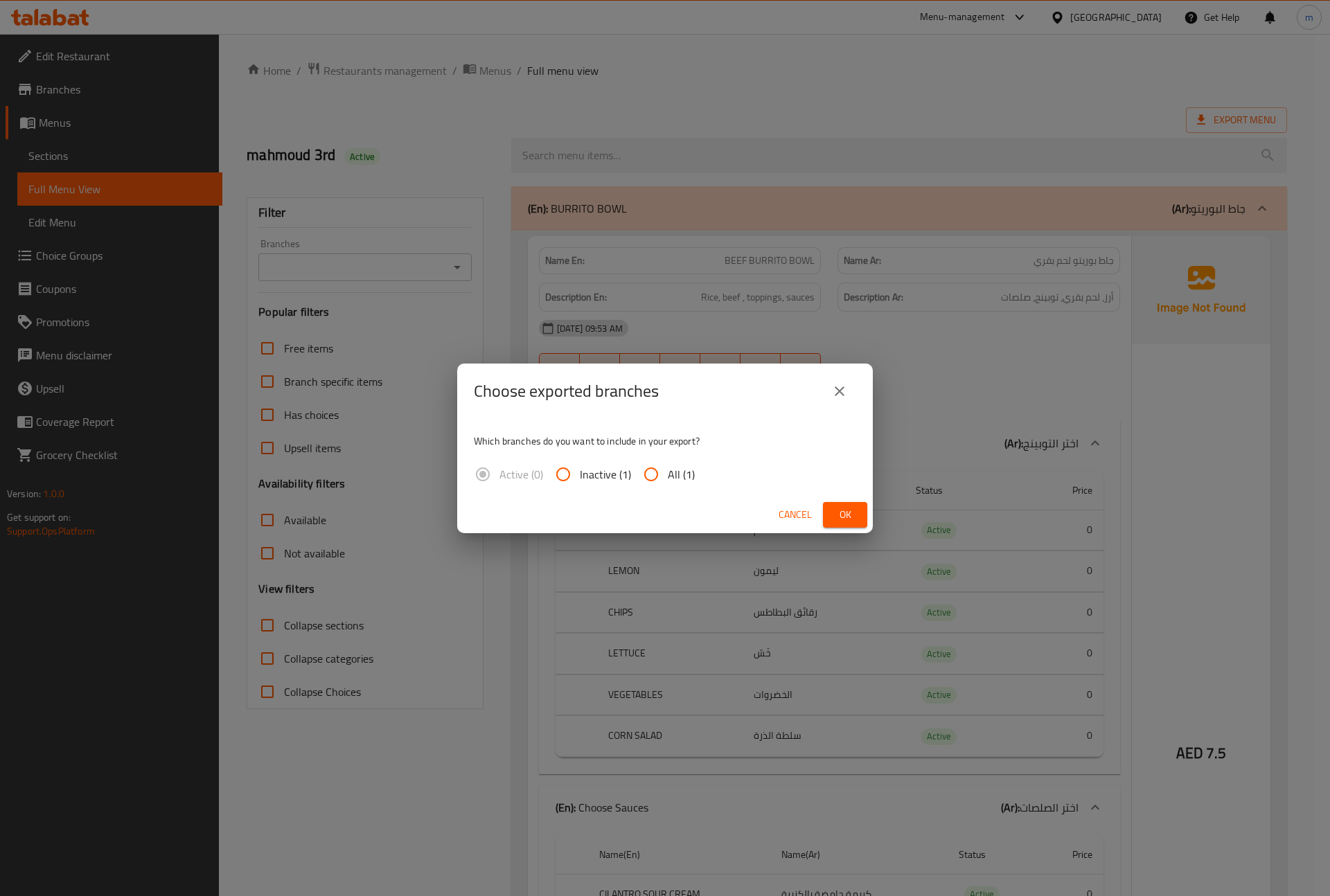
click at [661, 469] on input "All (1)" at bounding box center [651, 474] width 34 height 34
radio input "true"
click at [852, 512] on span "Ok" at bounding box center [845, 515] width 22 height 17
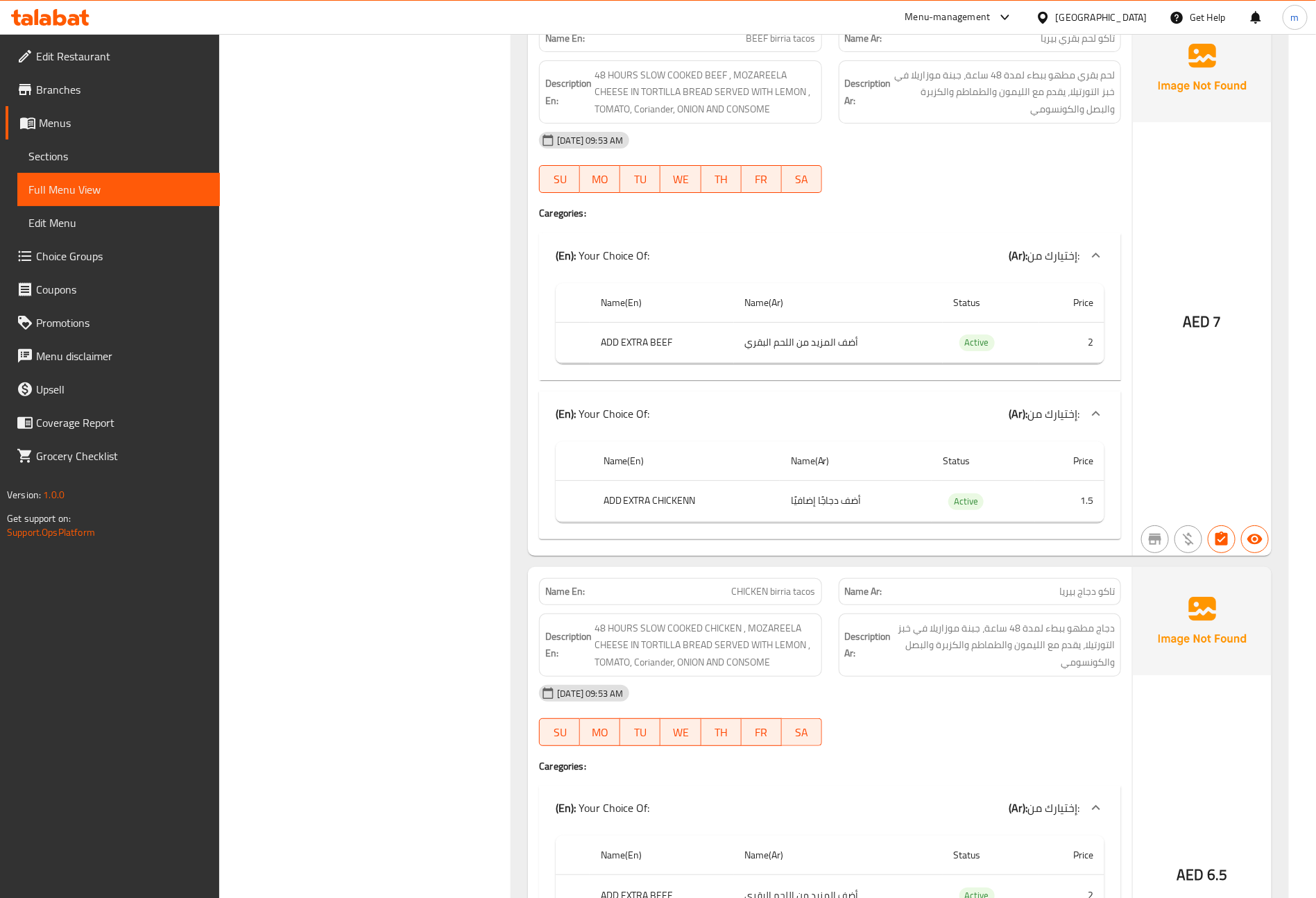
scroll to position [5981, 0]
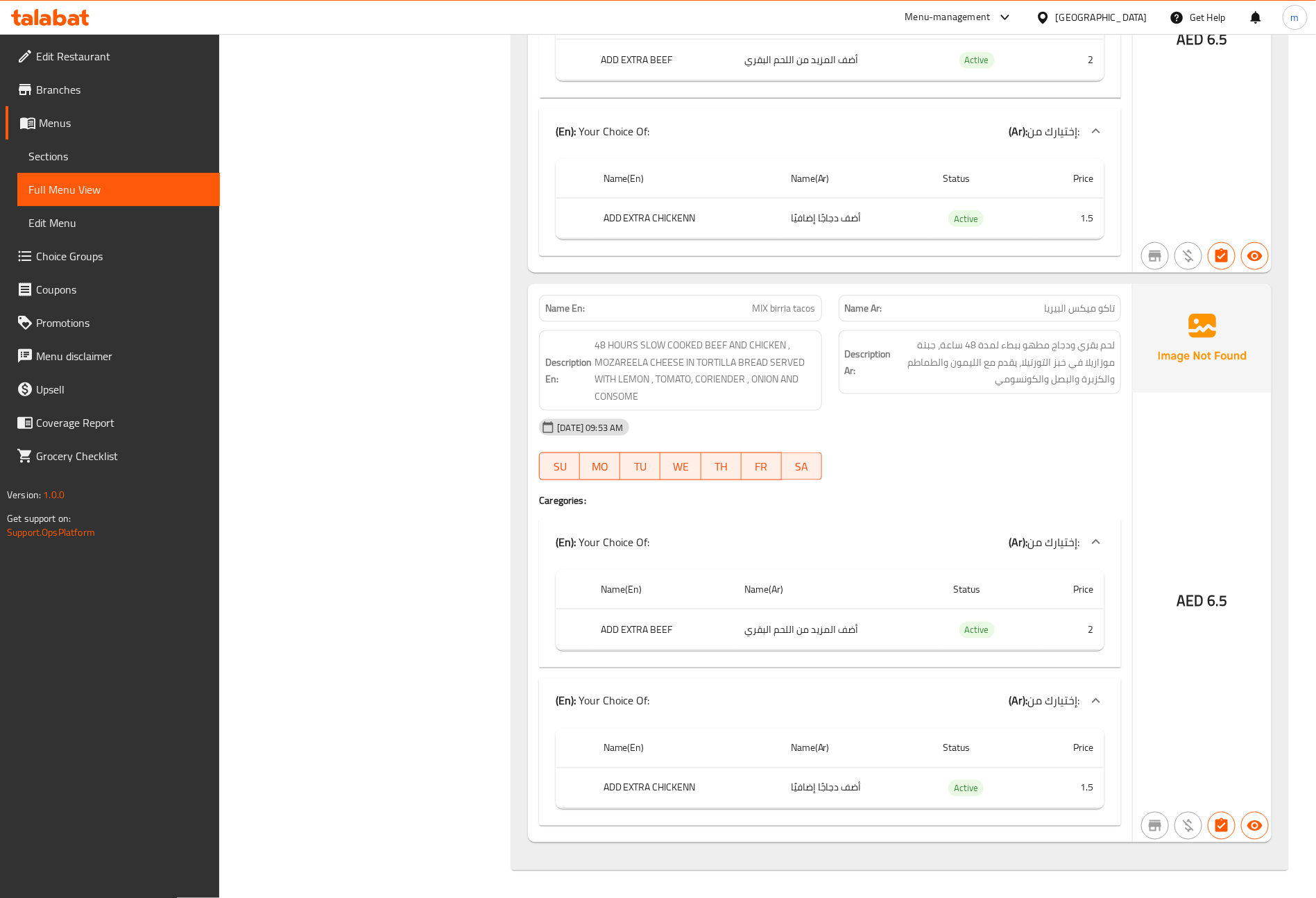
click at [96, 111] on link "Menus" at bounding box center [113, 123] width 215 height 34
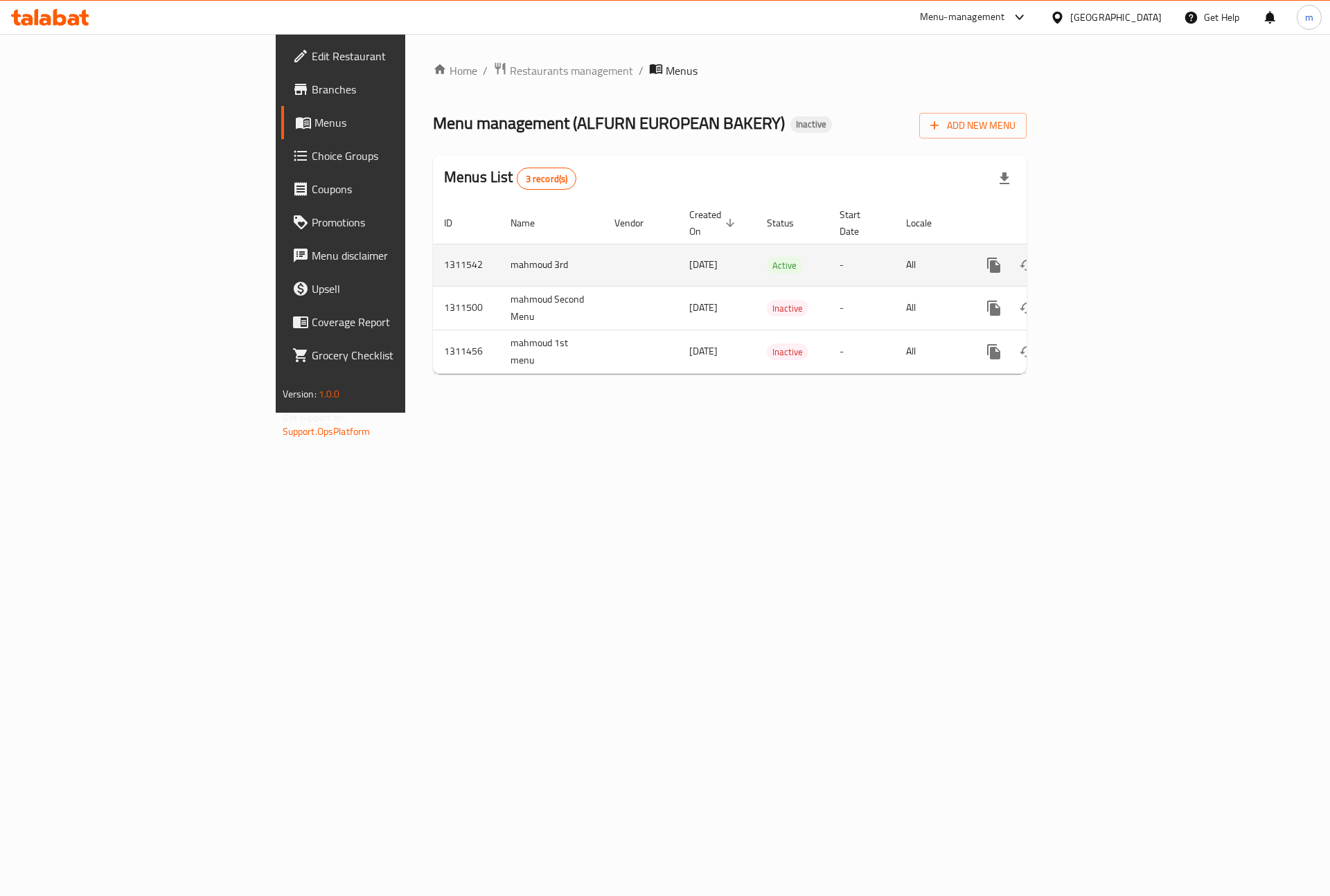
click at [499, 252] on td "mahmoud 3rd" at bounding box center [551, 265] width 104 height 42
copy td "mahmoud 3rd"
click at [1069, 257] on icon "enhanced table" at bounding box center [1060, 265] width 16 height 16
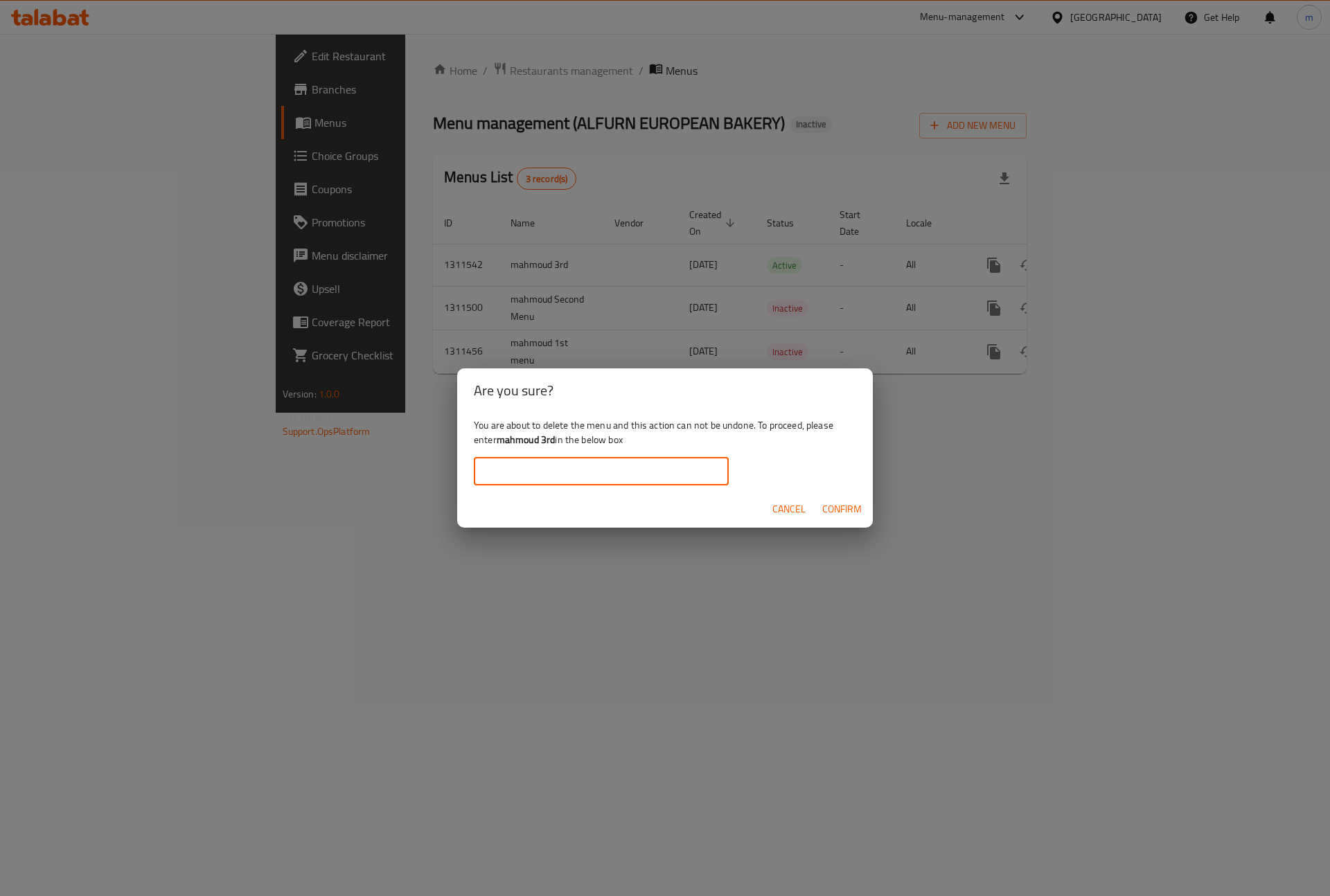
click at [562, 472] on input "text" at bounding box center [601, 471] width 255 height 27
paste input "mahmoud 3rd"
type input "mahmoud 3rd"
click at [860, 511] on span "Confirm" at bounding box center [842, 509] width 40 height 17
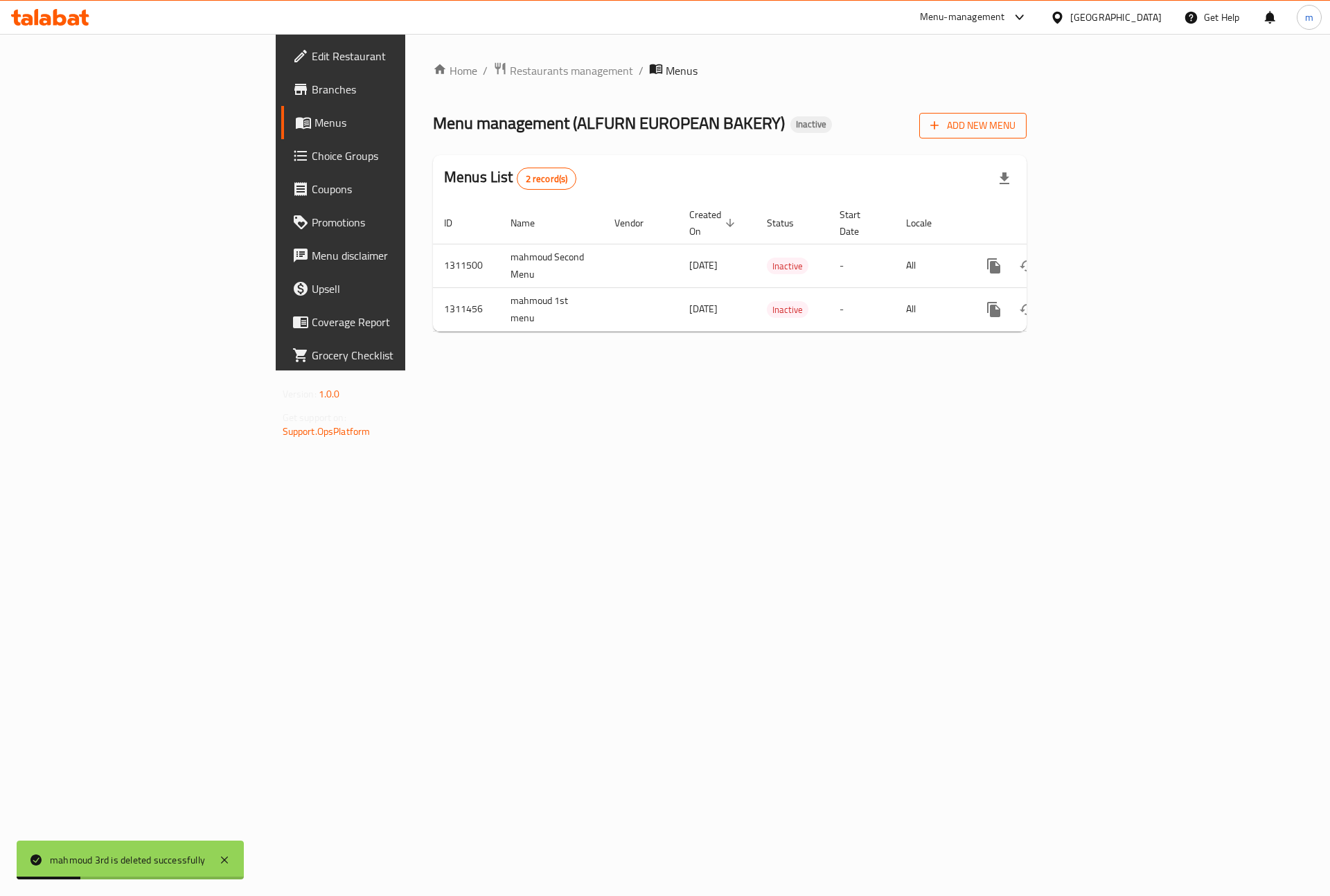
click at [1015, 121] on span "Add New Menu" at bounding box center [972, 126] width 85 height 17
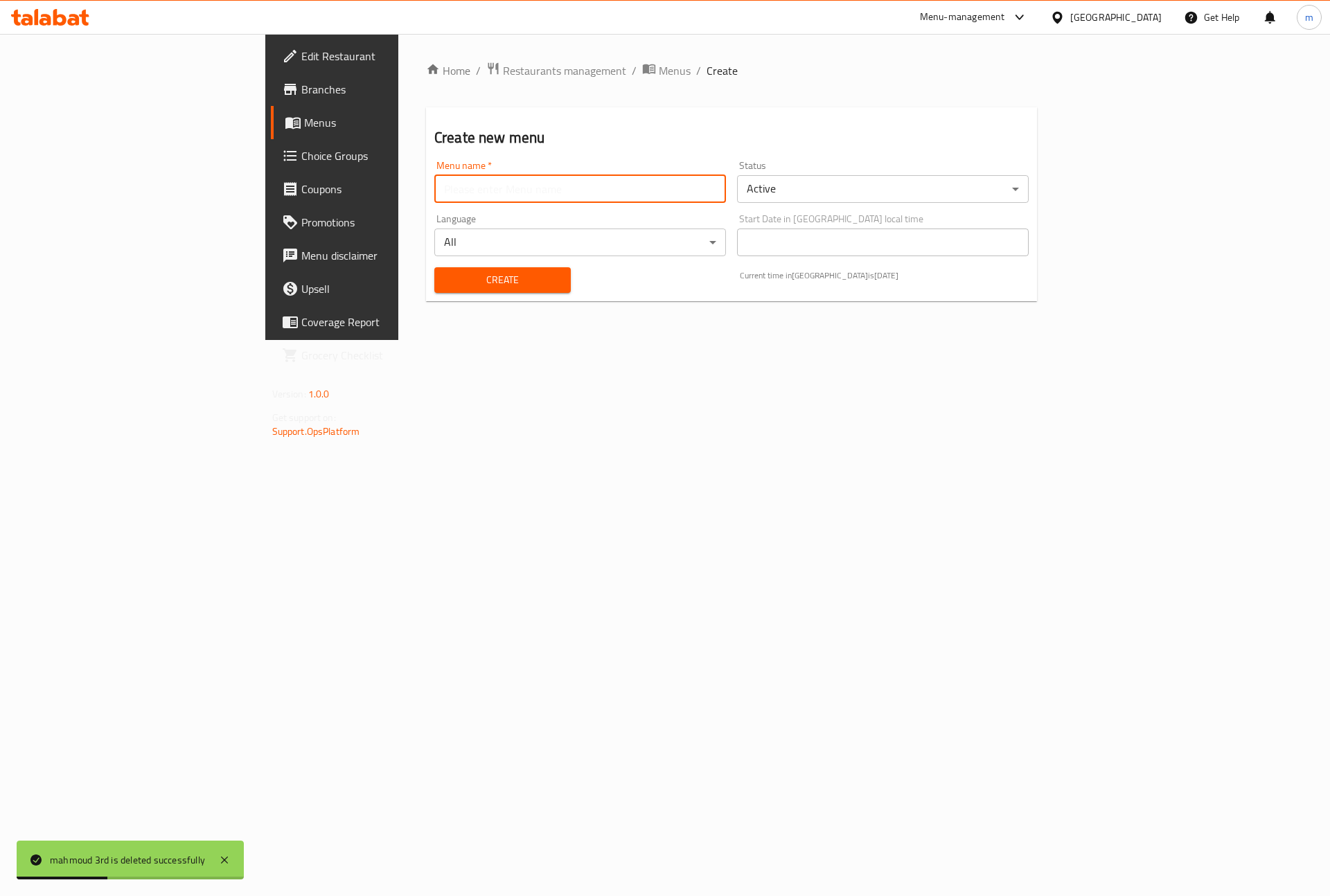
drag, startPoint x: 572, startPoint y: 186, endPoint x: 563, endPoint y: 185, distance: 9.1
click at [572, 186] on input "text" at bounding box center [580, 188] width 291 height 27
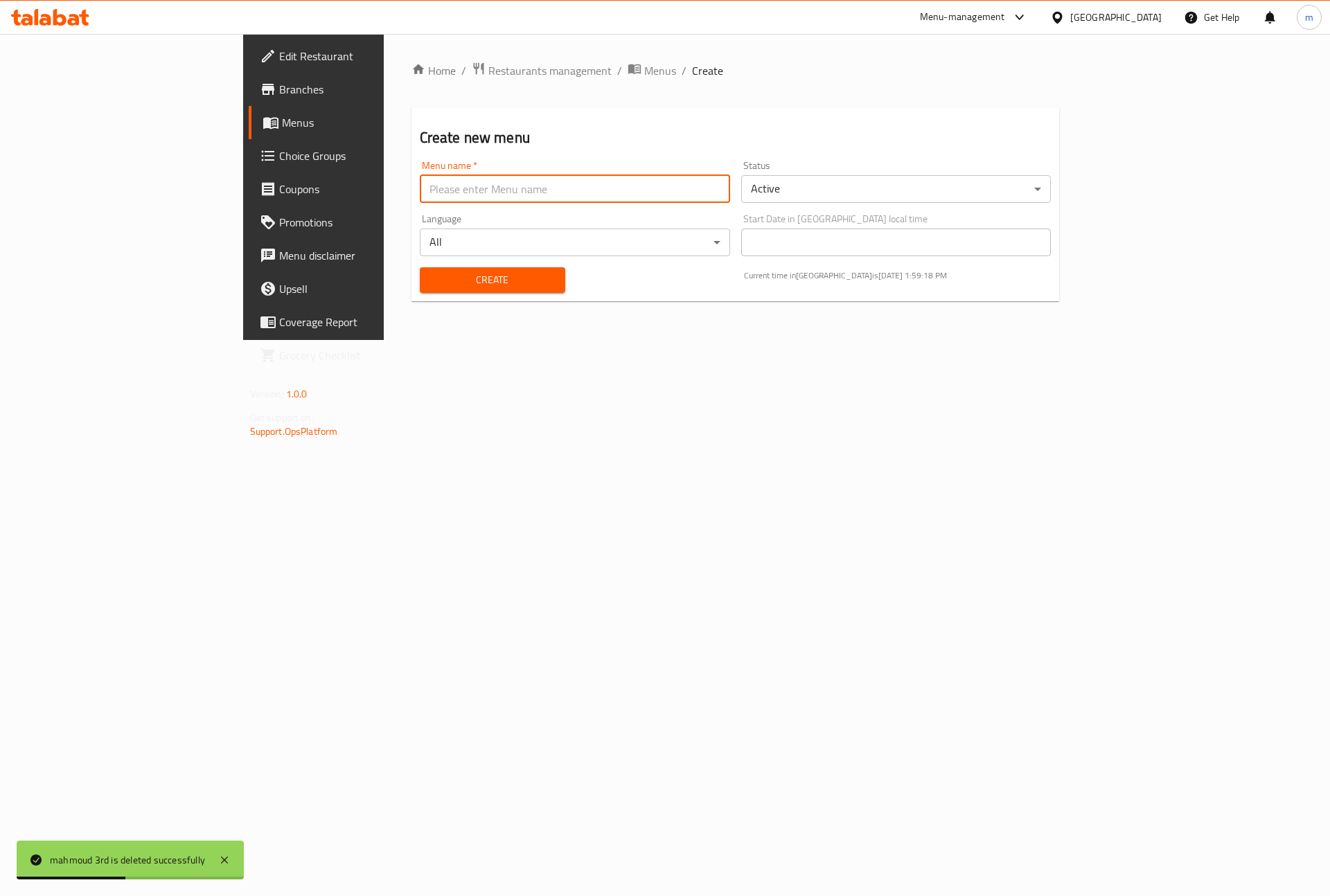
paste input "mahmoud 3rd"
type input "mahmoud 3rd"
click at [431, 283] on span "Create" at bounding box center [492, 280] width 123 height 17
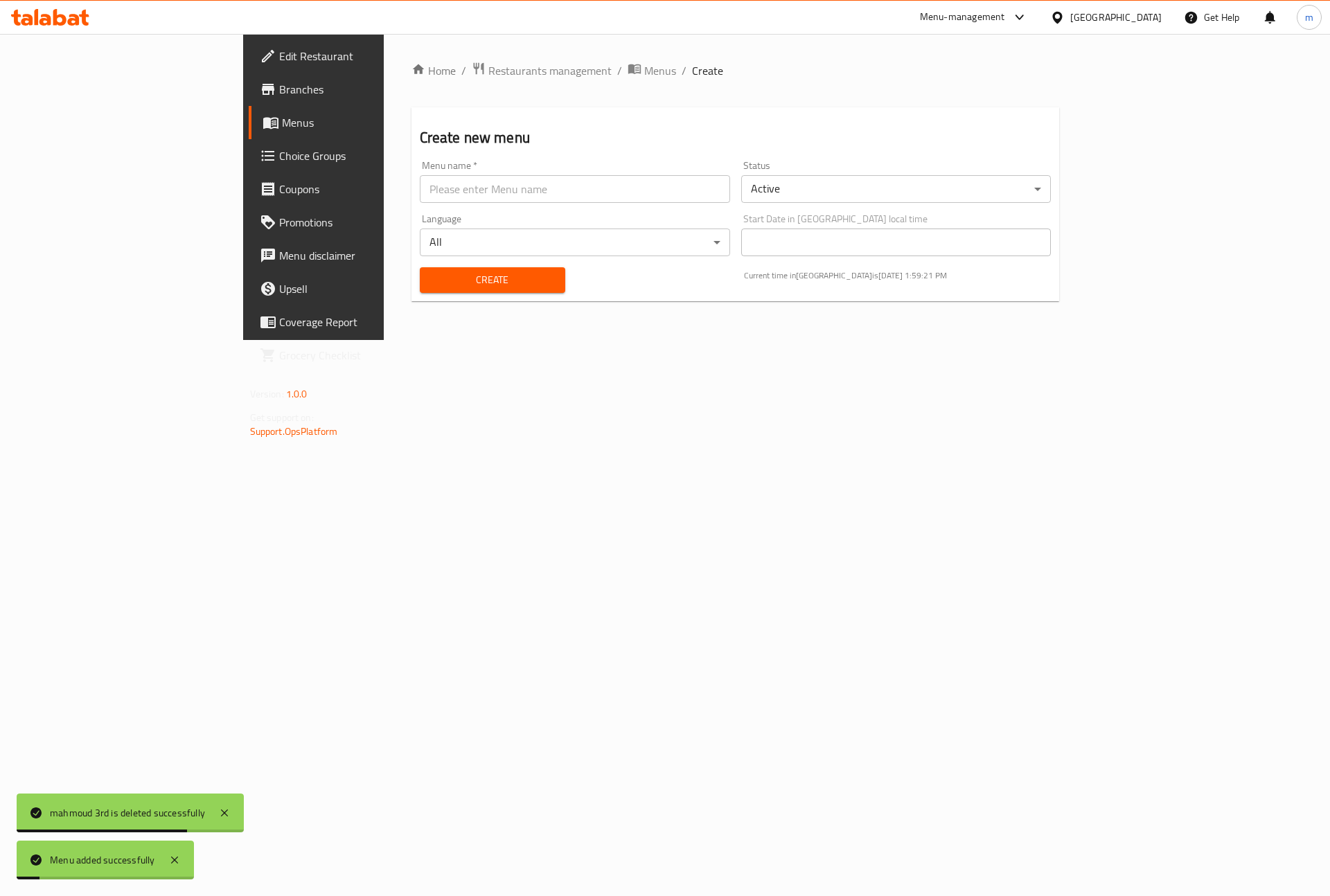
click at [282, 129] on span "Menus" at bounding box center [368, 122] width 173 height 16
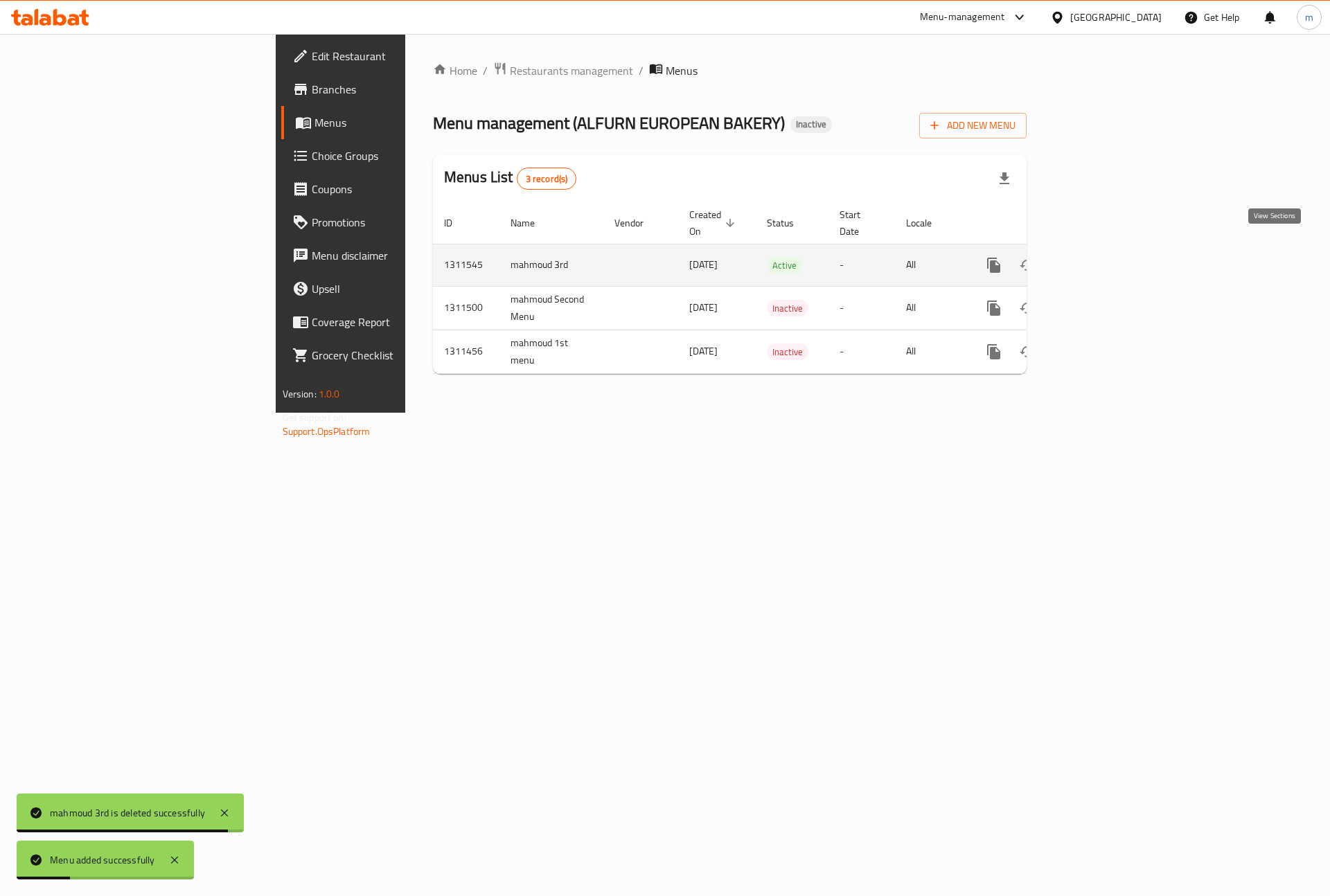
click at [1102, 257] on icon "enhanced table" at bounding box center [1093, 265] width 16 height 16
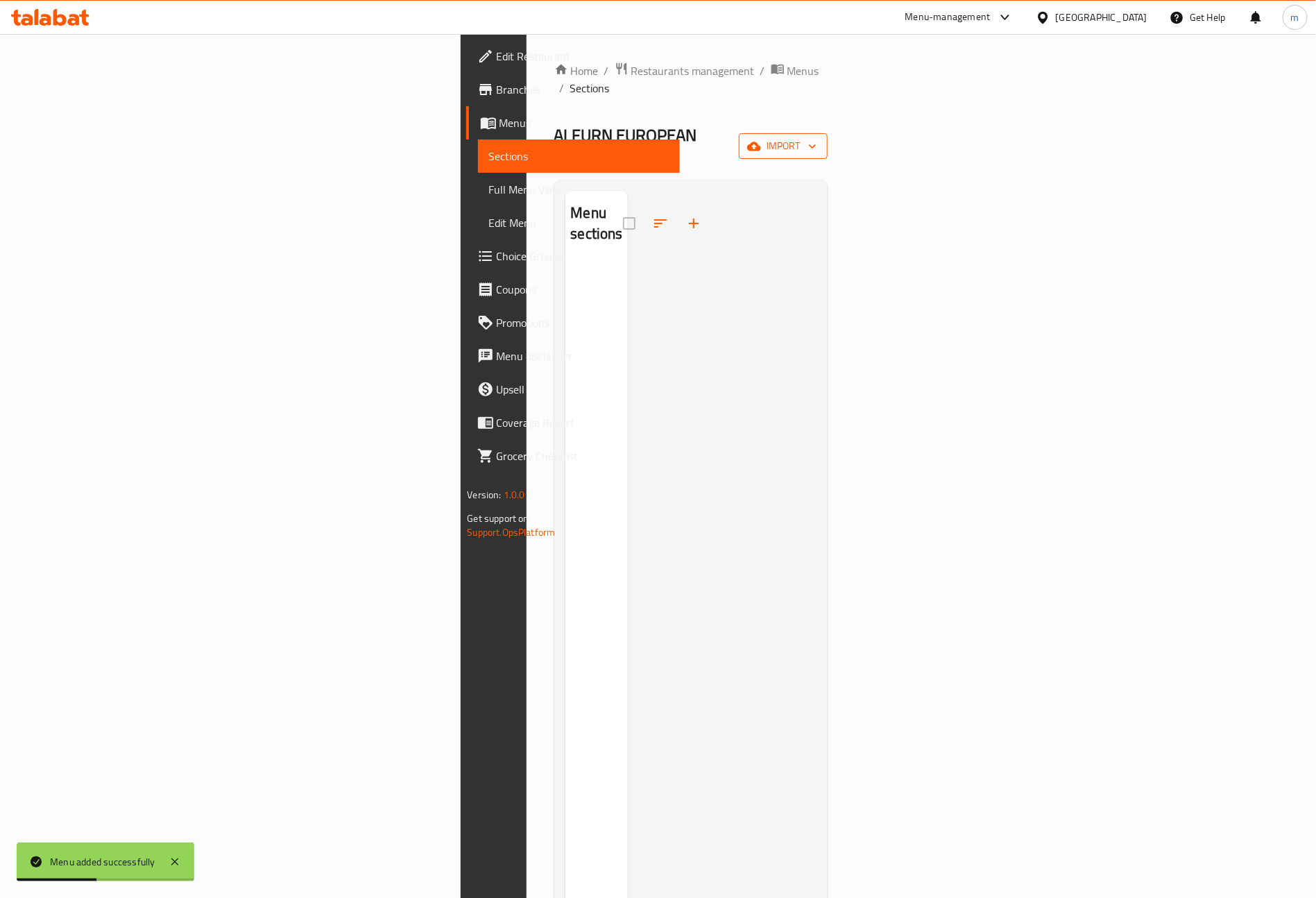
click at [761, 139] on icon "button" at bounding box center [755, 146] width 14 height 14
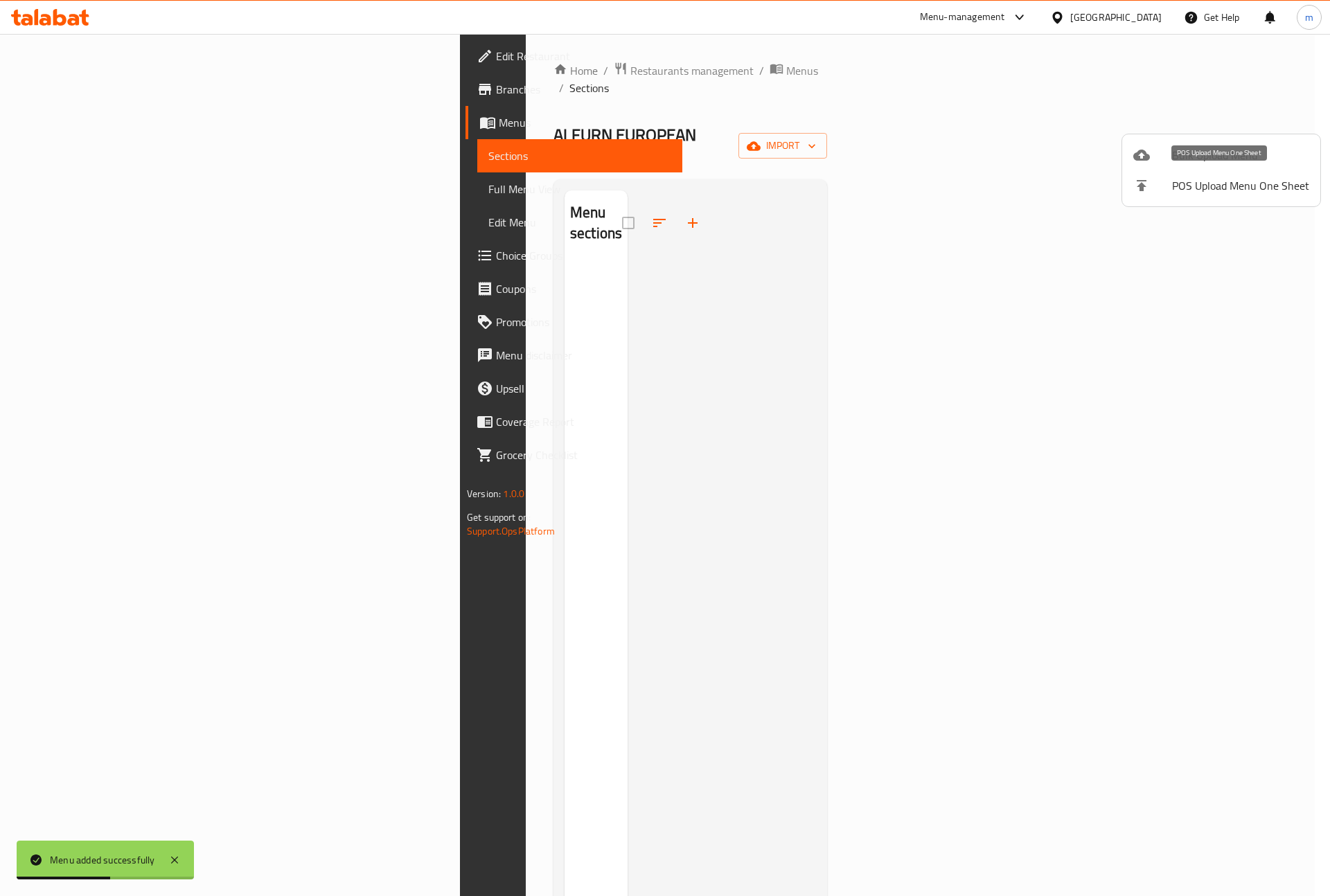
click at [1161, 167] on li "Bulk Upload Menu" at bounding box center [1221, 155] width 198 height 30
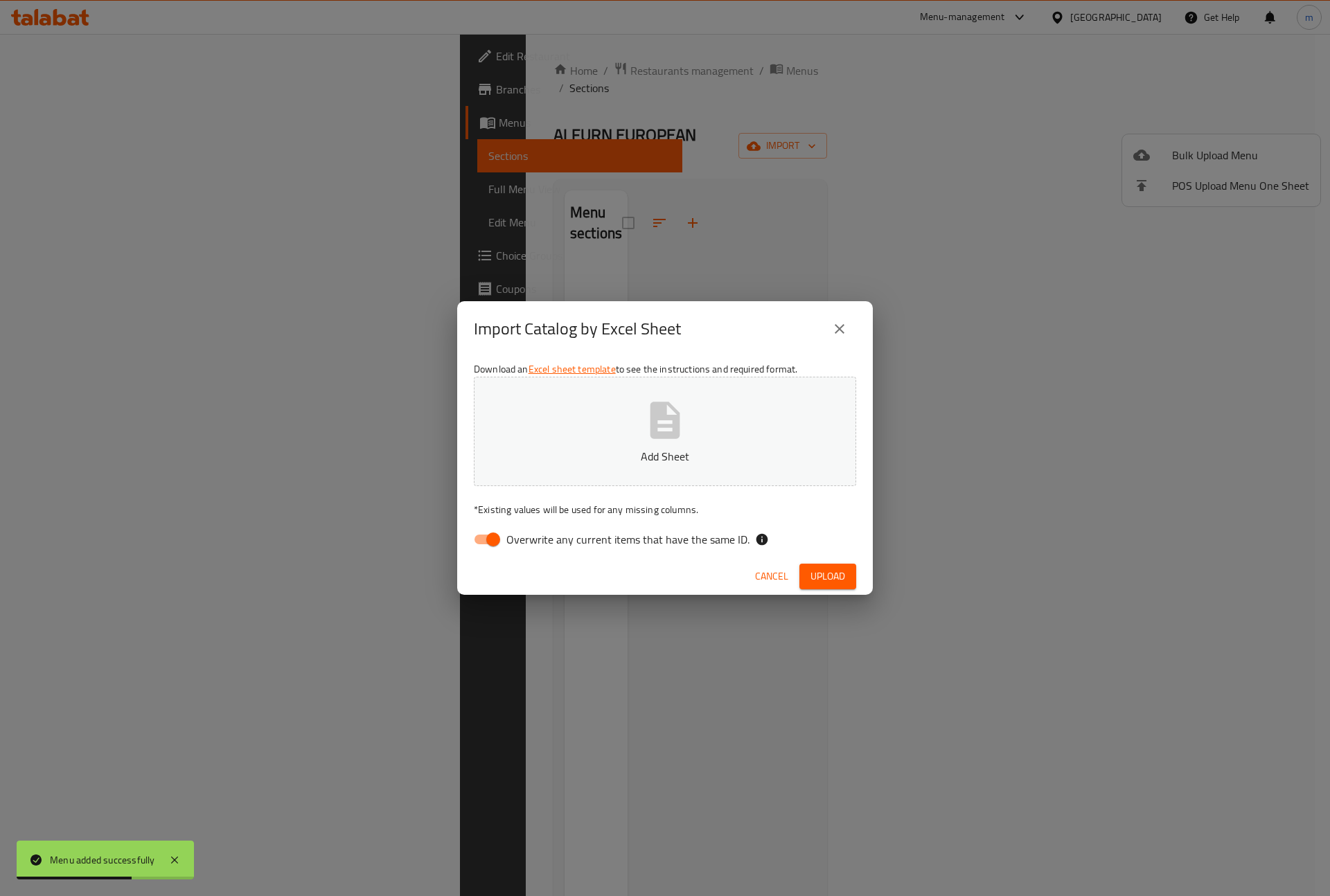
click at [487, 551] on input "Overwrite any current items that have the same ID." at bounding box center [493, 540] width 79 height 27
checkbox input "false"
click at [587, 451] on p "Add Sheet" at bounding box center [665, 455] width 339 height 16
click at [828, 574] on span "Upload" at bounding box center [828, 577] width 34 height 17
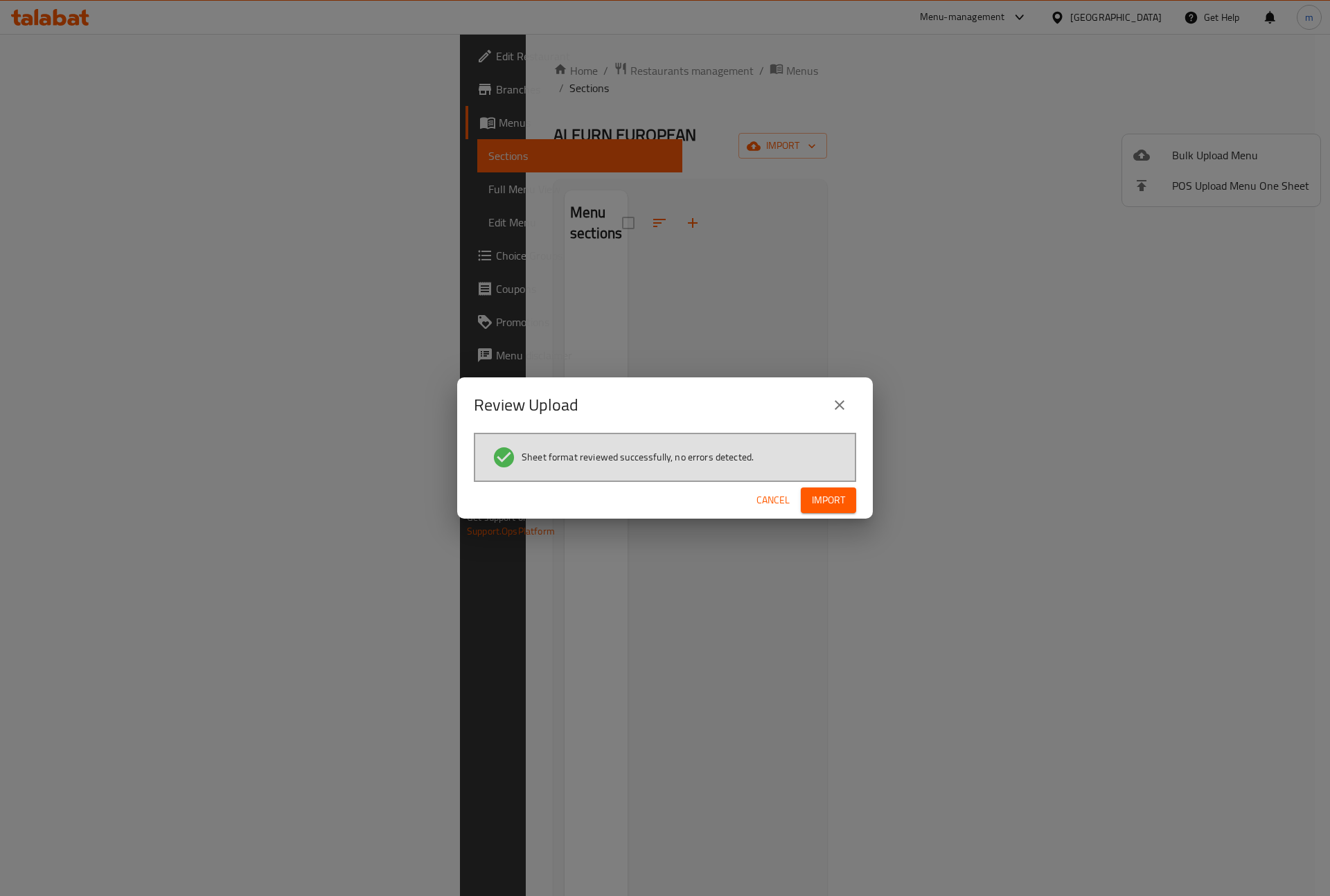
drag, startPoint x: 850, startPoint y: 491, endPoint x: 303, endPoint y: 333, distance: 569.4
click at [850, 491] on button "Import" at bounding box center [828, 500] width 55 height 26
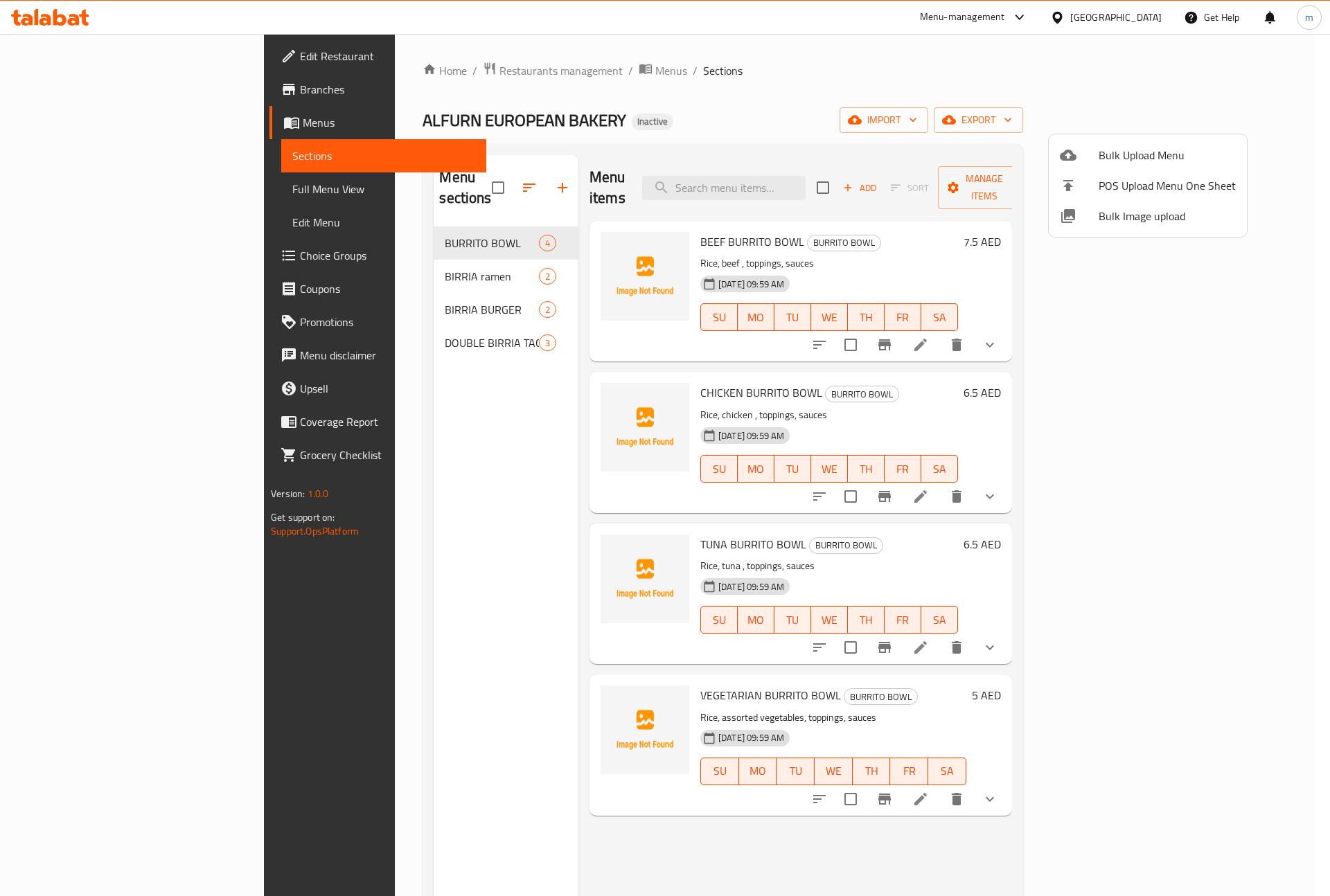
click at [131, 194] on div at bounding box center [665, 448] width 1330 height 896
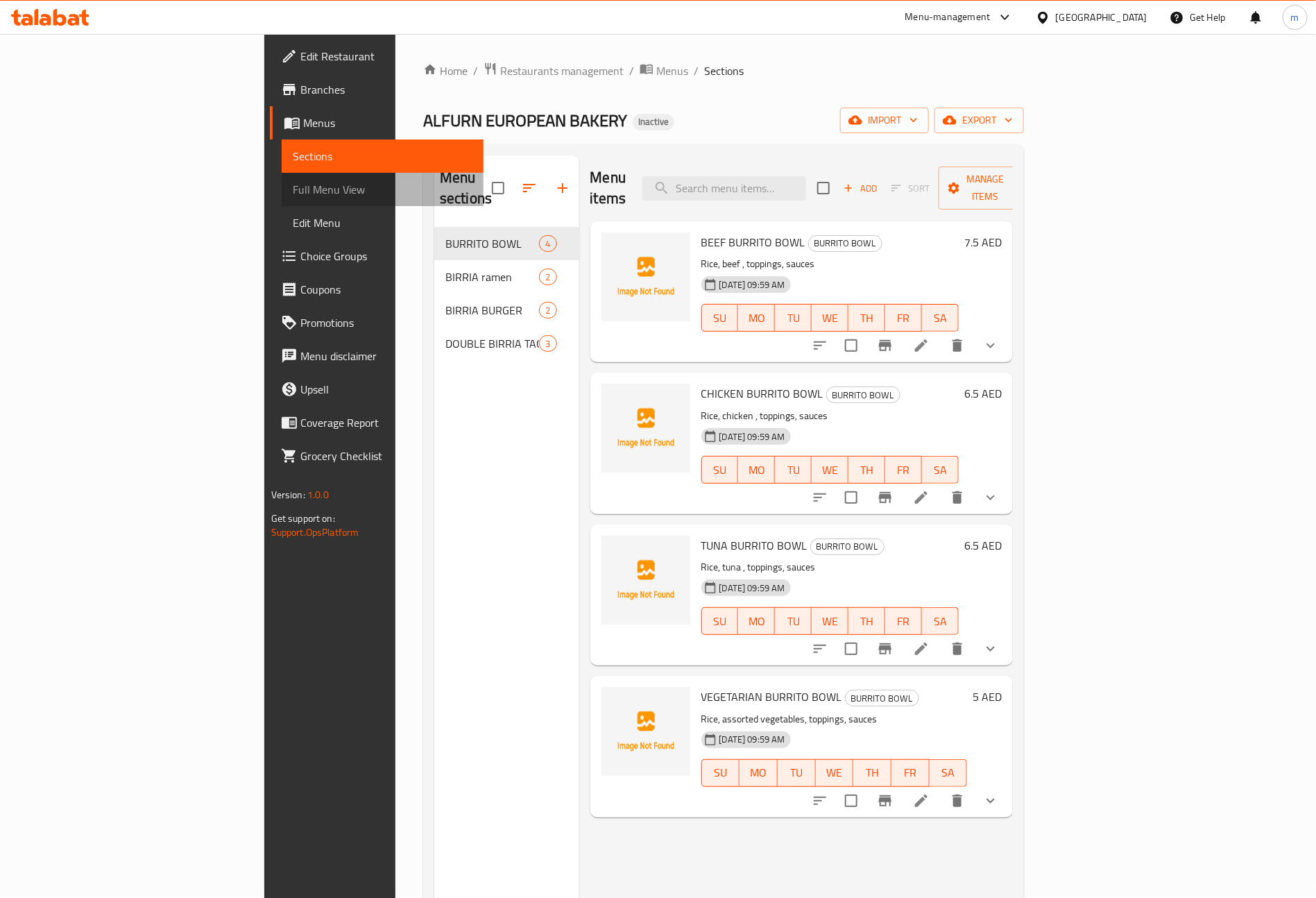
click at [293, 194] on span "Full Menu View" at bounding box center [383, 189] width 180 height 16
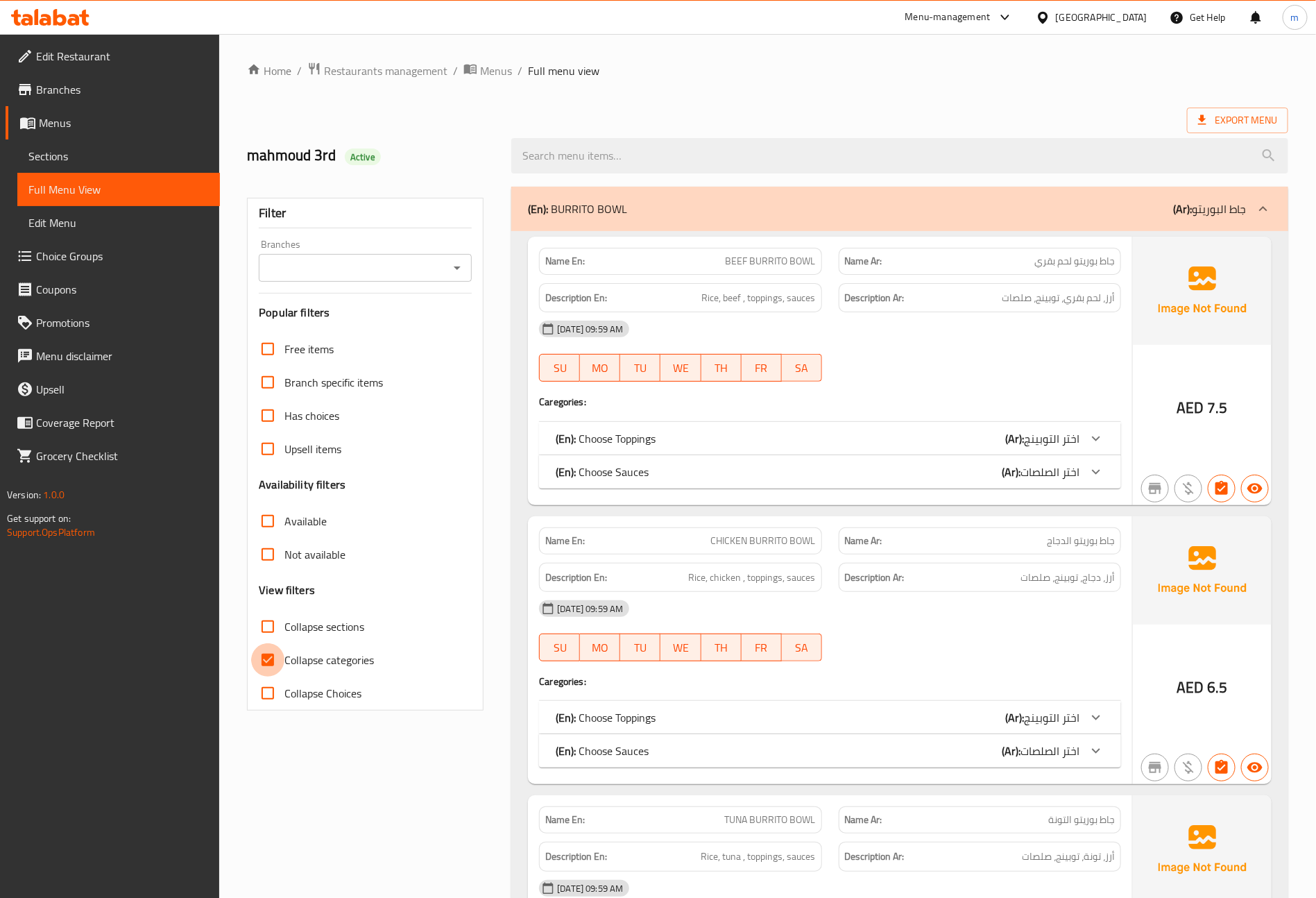
click at [265, 669] on input "Collapse categories" at bounding box center [268, 660] width 34 height 34
checkbox input "false"
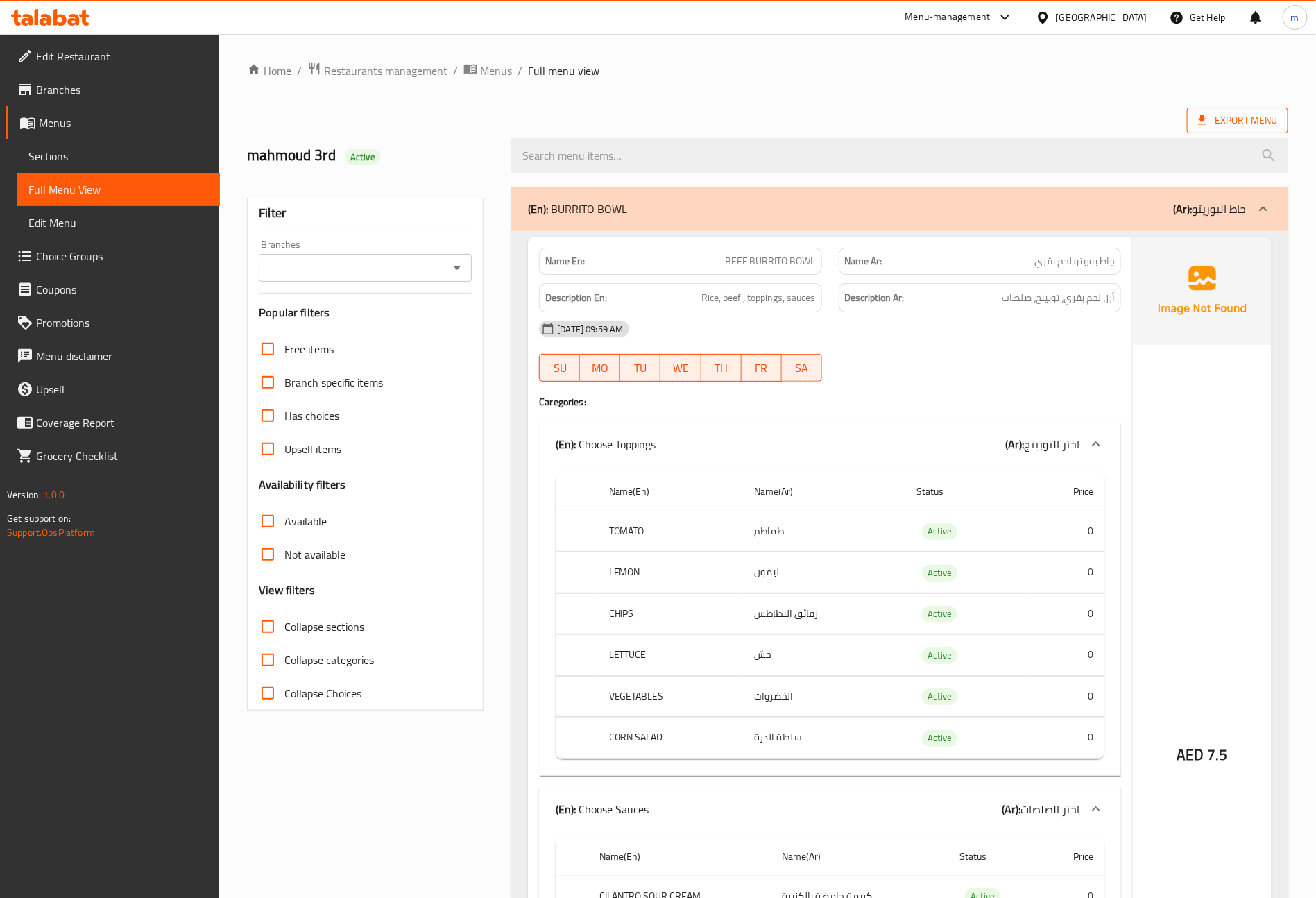
click at [1192, 117] on span "Export Menu" at bounding box center [1237, 120] width 101 height 26
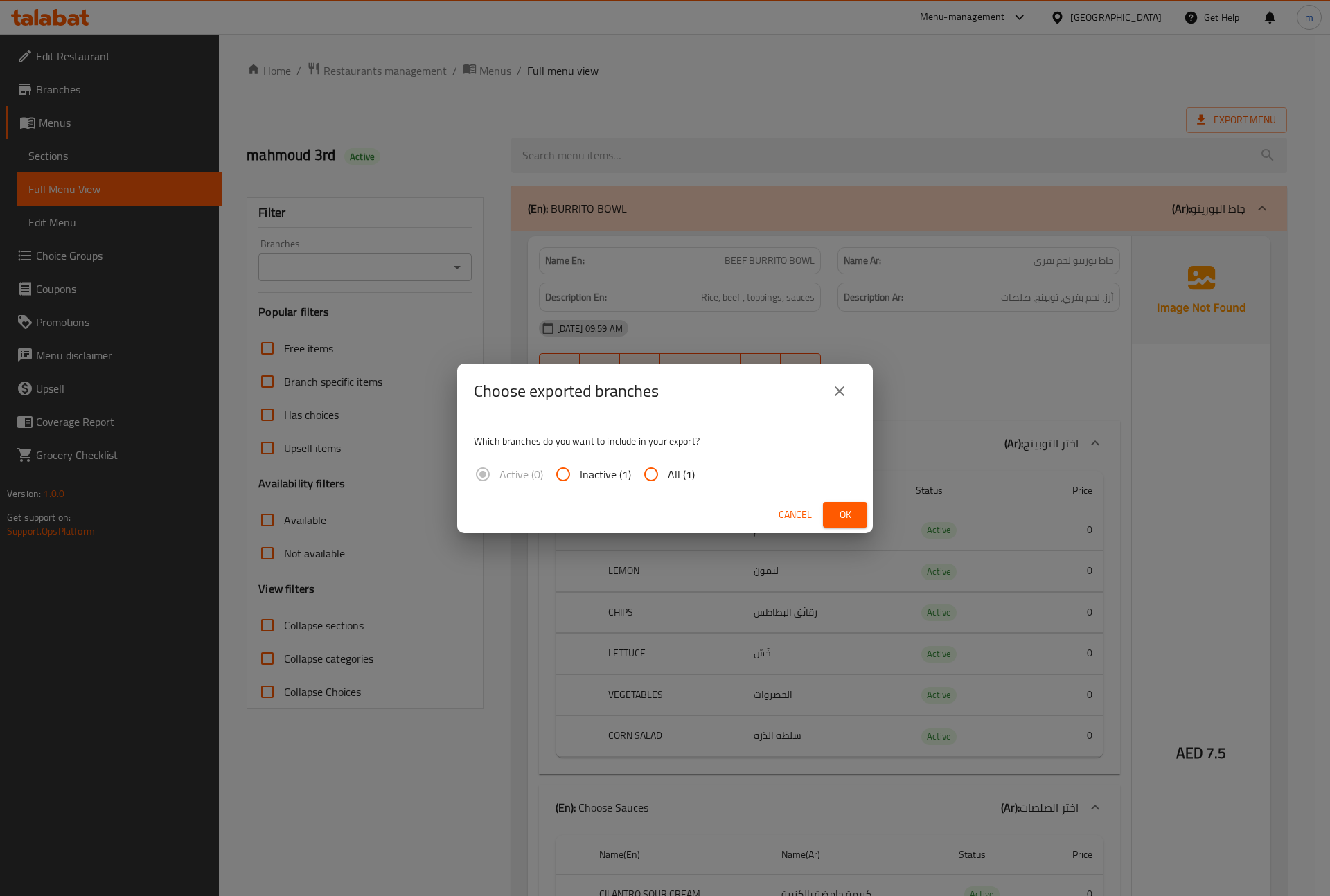
click at [651, 467] on input "All (1)" at bounding box center [651, 474] width 34 height 34
radio input "true"
click at [827, 517] on button "Ok" at bounding box center [845, 515] width 45 height 26
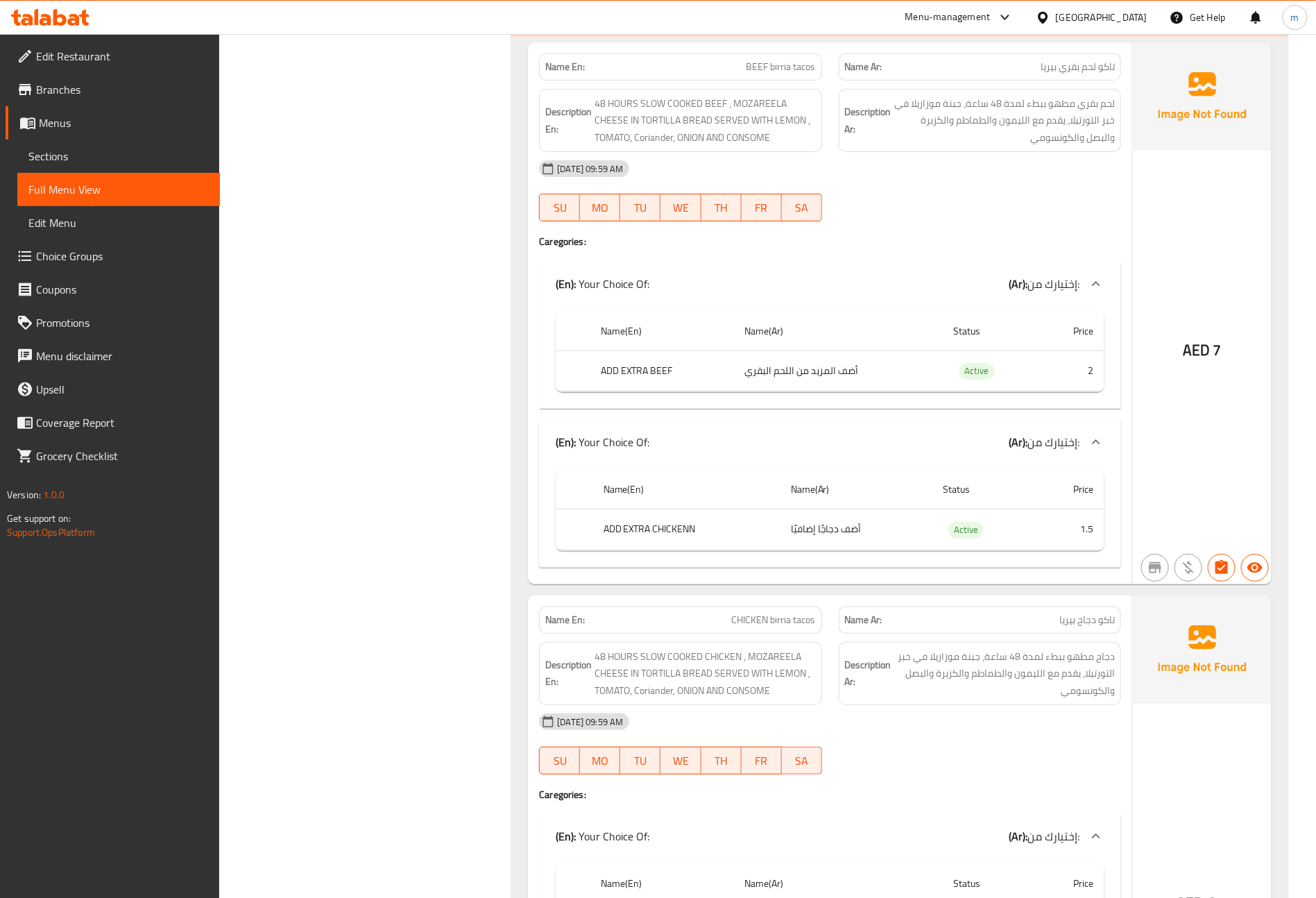
scroll to position [5044, 0]
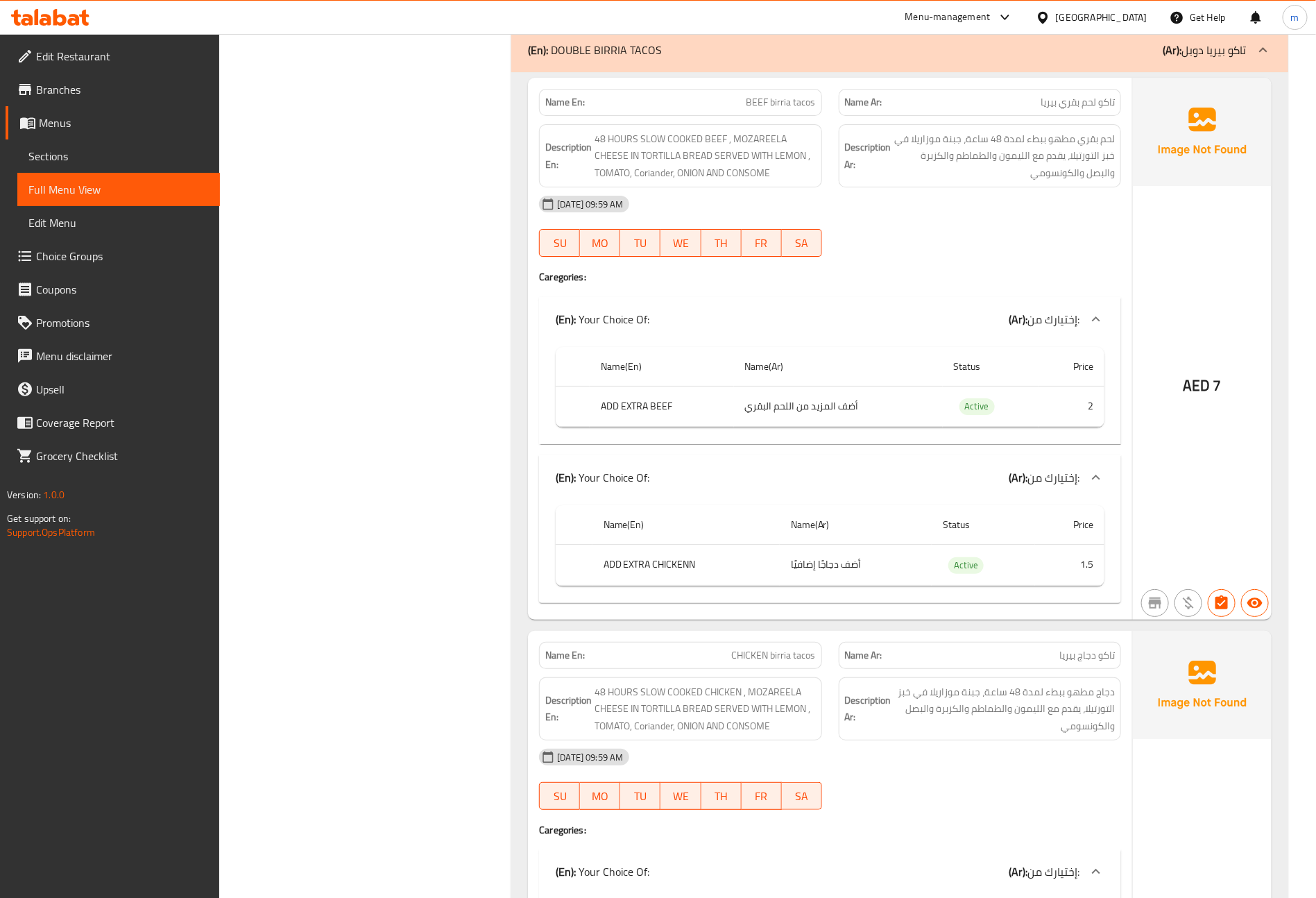
click at [52, 17] on icon at bounding box center [50, 17] width 78 height 16
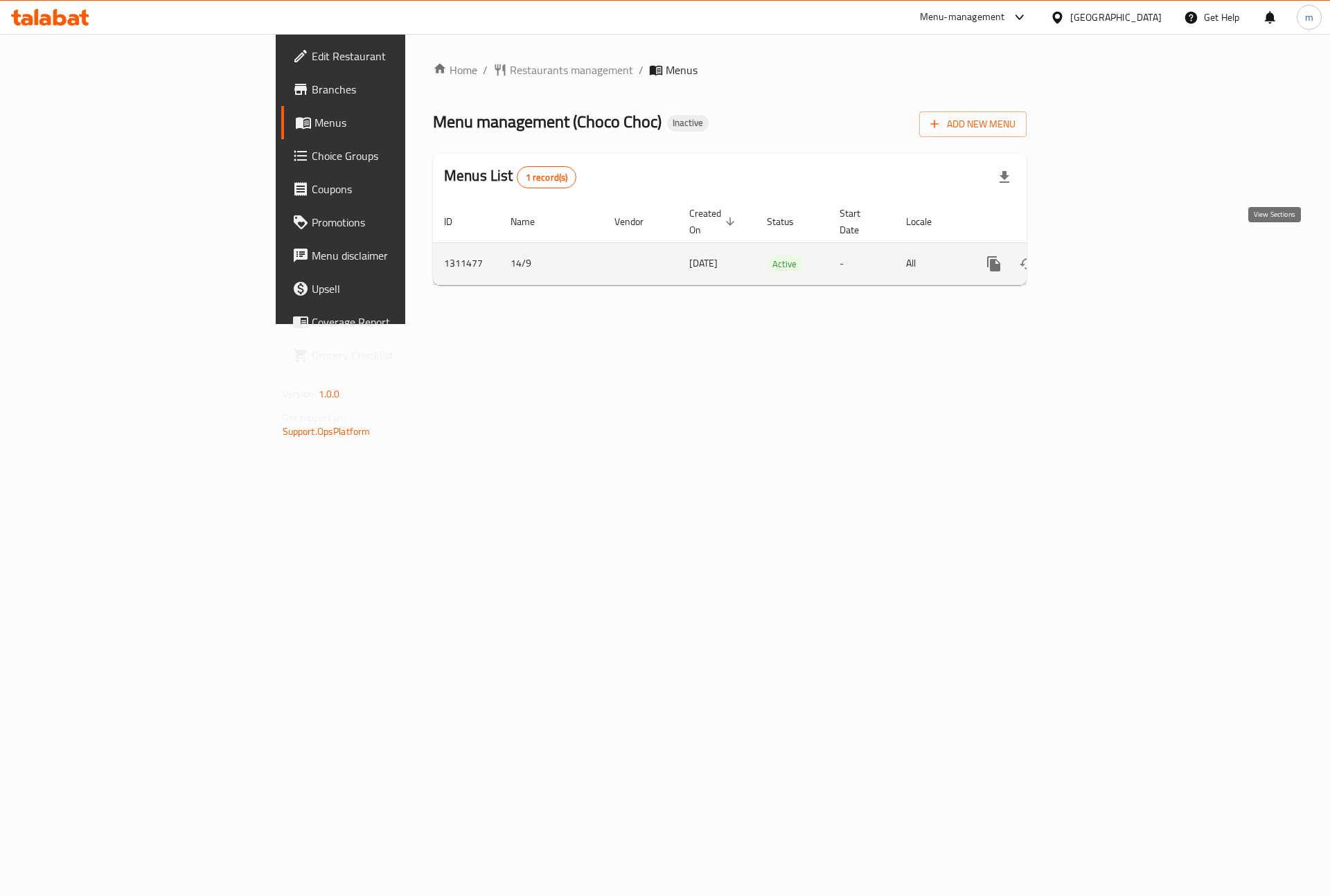
click at [1110, 252] on link "enhanced table" at bounding box center [1093, 263] width 34 height 34
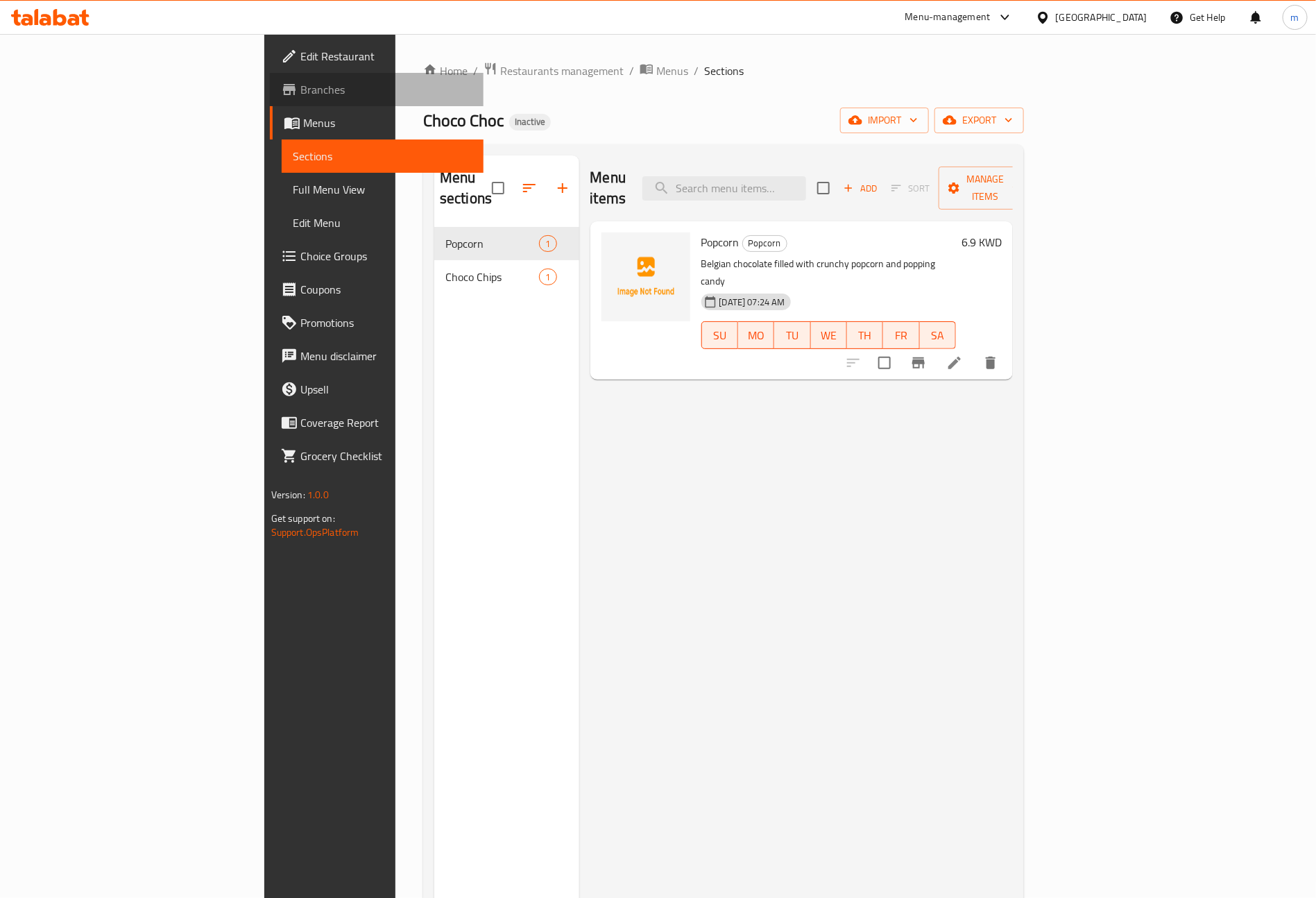
click at [301, 89] on span "Branches" at bounding box center [387, 89] width 173 height 16
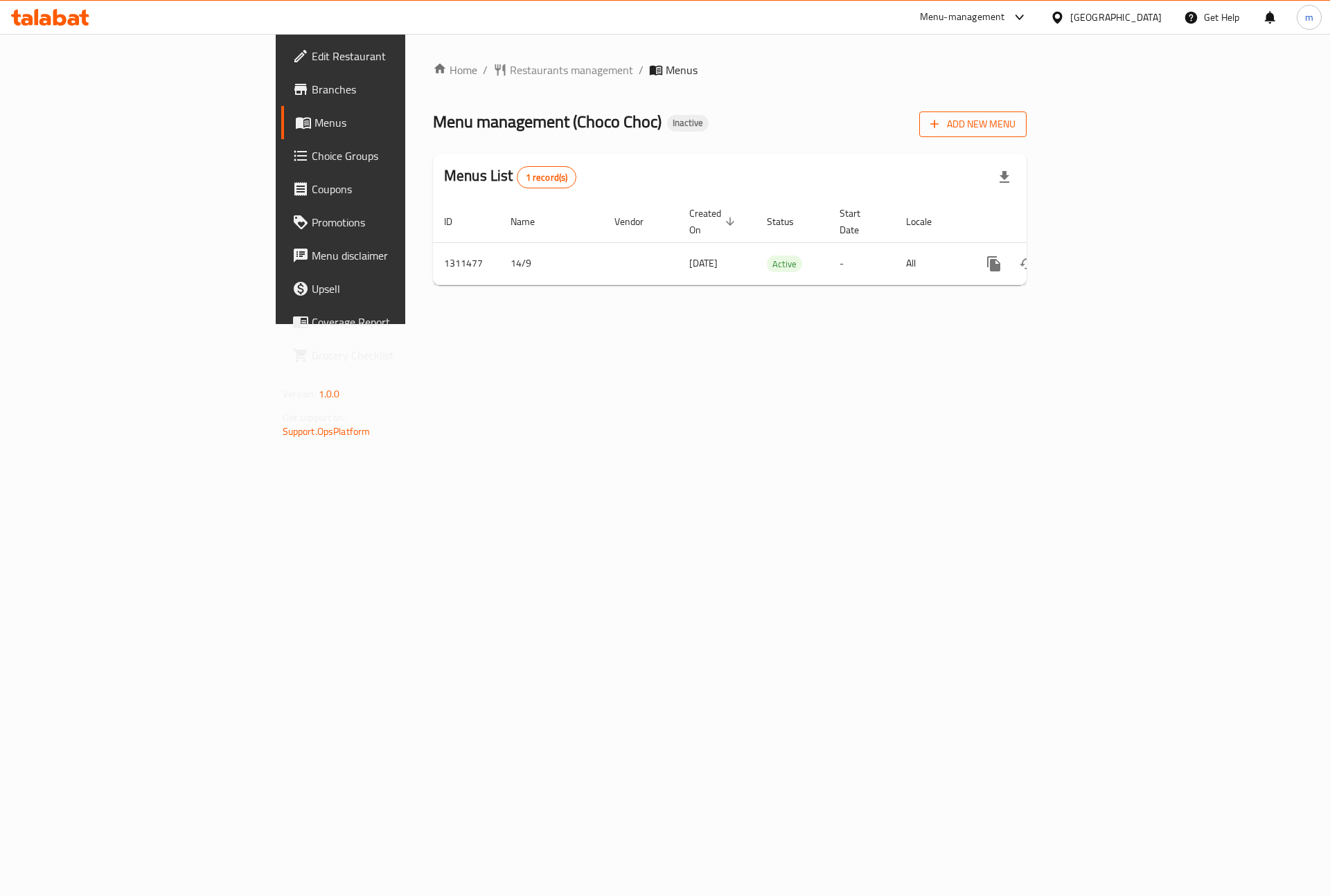
click at [1015, 129] on span "Add New Menu" at bounding box center [972, 124] width 85 height 17
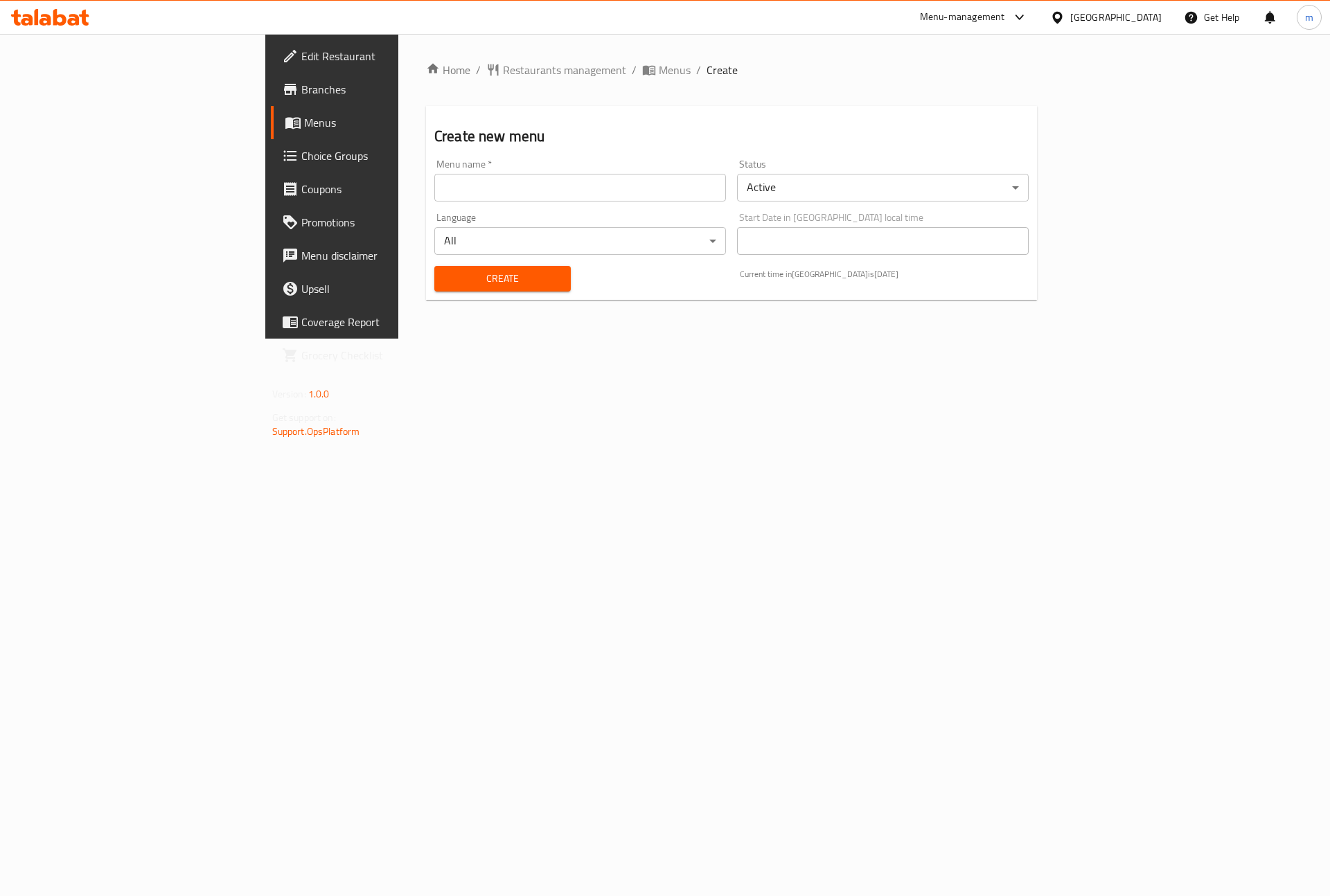
click at [538, 191] on input "text" at bounding box center [580, 187] width 291 height 27
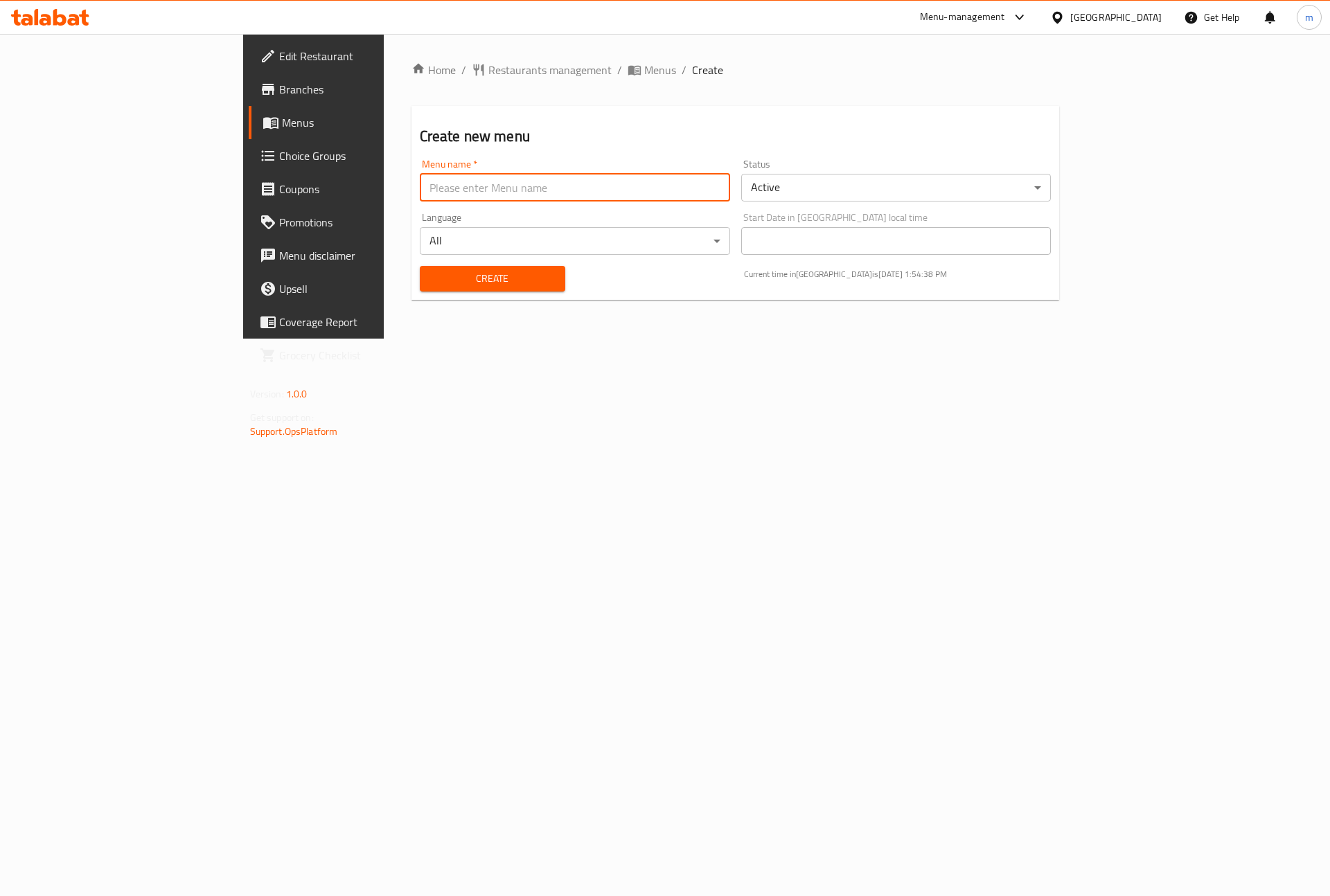
click at [549, 189] on input "text" at bounding box center [574, 187] width 310 height 27
type input "[DATE]"
click at [431, 278] on span "Create" at bounding box center [492, 279] width 123 height 17
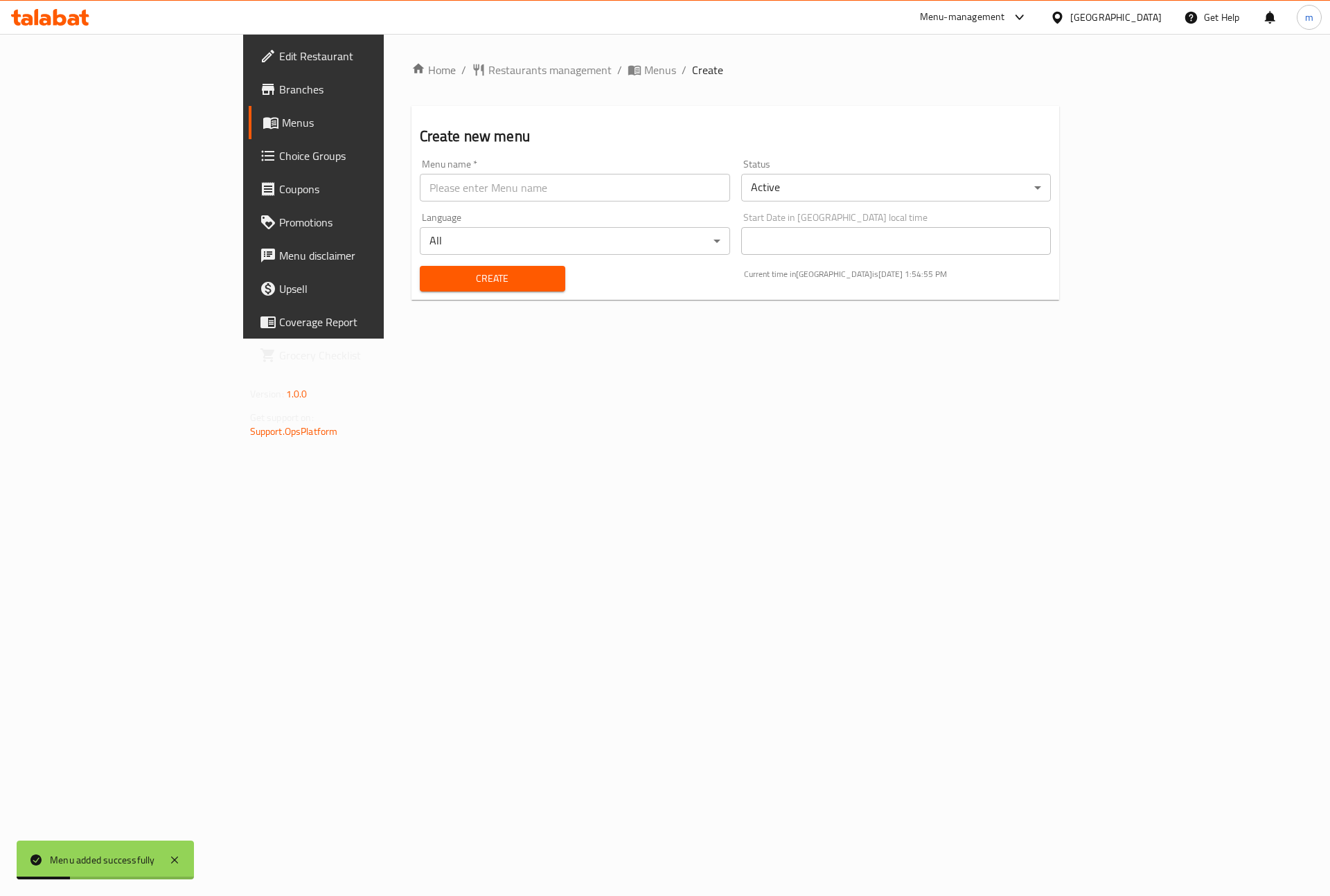
click at [282, 129] on span "Menus" at bounding box center [368, 122] width 173 height 16
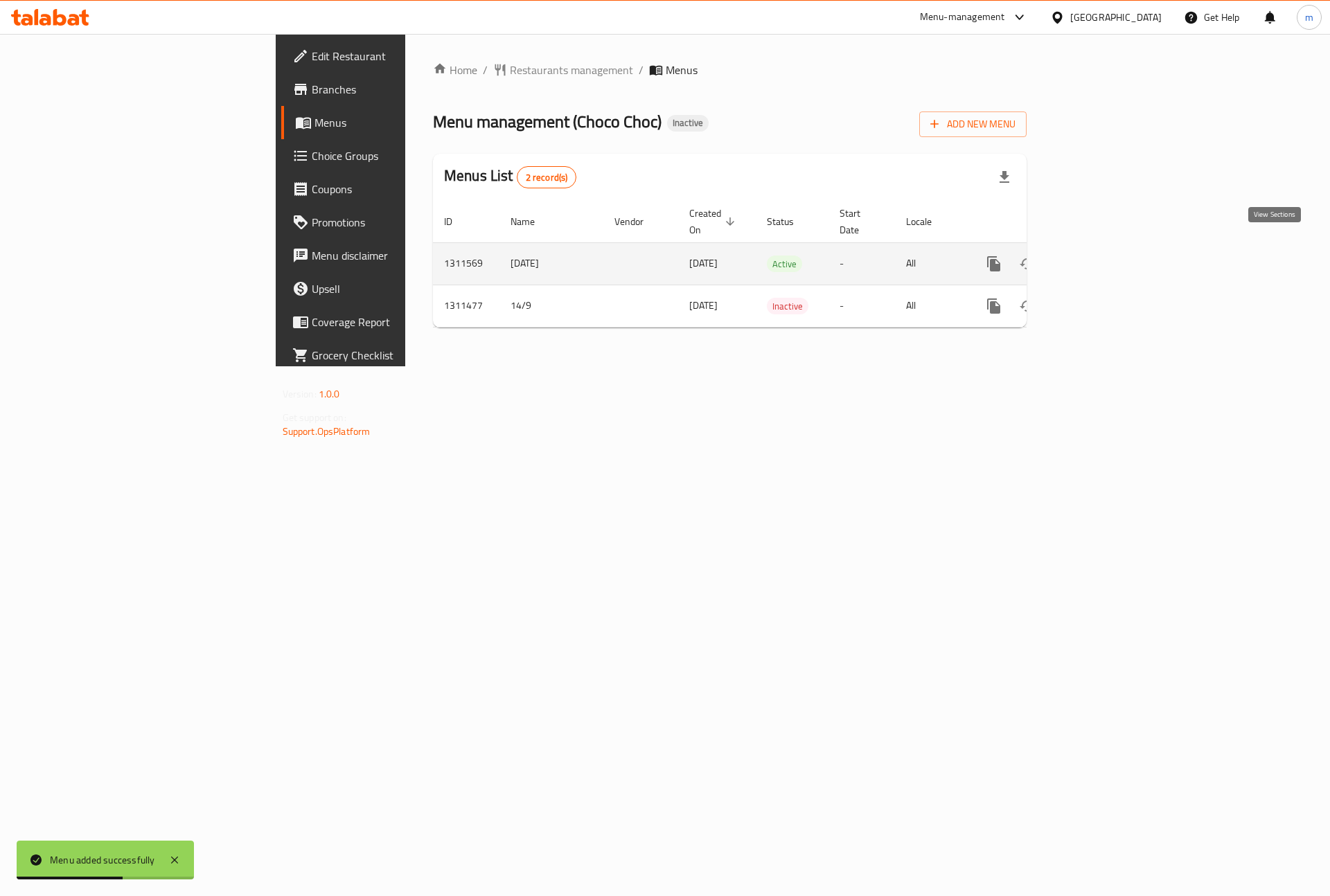
click at [1099, 258] on icon "enhanced table" at bounding box center [1093, 264] width 13 height 12
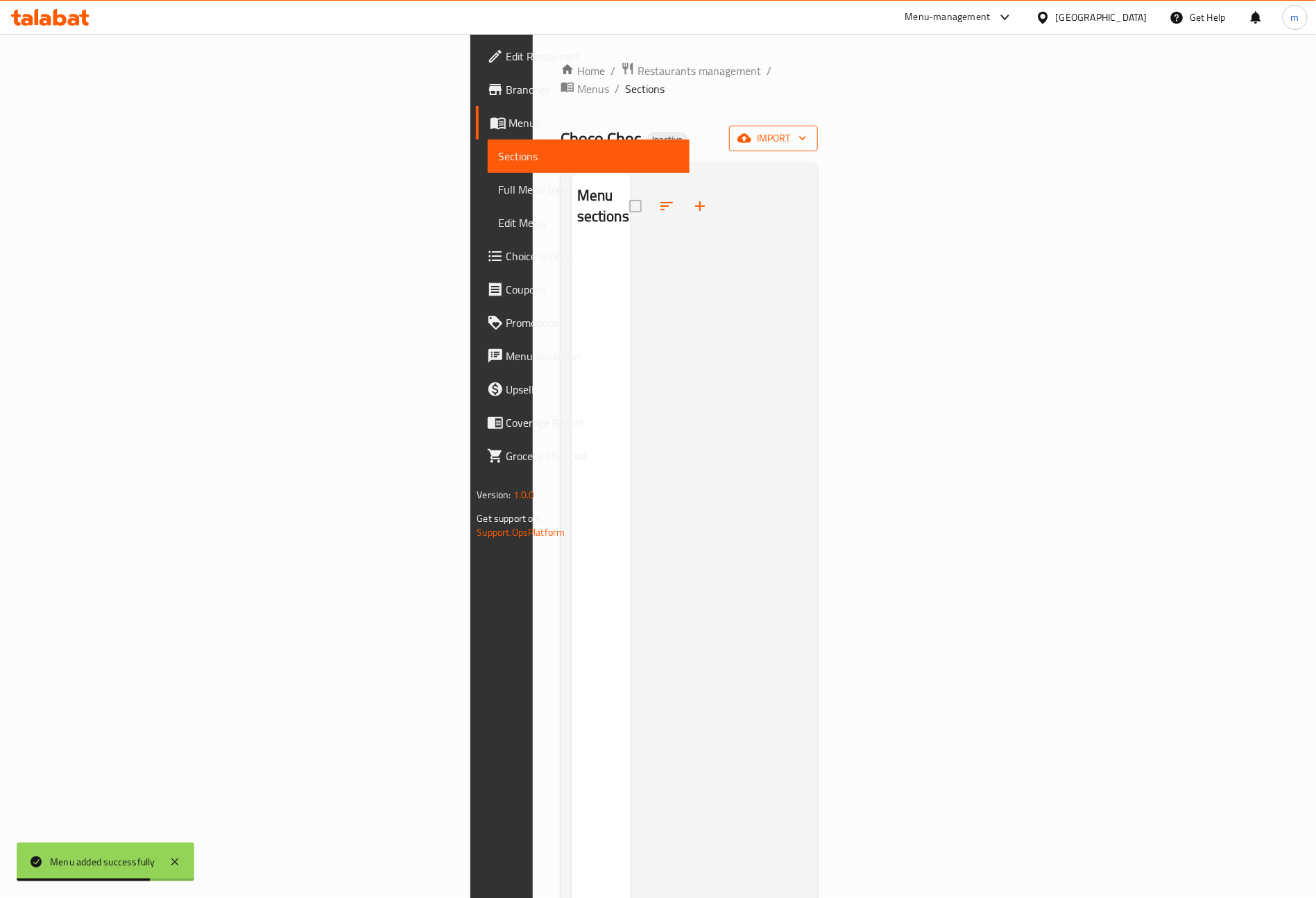
click at [818, 125] on button "import" at bounding box center [773, 138] width 88 height 26
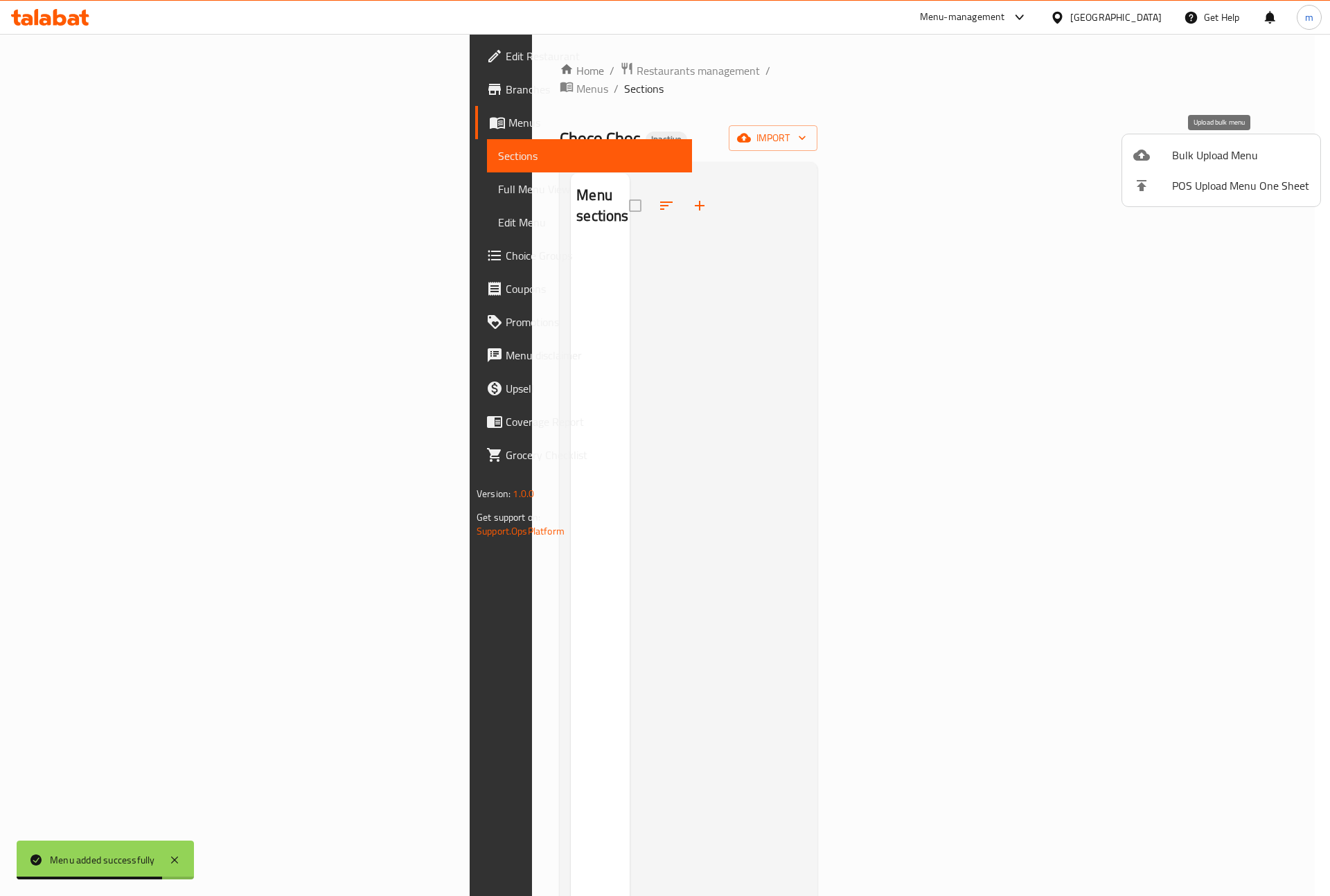
click at [1149, 155] on icon at bounding box center [1141, 155] width 16 height 11
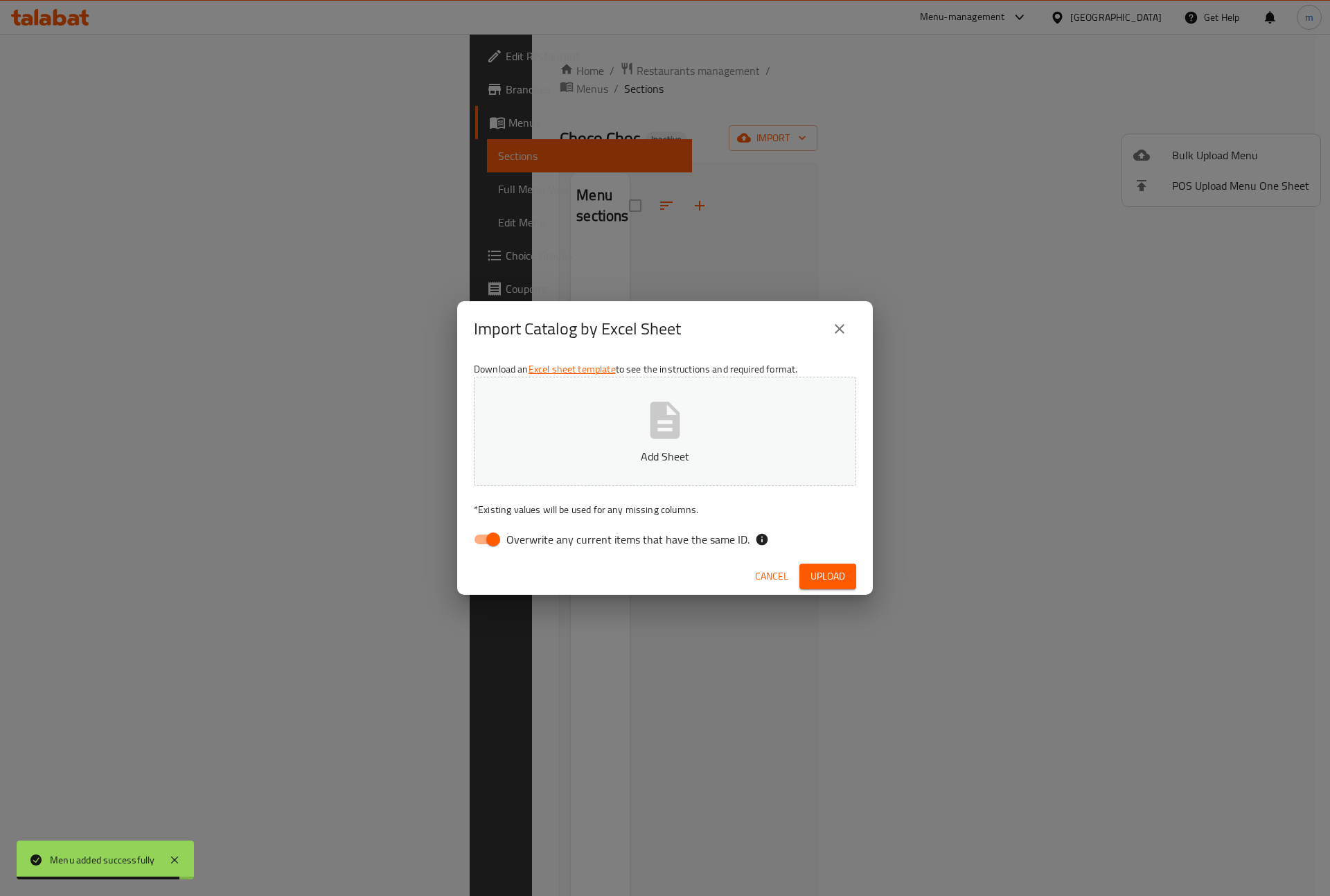
click at [499, 538] on input "Overwrite any current items that have the same ID." at bounding box center [493, 540] width 79 height 27
checkbox input "false"
click at [613, 444] on button "Add Sheet" at bounding box center [664, 431] width 382 height 109
click at [817, 563] on button "Upload" at bounding box center [828, 576] width 57 height 26
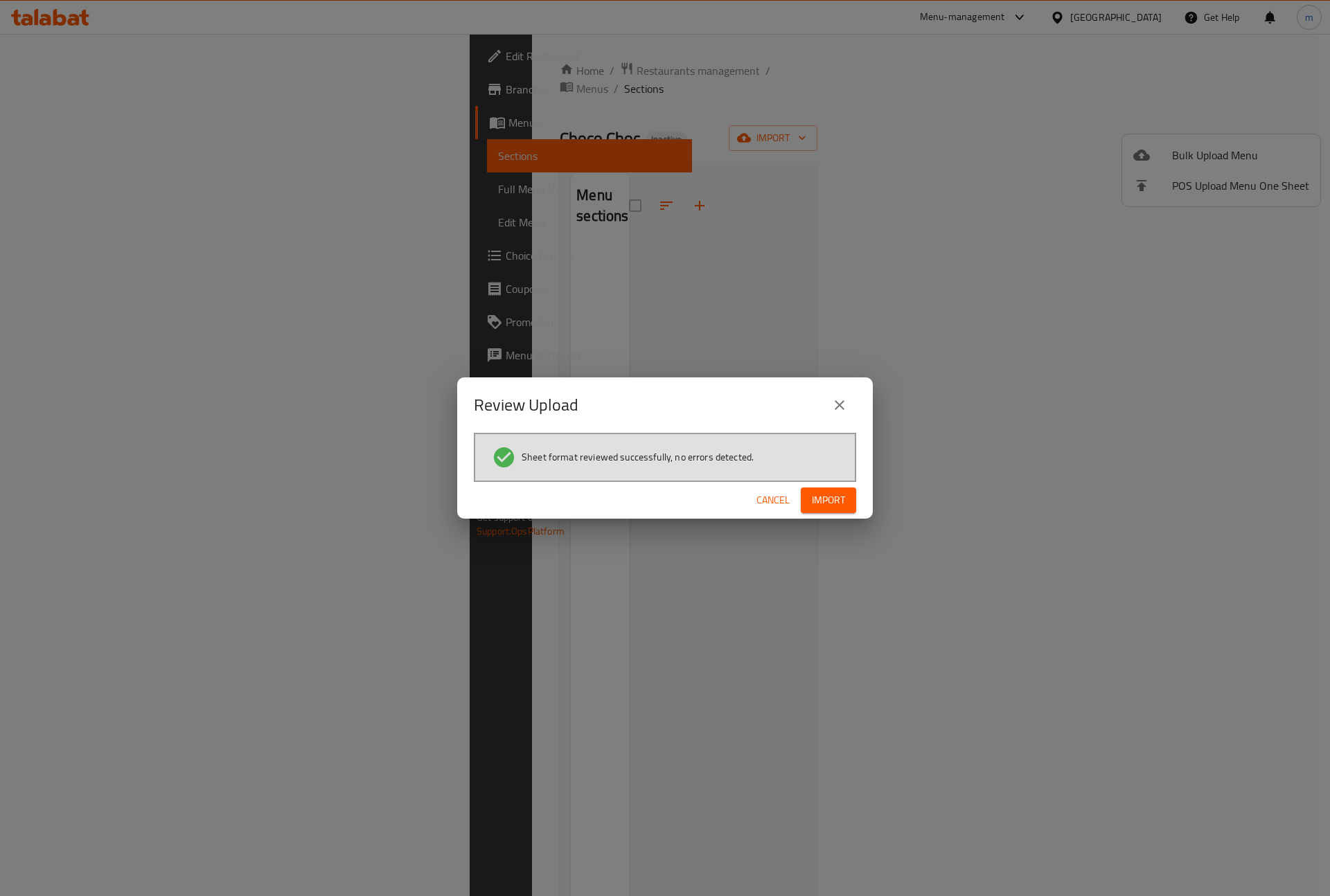
click at [846, 502] on button "Import" at bounding box center [828, 500] width 55 height 26
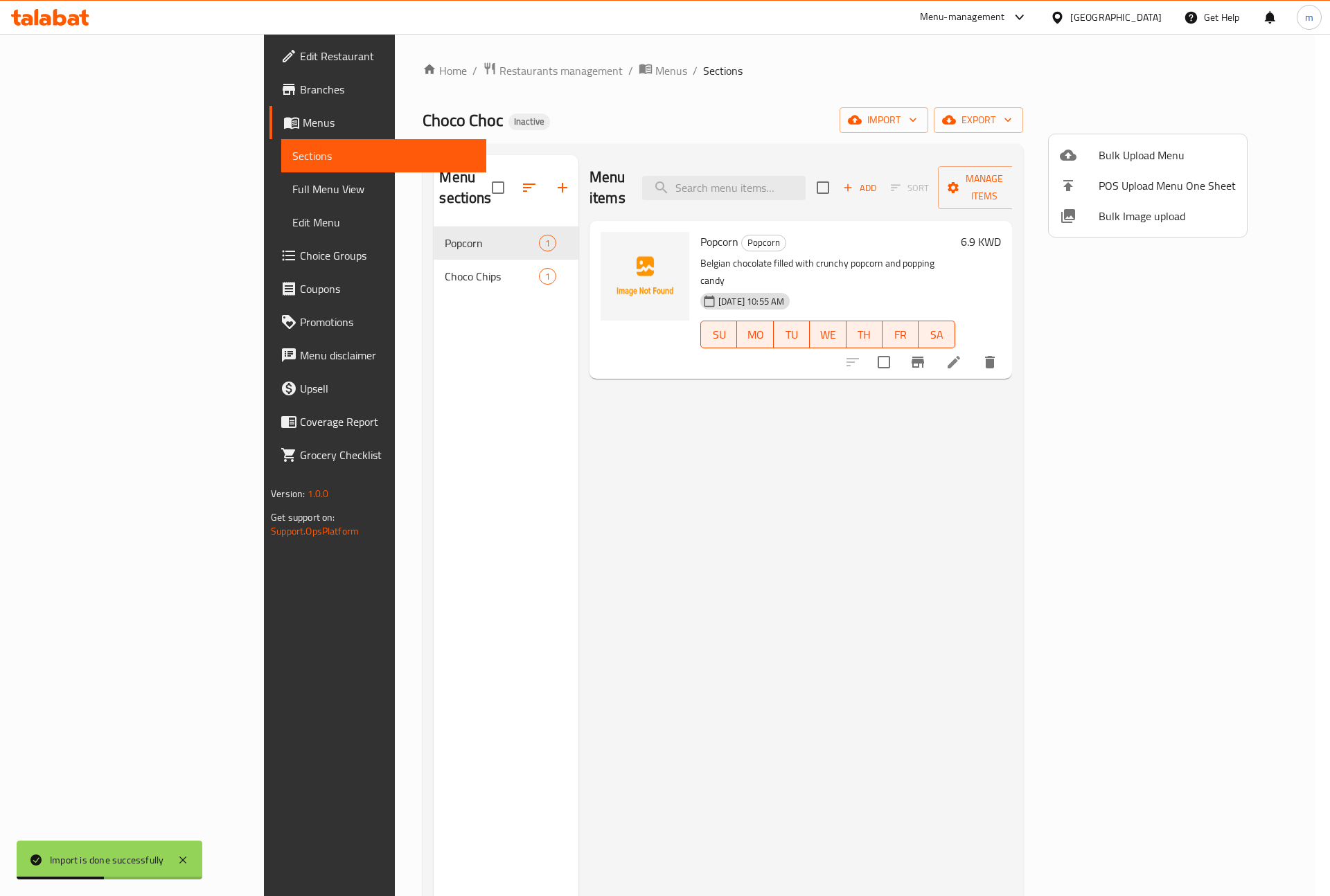
click at [1130, 477] on div at bounding box center [665, 448] width 1330 height 896
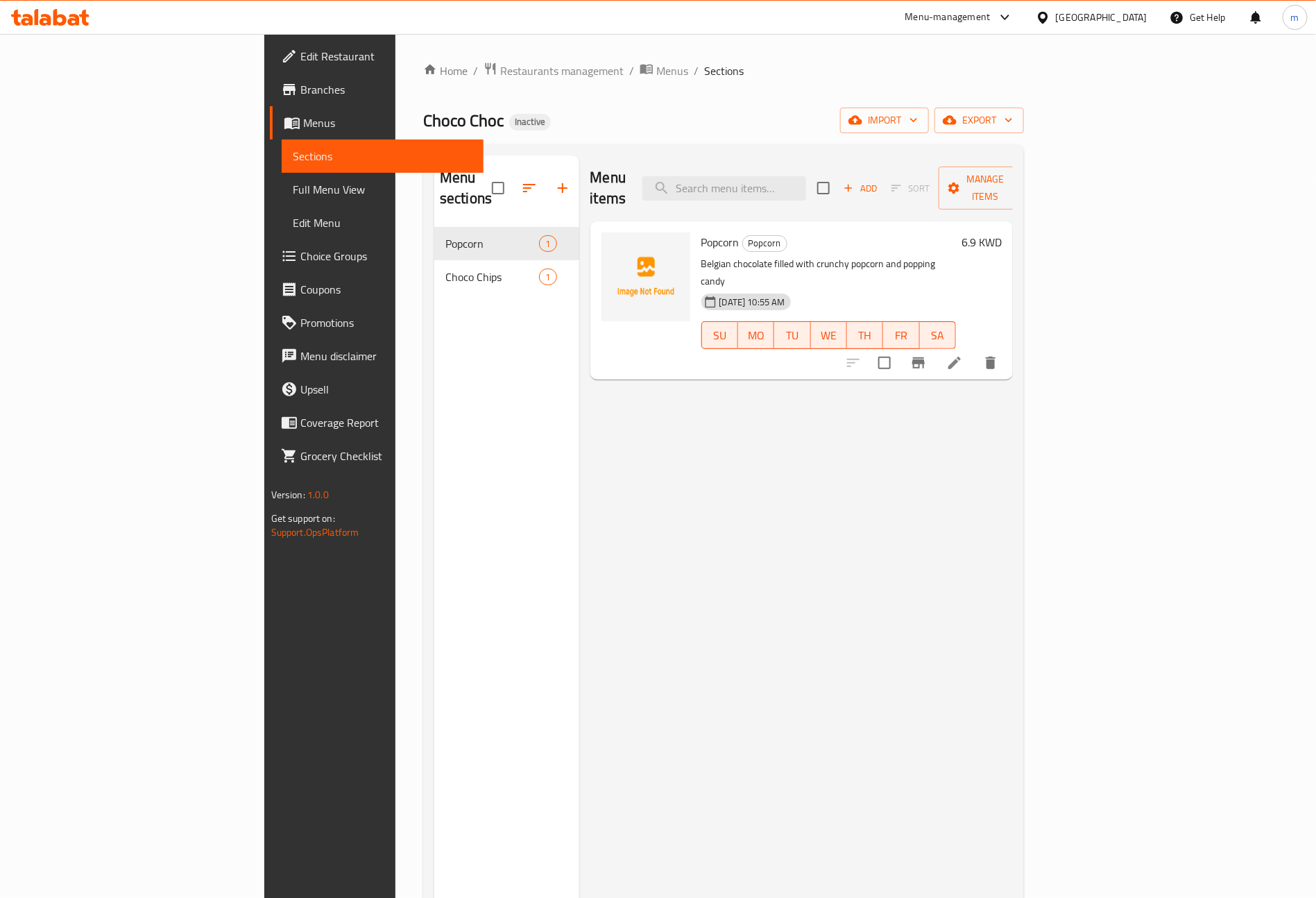
click at [293, 192] on span "Full Menu View" at bounding box center [383, 189] width 180 height 16
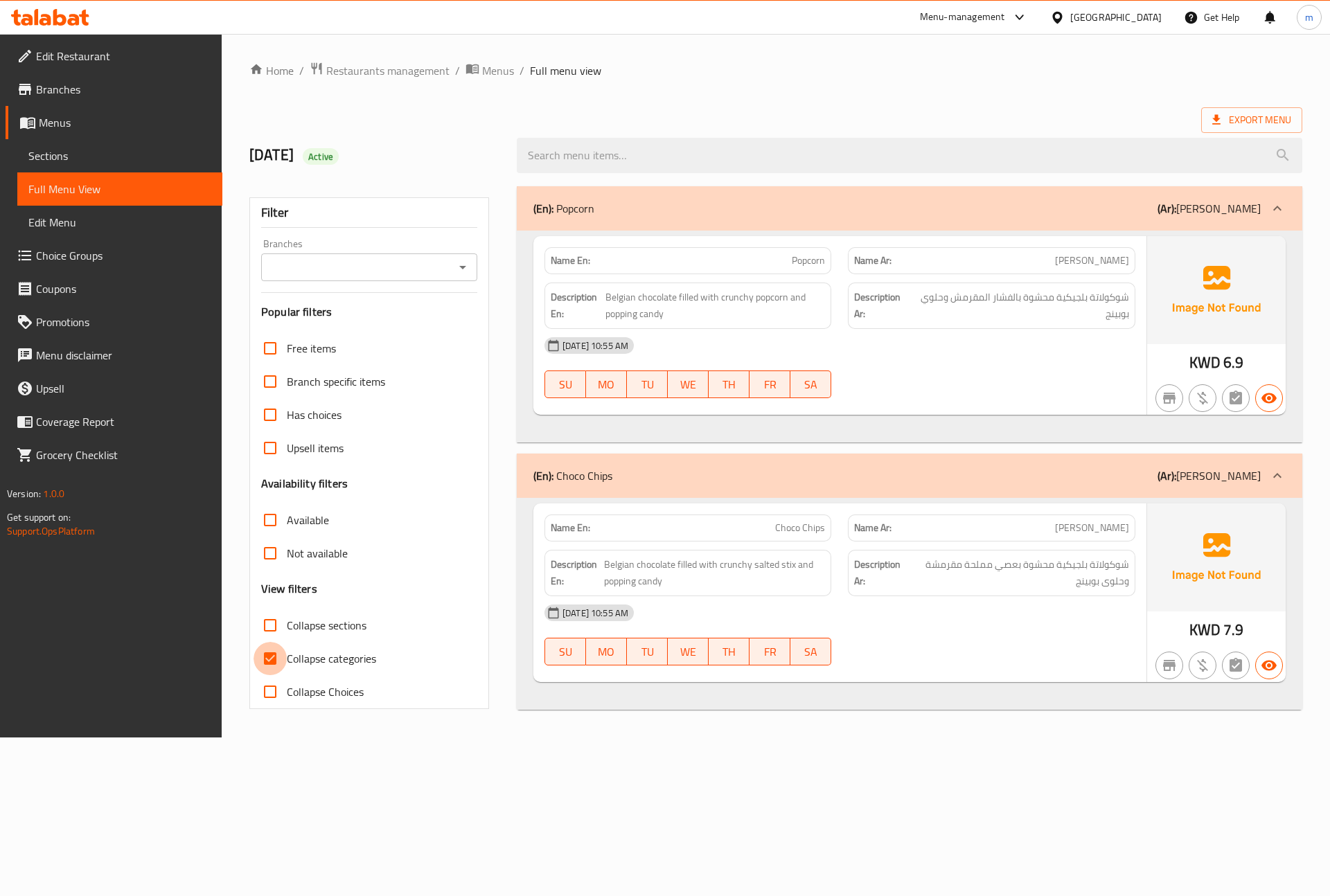
click at [271, 667] on input "Collapse categories" at bounding box center [270, 659] width 34 height 34
checkbox input "false"
click at [728, 80] on div "Home / Restaurants management / Menus / Full menu view Export Menu [DATE] Activ…" at bounding box center [775, 386] width 1053 height 648
click at [709, 95] on div "Home / Restaurants management / Menus / Full menu view Export Menu [DATE] Activ…" at bounding box center [775, 386] width 1053 height 648
click at [92, 92] on span "Branches" at bounding box center [123, 89] width 175 height 16
